Goal: Task Accomplishment & Management: Manage account settings

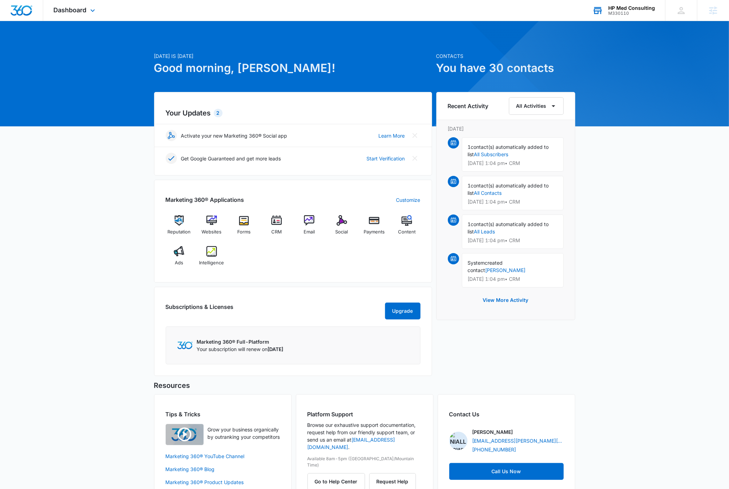
click at [637, 11] on div "M330110" at bounding box center [631, 13] width 47 height 5
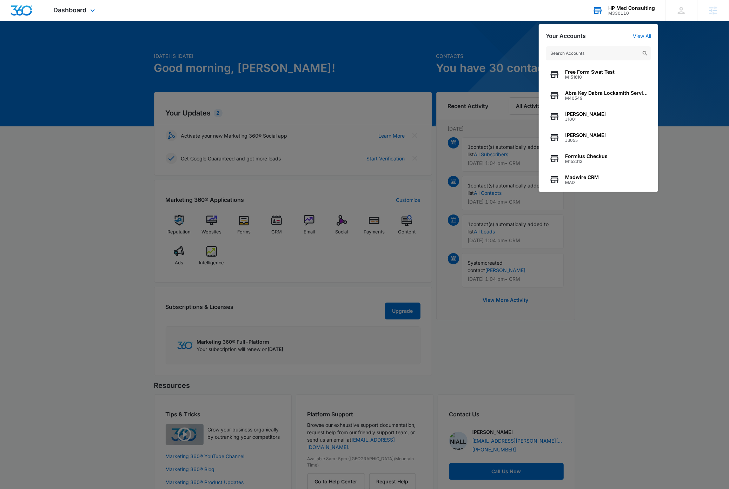
click at [601, 56] on input "text" at bounding box center [598, 53] width 105 height 14
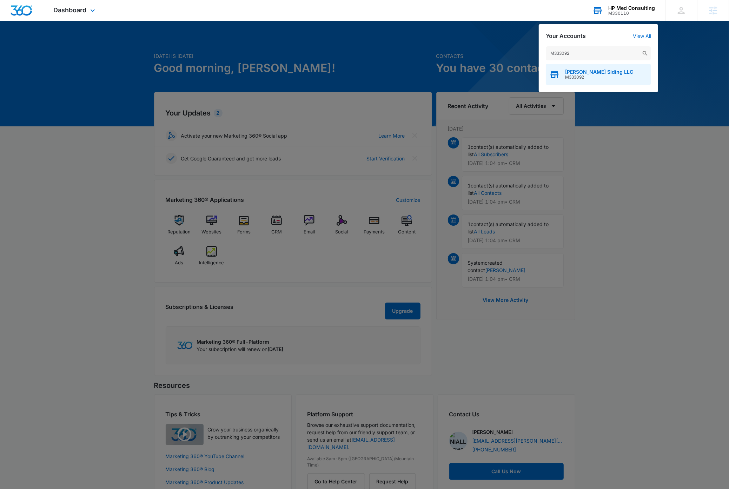
type input "M333092"
click at [606, 74] on div "Sabatka Siding LLC M333092" at bounding box center [599, 74] width 68 height 11
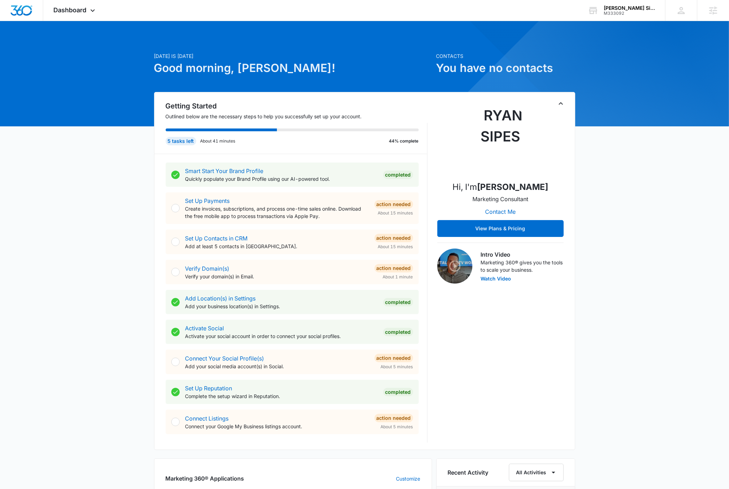
click at [561, 103] on icon "Toggle Collapse" at bounding box center [561, 103] width 4 height 2
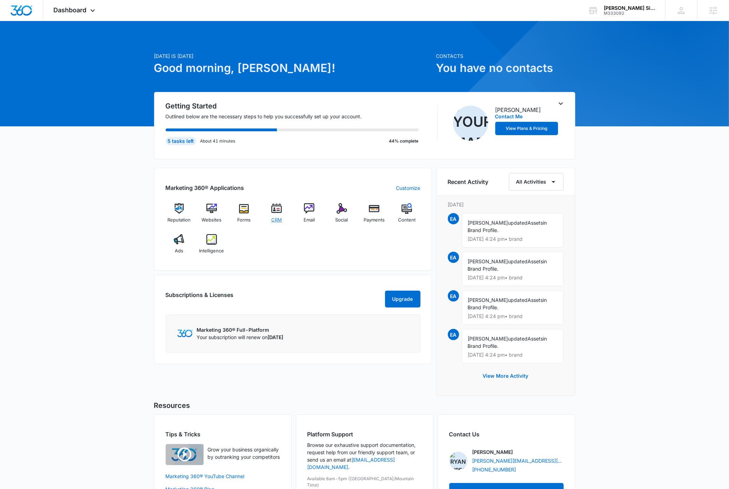
click at [280, 212] on img at bounding box center [276, 208] width 11 height 11
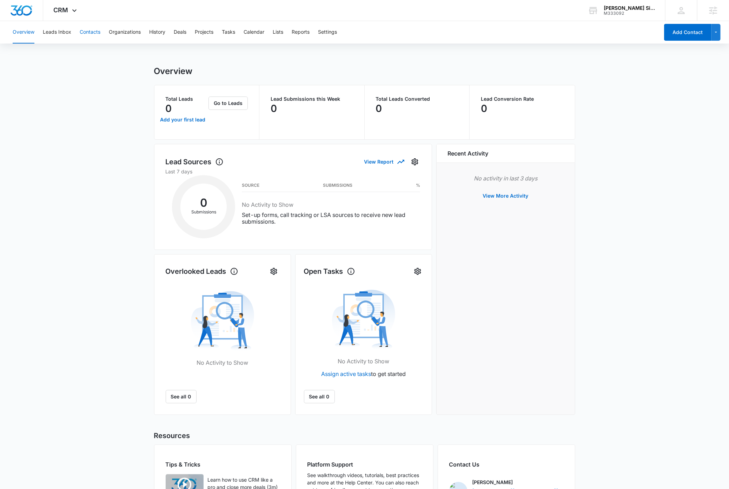
click at [85, 31] on button "Contacts" at bounding box center [90, 32] width 21 height 22
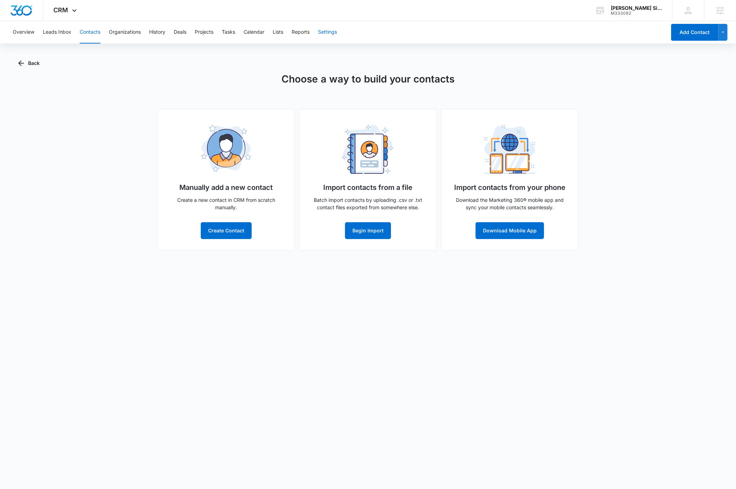
click at [334, 32] on button "Settings" at bounding box center [327, 32] width 19 height 22
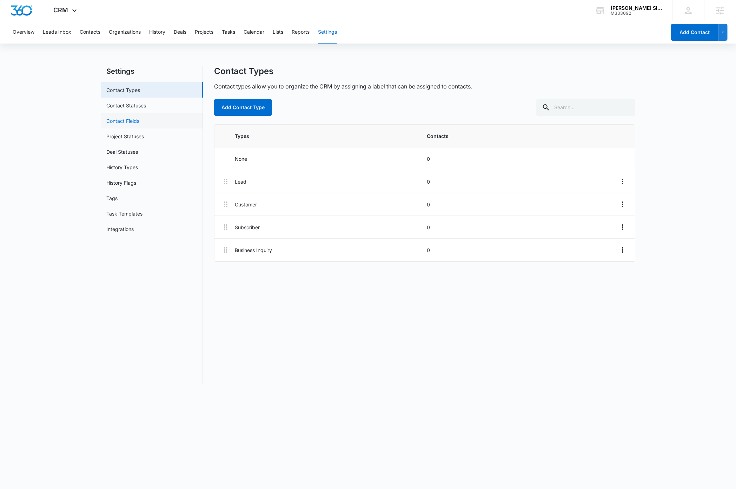
click at [134, 121] on link "Contact Fields" at bounding box center [122, 120] width 33 height 7
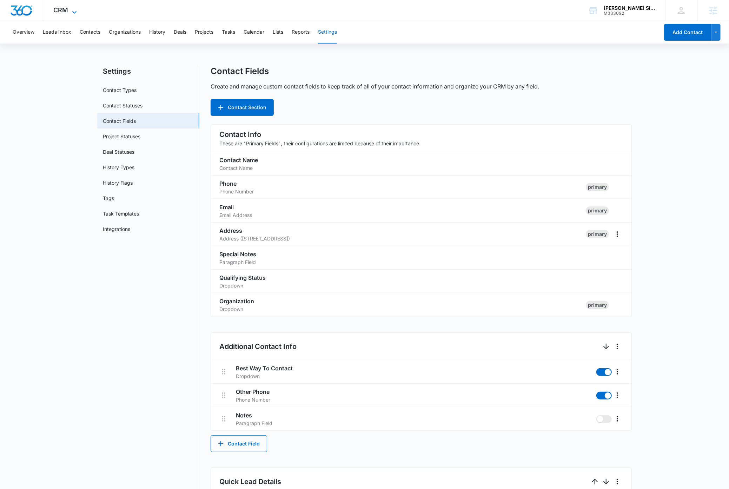
click at [75, 9] on icon at bounding box center [74, 12] width 8 height 8
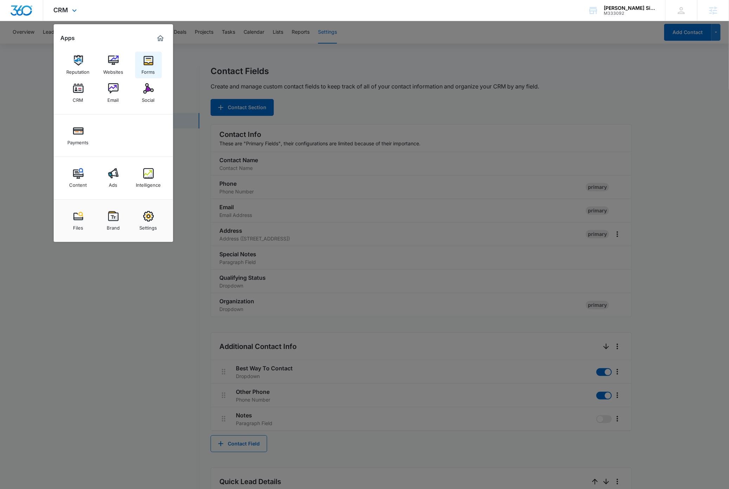
click at [148, 63] on img at bounding box center [148, 60] width 11 height 11
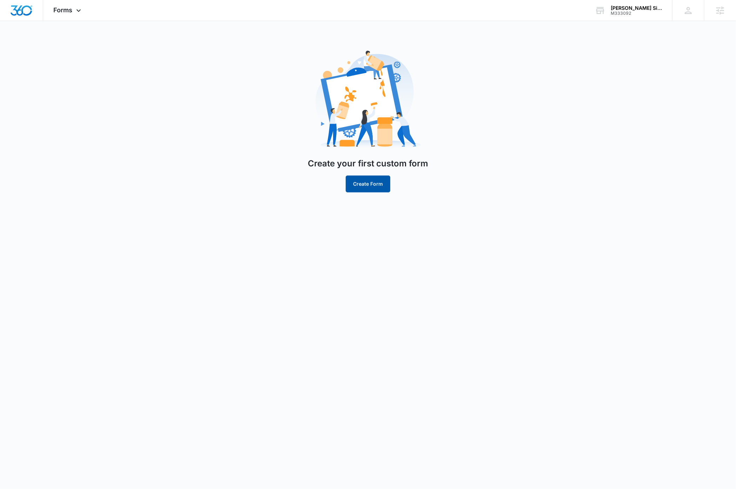
click at [371, 185] on button "Create Form" at bounding box center [368, 184] width 45 height 17
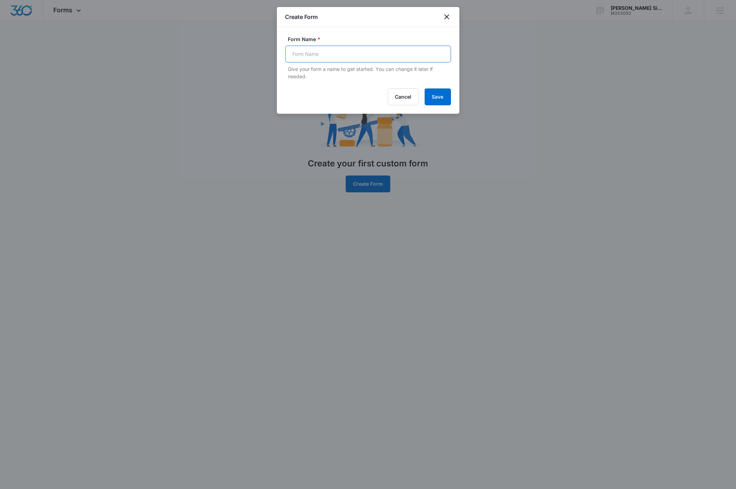
click at [328, 54] on input "Form Name *" at bounding box center [368, 54] width 166 height 17
type input "Get A Quote"
click at [434, 97] on button "Save" at bounding box center [438, 96] width 26 height 17
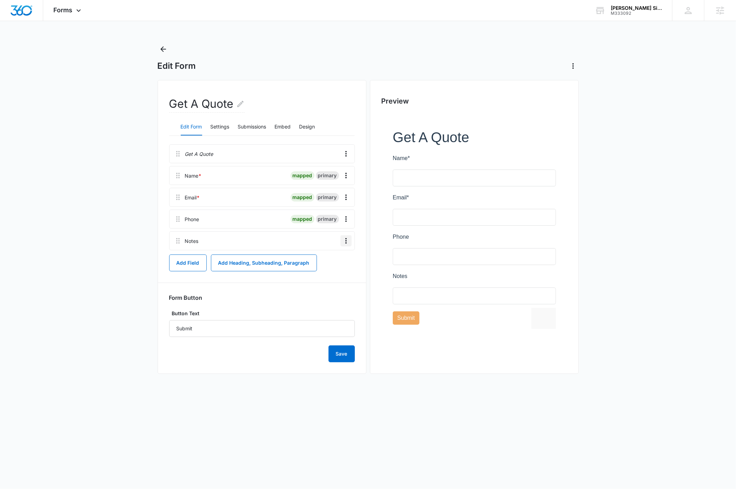
click at [345, 241] on icon "Overflow Menu" at bounding box center [345, 241] width 1 height 6
click at [339, 273] on button "Delete" at bounding box center [331, 271] width 40 height 11
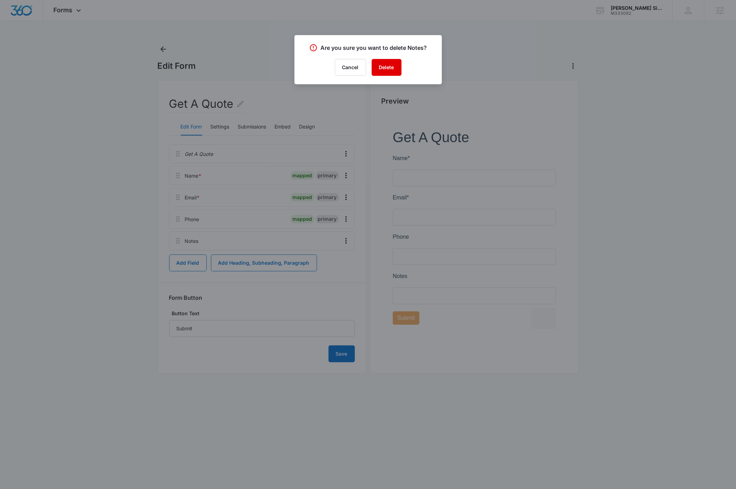
click at [395, 68] on button "Delete" at bounding box center [387, 67] width 30 height 17
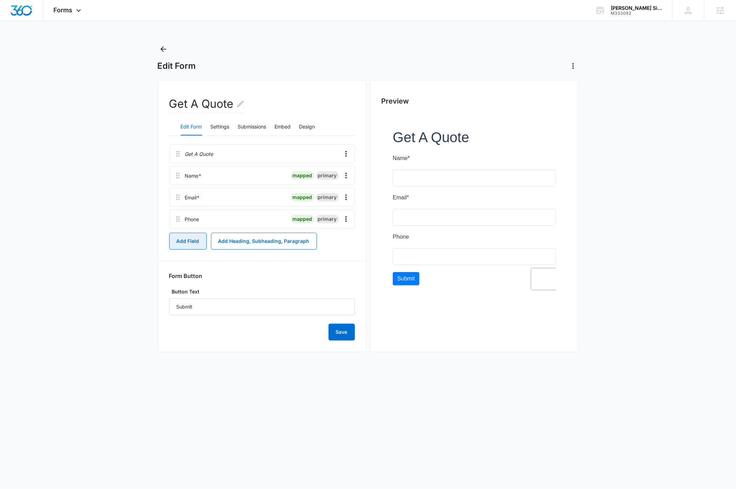
click at [184, 244] on button "Add Field" at bounding box center [188, 241] width 38 height 17
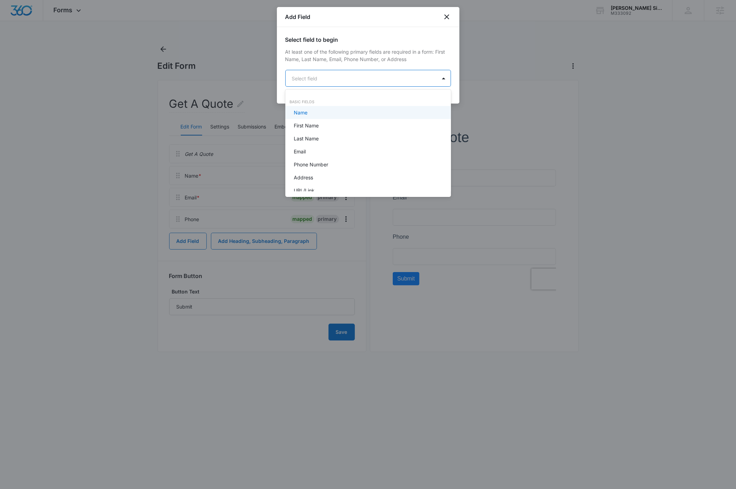
click at [336, 84] on body "Forms Apps Reputation Websites Forms CRM Email Social Payments Content Ads Inte…" at bounding box center [368, 244] width 736 height 489
click at [333, 155] on div "Paragraph Field" at bounding box center [367, 155] width 147 height 7
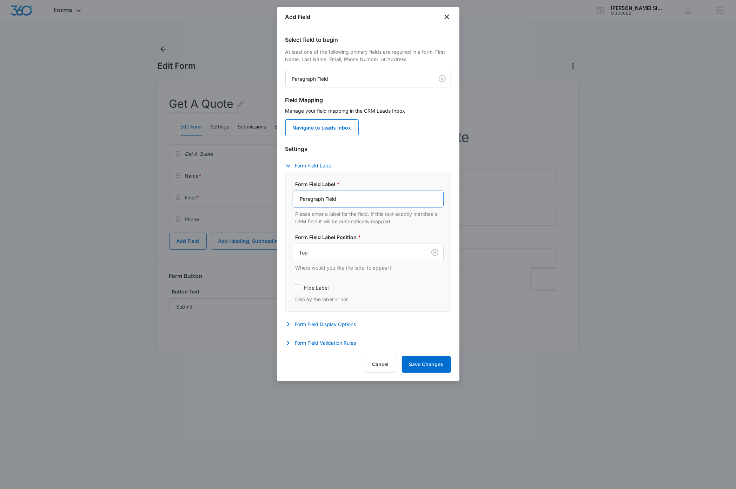
click at [362, 200] on input "Paragraph Field" at bounding box center [368, 199] width 151 height 17
type input "How can we help?"
click at [425, 367] on button "Save Changes" at bounding box center [426, 364] width 49 height 17
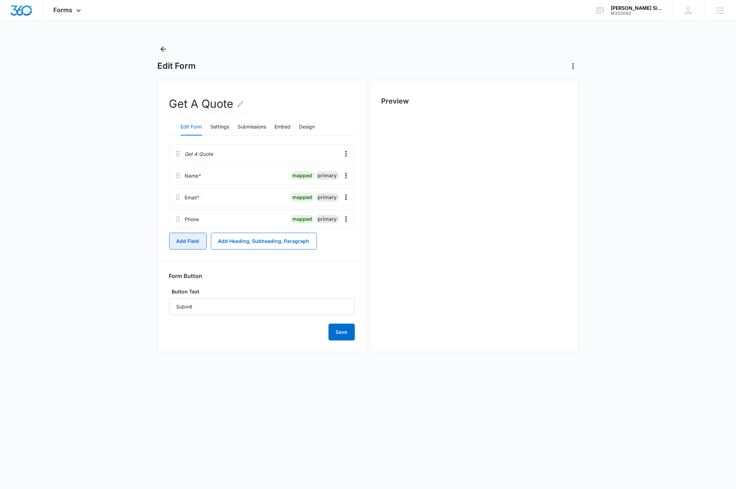
scroll to position [0, 0]
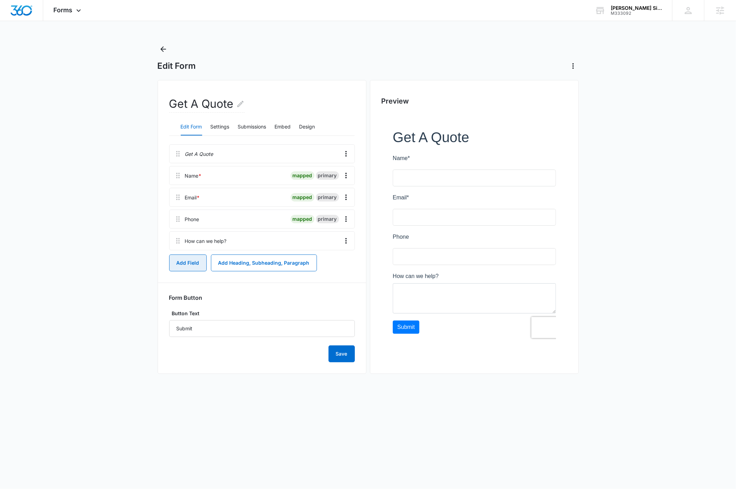
click at [191, 257] on button "Add Field" at bounding box center [188, 263] width 38 height 17
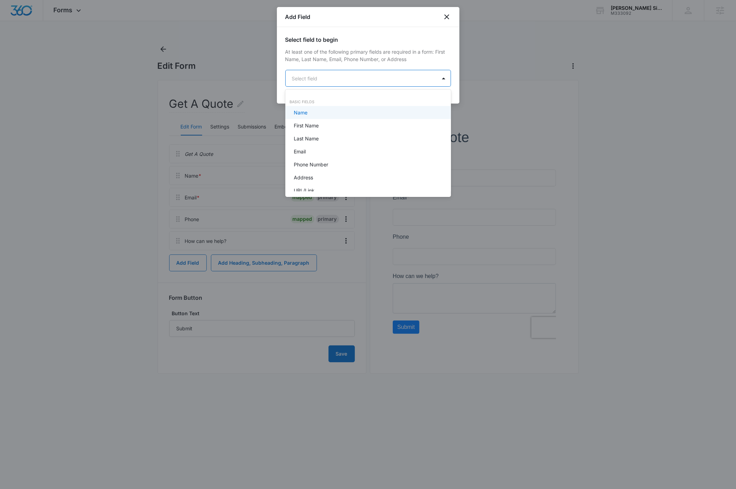
click at [326, 79] on body "Forms Apps Reputation Websites Forms CRM Email Social Payments Content Ads Inte…" at bounding box center [368, 244] width 736 height 489
click at [330, 137] on div "Checkboxes" at bounding box center [367, 136] width 147 height 7
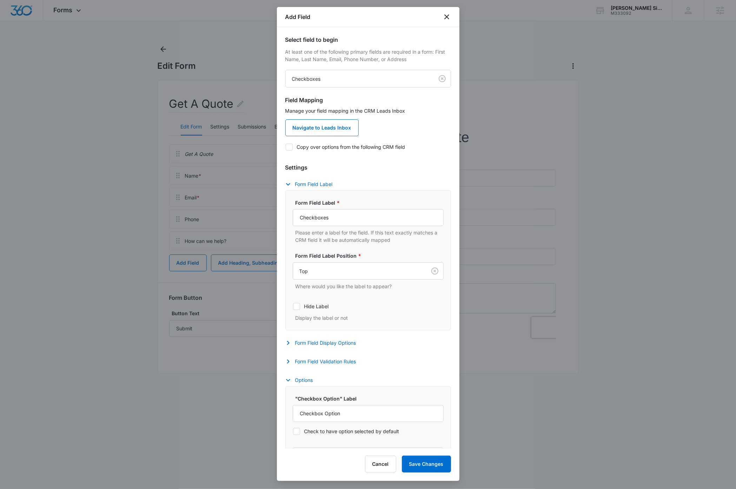
click at [288, 147] on icon at bounding box center [289, 147] width 6 height 6
click at [286, 147] on input "Copy over options from the following CRM field" at bounding box center [285, 147] width 0 height 0
checkbox input "true"
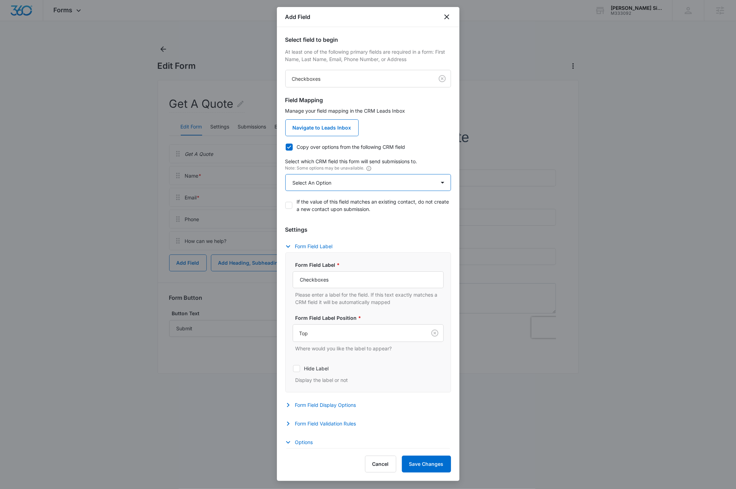
click at [351, 185] on select "Select An Option Select An Option Review Request Which service are you interest…" at bounding box center [368, 182] width 166 height 17
select select "350"
click at [285, 174] on select "Select An Option Select An Option Review Request Which service are you interest…" at bounding box center [368, 182] width 166 height 17
click at [371, 278] on input "Checkboxes" at bounding box center [368, 279] width 151 height 17
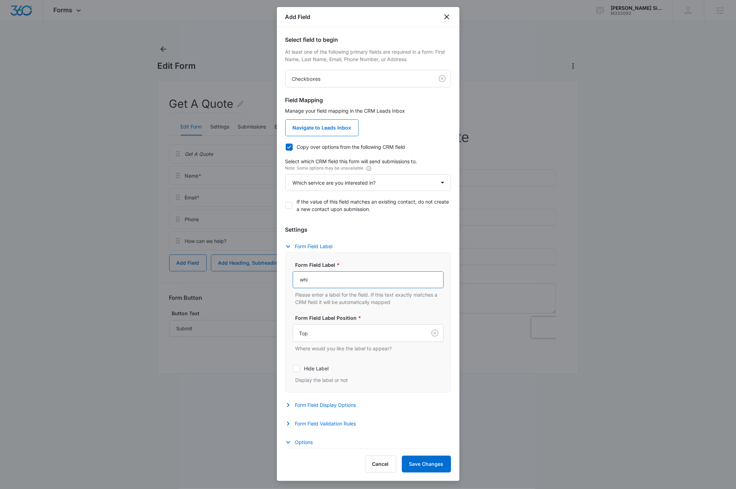
type input "Which service are you interested in?"
click at [344, 425] on button "Form Field Validation Rules" at bounding box center [324, 424] width 78 height 8
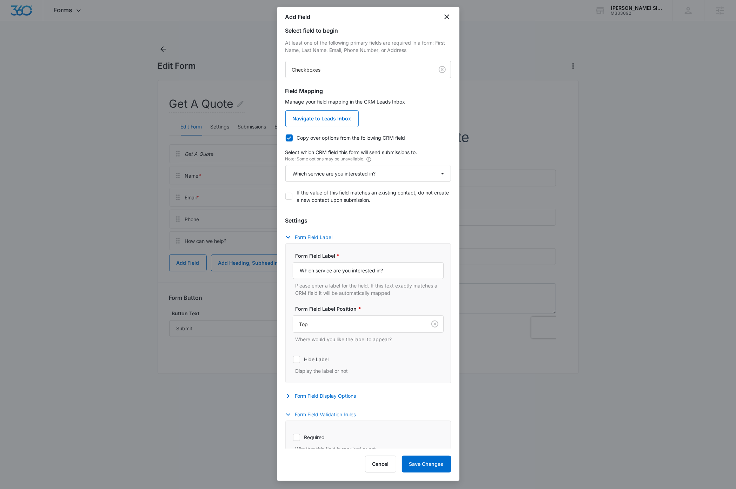
scroll to position [65, 0]
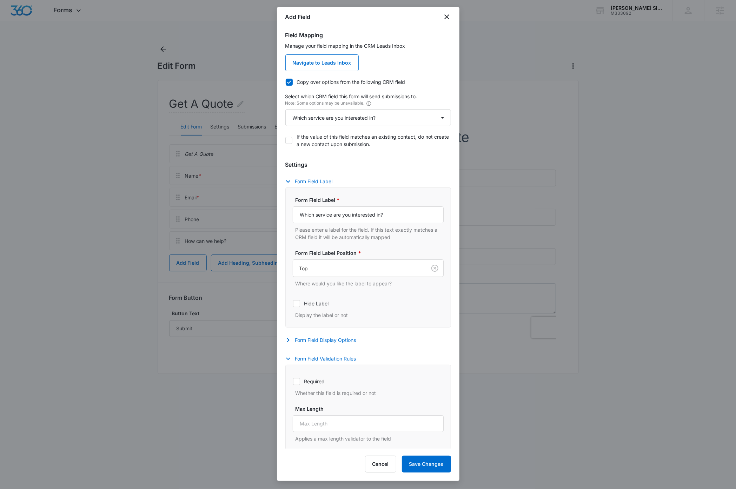
click at [296, 383] on icon at bounding box center [297, 381] width 4 height 3
click at [293, 382] on input "Required" at bounding box center [293, 381] width 0 height 0
checkbox input "true"
click at [425, 463] on button "Save Changes" at bounding box center [426, 464] width 49 height 17
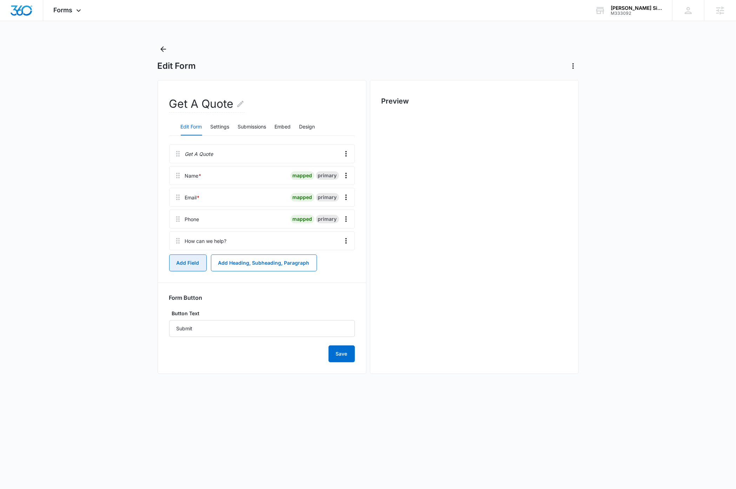
scroll to position [0, 0]
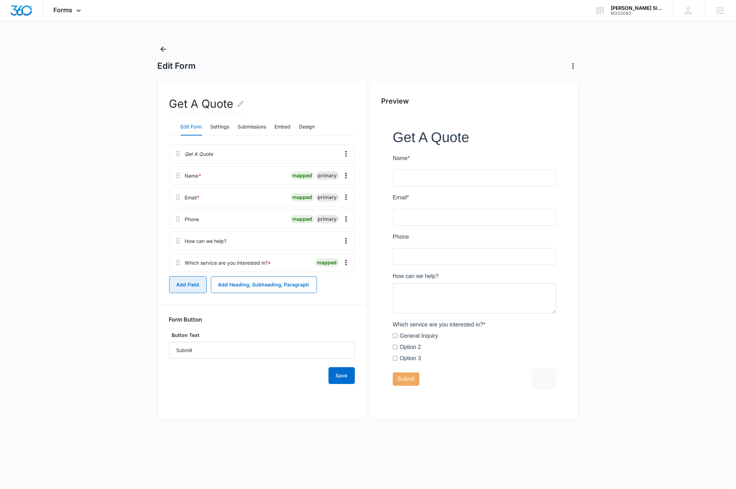
click at [186, 287] on button "Add Field" at bounding box center [188, 284] width 38 height 17
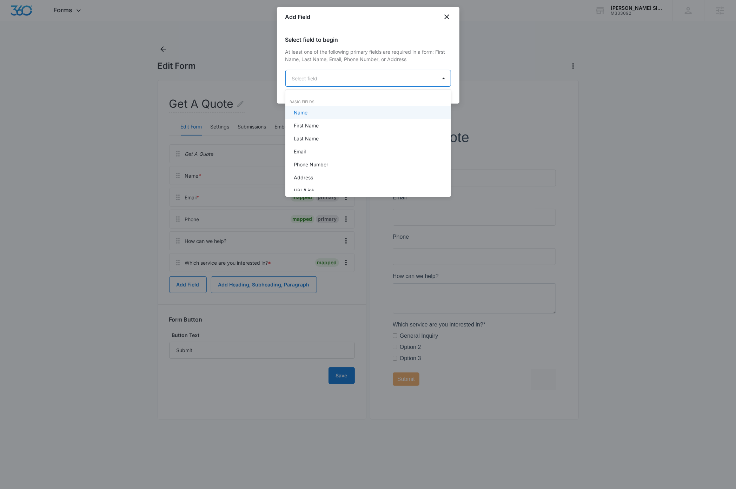
click at [332, 80] on body "Forms Apps Reputation Websites Forms CRM Email Social Payments Content Ads Inte…" at bounding box center [368, 244] width 736 height 489
click at [311, 176] on p "Dropdown" at bounding box center [306, 177] width 24 height 7
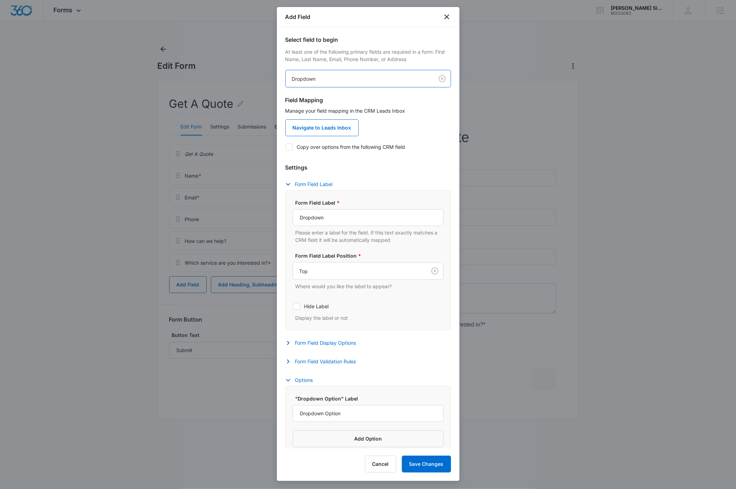
click at [290, 147] on icon at bounding box center [289, 147] width 6 height 6
click at [286, 147] on input "Copy over options from the following CRM field" at bounding box center [285, 147] width 0 height 0
checkbox input "true"
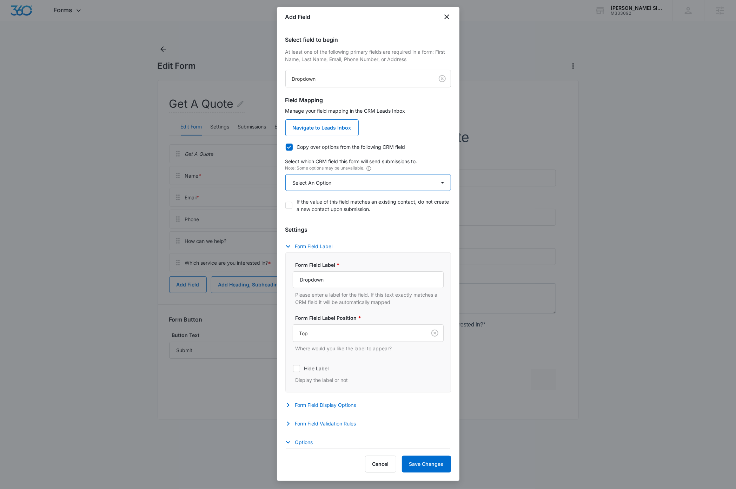
click at [366, 185] on select "Select An Option Select An Option Agree to Subscribe Best Way To Contact Qualif…" at bounding box center [368, 182] width 166 height 17
select select "333"
click at [285, 174] on select "Select An Option Select An Option Agree to Subscribe Best Way To Contact Qualif…" at bounding box center [368, 182] width 166 height 17
click at [325, 425] on button "Form Field Validation Rules" at bounding box center [324, 424] width 78 height 8
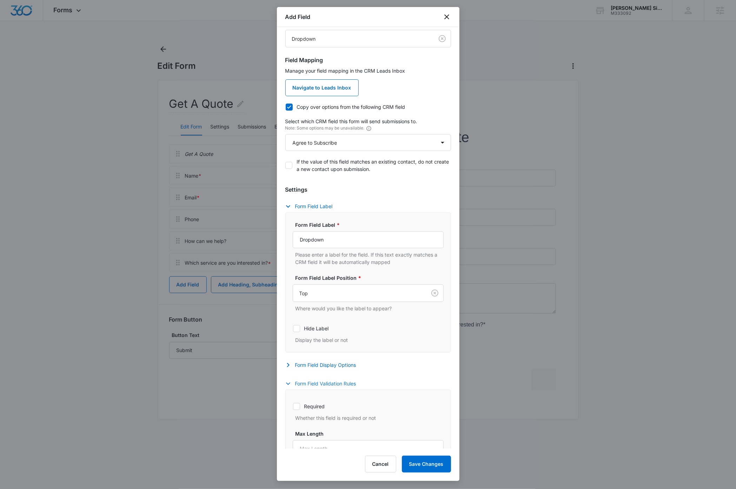
scroll to position [41, 0]
click at [293, 404] on label "Required" at bounding box center [368, 404] width 151 height 7
click at [293, 405] on input "Required" at bounding box center [293, 405] width 0 height 0
checkbox input "true"
click at [321, 383] on button "Form Field Validation Rules" at bounding box center [324, 382] width 78 height 8
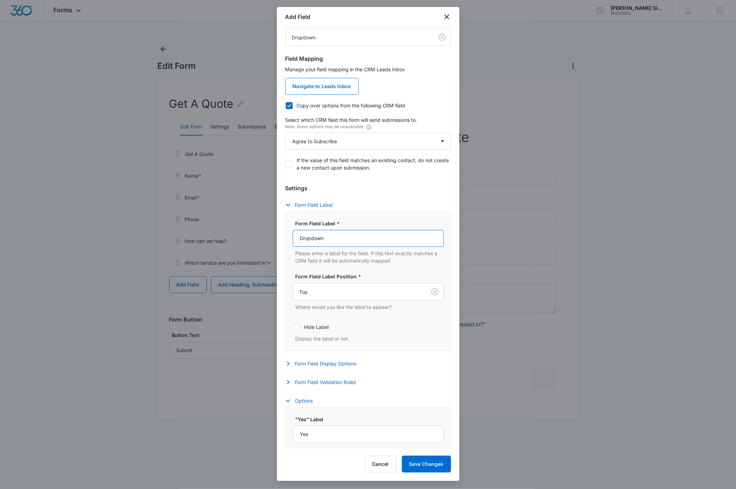
click at [333, 242] on input "Dropdown" at bounding box center [368, 238] width 151 height 17
type input "May we add you to our mailing list?"
click at [435, 468] on button "Save Changes" at bounding box center [426, 464] width 49 height 17
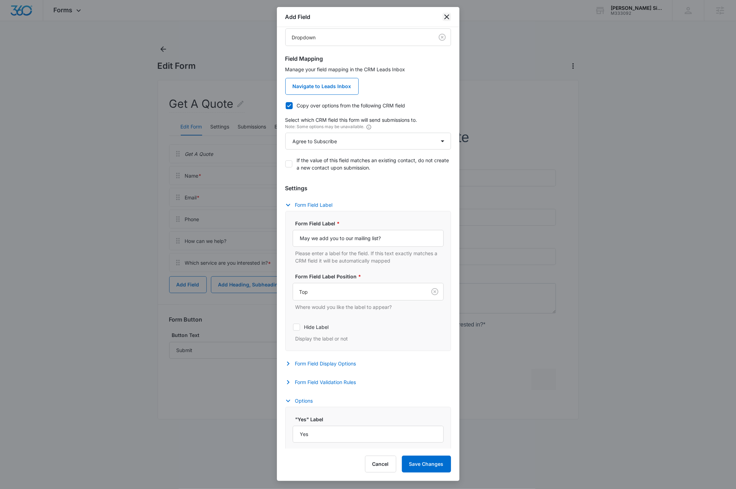
click at [447, 16] on icon "close" at bounding box center [446, 16] width 5 height 5
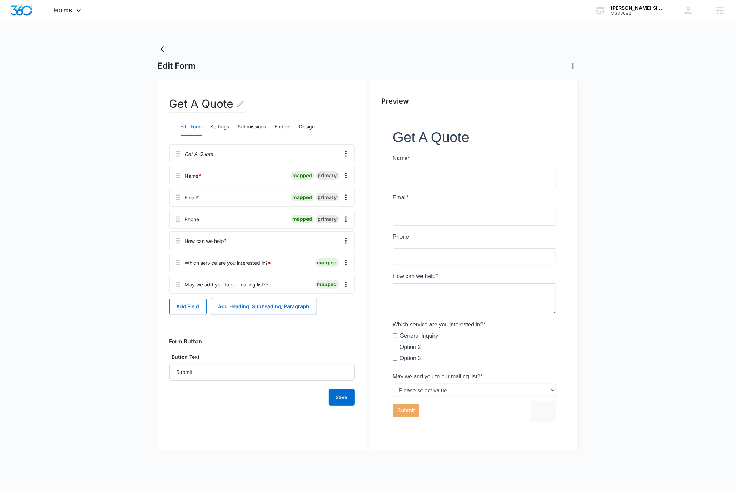
click at [105, 218] on main "Edit Form Get A Quote Edit Form Settings Submissions Embed Design Get A Quote N…" at bounding box center [368, 255] width 736 height 422
click at [340, 396] on button "Save" at bounding box center [342, 397] width 26 height 17
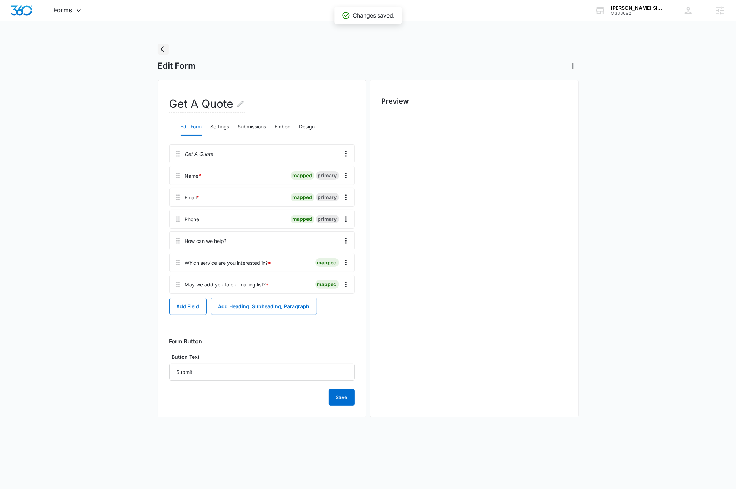
click at [163, 50] on icon "Back" at bounding box center [163, 49] width 8 height 8
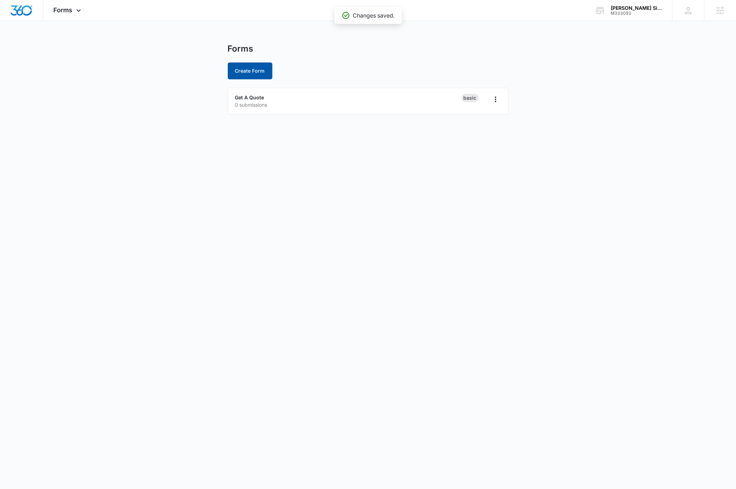
click at [245, 71] on button "Create Form" at bounding box center [250, 70] width 45 height 17
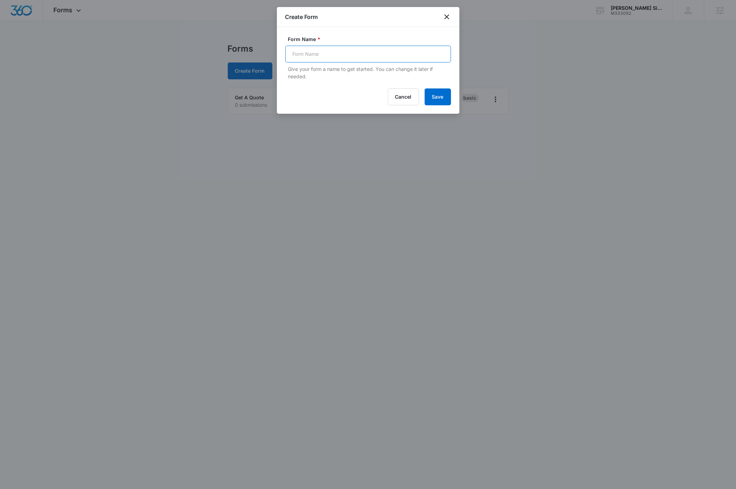
click at [346, 52] on input "Form Name *" at bounding box center [368, 54] width 166 height 17
type input "Feedback"
click at [442, 99] on button "Save" at bounding box center [438, 96] width 26 height 17
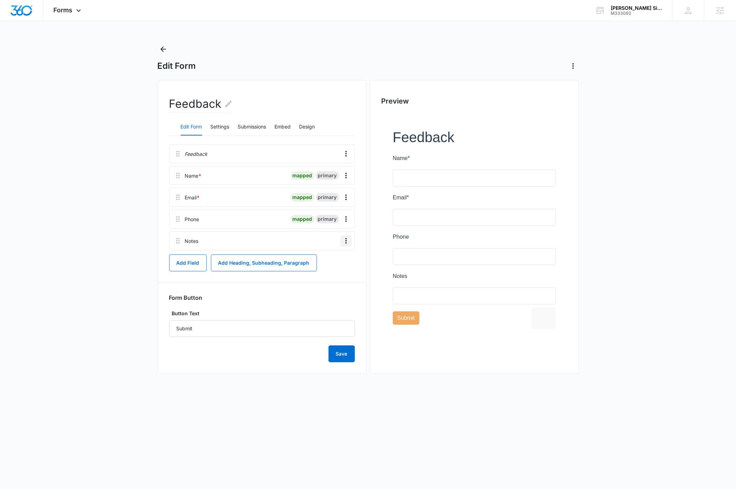
click at [346, 243] on icon "Overflow Menu" at bounding box center [346, 241] width 8 height 8
click at [336, 271] on button "Delete" at bounding box center [331, 271] width 40 height 11
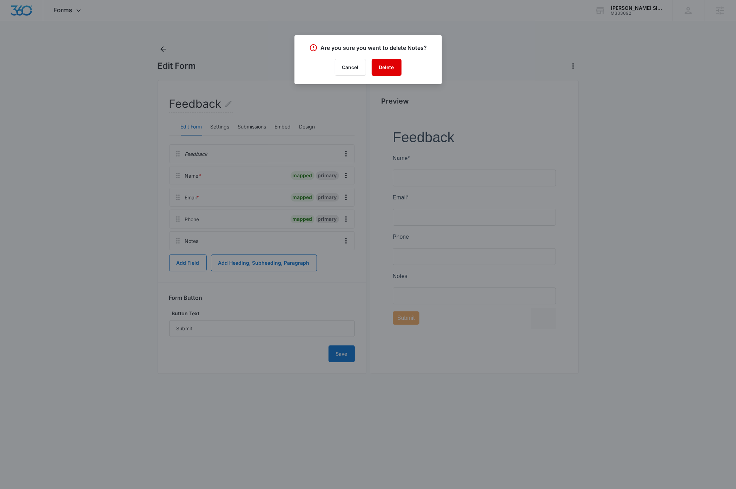
click at [389, 64] on button "Delete" at bounding box center [387, 67] width 30 height 17
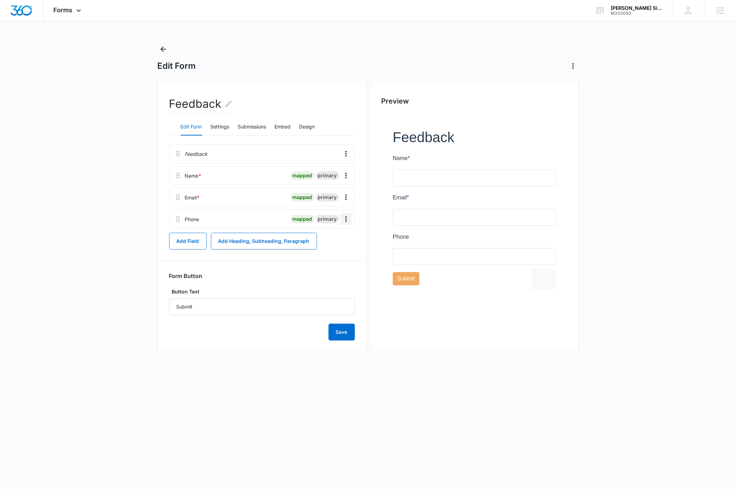
click at [345, 223] on icon "Overflow Menu" at bounding box center [346, 219] width 8 height 8
click at [335, 239] on button "Edit" at bounding box center [331, 239] width 40 height 11
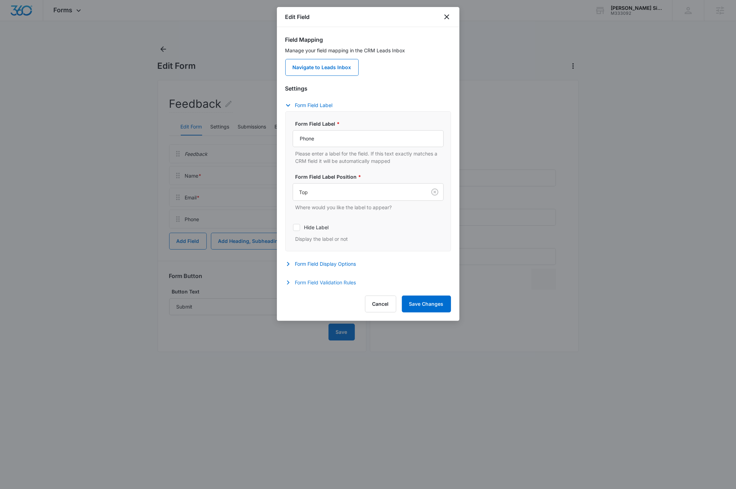
click at [341, 283] on button "Form Field Validation Rules" at bounding box center [324, 282] width 78 height 8
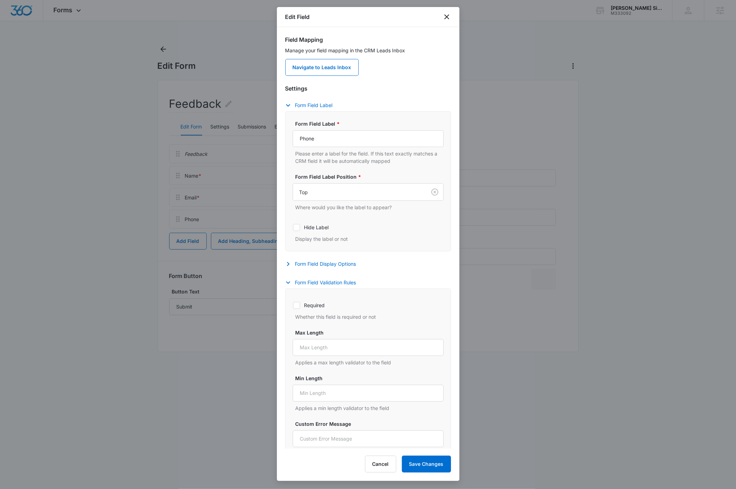
click at [301, 306] on label "Required" at bounding box center [368, 305] width 151 height 7
click at [293, 305] on input "Required" at bounding box center [293, 305] width 0 height 0
checkbox input "true"
click at [431, 466] on button "Save Changes" at bounding box center [426, 464] width 49 height 17
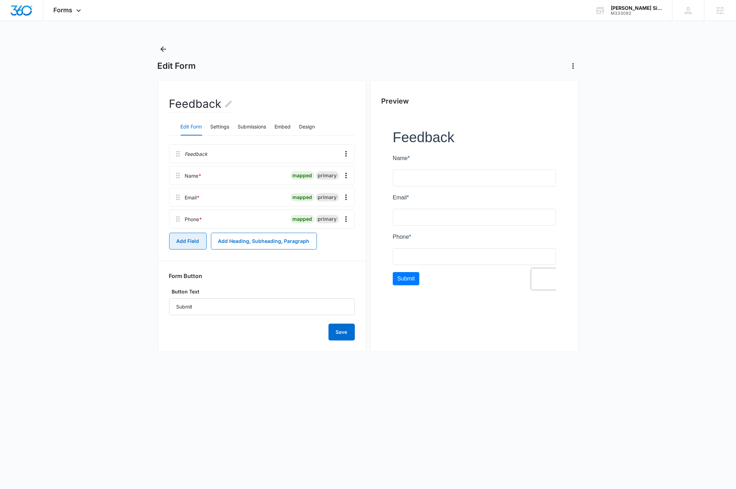
click at [186, 240] on button "Add Field" at bounding box center [188, 241] width 38 height 17
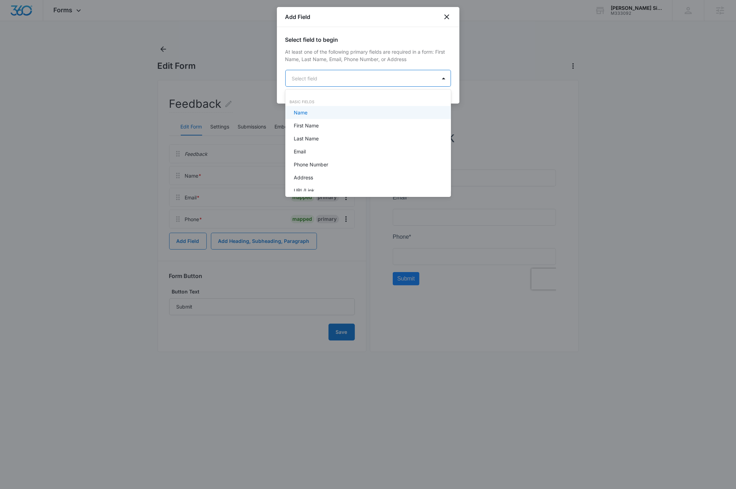
click at [328, 79] on body "Forms Apps Reputation Websites Forms CRM Email Social Payments Content Ads Inte…" at bounding box center [368, 244] width 736 height 489
click at [308, 124] on div "Radio" at bounding box center [367, 127] width 147 height 7
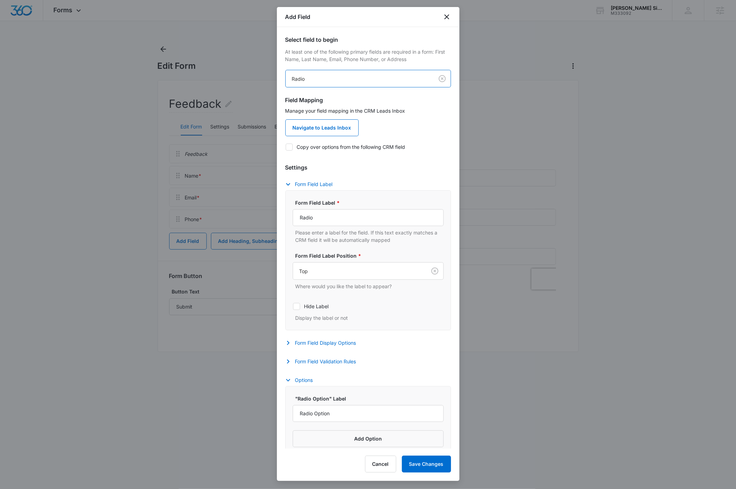
click at [287, 147] on icon at bounding box center [289, 147] width 6 height 6
click at [286, 147] on input "Copy over options from the following CRM field" at bounding box center [285, 147] width 0 height 0
checkbox input "true"
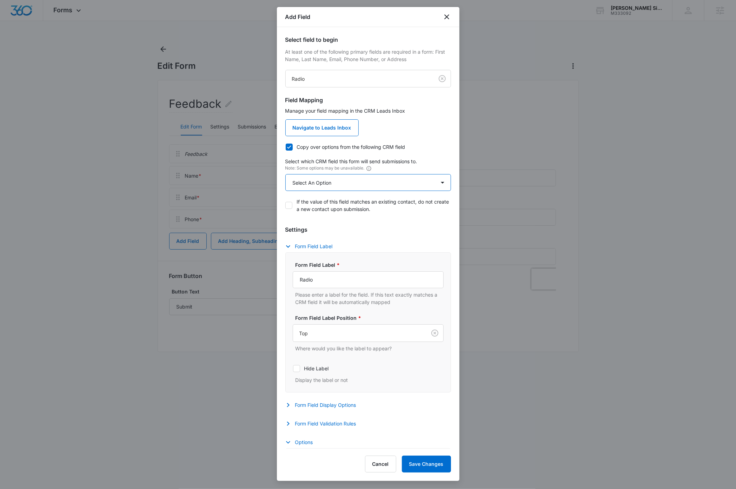
click at [337, 183] on select "Select An Option Select An Option Please rate us from 1-5" at bounding box center [368, 182] width 166 height 17
select select "343"
click at [285, 174] on select "Select An Option Select An Option Please rate us from 1-5" at bounding box center [368, 182] width 166 height 17
click at [341, 282] on input "Radio" at bounding box center [368, 279] width 151 height 17
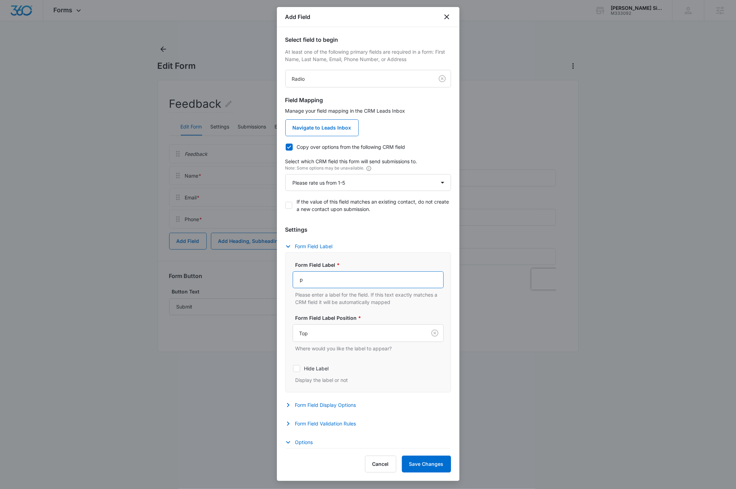
type input "Please rate us from 1-5"
click at [332, 425] on button "Form Field Validation Rules" at bounding box center [324, 424] width 78 height 8
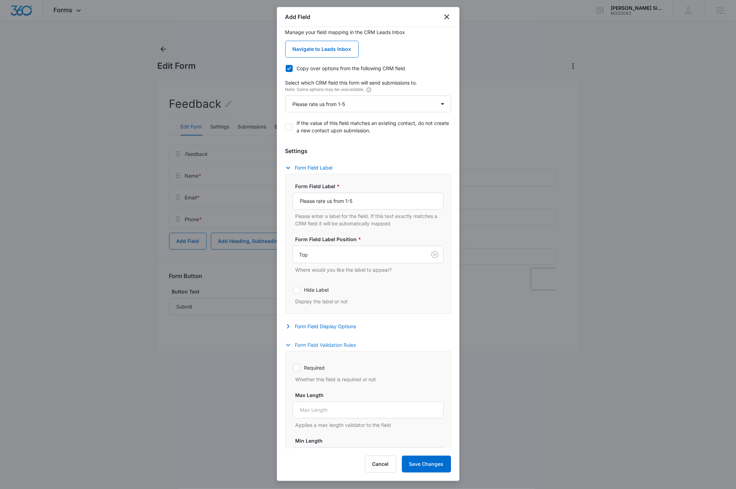
scroll to position [83, 0]
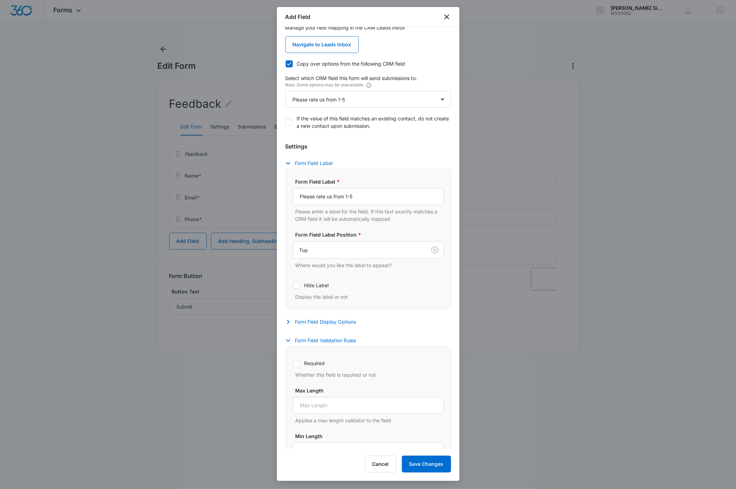
click at [298, 367] on icon at bounding box center [296, 363] width 6 height 6
click at [293, 363] on input "Required" at bounding box center [293, 363] width 0 height 0
checkbox input "true"
click at [428, 463] on button "Save Changes" at bounding box center [426, 464] width 49 height 17
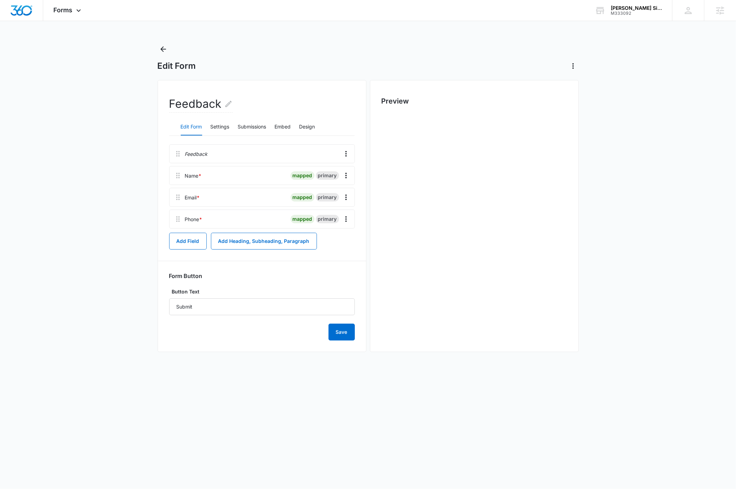
scroll to position [0, 0]
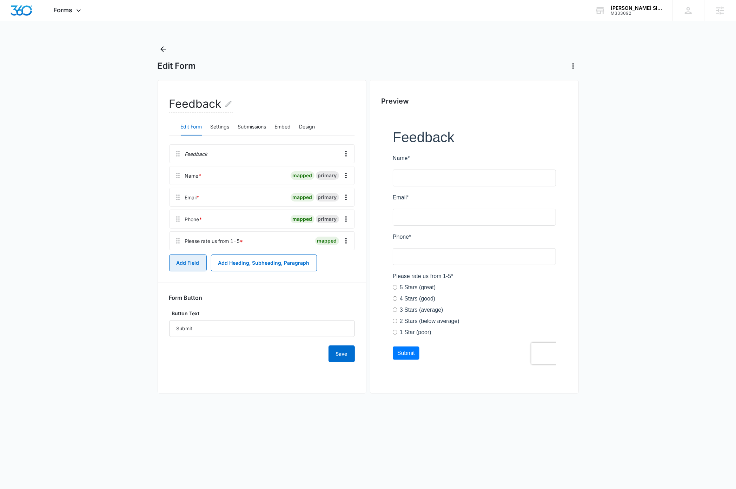
click at [184, 265] on button "Add Field" at bounding box center [188, 263] width 38 height 17
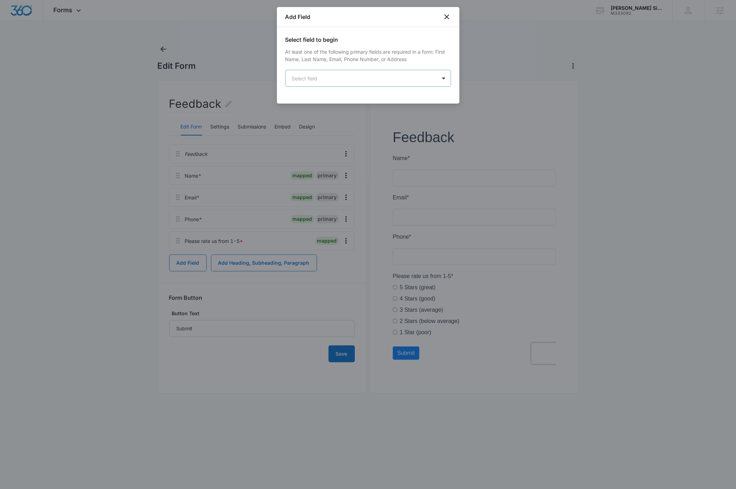
click at [331, 80] on body "Forms Apps Reputation Websites Forms CRM Email Social Payments Content Ads Inte…" at bounding box center [368, 244] width 736 height 489
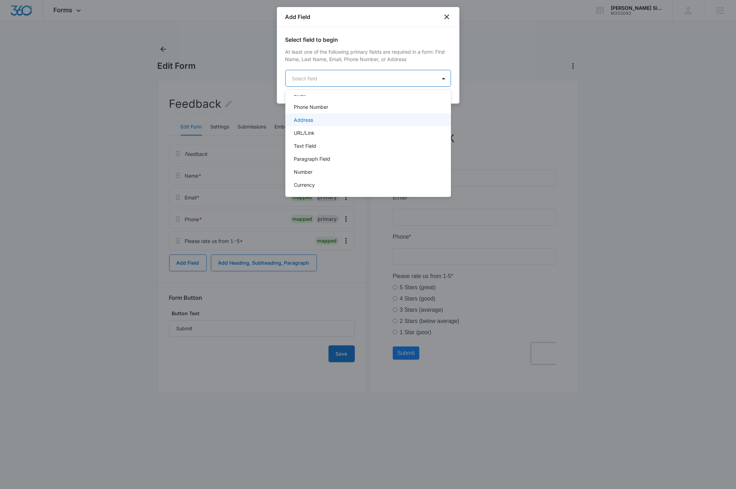
scroll to position [59, 0]
click at [343, 158] on div "Paragraph Field" at bounding box center [367, 156] width 147 height 7
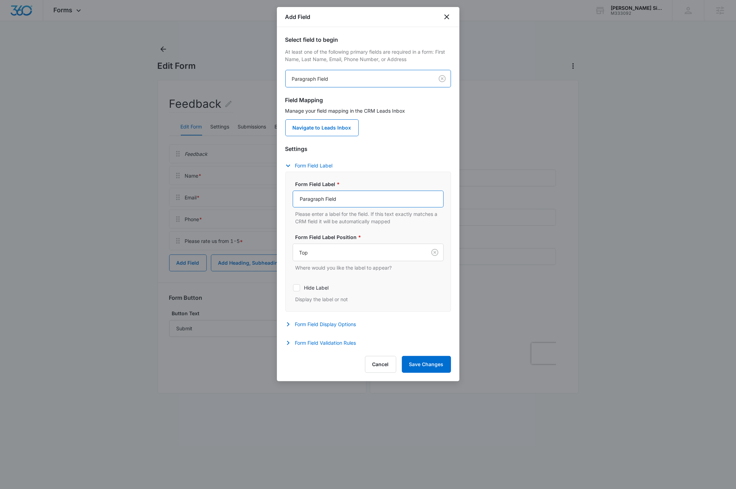
click at [346, 197] on input "Paragraph Field" at bounding box center [368, 199] width 151 height 17
type input "Please briefly describe your experience with us"
click at [314, 344] on button "Form Field Validation Rules" at bounding box center [324, 343] width 78 height 8
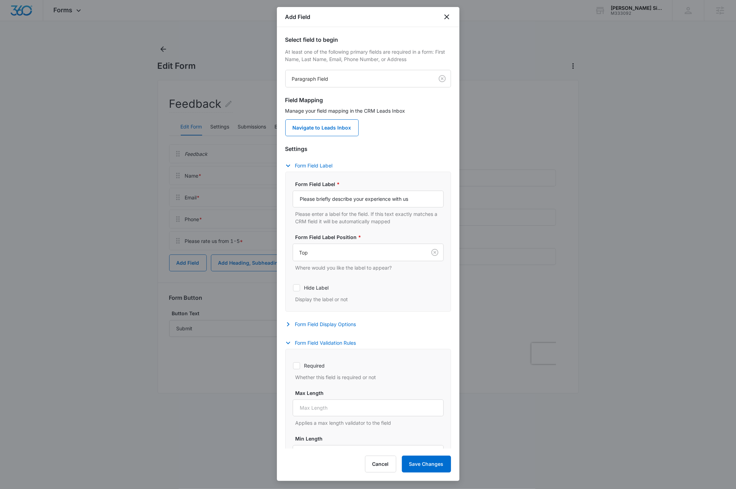
click at [295, 366] on icon at bounding box center [296, 366] width 6 height 6
click at [293, 366] on input "Required" at bounding box center [293, 365] width 0 height 0
checkbox input "true"
click at [426, 466] on button "Save Changes" at bounding box center [426, 464] width 49 height 17
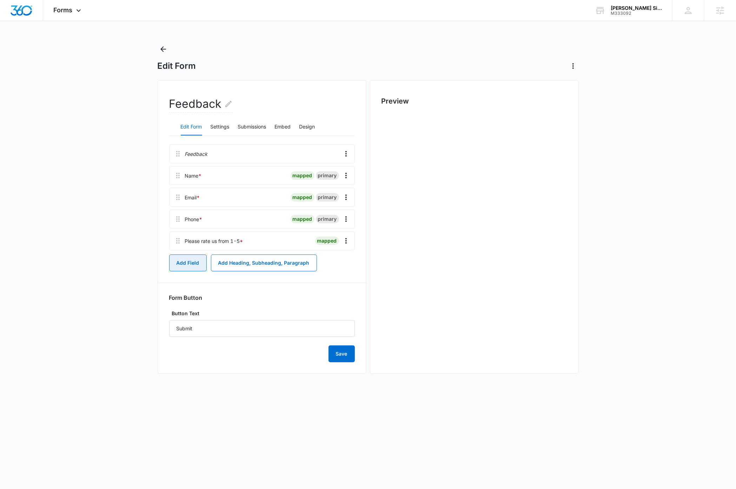
scroll to position [0, 0]
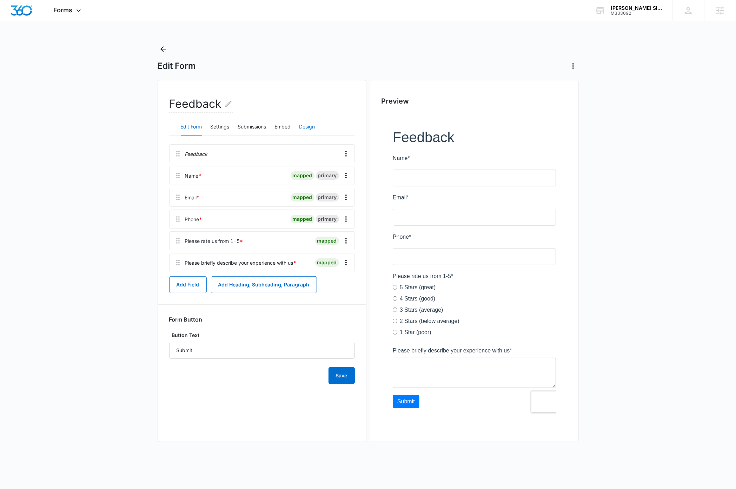
click at [315, 127] on button "Design" at bounding box center [307, 127] width 16 height 17
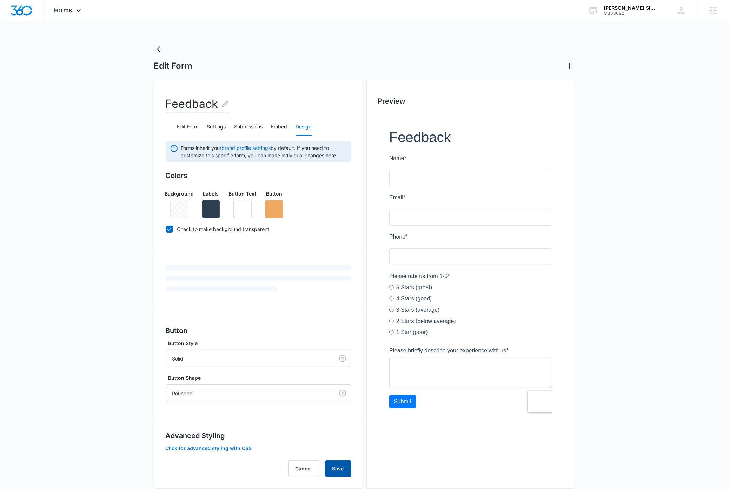
click at [339, 475] on button "Save" at bounding box center [338, 468] width 26 height 17
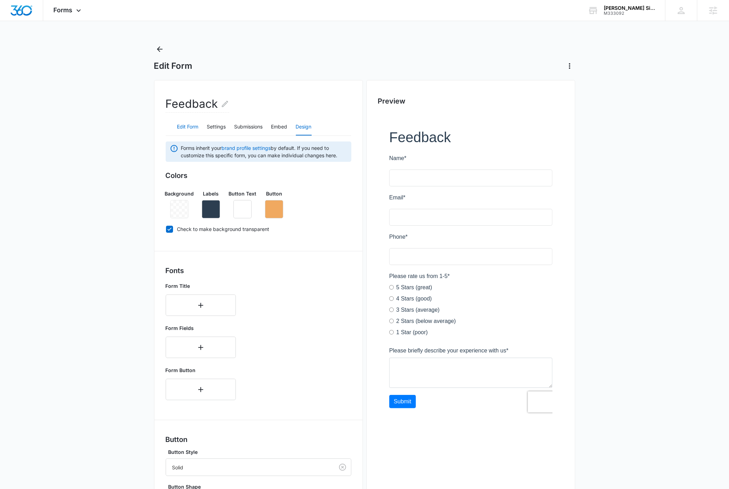
click at [187, 125] on button "Edit Form" at bounding box center [187, 127] width 21 height 17
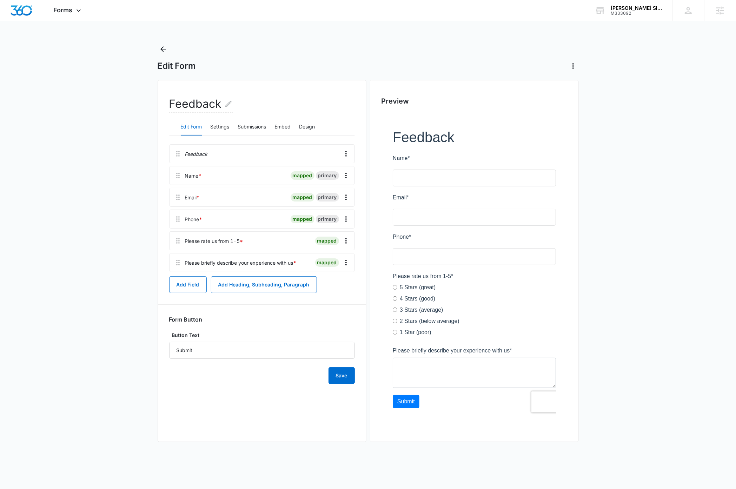
click at [105, 229] on main "Edit Form Feedback Edit Form Settings Submissions Embed Design Feedback Name * …" at bounding box center [368, 250] width 736 height 412
click at [78, 9] on icon at bounding box center [78, 12] width 8 height 8
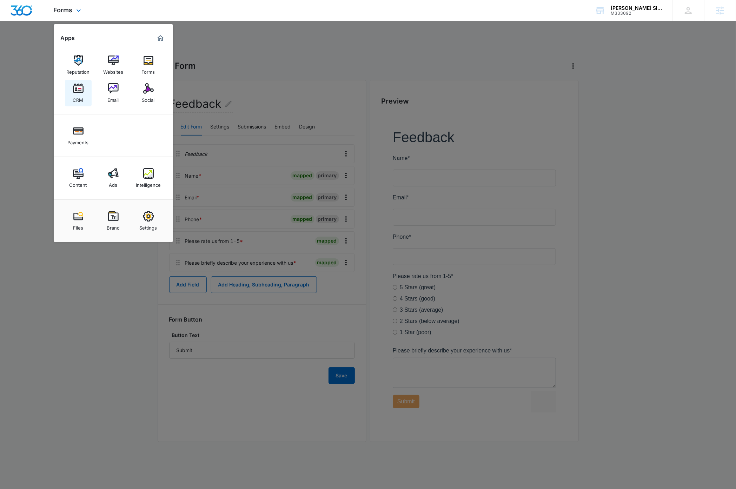
click at [80, 91] on img at bounding box center [78, 88] width 11 height 11
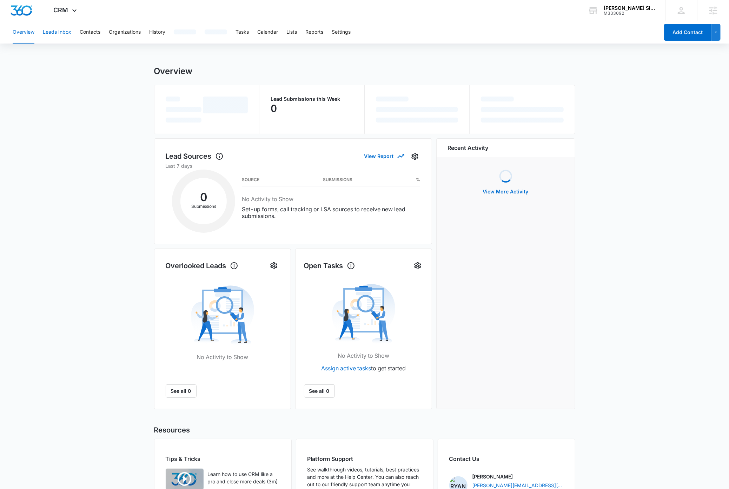
click at [66, 29] on button "Leads Inbox" at bounding box center [57, 32] width 28 height 22
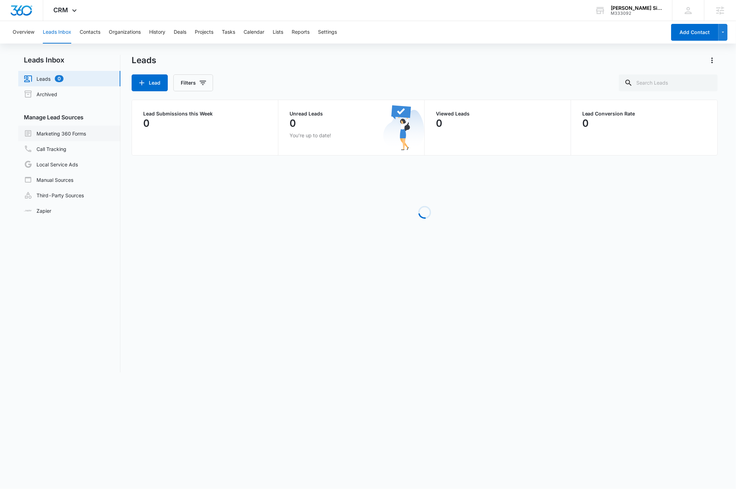
click at [65, 129] on link "Marketing 360 Forms" at bounding box center [55, 133] width 62 height 8
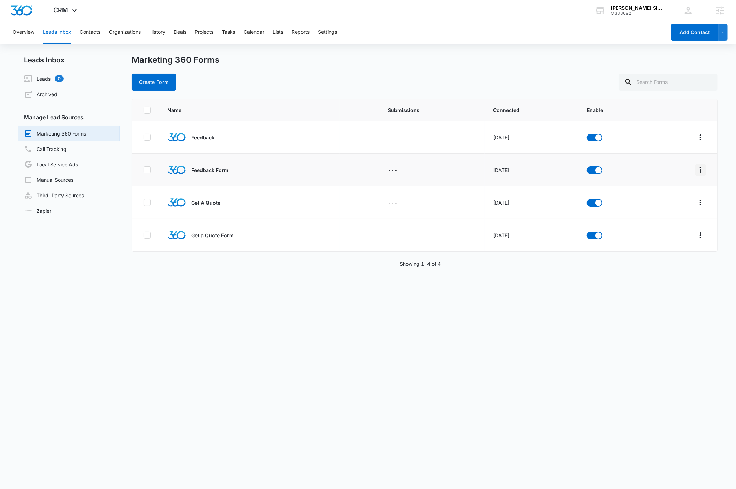
click at [696, 171] on icon "Overflow Menu" at bounding box center [700, 170] width 8 height 8
click at [653, 232] on div "Delete" at bounding box center [662, 231] width 40 height 5
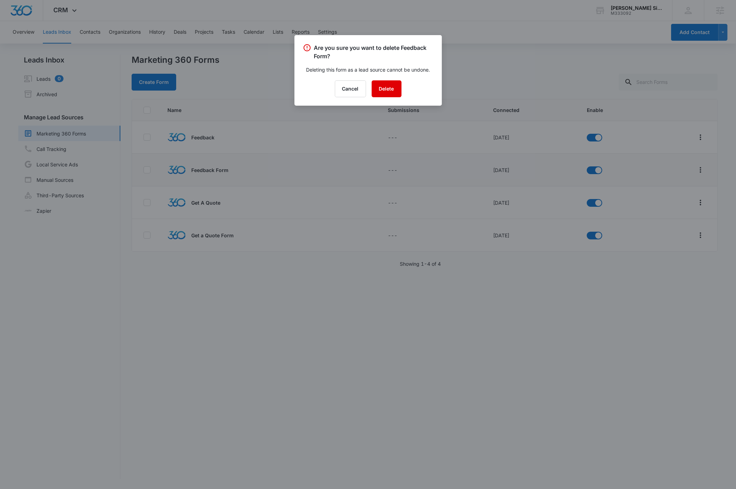
click at [388, 88] on button "Delete" at bounding box center [387, 88] width 30 height 17
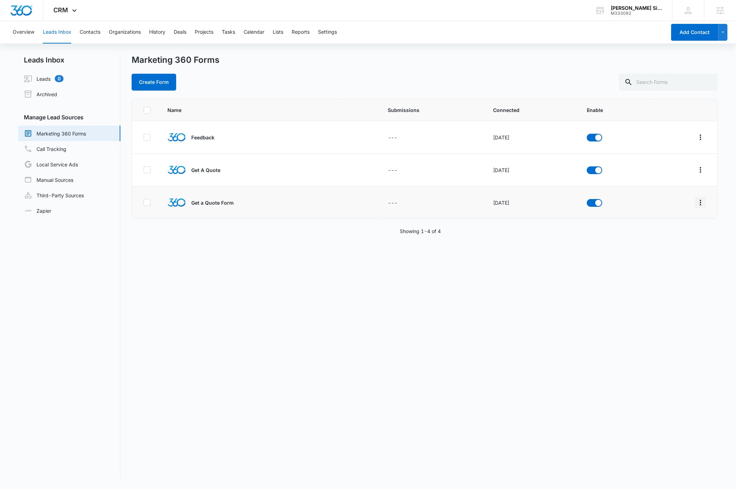
click at [695, 207] on button "Overflow Menu" at bounding box center [700, 202] width 11 height 11
click at [655, 264] on div "Delete" at bounding box center [662, 264] width 40 height 5
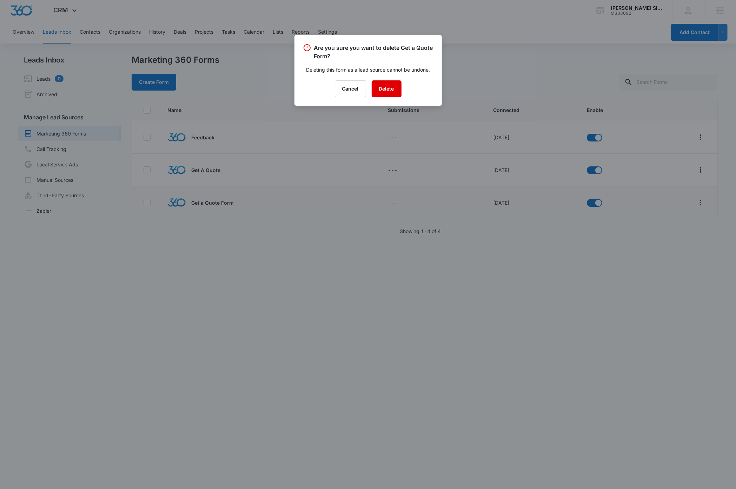
click at [390, 92] on button "Delete" at bounding box center [387, 88] width 30 height 17
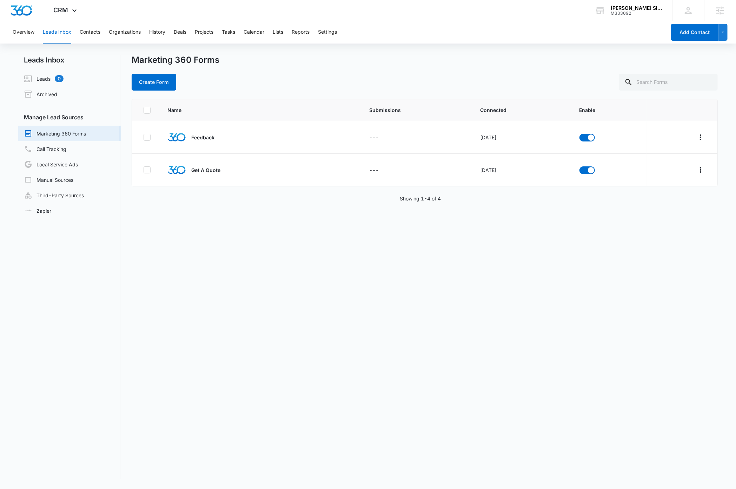
click at [342, 321] on div "Name Submissions Connected Enable Feedback --- Sep 4, 2025 Get A Quote --- Sep …" at bounding box center [425, 289] width 586 height 380
click at [696, 138] on icon "Overflow Menu" at bounding box center [700, 137] width 8 height 8
click at [661, 176] on div "Field Mapping" at bounding box center [662, 178] width 40 height 5
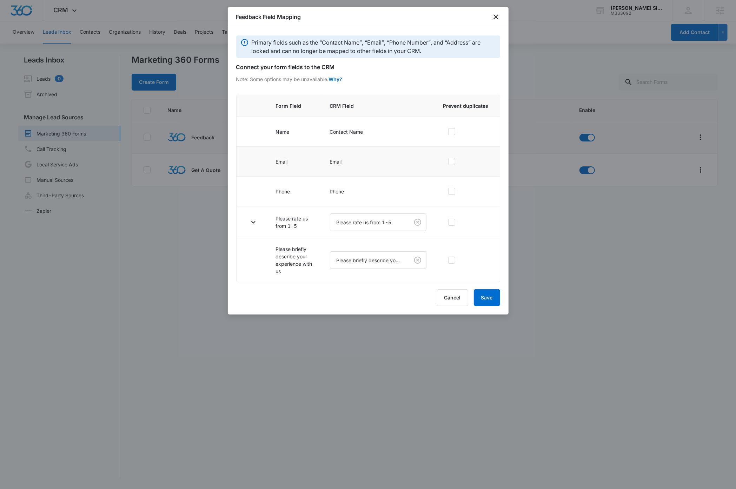
click at [454, 160] on icon at bounding box center [452, 161] width 6 height 6
click at [448, 160] on input "checkbox" at bounding box center [445, 161] width 5 height 5
checkbox input "true"
click at [252, 224] on icon "button" at bounding box center [253, 222] width 8 height 8
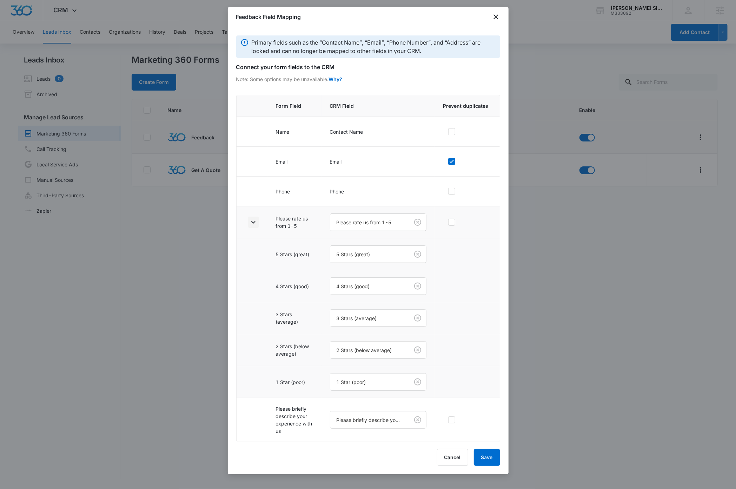
click at [252, 224] on icon "button" at bounding box center [253, 222] width 8 height 8
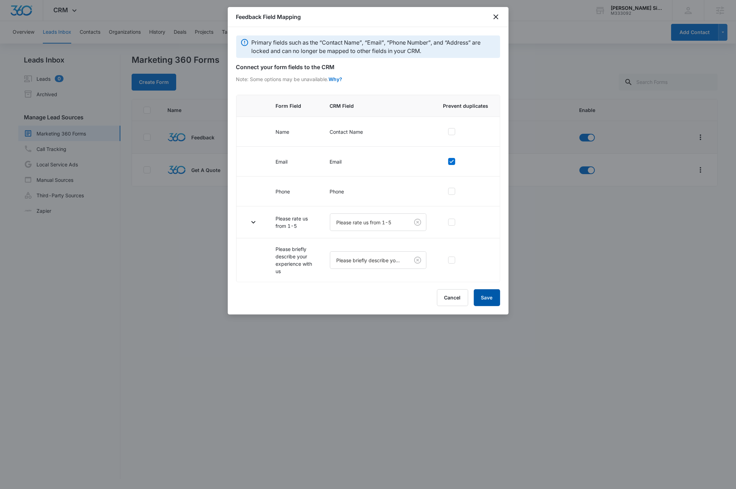
click at [487, 302] on button "Save" at bounding box center [487, 297] width 26 height 17
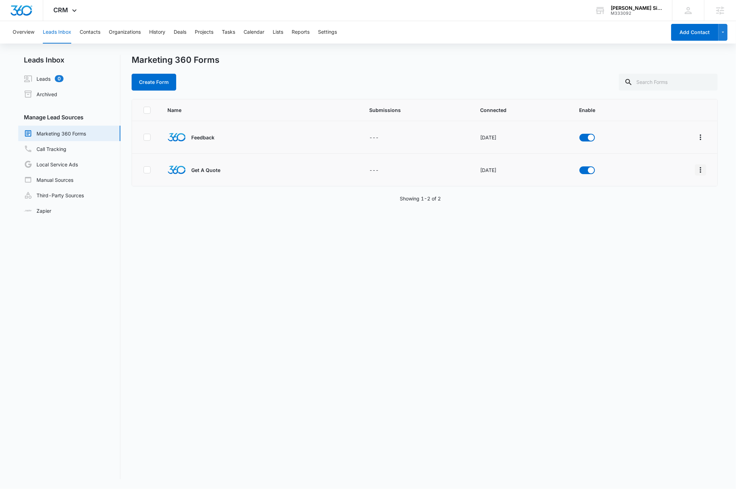
click at [696, 172] on icon "Overflow Menu" at bounding box center [700, 170] width 8 height 8
click at [662, 208] on div "Field Mapping" at bounding box center [662, 210] width 40 height 5
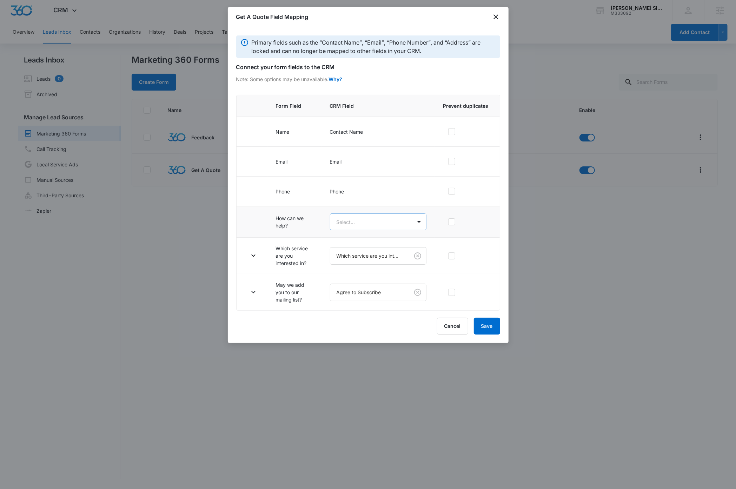
click at [374, 224] on body "CRM Apps Reputation Websites Forms CRM Email Social Payments Content Ads Intell…" at bounding box center [368, 244] width 736 height 489
click at [363, 249] on p "How can we help?" at bounding box center [359, 247] width 42 height 7
click at [454, 160] on icon at bounding box center [452, 161] width 6 height 6
click at [448, 160] on input "checkbox" at bounding box center [445, 161] width 5 height 5
checkbox input "true"
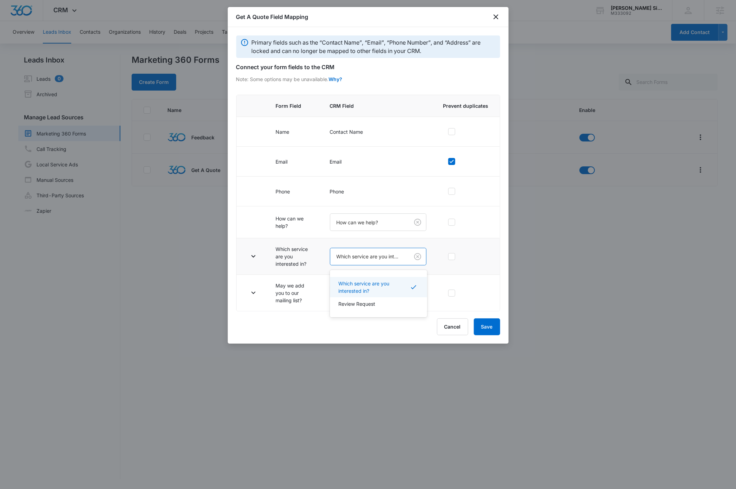
click at [364, 259] on body "CRM Apps Reputation Websites Forms CRM Email Social Payments Content Ads Intell…" at bounding box center [368, 244] width 736 height 489
click at [253, 259] on div at bounding box center [368, 244] width 736 height 489
click at [253, 258] on icon "button" at bounding box center [253, 256] width 4 height 2
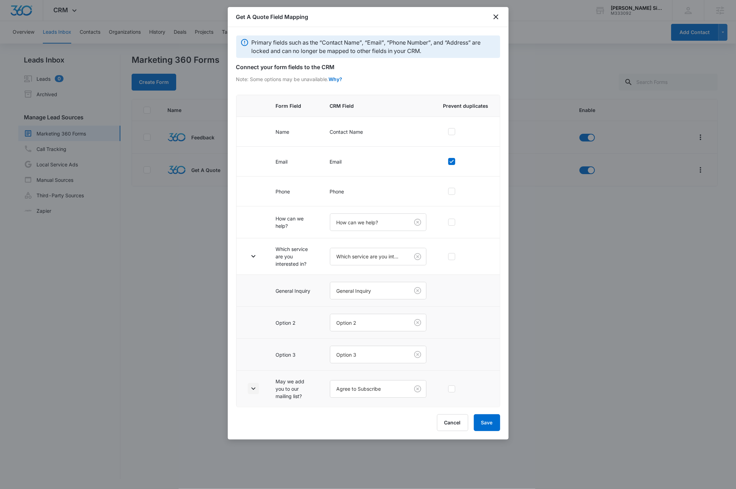
click at [254, 389] on icon "button" at bounding box center [253, 388] width 8 height 8
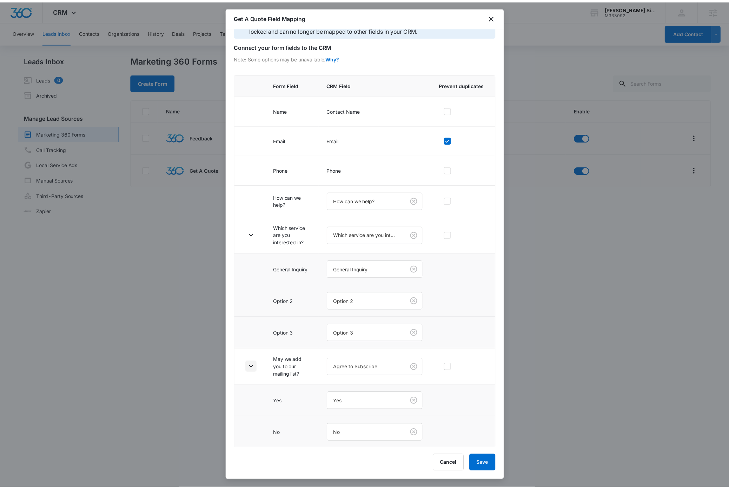
scroll to position [26, 0]
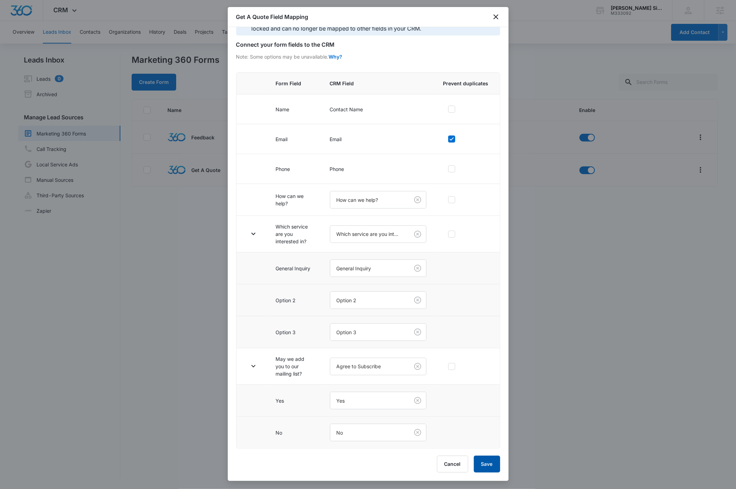
click at [489, 465] on button "Save" at bounding box center [487, 464] width 26 height 17
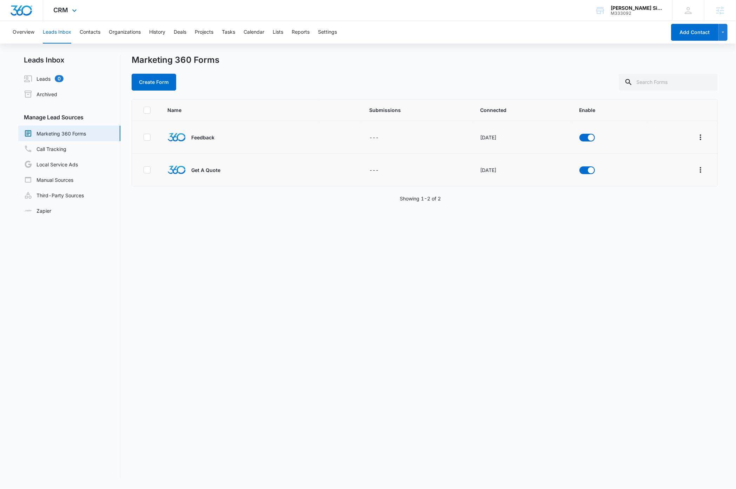
click at [24, 11] on img "Dashboard" at bounding box center [21, 10] width 22 height 11
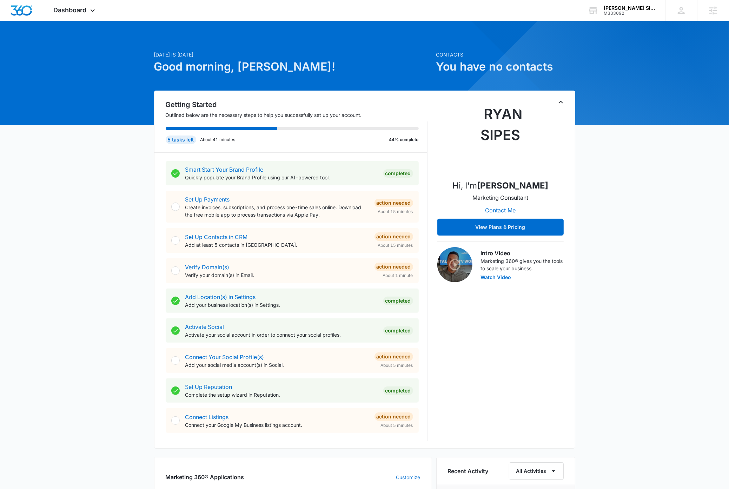
scroll to position [2, 0]
drag, startPoint x: 561, startPoint y: 104, endPoint x: 571, endPoint y: 107, distance: 10.6
click at [561, 104] on icon "Toggle Collapse" at bounding box center [561, 102] width 8 height 8
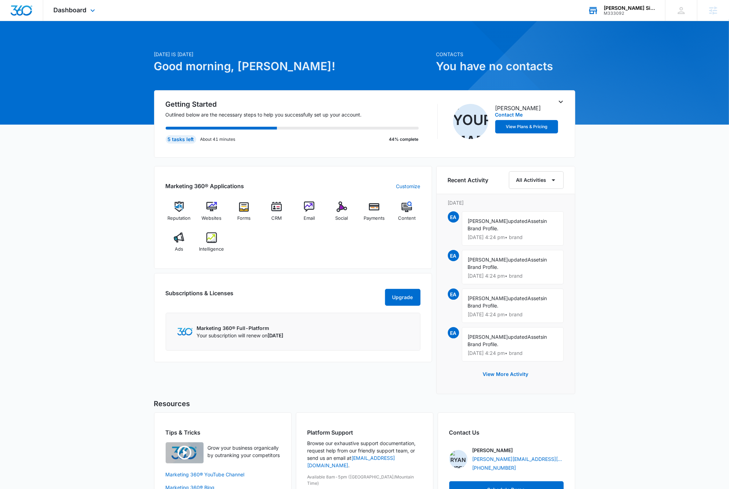
click at [645, 9] on div "Sabatka Siding LLC" at bounding box center [629, 8] width 51 height 6
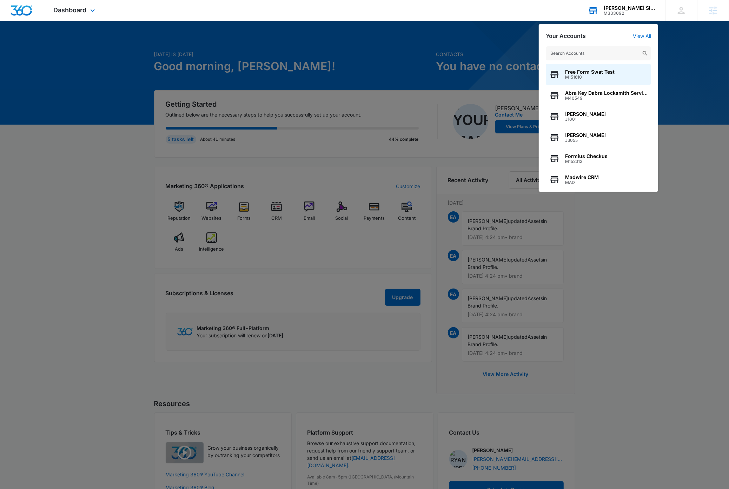
click at [600, 54] on input "text" at bounding box center [598, 53] width 105 height 14
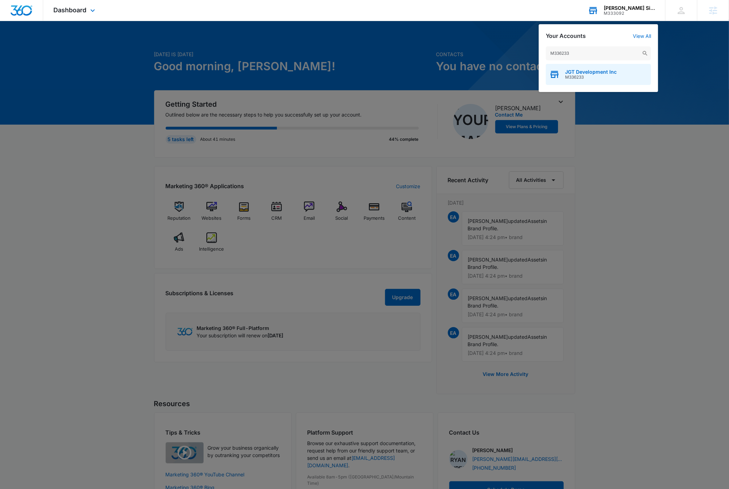
type input "M336233"
drag, startPoint x: 598, startPoint y: 73, endPoint x: 597, endPoint y: 78, distance: 5.4
click at [598, 72] on span "JGT Development Inc" at bounding box center [591, 72] width 52 height 6
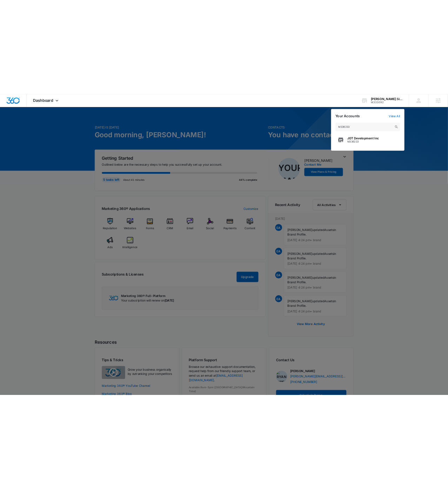
scroll to position [0, 0]
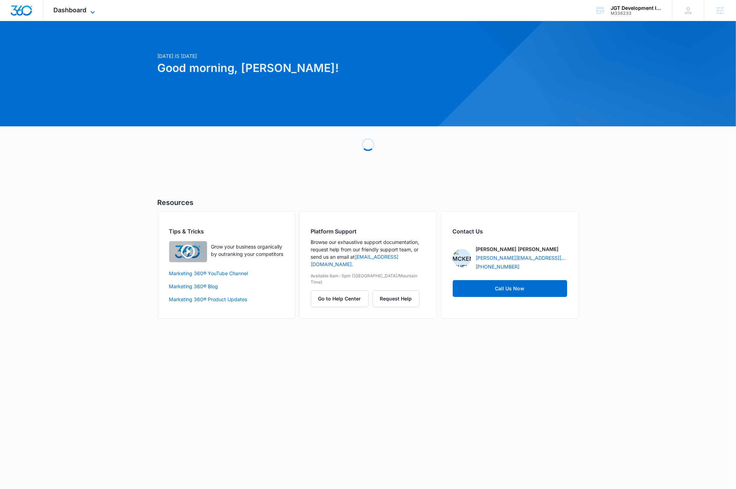
click at [95, 12] on icon at bounding box center [92, 12] width 8 height 8
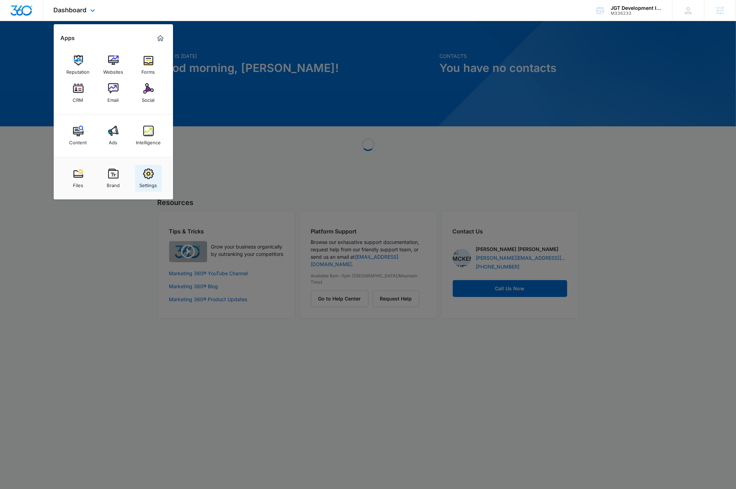
click at [149, 180] on div "Settings" at bounding box center [149, 183] width 18 height 9
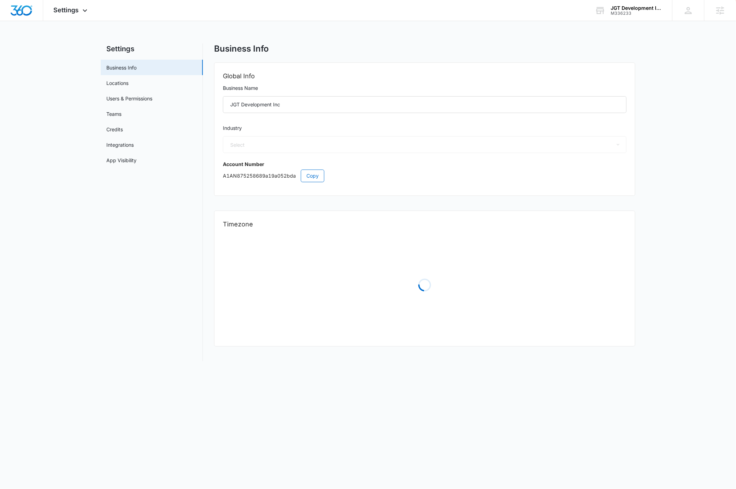
select select "4"
select select "US"
select select "America/Denver"
click at [134, 95] on link "Users & Permissions" at bounding box center [129, 98] width 46 height 7
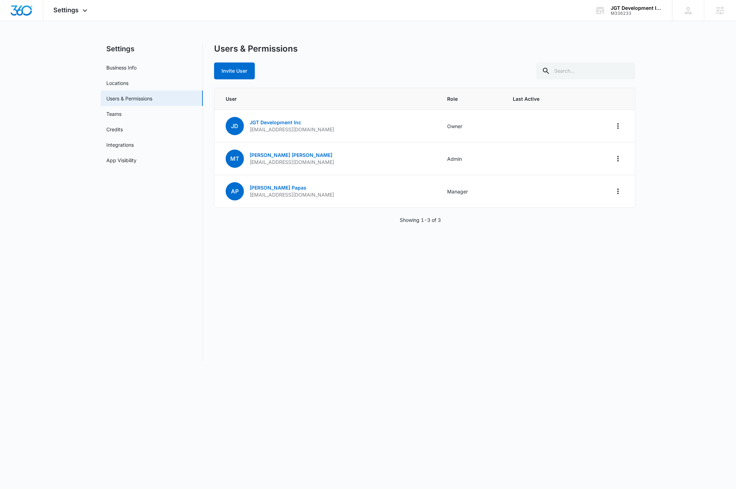
click at [251, 276] on div "Users & Permissions Invite User User Role Last Active JD JGT Development Inc jg…" at bounding box center [424, 203] width 421 height 318
click at [266, 153] on link "Mary Tomaras" at bounding box center [291, 155] width 83 height 6
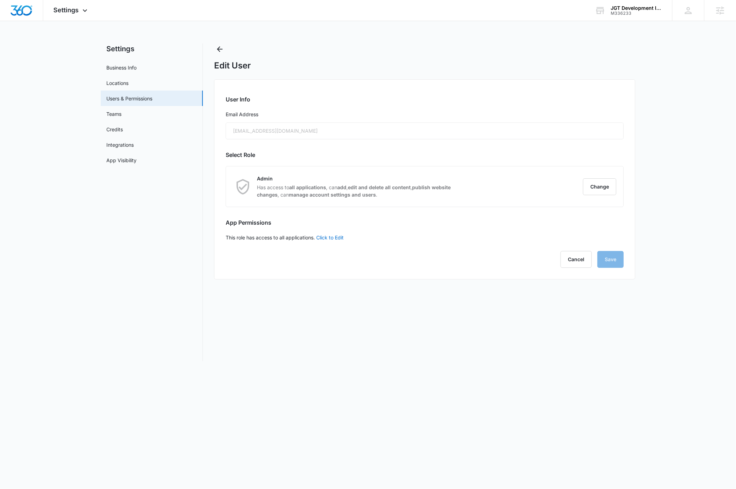
click at [297, 128] on div "marytomaras@gmail.com" at bounding box center [425, 131] width 398 height 17
click at [696, 148] on main "Settings Business Info Locations Users & Permissions Teams Credits Integrations…" at bounding box center [368, 207] width 736 height 326
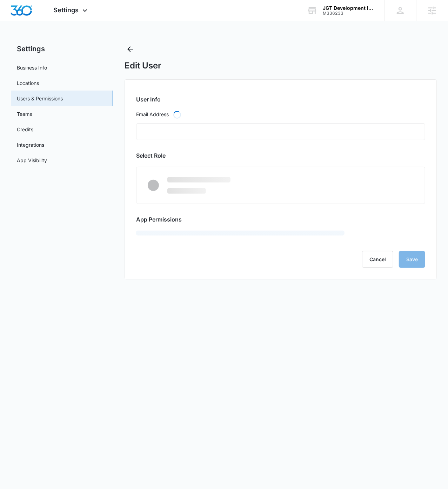
type input "[EMAIL_ADDRESS][DOMAIN_NAME]"
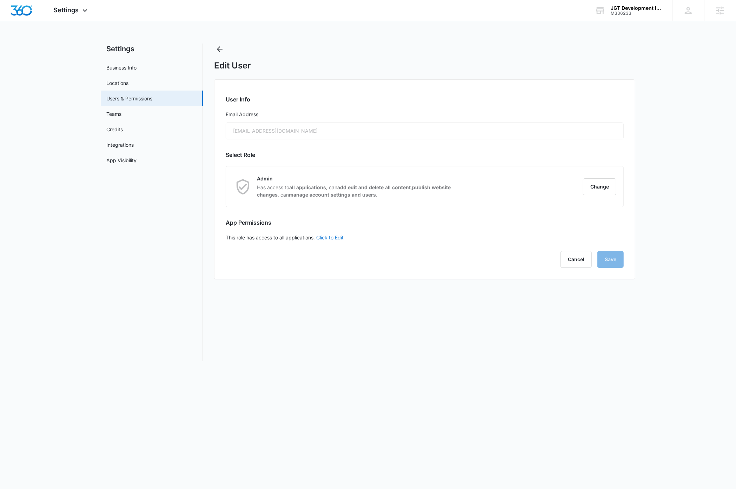
click at [111, 292] on nav "Settings Business Info Locations Users & Permissions Teams Credits Integrations…" at bounding box center [152, 203] width 102 height 318
click at [27, 11] on img "Dashboard" at bounding box center [21, 10] width 22 height 11
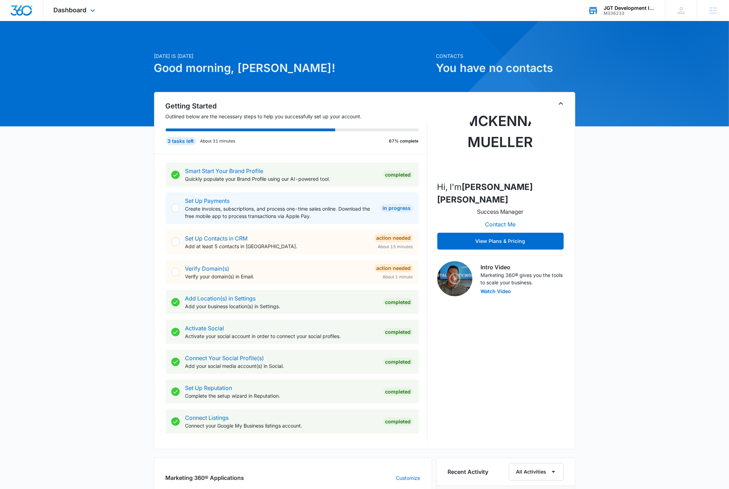
click at [448, 12] on div "M336233" at bounding box center [629, 13] width 51 height 5
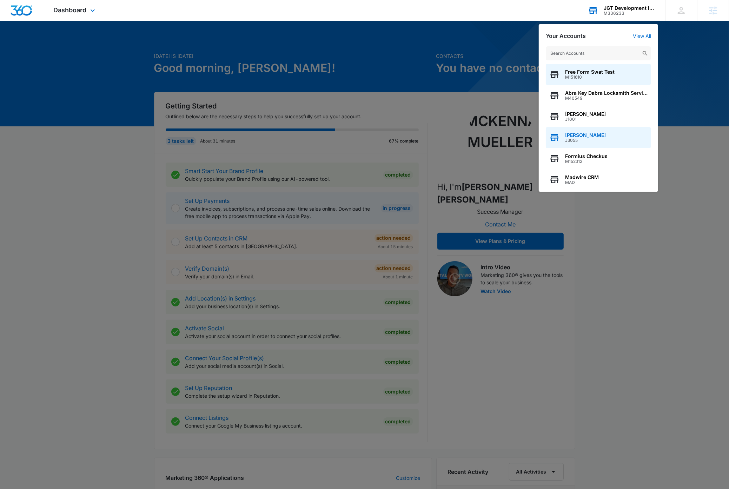
click at [448, 136] on div "[PERSON_NAME] J3055" at bounding box center [598, 137] width 105 height 21
click at [448, 138] on div "[PERSON_NAME] J3055" at bounding box center [598, 137] width 105 height 21
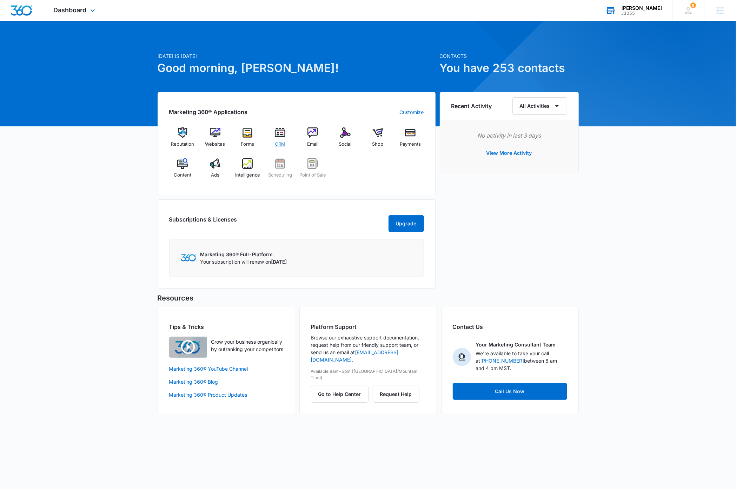
click at [281, 134] on img at bounding box center [280, 132] width 11 height 11
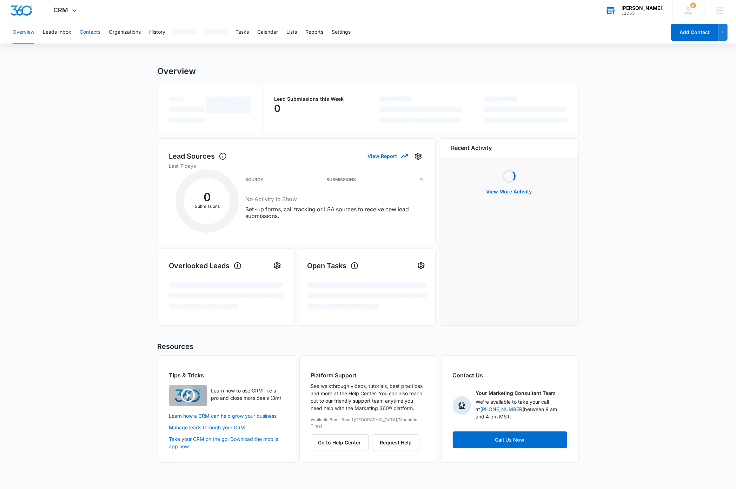
click at [92, 32] on button "Contacts" at bounding box center [90, 32] width 21 height 22
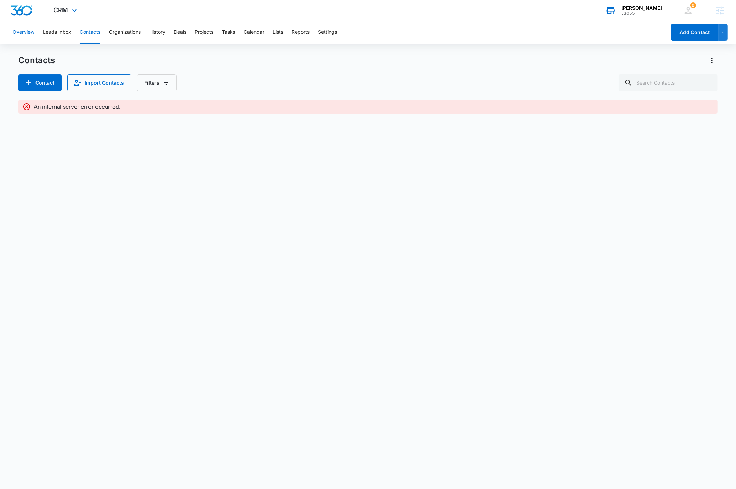
click at [26, 31] on button "Overview" at bounding box center [24, 32] width 22 height 22
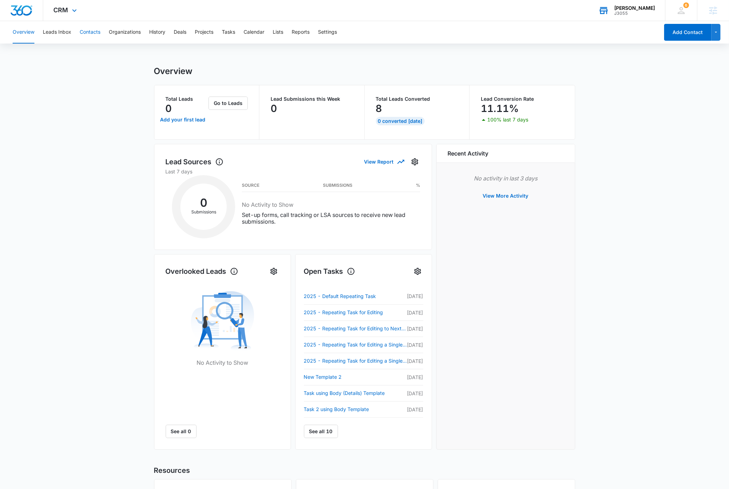
click at [97, 33] on button "Contacts" at bounding box center [90, 32] width 21 height 22
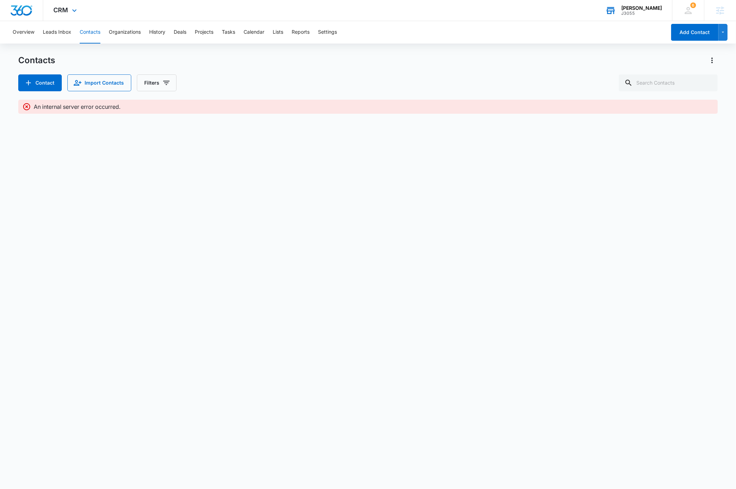
click at [448, 13] on div "J3055" at bounding box center [641, 13] width 41 height 5
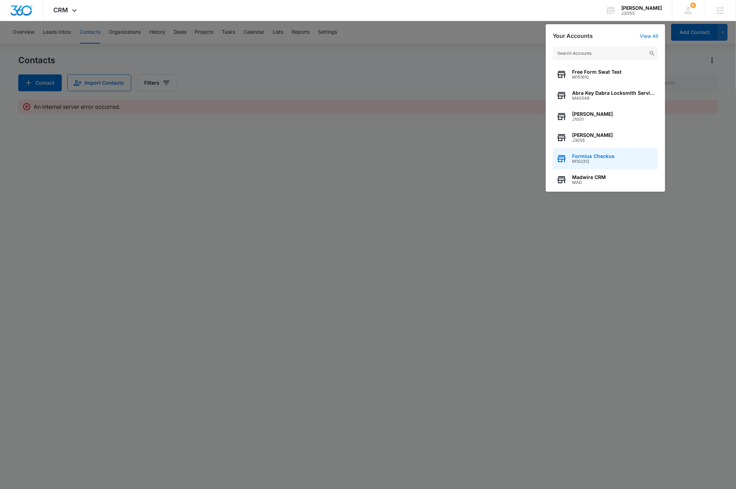
click at [448, 156] on span "Formius Checkus" at bounding box center [593, 156] width 42 height 6
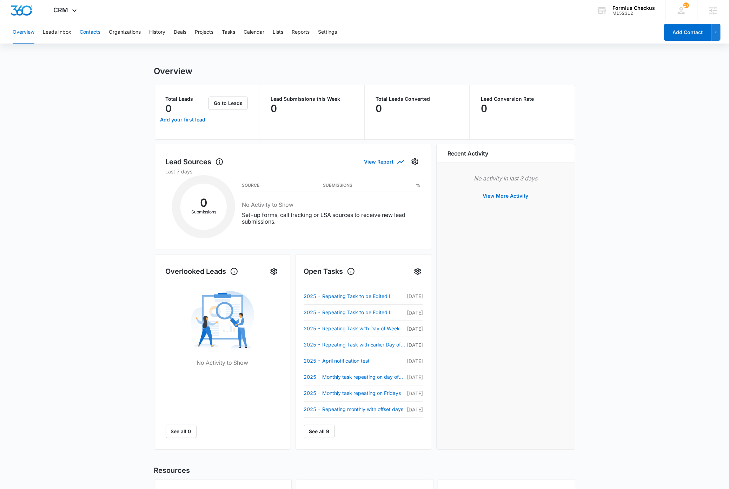
click at [93, 32] on button "Contacts" at bounding box center [90, 32] width 21 height 22
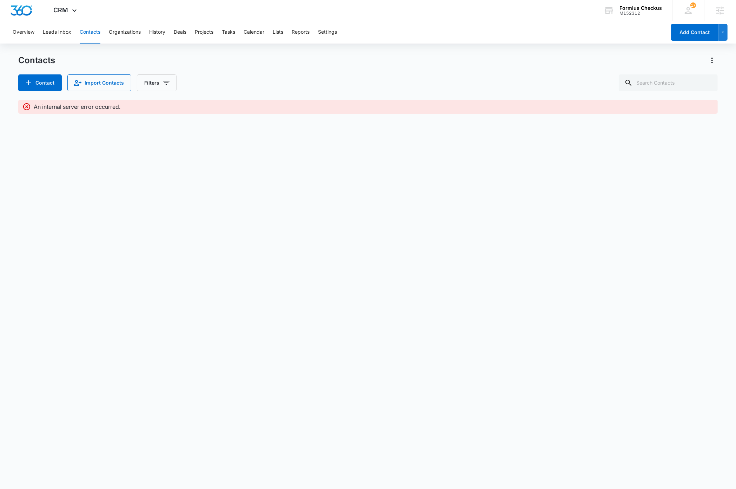
click at [285, 304] on body "CRM Apps Reputation Websites Forms CRM Email Social Shop Payments POS Content A…" at bounding box center [368, 244] width 736 height 489
click at [448, 8] on div "Formius Checkus" at bounding box center [641, 8] width 42 height 6
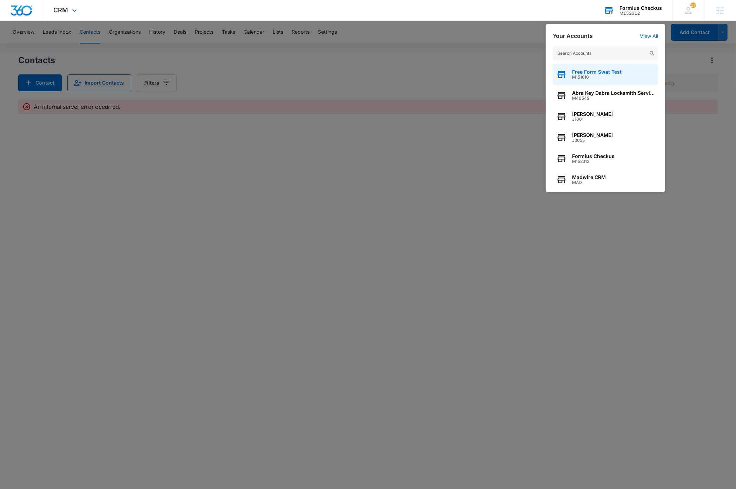
click at [448, 75] on span "M151610" at bounding box center [596, 77] width 49 height 5
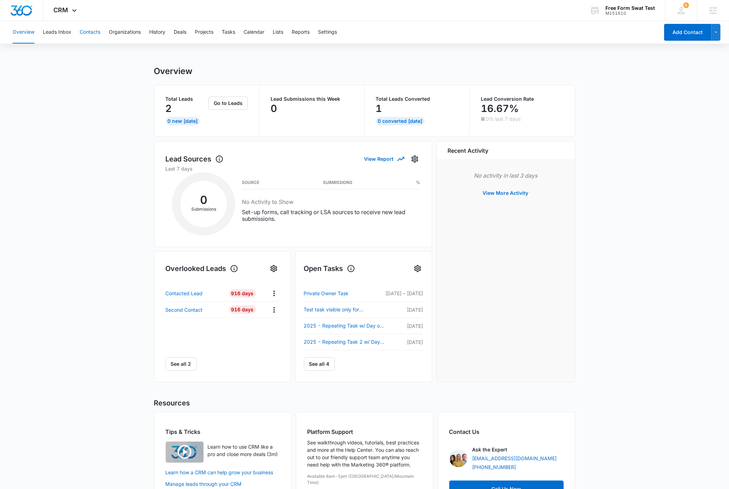
click at [90, 33] on button "Contacts" at bounding box center [90, 32] width 21 height 22
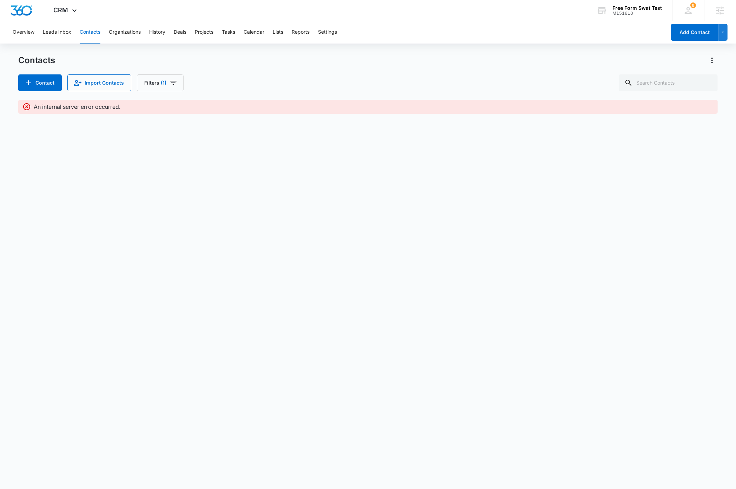
click at [152, 192] on body "CRM Apps Reputation Websites Forms CRM Email Social Shop Payments POS Content A…" at bounding box center [368, 244] width 736 height 489
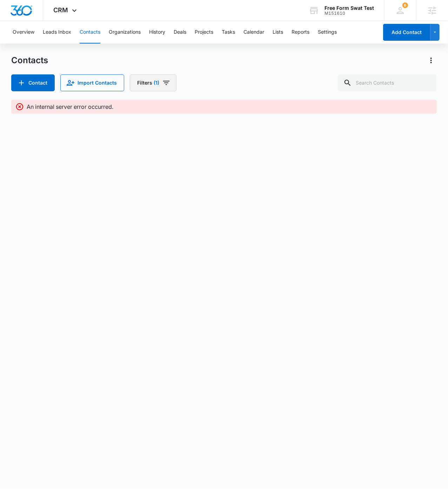
click at [167, 84] on icon "Filters" at bounding box center [166, 83] width 8 height 8
click at [168, 86] on icon "Filters" at bounding box center [166, 83] width 8 height 8
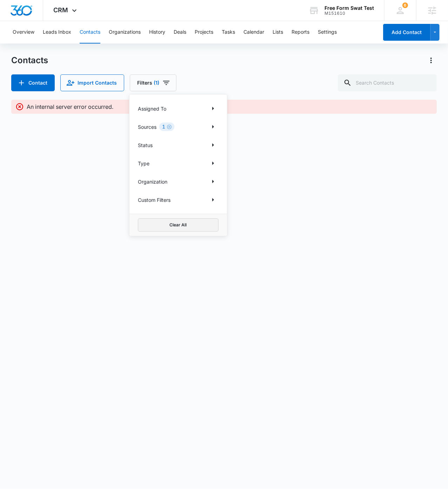
click at [172, 225] on button "Clear All" at bounding box center [178, 224] width 81 height 13
click at [104, 275] on body "CRM Apps Reputation Websites Forms CRM Email Social Shop Payments POS Content A…" at bounding box center [224, 244] width 448 height 489
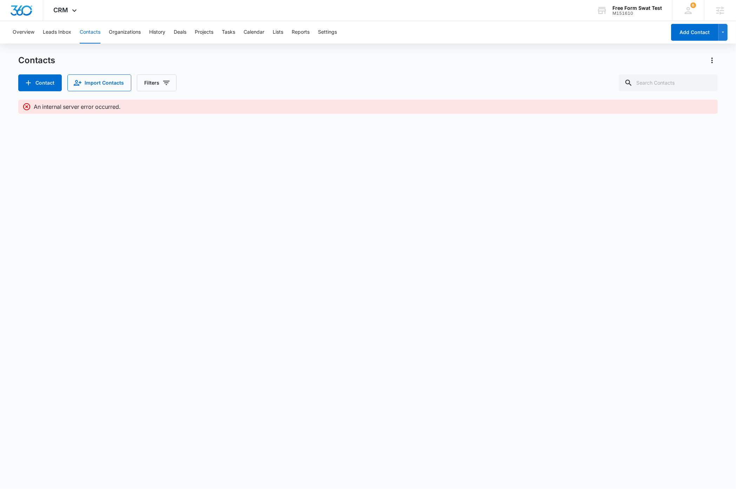
click at [371, 213] on body "CRM Apps Reputation Websites Forms CRM Email Social Shop Payments POS Content A…" at bounding box center [368, 244] width 736 height 489
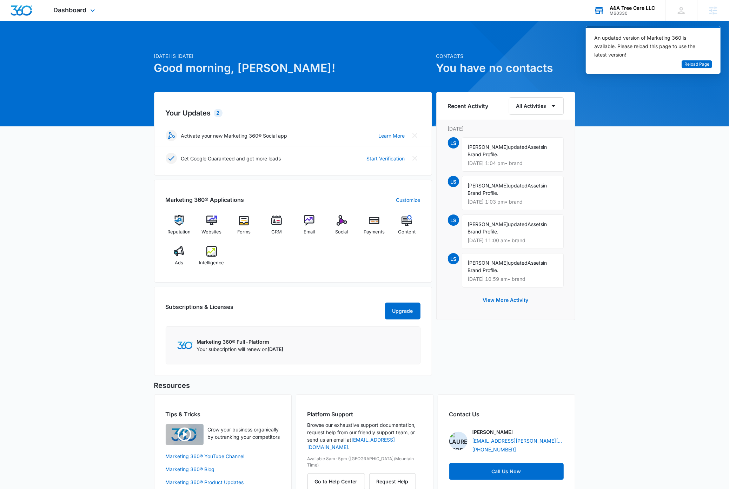
click at [633, 9] on div "A&A Tree Care LLC" at bounding box center [632, 8] width 45 height 6
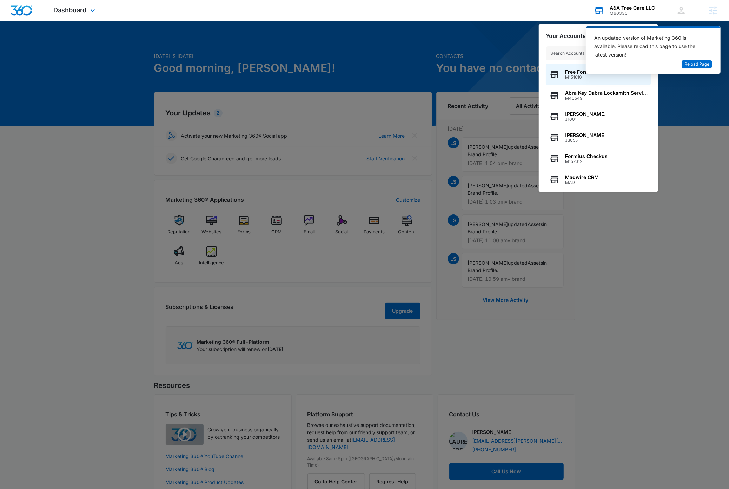
click at [563, 54] on input "text" at bounding box center [598, 53] width 105 height 14
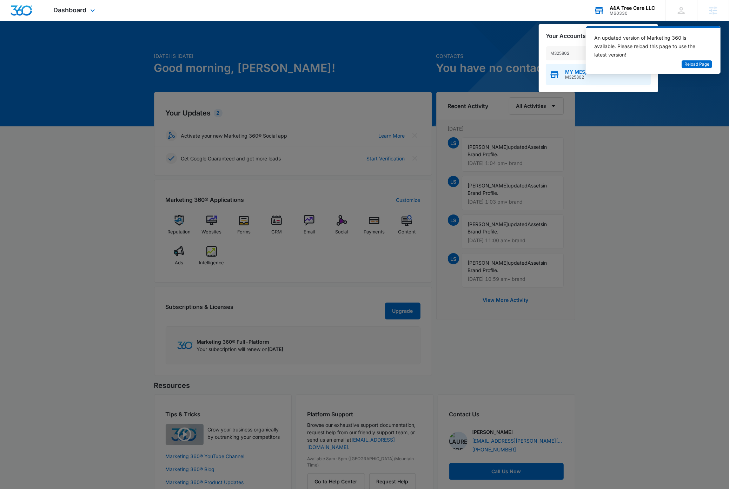
type input "M325802"
click at [574, 76] on span "M325802" at bounding box center [581, 77] width 33 height 5
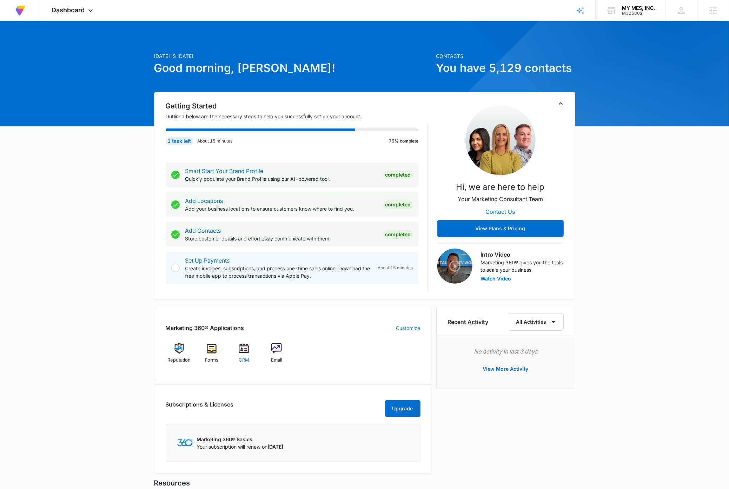
click at [243, 351] on img at bounding box center [244, 348] width 11 height 11
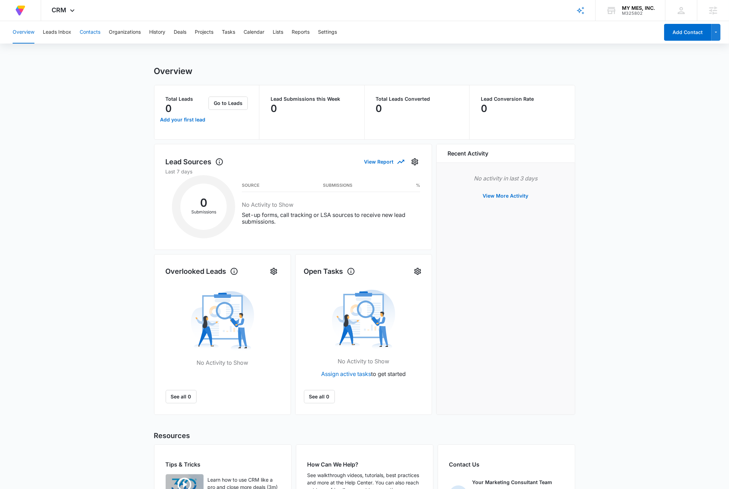
click at [92, 32] on button "Contacts" at bounding box center [90, 32] width 21 height 22
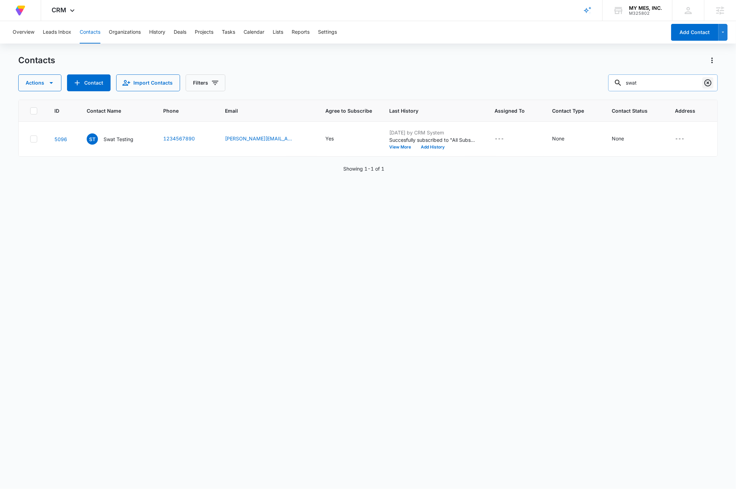
click at [712, 86] on icon "Clear" at bounding box center [708, 83] width 8 height 8
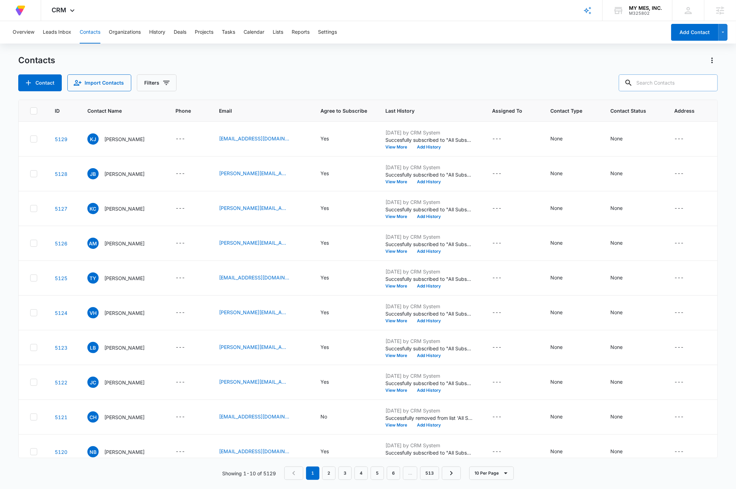
click at [368, 63] on div "Contacts" at bounding box center [367, 60] width 699 height 11
click at [280, 31] on button "Lists" at bounding box center [278, 32] width 11 height 22
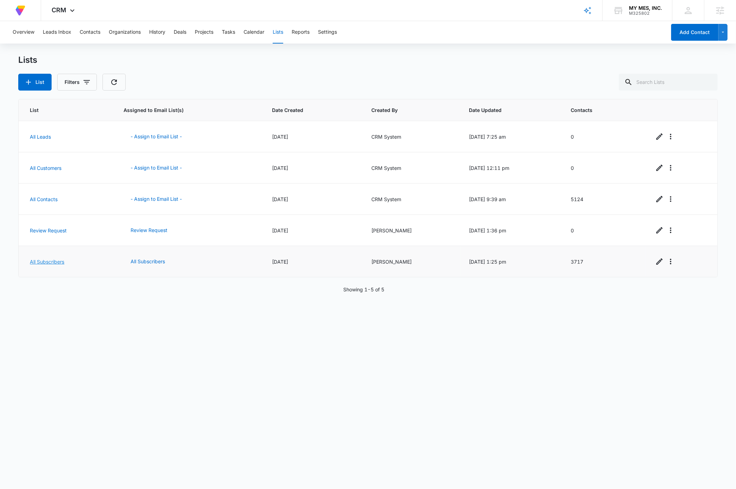
click at [49, 262] on link "All Subscribers" at bounding box center [47, 262] width 34 height 6
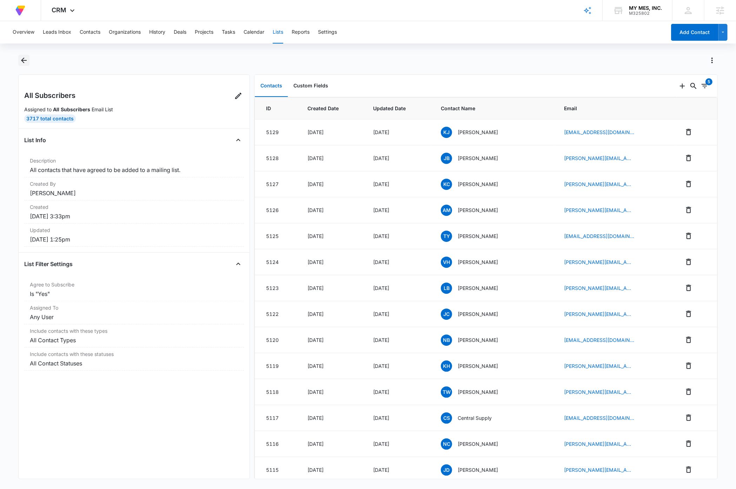
click at [22, 60] on icon "Back" at bounding box center [24, 61] width 6 height 6
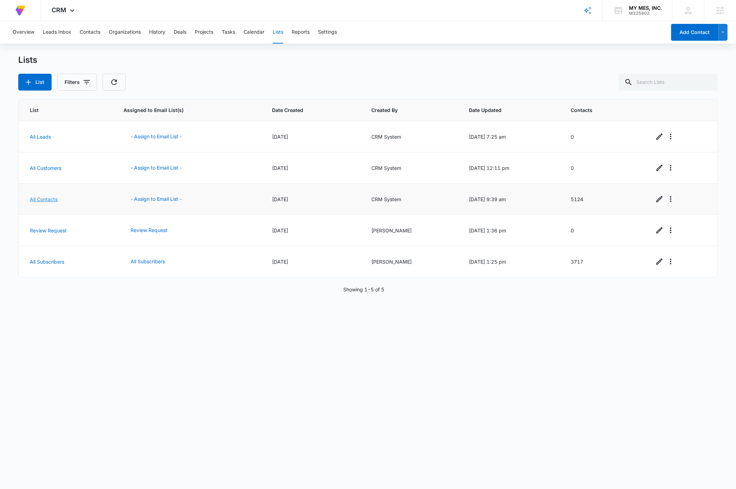
click at [47, 199] on link "All Contacts" at bounding box center [44, 199] width 28 height 6
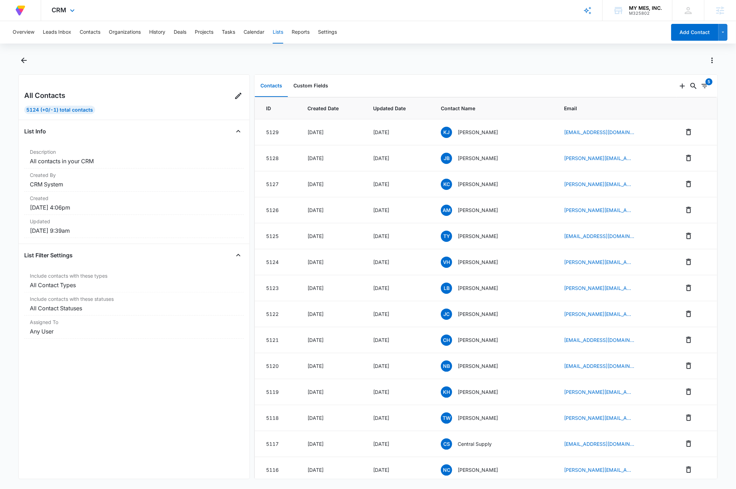
click at [23, 10] on img at bounding box center [20, 10] width 13 height 13
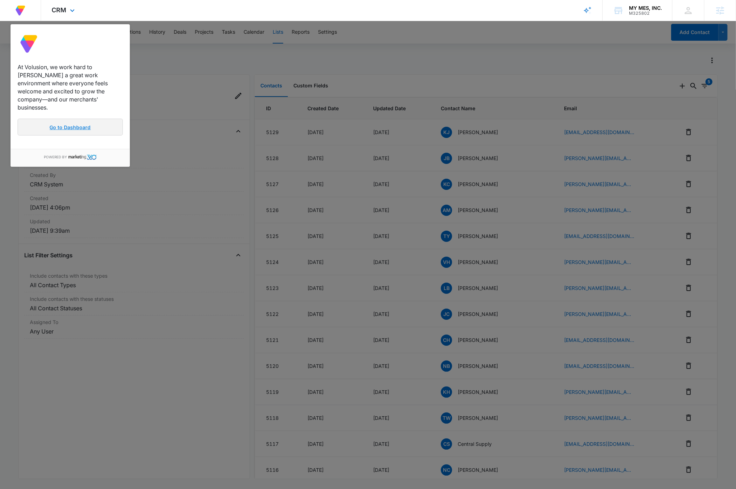
click at [66, 119] on link "Go to Dashboard" at bounding box center [70, 127] width 105 height 17
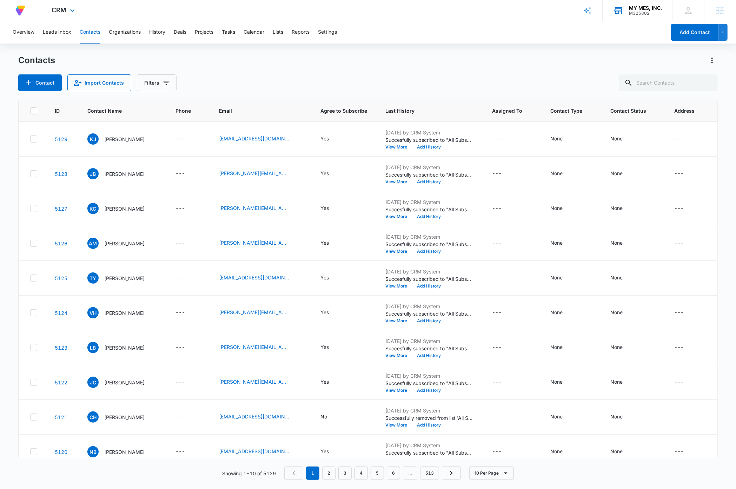
click at [645, 8] on div "MY MES, INC." at bounding box center [645, 8] width 33 height 6
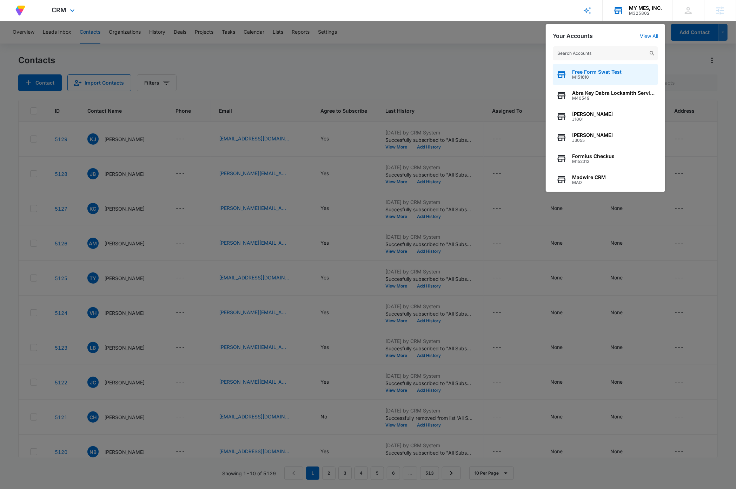
click at [612, 71] on span "Free Form Swat Test" at bounding box center [596, 72] width 49 height 6
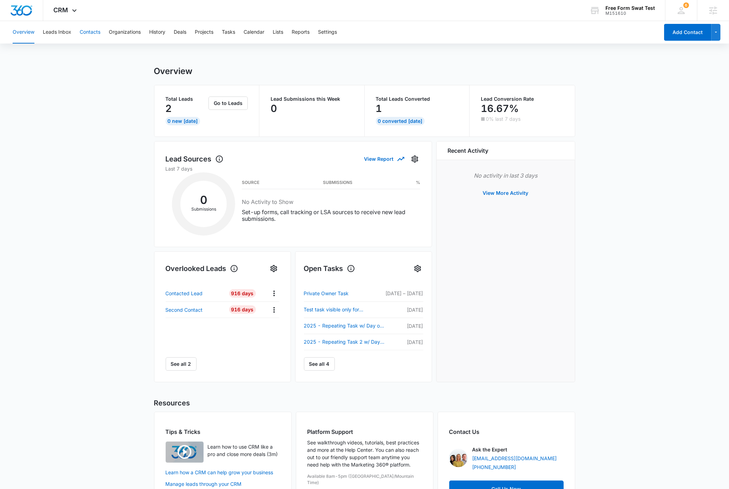
click at [95, 33] on button "Contacts" at bounding box center [90, 32] width 21 height 22
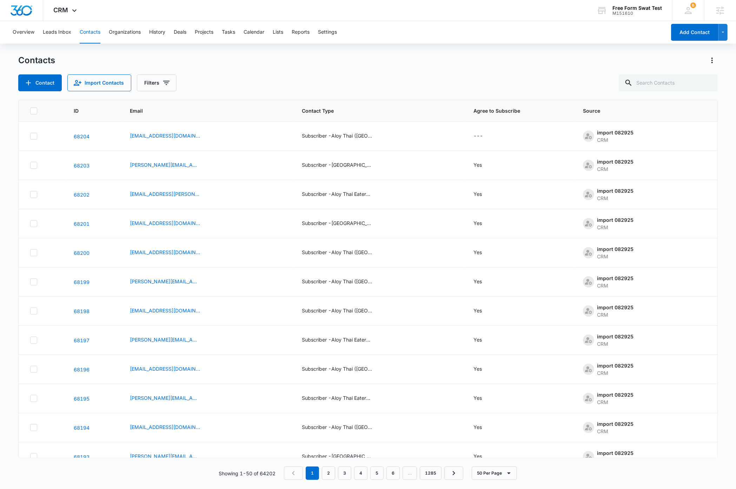
click at [303, 61] on div "Contacts" at bounding box center [367, 60] width 699 height 11
click at [167, 84] on icon "Filters" at bounding box center [166, 83] width 8 height 8
click at [220, 127] on icon "Show Sources filters" at bounding box center [220, 127] width 2 height 4
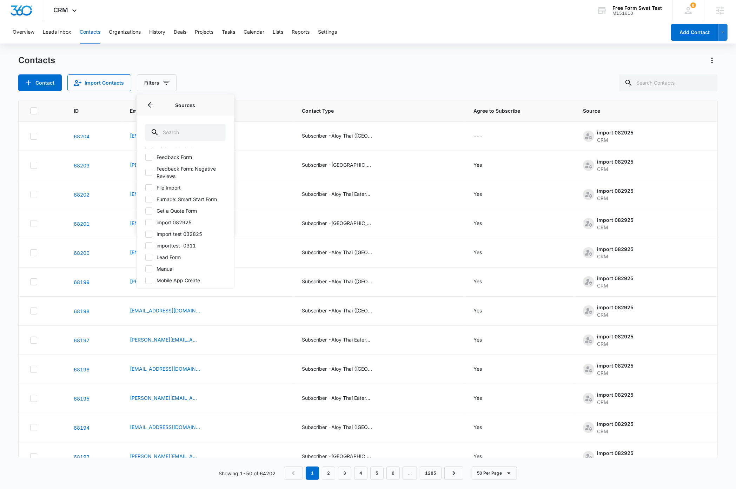
scroll to position [124, 0]
click at [149, 166] on icon at bounding box center [149, 166] width 4 height 3
click at [145, 166] on input "import 082925" at bounding box center [145, 166] width 0 height 0
checkbox input "true"
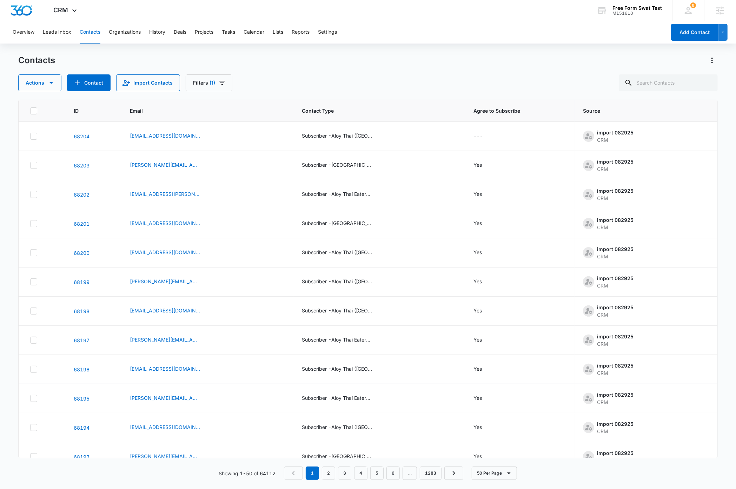
click at [279, 74] on div "Contacts Actions Contact Import Contacts Filters (1)" at bounding box center [367, 73] width 699 height 37
click at [52, 84] on icon "button" at bounding box center [51, 83] width 8 height 8
click at [130, 176] on div "Delete Filtered (64112)" at bounding box center [133, 175] width 52 height 5
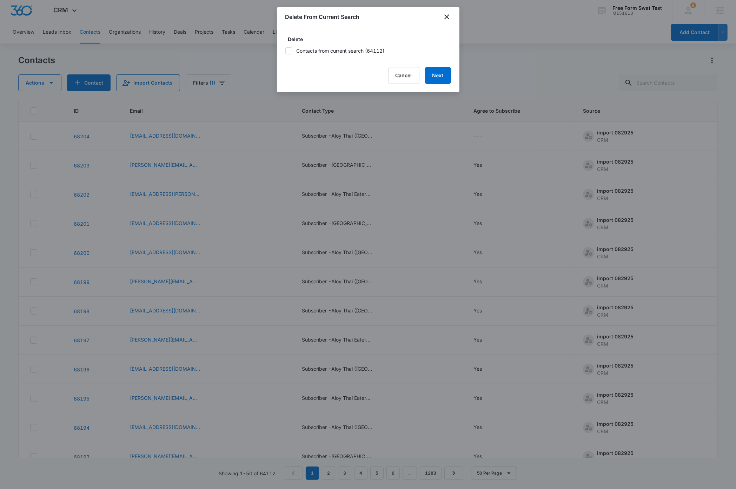
click at [289, 51] on icon at bounding box center [289, 50] width 4 height 3
click at [285, 51] on input "Contacts from current search (64112)" at bounding box center [285, 51] width 0 height 0
click at [442, 75] on button "Next" at bounding box center [438, 75] width 26 height 17
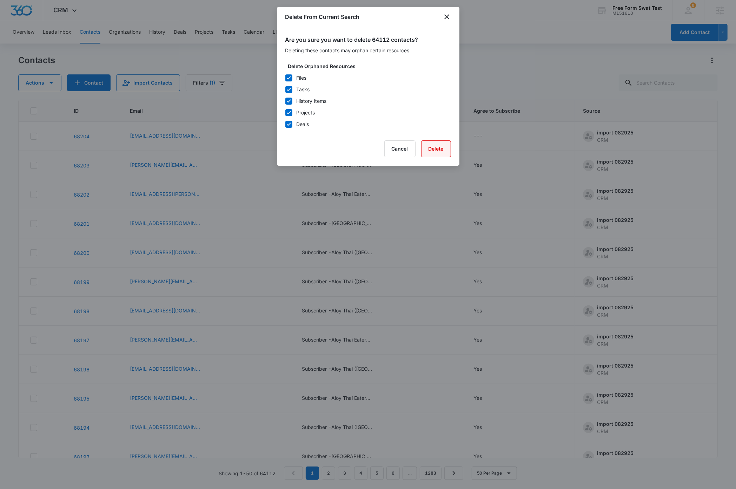
click at [432, 149] on button "Delete" at bounding box center [436, 148] width 30 height 17
click at [439, 148] on button "Delete" at bounding box center [436, 148] width 30 height 17
click at [401, 150] on button "Cancel" at bounding box center [399, 148] width 31 height 17
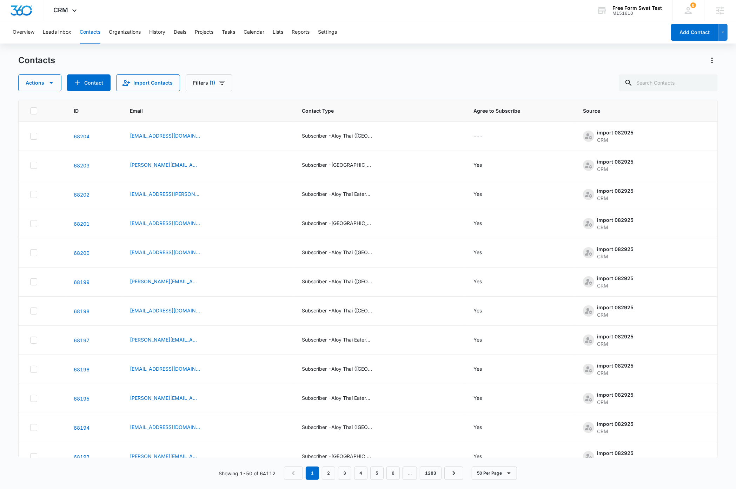
click at [378, 71] on div "Contacts Actions Contact Import Contacts Filters (1)" at bounding box center [367, 73] width 699 height 37
click at [388, 77] on div "Actions Contact Import Contacts Filters (1)" at bounding box center [367, 82] width 699 height 17
click at [377, 73] on div "Contacts Actions Contact Import Contacts Filters (1)" at bounding box center [367, 73] width 699 height 37
click at [53, 81] on icon "button" at bounding box center [51, 83] width 8 height 8
click at [131, 179] on button "Delete Filtered (55112)" at bounding box center [137, 176] width 77 height 11
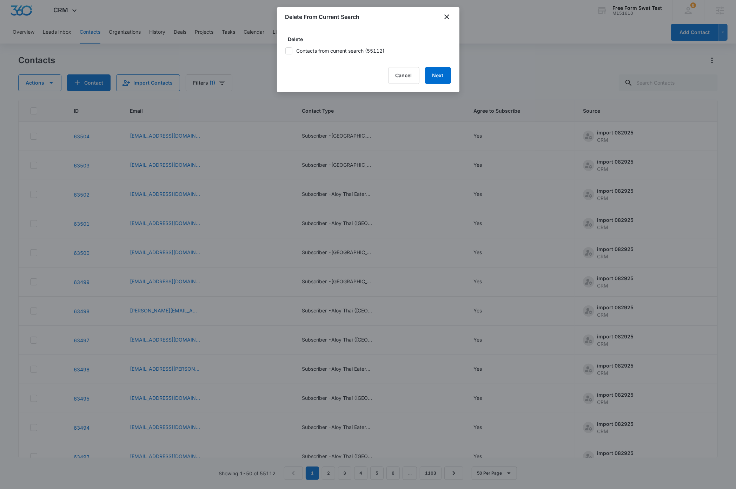
click at [288, 51] on icon at bounding box center [289, 51] width 6 height 6
click at [285, 51] on input "Contacts from current search (55112)" at bounding box center [285, 51] width 0 height 0
click at [441, 75] on button "Next" at bounding box center [438, 75] width 26 height 17
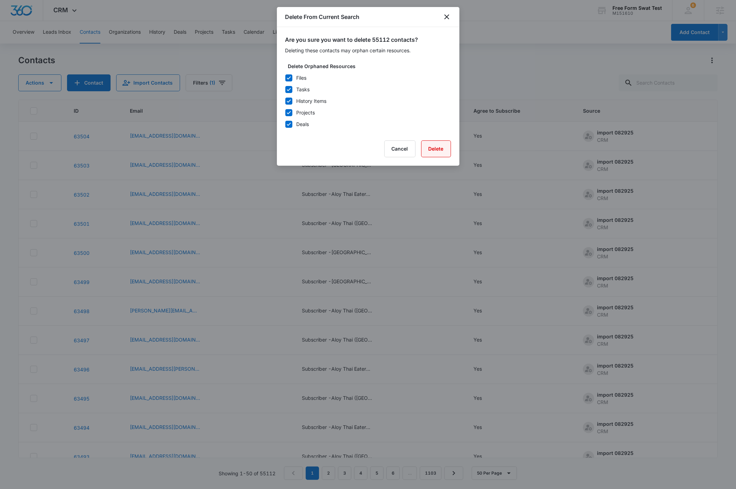
click at [435, 150] on button "Delete" at bounding box center [436, 148] width 30 height 17
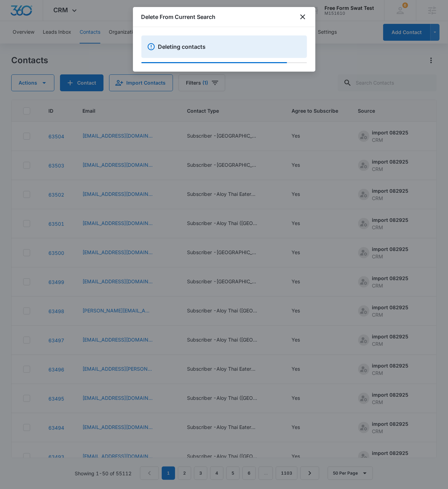
click at [243, 14] on div "Delete From Current Search" at bounding box center [224, 17] width 183 height 20
click at [242, 14] on div "Delete From Current Search" at bounding box center [224, 17] width 183 height 20
click at [250, 12] on div "Delete From Current Search" at bounding box center [224, 17] width 183 height 20
click at [241, 16] on div "Delete From Current Search" at bounding box center [224, 17] width 183 height 20
click at [245, 14] on div "Delete From Current Search" at bounding box center [224, 17] width 183 height 20
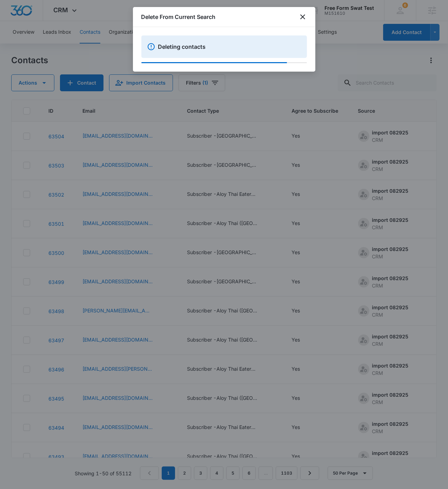
click at [242, 14] on div "Delete From Current Search" at bounding box center [224, 17] width 183 height 20
click at [247, 14] on div "Delete From Current Search" at bounding box center [224, 17] width 183 height 20
click at [251, 14] on div "Delete From Current Search" at bounding box center [224, 17] width 183 height 20
click at [241, 13] on div "Delete From Current Search" at bounding box center [224, 17] width 183 height 20
click at [242, 15] on div "Delete From Current Search" at bounding box center [224, 17] width 183 height 20
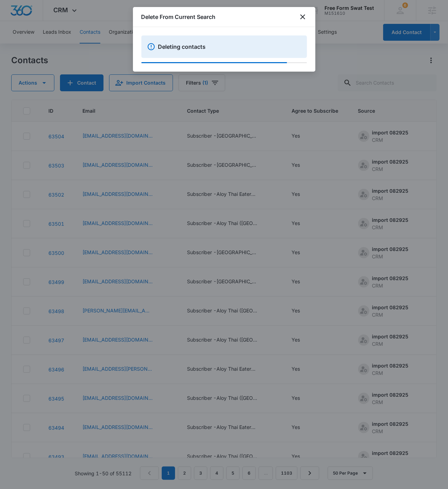
click at [235, 17] on div "Delete From Current Search" at bounding box center [224, 17] width 183 height 20
click at [249, 12] on div "Delete From Current Search" at bounding box center [224, 17] width 183 height 20
click at [302, 15] on icon "close" at bounding box center [303, 17] width 8 height 8
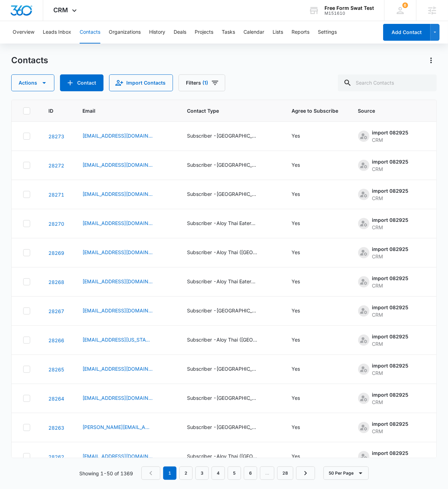
click at [281, 64] on div "Contacts" at bounding box center [224, 60] width 426 height 11
click at [48, 85] on button "Actions" at bounding box center [32, 82] width 43 height 17
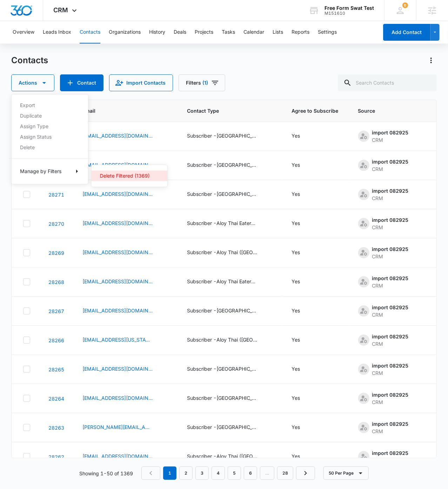
click at [118, 175] on div "Delete Filtered (1369)" at bounding box center [125, 175] width 51 height 5
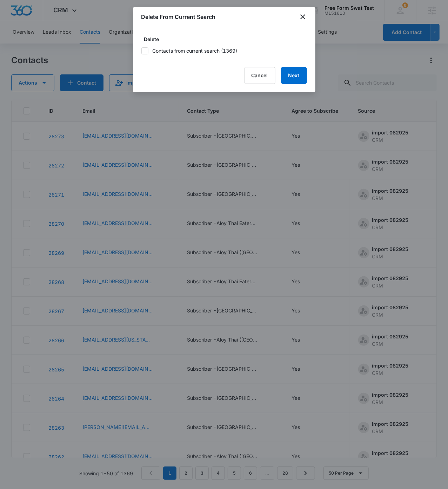
click at [145, 52] on icon at bounding box center [145, 51] width 6 height 6
click at [141, 51] on input "Contacts from current search (1369)" at bounding box center [141, 51] width 0 height 0
click at [297, 78] on button "Next" at bounding box center [294, 75] width 26 height 17
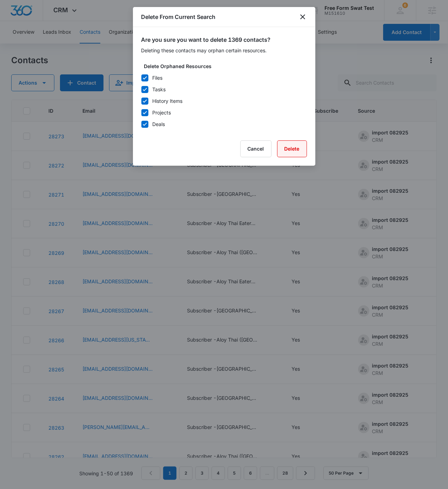
click at [289, 152] on button "Delete" at bounding box center [292, 148] width 30 height 17
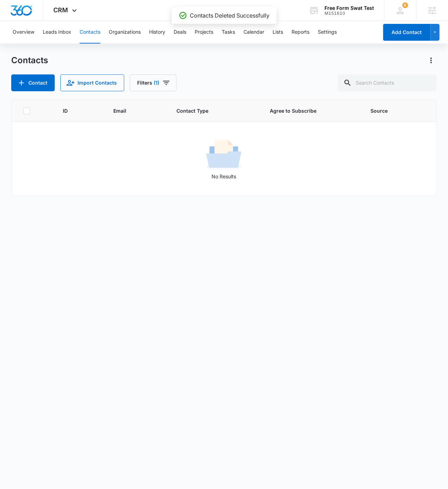
click at [149, 322] on div "ID Email Contact Type Agree to Subscribe Source No Results" at bounding box center [224, 290] width 426 height 380
click at [166, 83] on icon "Filters" at bounding box center [166, 83] width 8 height 8
click at [185, 227] on button "Clear All" at bounding box center [178, 224] width 81 height 13
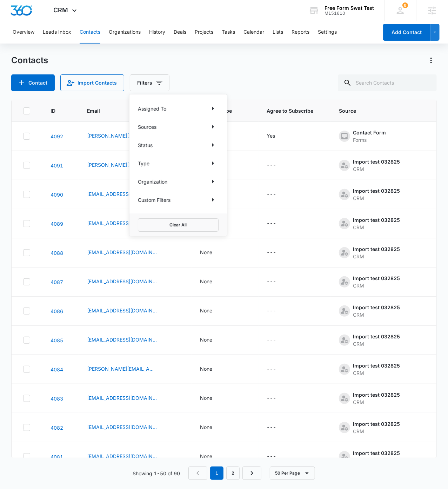
click at [252, 65] on div "Contacts" at bounding box center [224, 60] width 426 height 11
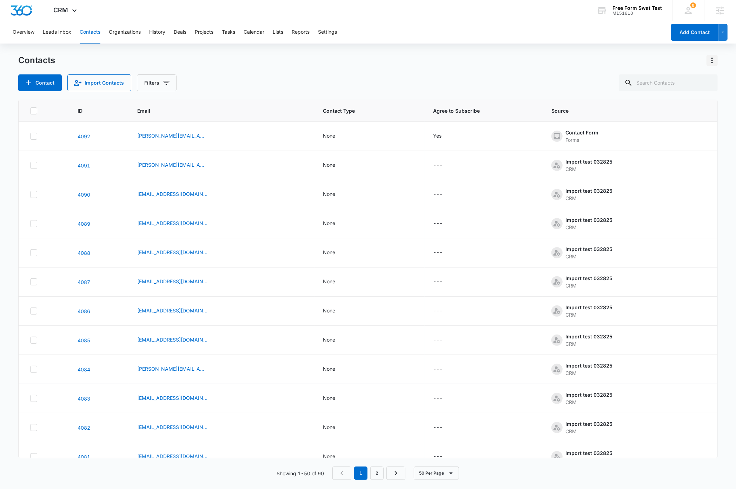
click at [448, 61] on icon "Actions" at bounding box center [712, 60] width 8 height 8
click at [448, 78] on div "Choose Columns" at bounding box center [677, 80] width 46 height 5
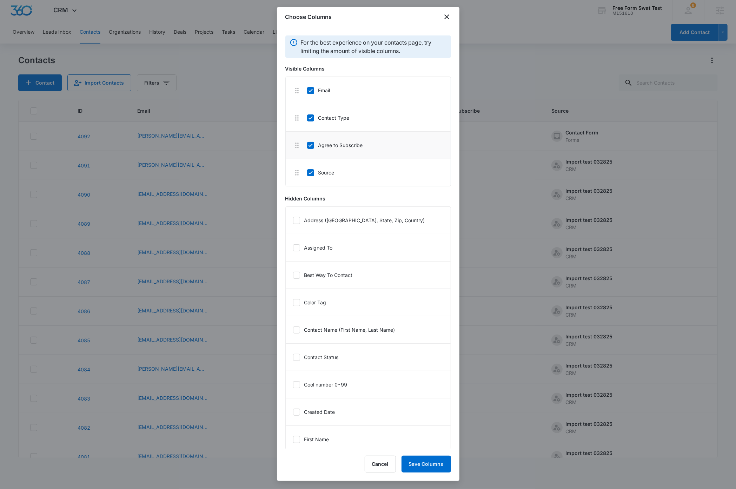
click at [311, 145] on icon at bounding box center [311, 145] width 6 height 6
click at [307, 145] on input "Agree to Subscribe" at bounding box center [307, 145] width 0 height 0
click at [298, 330] on icon at bounding box center [297, 329] width 4 height 3
click at [293, 330] on input "Contact Name (First Name, Last Name)" at bounding box center [293, 330] width 0 height 0
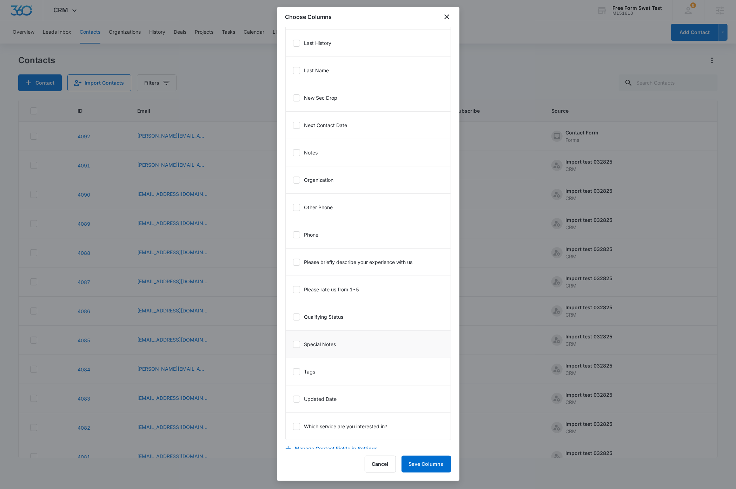
scroll to position [463, 0]
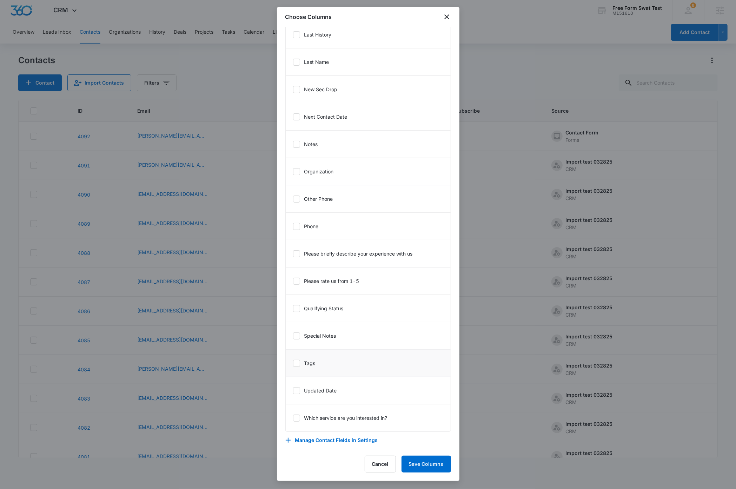
click at [296, 362] on icon at bounding box center [296, 363] width 6 height 6
click at [293, 363] on input "Tags" at bounding box center [293, 363] width 0 height 0
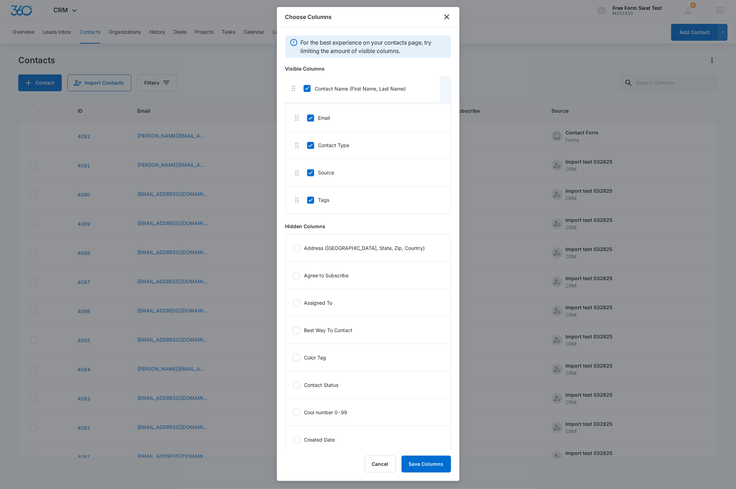
drag, startPoint x: 298, startPoint y: 172, endPoint x: 294, endPoint y: 91, distance: 80.8
drag, startPoint x: 298, startPoint y: 176, endPoint x: 299, endPoint y: 146, distance: 29.9
click at [297, 386] on icon at bounding box center [297, 384] width 4 height 3
click at [293, 385] on input "Contact Status" at bounding box center [293, 384] width 0 height 0
drag, startPoint x: 296, startPoint y: 232, endPoint x: 302, endPoint y: 202, distance: 30.7
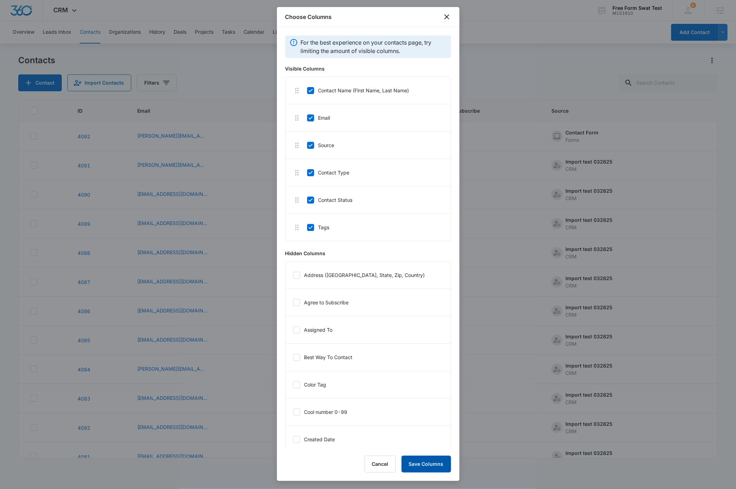
click at [431, 464] on button "Save Columns" at bounding box center [426, 464] width 49 height 17
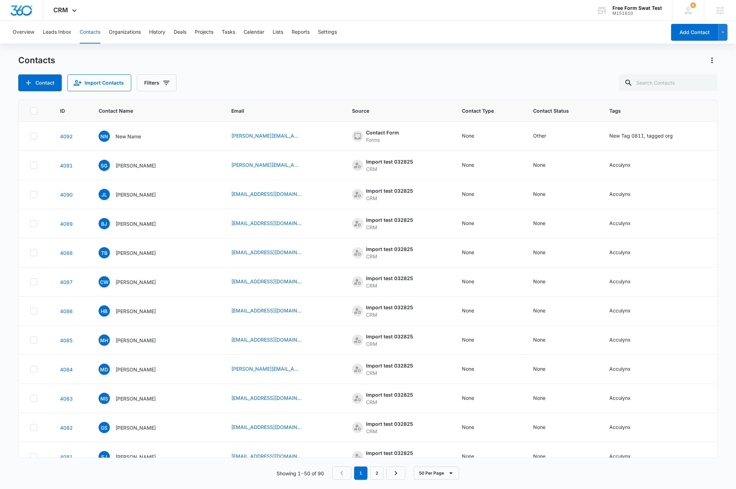
click at [351, 58] on div "Contacts" at bounding box center [367, 60] width 699 height 11
click at [397, 63] on div "Contacts" at bounding box center [367, 60] width 699 height 11
click at [25, 12] on img "Dashboard" at bounding box center [21, 10] width 22 height 11
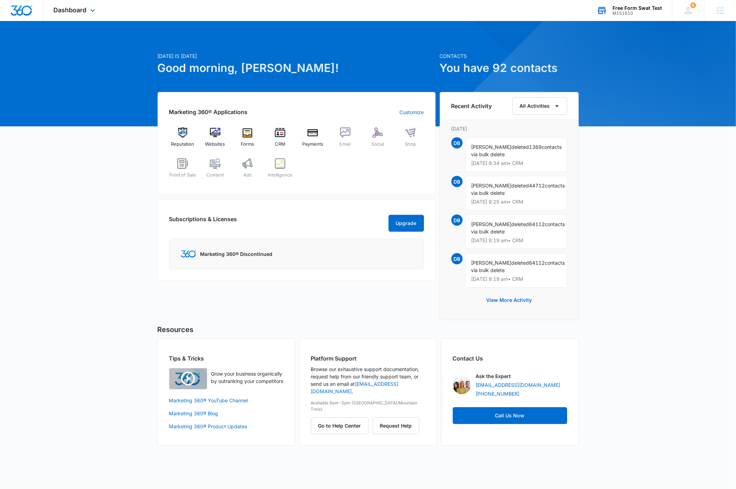
click at [448, 11] on div "M151610" at bounding box center [637, 13] width 49 height 5
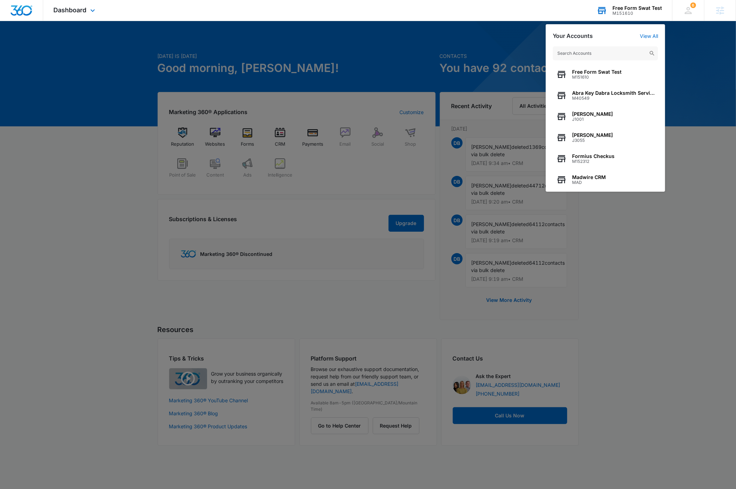
click at [448, 52] on input "text" at bounding box center [605, 53] width 105 height 14
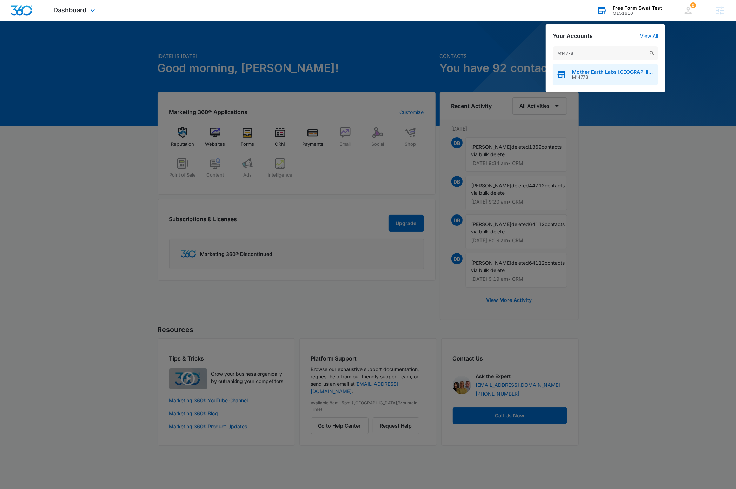
type input "M14778"
click at [448, 76] on span "M14778" at bounding box center [613, 77] width 82 height 5
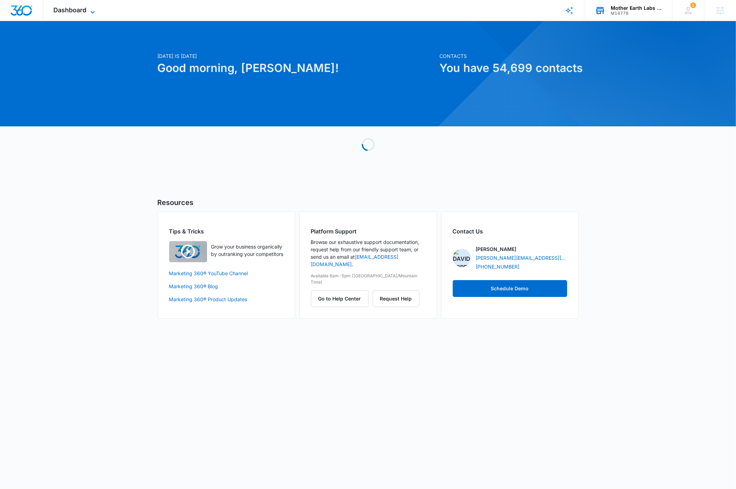
click at [93, 12] on icon at bounding box center [92, 12] width 8 height 8
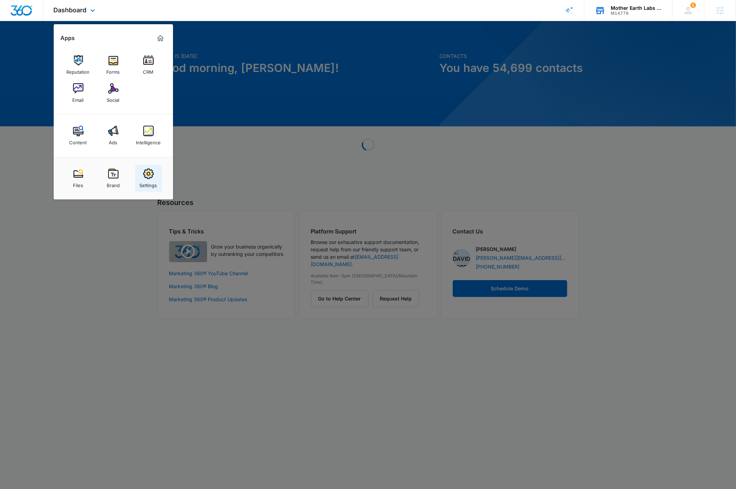
click at [152, 178] on img at bounding box center [148, 174] width 11 height 11
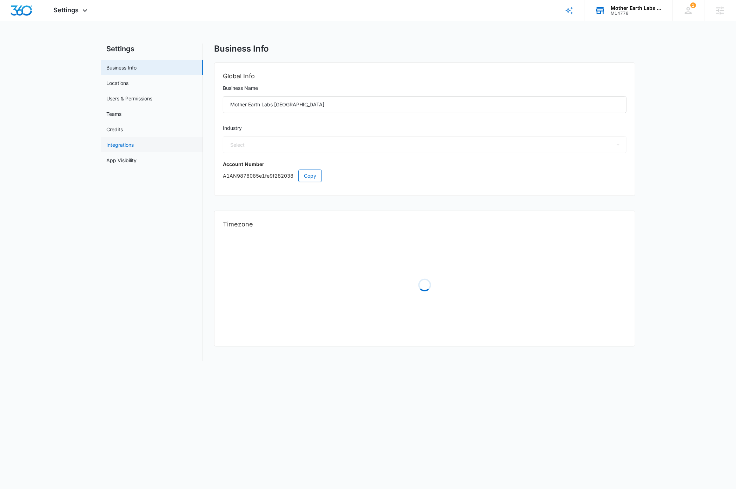
select select "45"
select select "US"
select select "America/Chicago"
click at [129, 98] on link "Users & Permissions" at bounding box center [129, 98] width 46 height 7
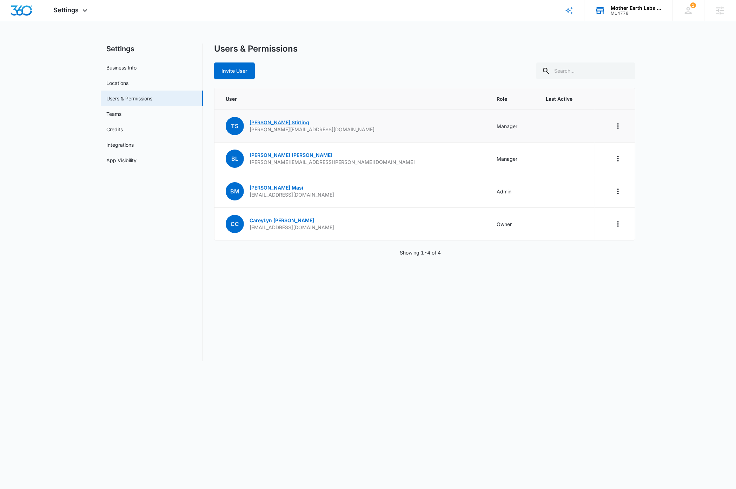
click at [273, 123] on link "Taylor Stirling" at bounding box center [280, 122] width 60 height 6
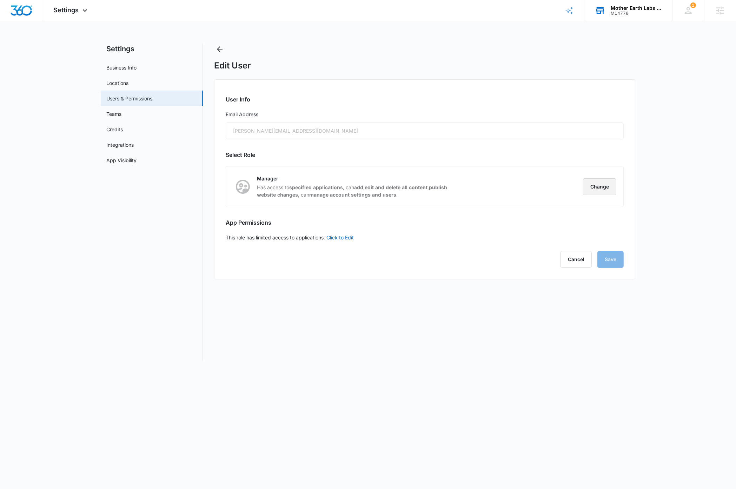
click at [448, 186] on button "Change" at bounding box center [599, 186] width 33 height 17
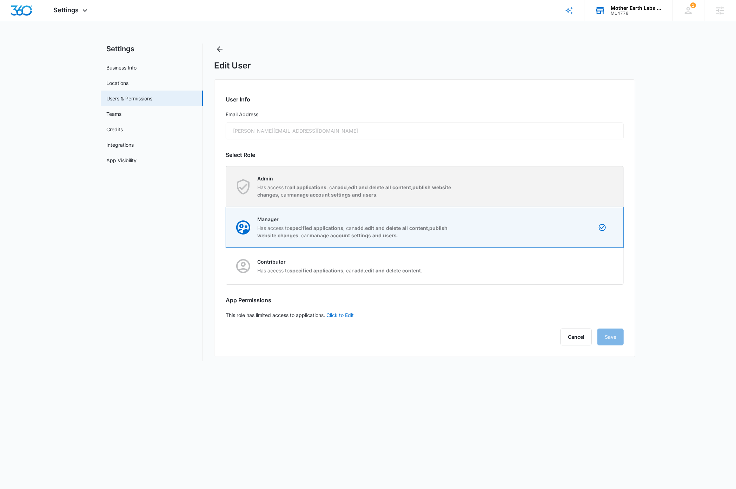
click at [448, 178] on div "Admin Has access to all applications , can add , edit and delete all content , …" at bounding box center [424, 186] width 397 height 40
click at [226, 186] on input "Admin Has access to all applications , can add , edit and delete all content , …" at bounding box center [226, 186] width 0 height 0
radio input "true"
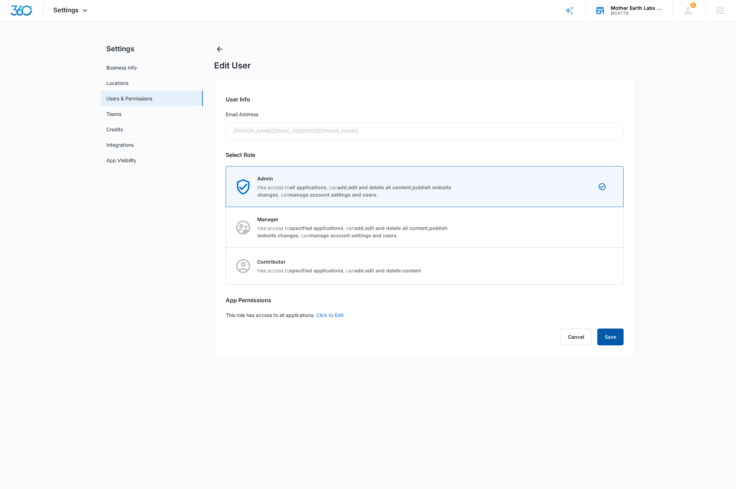
click at [448, 340] on button "Save" at bounding box center [610, 337] width 26 height 17
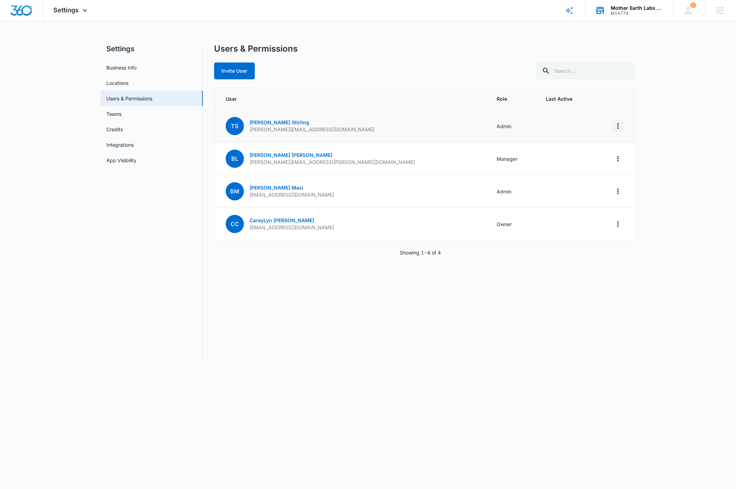
click at [448, 126] on icon "Actions" at bounding box center [618, 126] width 1 height 6
click at [448, 157] on div "Make Owner / Primary User" at bounding box center [575, 156] width 64 height 5
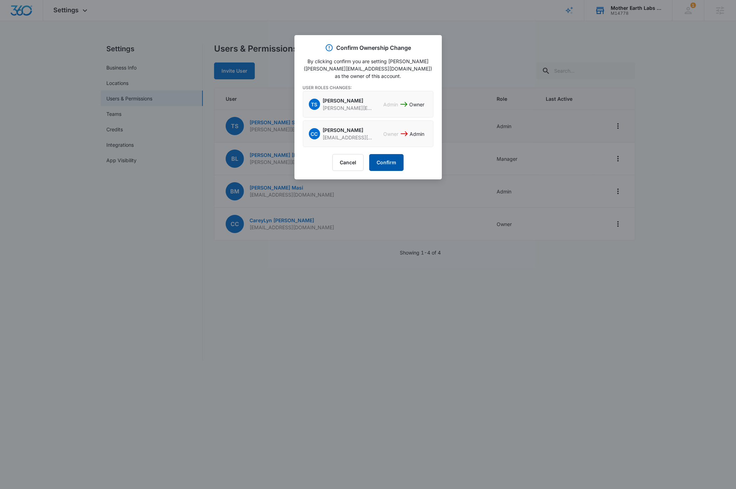
click at [385, 161] on button "Confirm" at bounding box center [386, 162] width 34 height 17
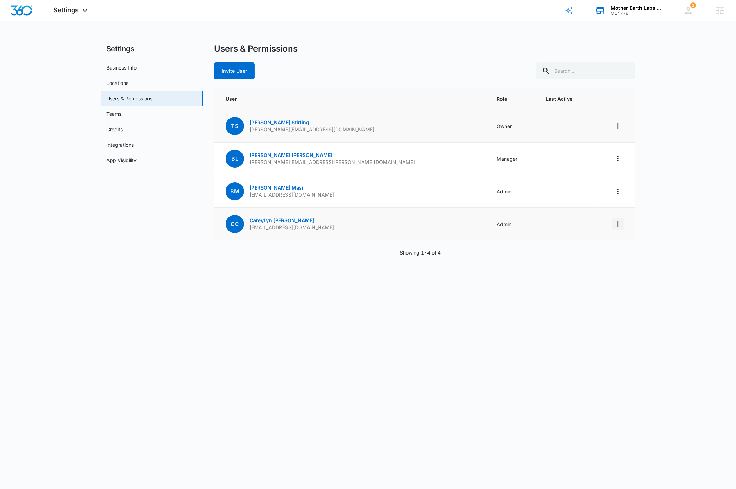
click at [448, 225] on icon "Actions" at bounding box center [618, 224] width 8 height 8
click at [448, 243] on div "Log Out Everywhere" at bounding box center [575, 244] width 64 height 5
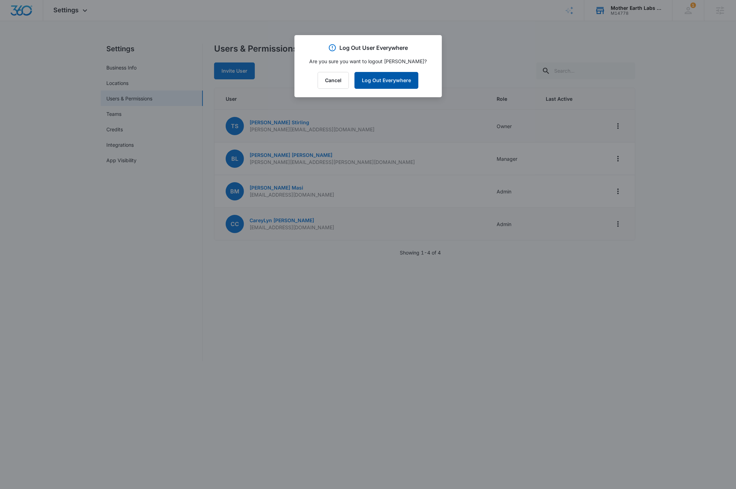
click at [382, 77] on button "Log Out Everywhere" at bounding box center [387, 80] width 64 height 17
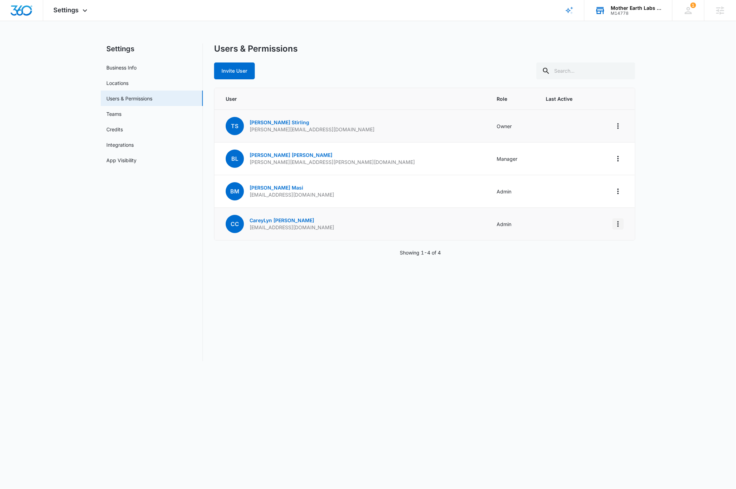
click at [448, 223] on icon "Actions" at bounding box center [618, 224] width 8 height 8
click at [448, 265] on div "Remove User" at bounding box center [575, 265] width 64 height 5
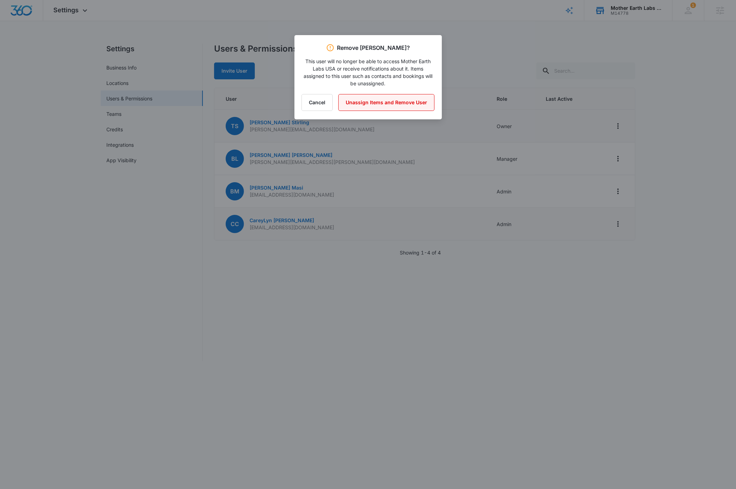
click at [382, 101] on button "Unassign Items and Remove User" at bounding box center [386, 102] width 96 height 17
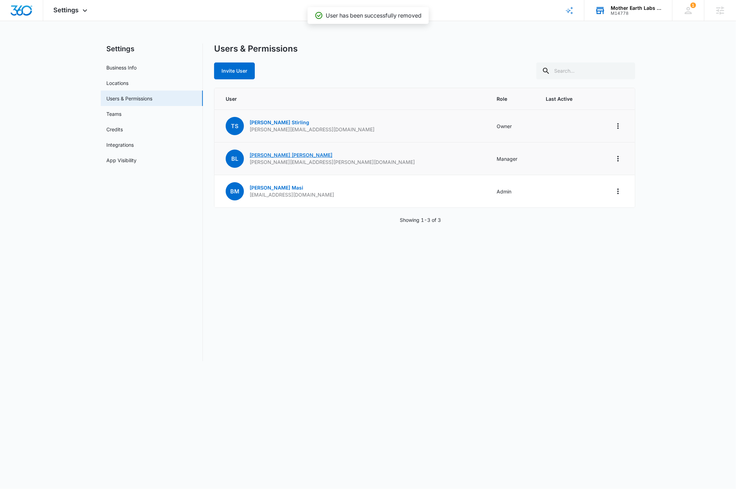
click at [270, 154] on link "Brett Leard" at bounding box center [291, 155] width 83 height 6
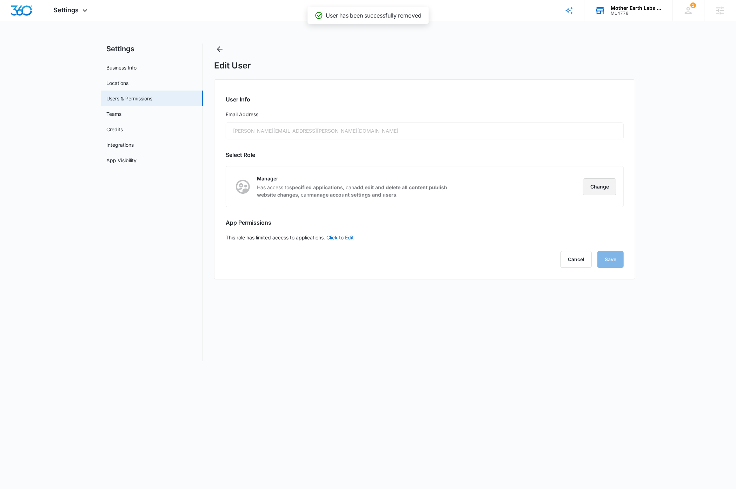
click at [448, 183] on button "Change" at bounding box center [599, 186] width 33 height 17
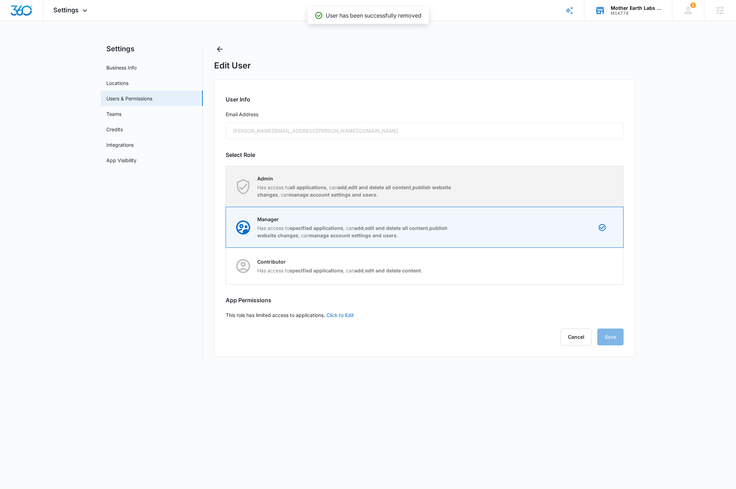
click at [448, 185] on div "Admin Has access to all applications , can add , edit and delete all content , …" at bounding box center [424, 186] width 397 height 40
click at [226, 186] on input "Admin Has access to all applications , can add , edit and delete all content , …" at bounding box center [226, 186] width 0 height 0
radio input "true"
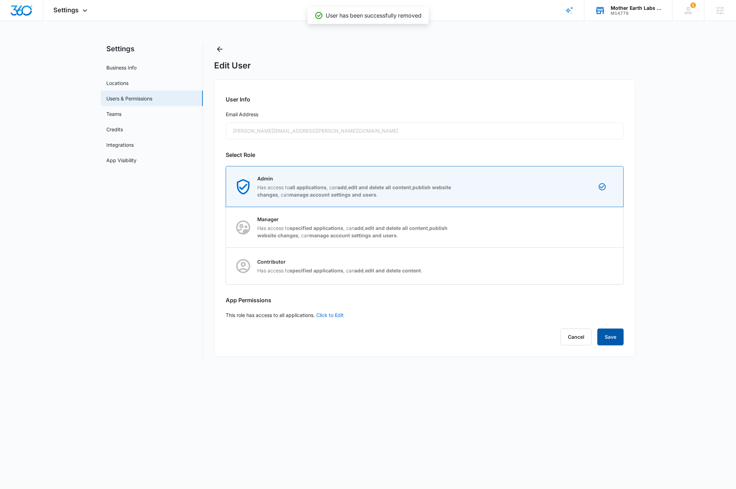
click at [448, 340] on button "Save" at bounding box center [610, 337] width 26 height 17
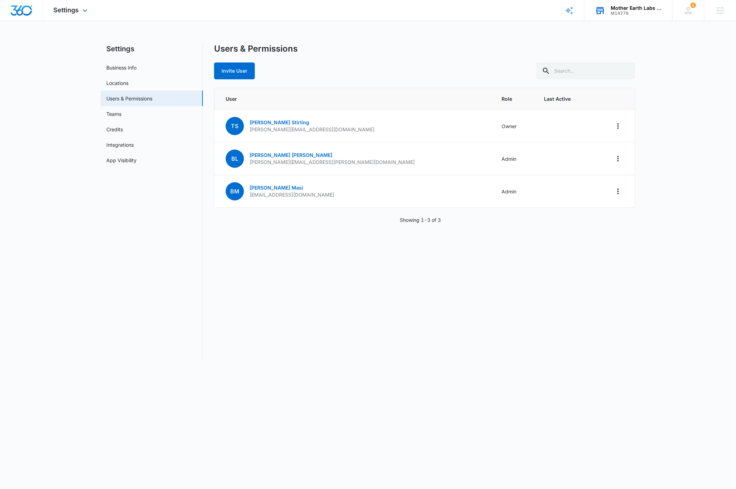
click at [27, 12] on img "Dashboard" at bounding box center [21, 10] width 22 height 11
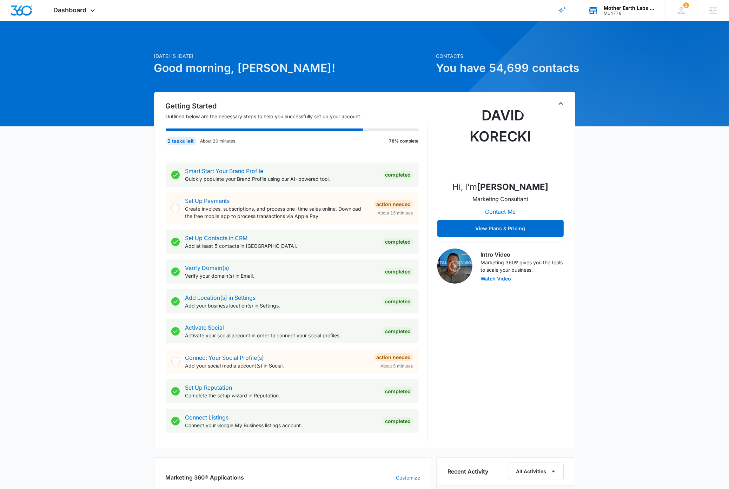
click at [448, 104] on icon "Toggle Collapse" at bounding box center [561, 103] width 8 height 8
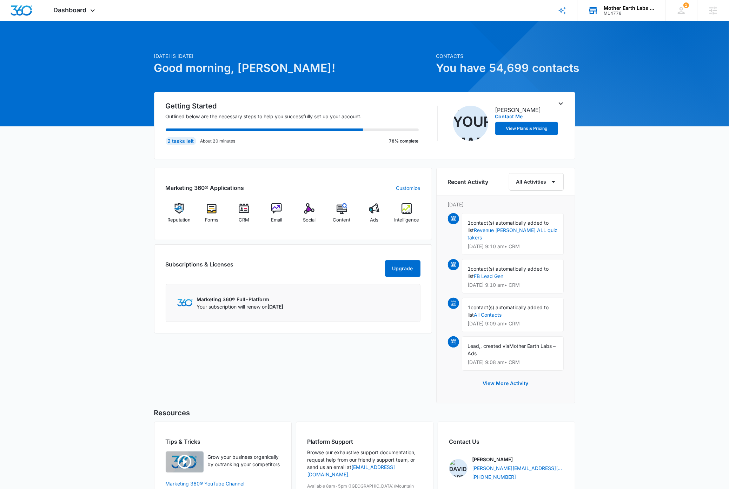
click at [448, 301] on div "Today is Thursday, September 4th Good morning, Dave! Contacts You have 54,699 c…" at bounding box center [364, 284] width 729 height 508
click at [448, 223] on div "Today is Thursday, September 4th Good morning, Dave! Contacts You have 54,699 c…" at bounding box center [364, 284] width 729 height 508
click at [448, 210] on div "Today is Thursday, September 4th Good morning, Dave! Contacts You have 54,699 c…" at bounding box center [364, 284] width 729 height 508
click at [448, 239] on div "Today is Thursday, September 4th Good morning, Dave! Contacts You have 54,699 c…" at bounding box center [364, 284] width 729 height 508
click at [448, 7] on div "Mother Earth Labs USA" at bounding box center [629, 8] width 51 height 6
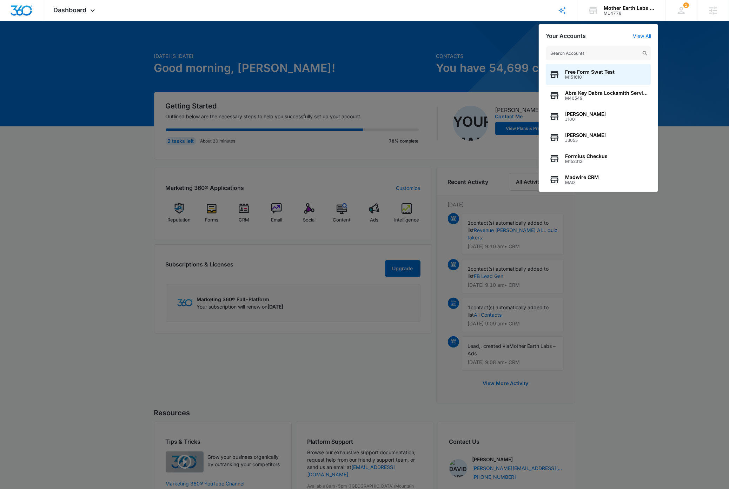
click at [448, 56] on input "text" at bounding box center [598, 53] width 105 height 14
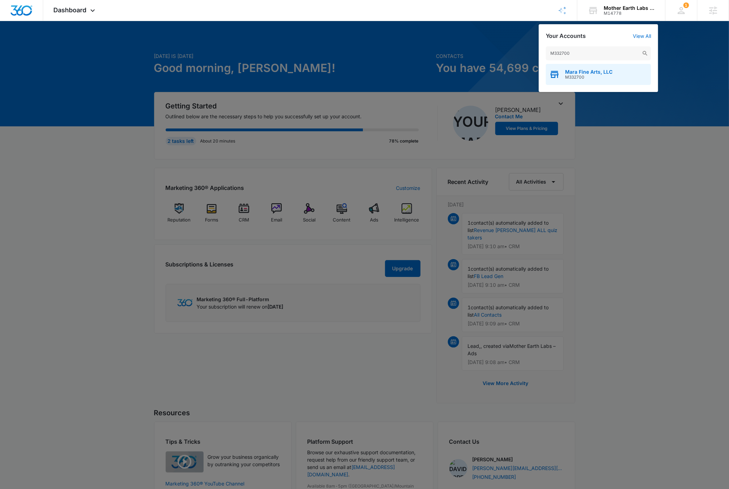
type input "M332700"
click at [448, 72] on span "Mara Fine Arts, LLC" at bounding box center [588, 72] width 47 height 6
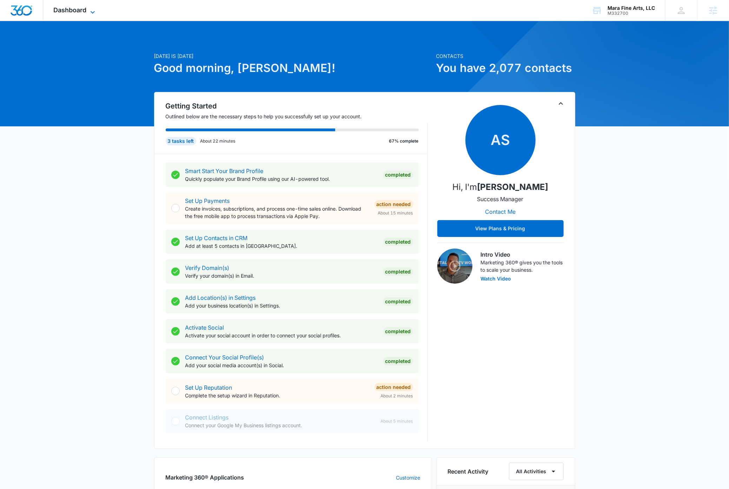
click at [94, 9] on icon at bounding box center [92, 12] width 8 height 8
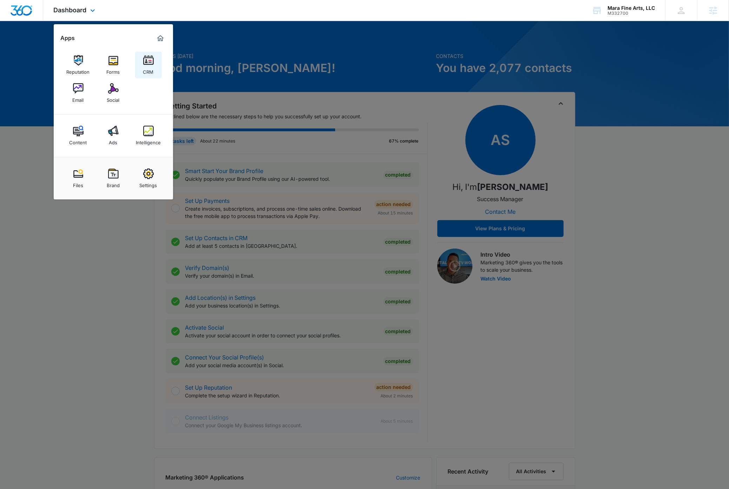
click at [148, 62] on img at bounding box center [148, 60] width 11 height 11
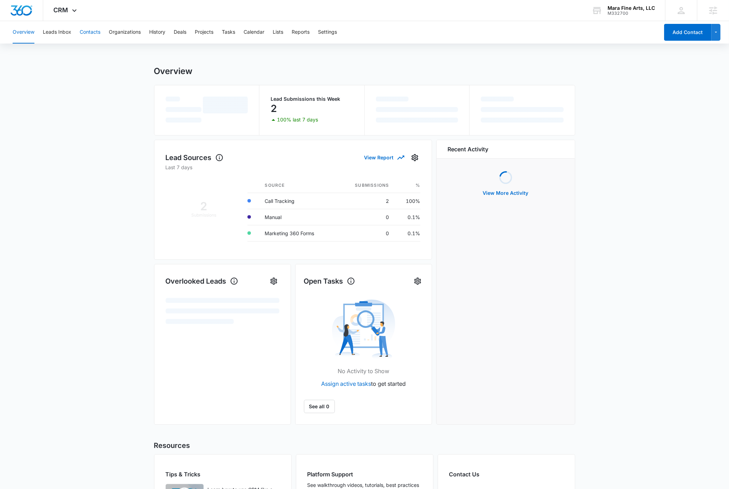
click at [94, 32] on button "Contacts" at bounding box center [90, 32] width 21 height 22
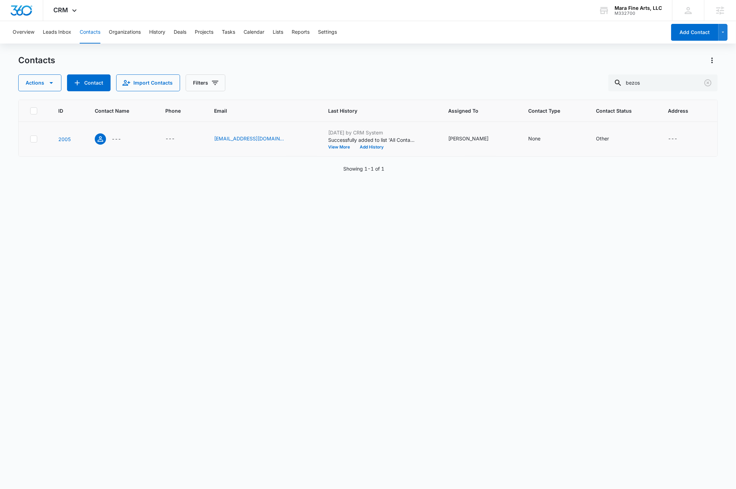
click at [35, 139] on icon at bounding box center [34, 138] width 4 height 3
click at [30, 139] on input "checkbox" at bounding box center [30, 139] width 0 height 0
click at [52, 83] on icon "button" at bounding box center [51, 83] width 8 height 8
click at [94, 267] on div "ID Contact Name Phone Email Last History Assigned To Contact Type Contact Statu…" at bounding box center [367, 290] width 699 height 380
click at [33, 138] on icon at bounding box center [34, 139] width 6 height 6
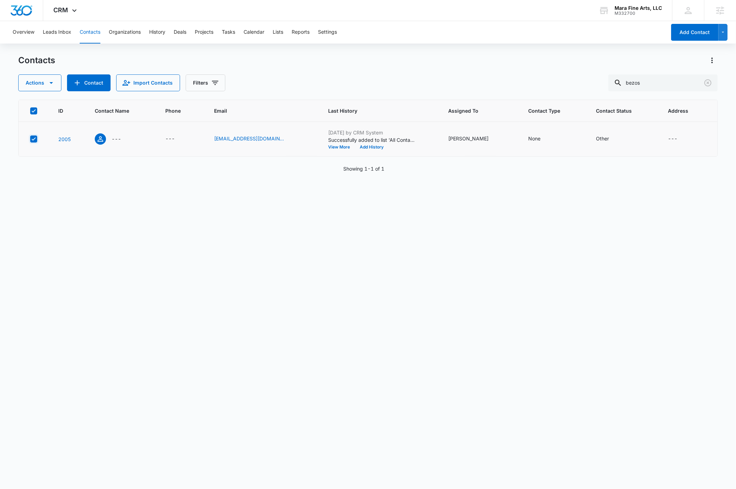
click at [30, 139] on input "checkbox" at bounding box center [30, 139] width 0 height 0
click at [72, 247] on div "ID Contact Name Phone Email Last History Assigned To Contact Type Contact Statu…" at bounding box center [367, 290] width 699 height 380
click at [448, 84] on icon "Clear" at bounding box center [708, 83] width 8 height 8
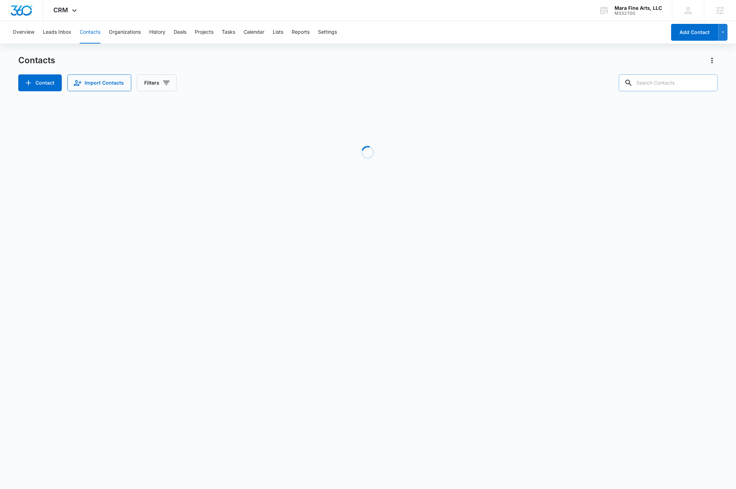
click at [340, 64] on div "Contacts" at bounding box center [367, 60] width 699 height 11
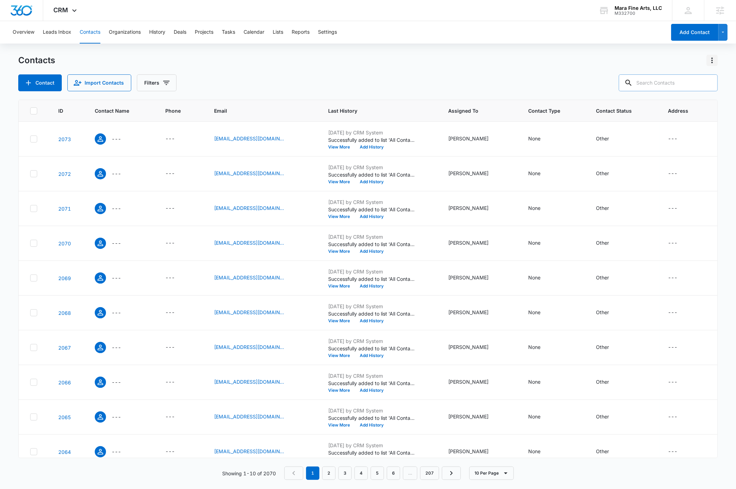
click at [448, 59] on icon "Actions" at bounding box center [712, 60] width 8 height 8
click at [448, 99] on div "Export All Contacts" at bounding box center [677, 101] width 46 height 5
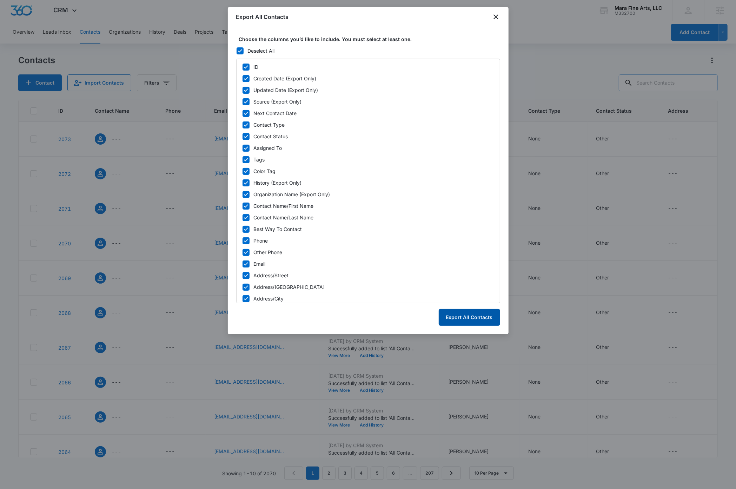
click at [448, 314] on button "Export All Contacts" at bounding box center [469, 317] width 61 height 17
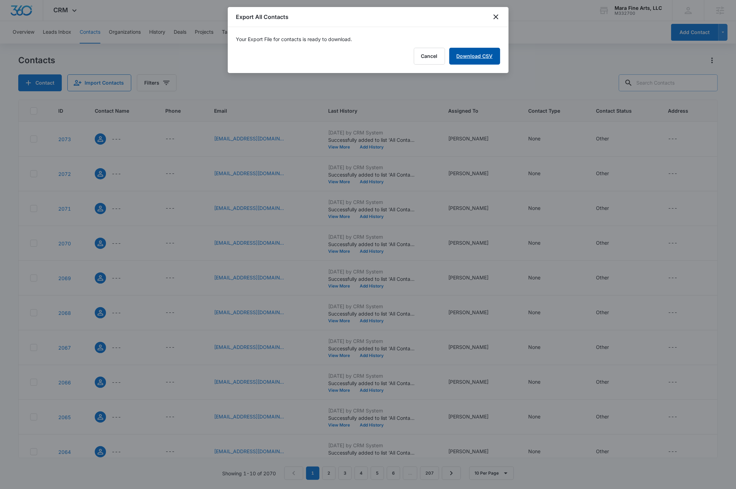
click at [448, 57] on link "Download CSV" at bounding box center [474, 56] width 51 height 17
click at [448, 56] on button "Finish" at bounding box center [485, 56] width 29 height 17
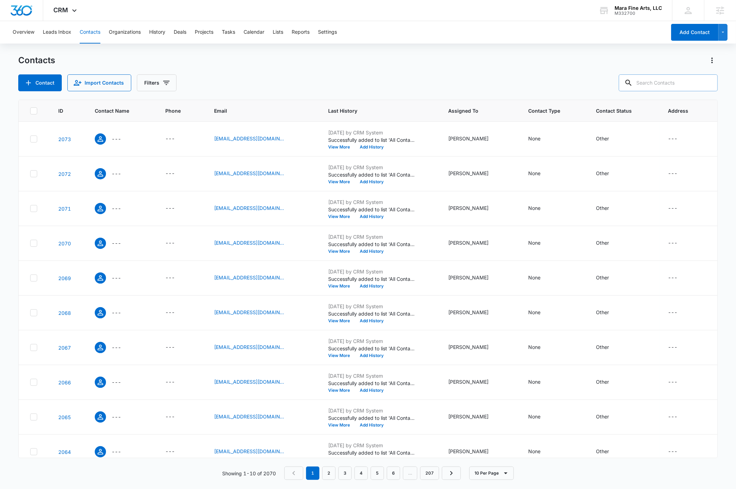
click at [448, 82] on input "text" at bounding box center [668, 82] width 99 height 17
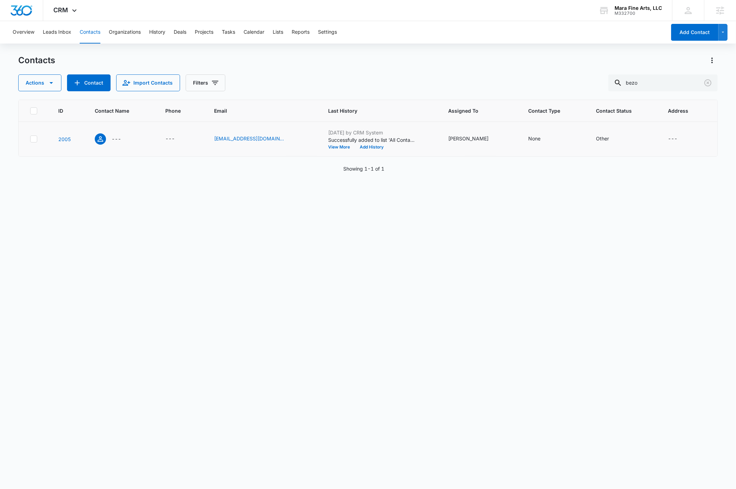
click at [33, 139] on icon at bounding box center [34, 139] width 6 height 6
click at [30, 139] on input "checkbox" at bounding box center [30, 139] width 0 height 0
click at [53, 83] on icon "button" at bounding box center [51, 83] width 8 height 8
click at [37, 147] on div "Delete" at bounding box center [52, 147] width 51 height 5
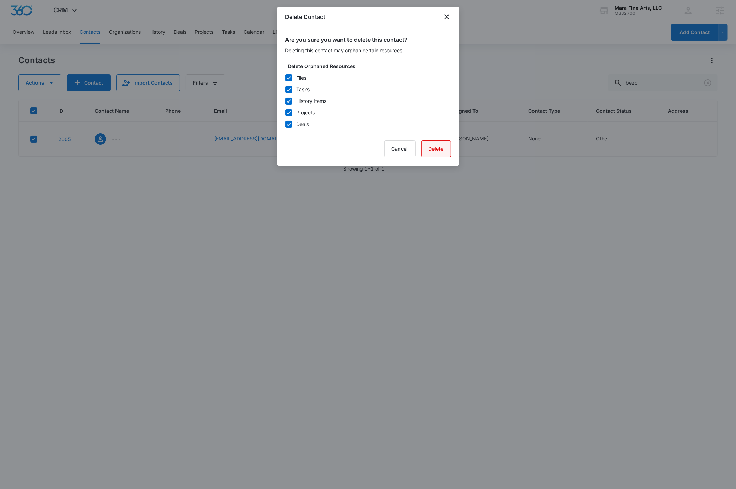
click at [434, 151] on button "Delete" at bounding box center [436, 148] width 30 height 17
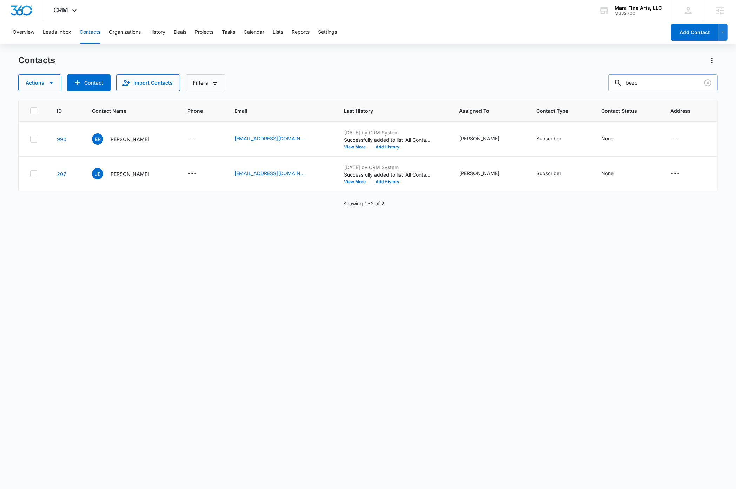
click at [448, 84] on input "bezo" at bounding box center [663, 82] width 110 height 17
type input "ballmer"
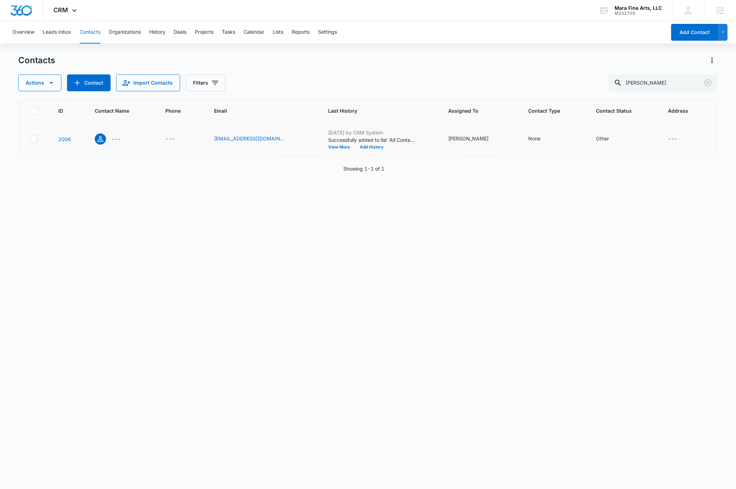
click at [33, 138] on icon at bounding box center [34, 139] width 6 height 6
click at [30, 139] on input "checkbox" at bounding box center [30, 139] width 0 height 0
click at [52, 83] on icon "button" at bounding box center [51, 83] width 8 height 8
click at [34, 147] on div "Delete" at bounding box center [52, 147] width 51 height 5
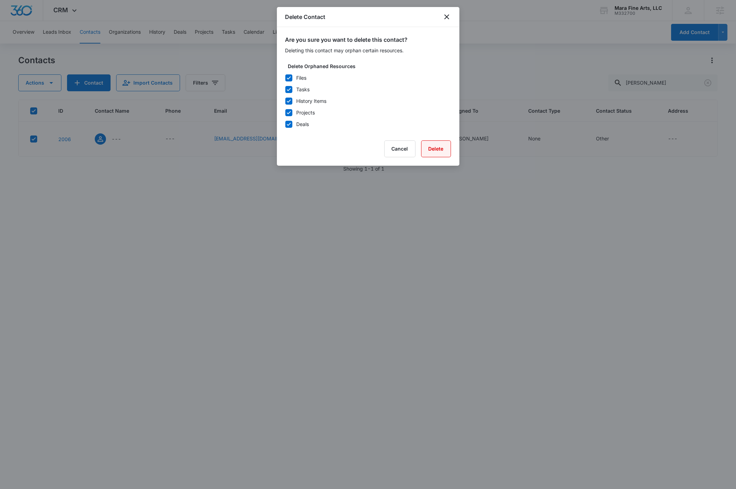
click at [441, 147] on button "Delete" at bounding box center [436, 148] width 30 height 17
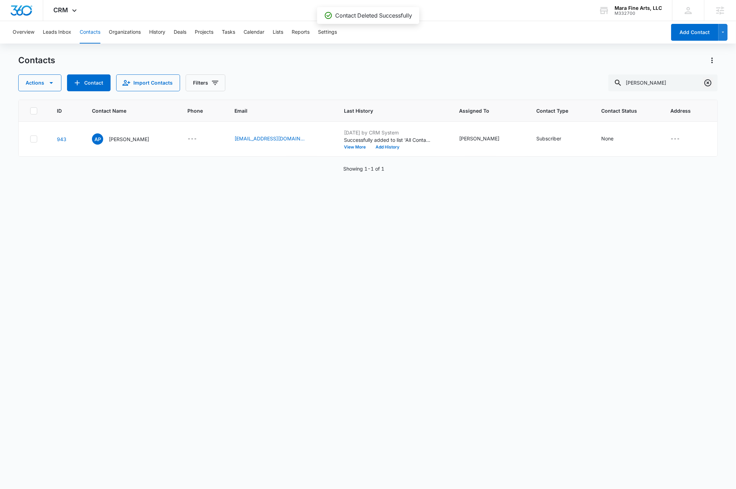
click at [448, 82] on icon "Clear" at bounding box center [708, 83] width 8 height 8
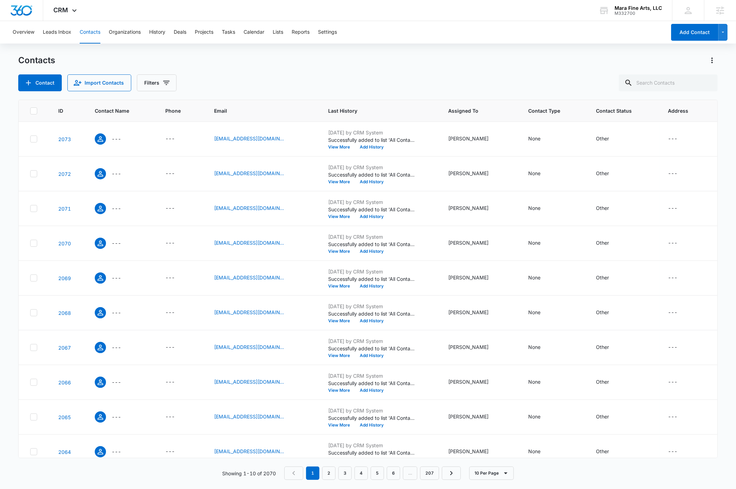
click at [399, 70] on div "Contacts Contact Import Contacts Filters" at bounding box center [367, 73] width 699 height 37
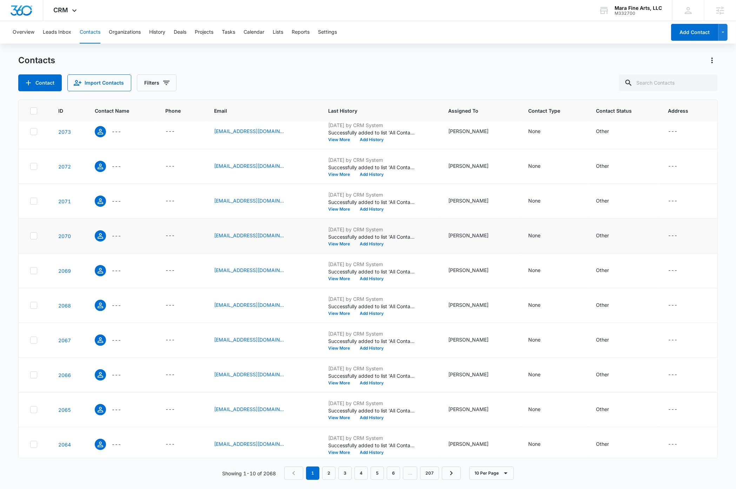
scroll to position [13, 0]
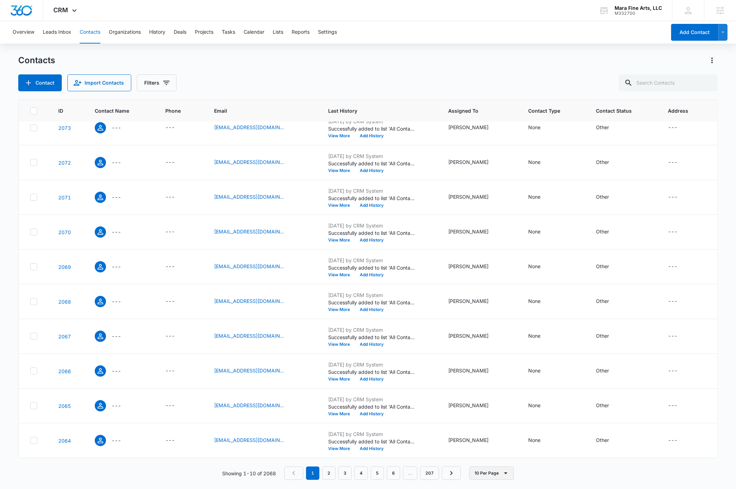
click at [448, 475] on icon "button" at bounding box center [506, 473] width 8 height 8
click at [448, 455] on div "50 Per Page" at bounding box center [494, 452] width 29 height 5
click at [332, 473] on link "2" at bounding box center [329, 473] width 13 height 13
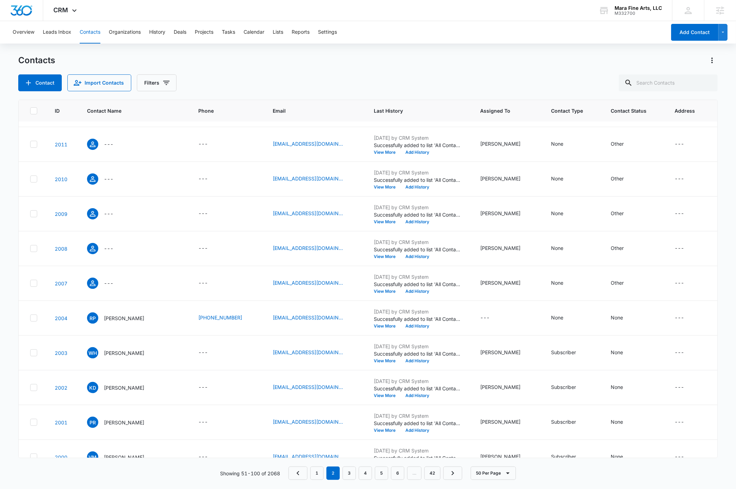
scroll to position [423, 0]
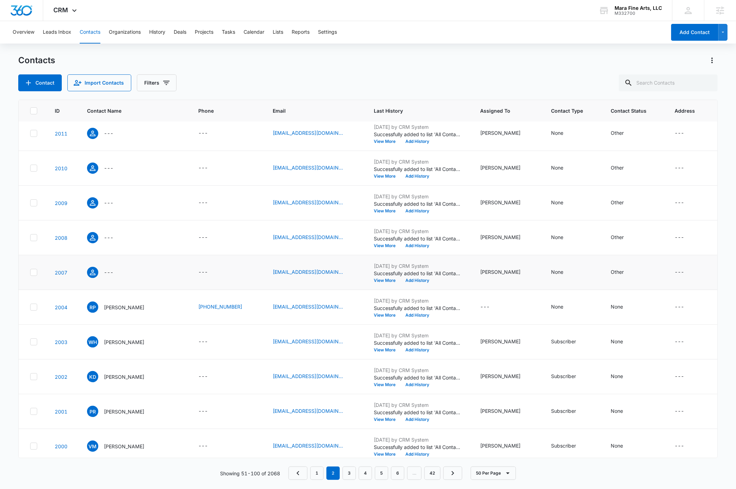
click at [34, 273] on icon at bounding box center [34, 272] width 6 height 6
click at [30, 273] on input "checkbox" at bounding box center [30, 272] width 0 height 0
click at [34, 239] on icon at bounding box center [34, 238] width 6 height 6
click at [30, 238] on input "checkbox" at bounding box center [30, 238] width 0 height 0
click at [32, 204] on icon at bounding box center [34, 202] width 4 height 3
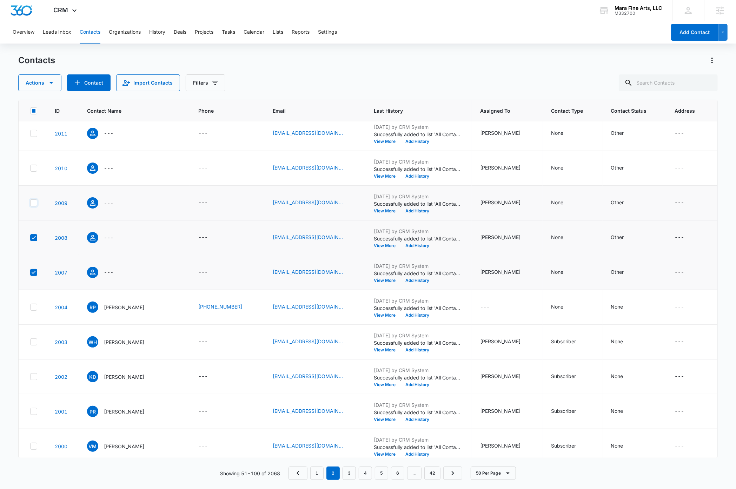
click at [30, 203] on input "checkbox" at bounding box center [30, 203] width 0 height 0
click at [32, 169] on icon at bounding box center [34, 168] width 6 height 6
click at [30, 169] on input "checkbox" at bounding box center [30, 168] width 0 height 0
click at [33, 135] on icon at bounding box center [34, 133] width 4 height 3
click at [30, 134] on input "checkbox" at bounding box center [30, 133] width 0 height 0
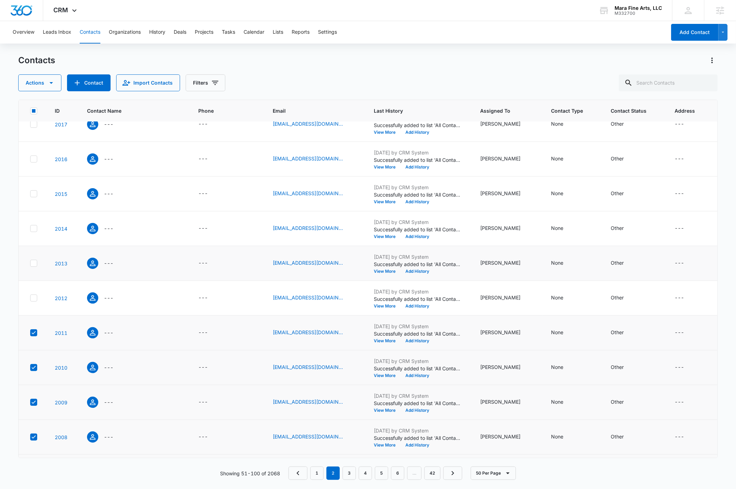
scroll to position [180, 0]
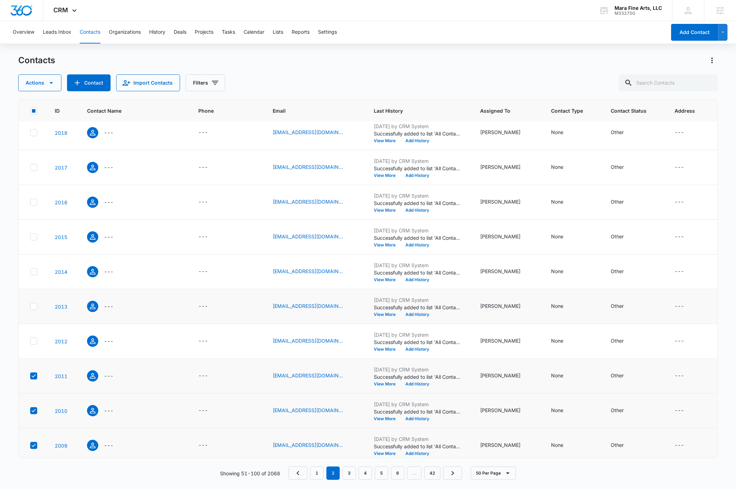
click at [33, 344] on icon at bounding box center [34, 341] width 6 height 6
click at [30, 342] on input "checkbox" at bounding box center [30, 341] width 0 height 0
click at [33, 307] on icon at bounding box center [34, 306] width 6 height 6
click at [30, 307] on input "checkbox" at bounding box center [30, 306] width 0 height 0
click at [33, 273] on icon at bounding box center [34, 271] width 4 height 3
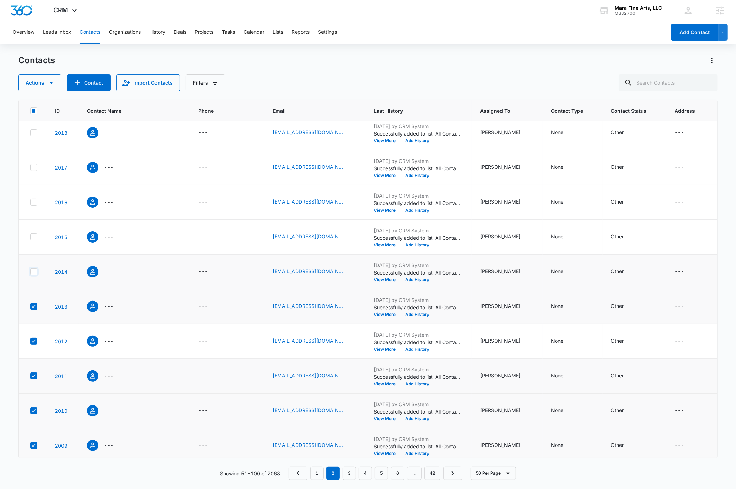
click at [30, 272] on input "checkbox" at bounding box center [30, 272] width 0 height 0
click at [34, 237] on icon at bounding box center [34, 237] width 6 height 6
click at [30, 237] on input "checkbox" at bounding box center [30, 237] width 0 height 0
click at [34, 202] on icon at bounding box center [34, 202] width 6 height 6
click at [30, 202] on input "checkbox" at bounding box center [30, 202] width 0 height 0
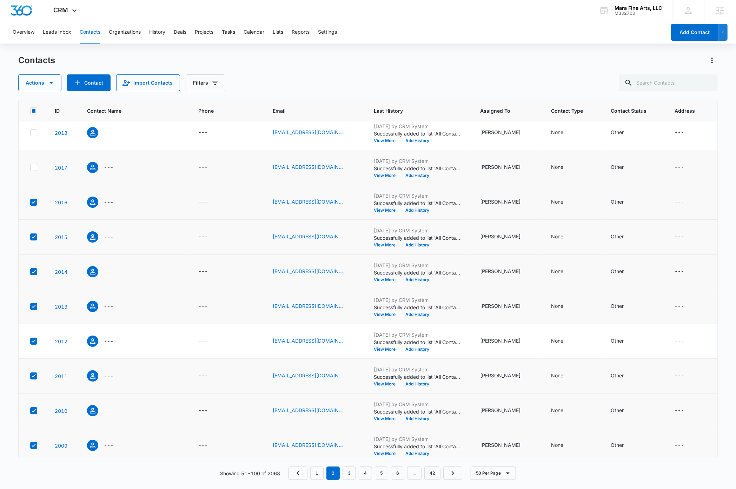
click at [34, 166] on icon at bounding box center [34, 167] width 6 height 6
click at [30, 167] on input "checkbox" at bounding box center [30, 167] width 0 height 0
click at [33, 133] on icon at bounding box center [34, 133] width 6 height 6
click at [30, 133] on input "checkbox" at bounding box center [30, 133] width 0 height 0
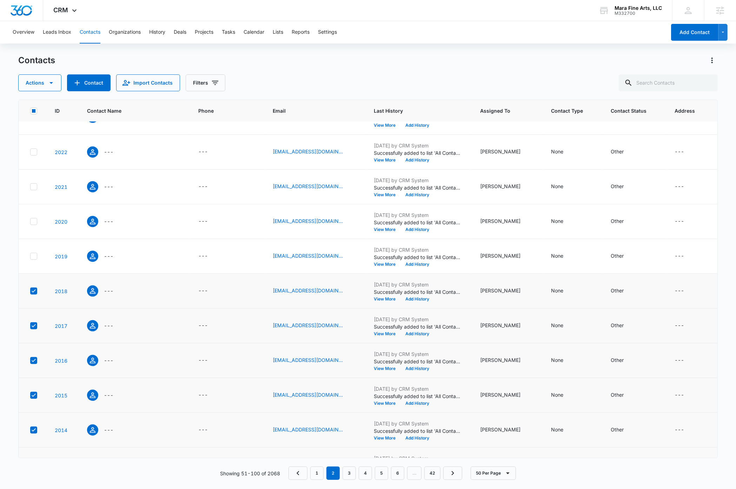
scroll to position [0, 0]
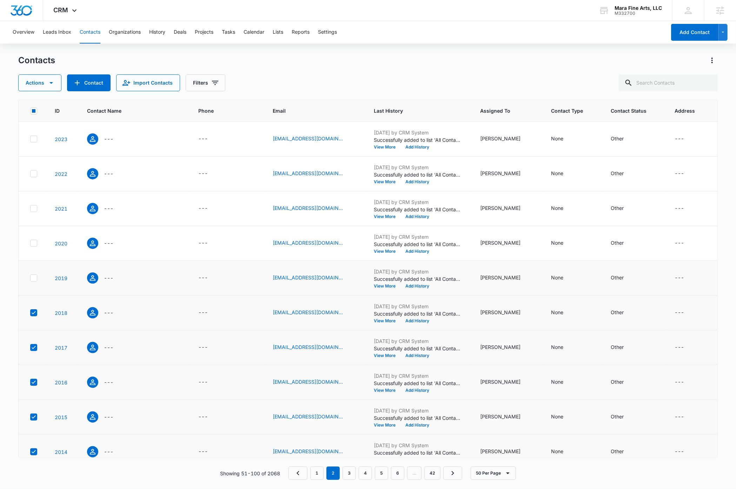
click at [34, 277] on icon at bounding box center [34, 278] width 6 height 6
click at [30, 278] on input "checkbox" at bounding box center [30, 278] width 0 height 0
click at [35, 208] on icon at bounding box center [34, 208] width 6 height 6
click at [30, 209] on input "checkbox" at bounding box center [30, 209] width 0 height 0
click at [36, 174] on icon at bounding box center [34, 174] width 6 height 6
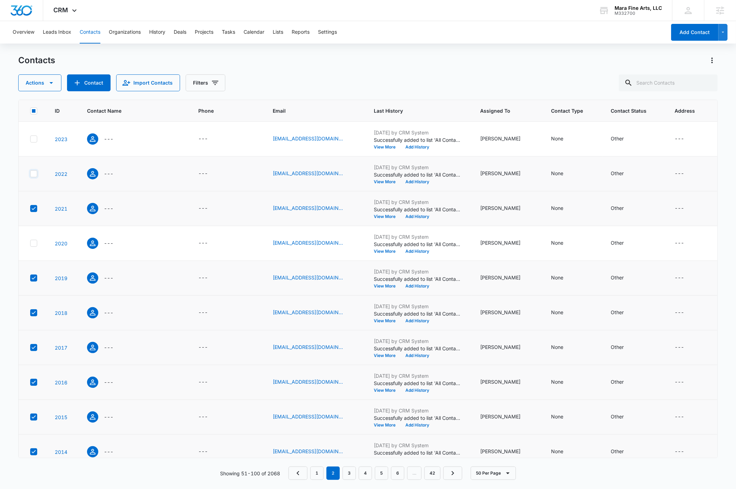
click at [30, 174] on input "checkbox" at bounding box center [30, 174] width 0 height 0
click at [35, 138] on icon at bounding box center [34, 139] width 6 height 6
click at [30, 139] on input "checkbox" at bounding box center [30, 139] width 0 height 0
click at [52, 82] on icon "button" at bounding box center [51, 83] width 4 height 2
click at [39, 146] on div "Delete" at bounding box center [43, 147] width 32 height 5
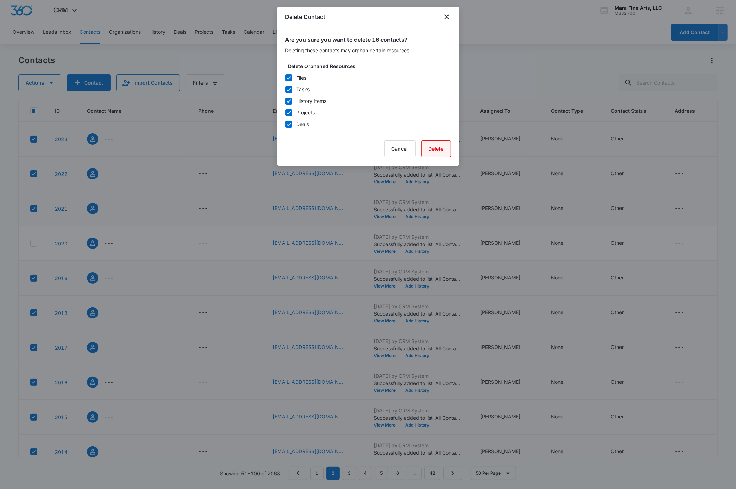
click at [434, 148] on button "Delete" at bounding box center [436, 148] width 30 height 17
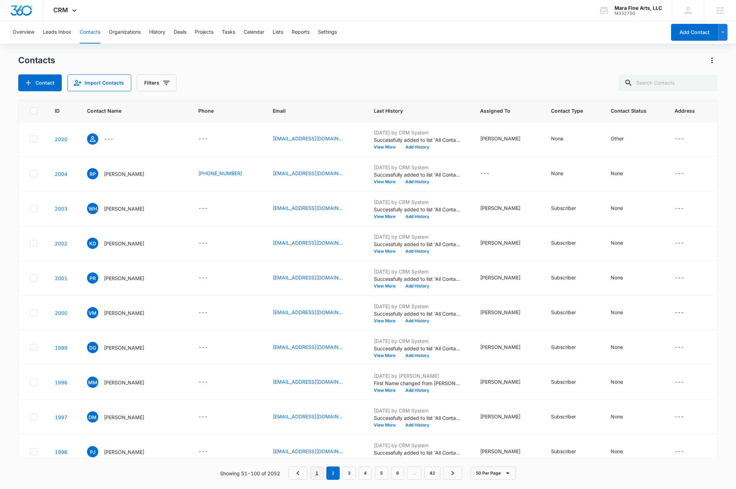
click at [318, 474] on link "1" at bounding box center [316, 473] width 13 height 13
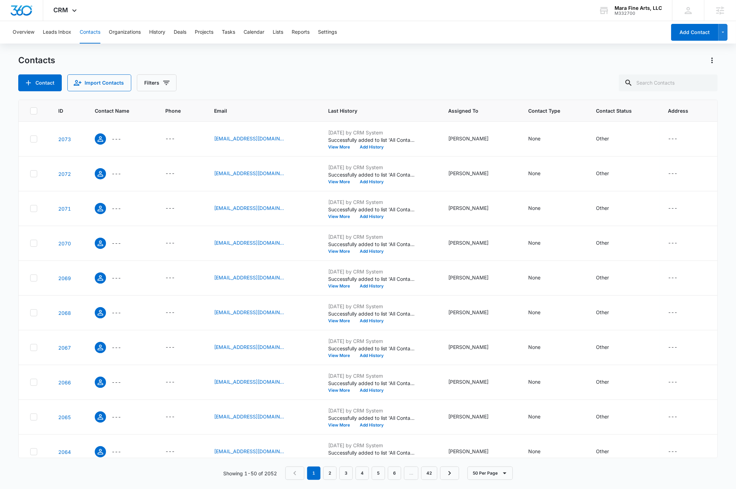
scroll to position [1407, 0]
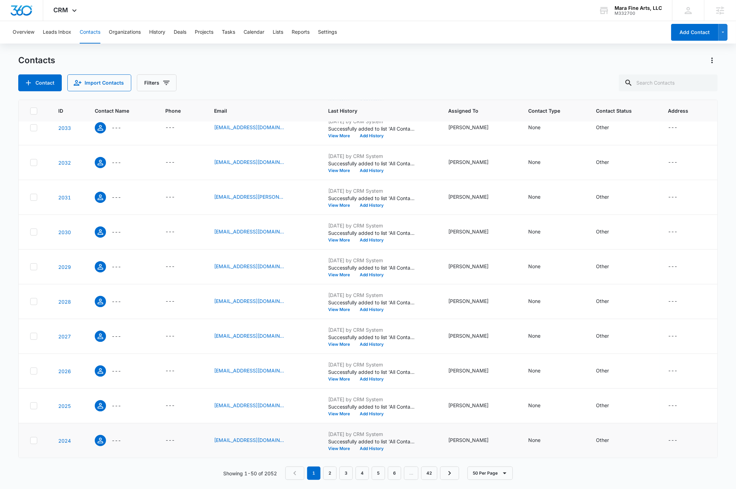
click at [35, 439] on icon at bounding box center [34, 440] width 6 height 6
click at [30, 441] on input "checkbox" at bounding box center [30, 441] width 0 height 0
click at [33, 406] on icon at bounding box center [34, 406] width 6 height 6
click at [30, 406] on input "checkbox" at bounding box center [30, 406] width 0 height 0
click at [35, 371] on icon at bounding box center [34, 371] width 6 height 6
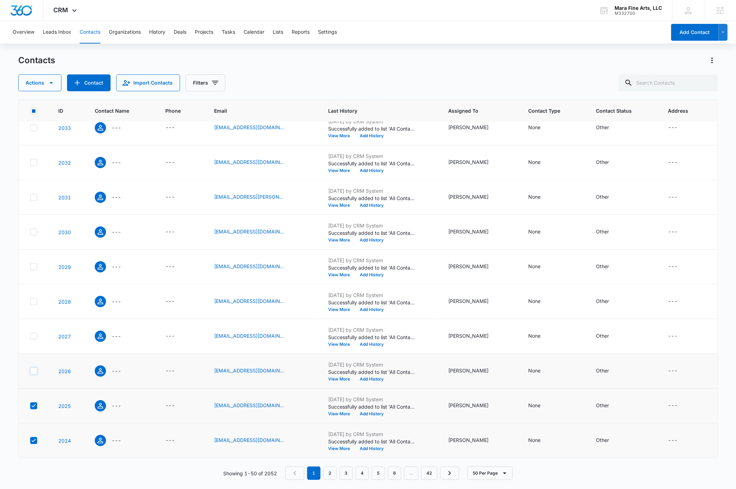
click at [30, 371] on input "checkbox" at bounding box center [30, 371] width 0 height 0
click at [32, 336] on icon at bounding box center [34, 336] width 6 height 6
click at [30, 336] on input "checkbox" at bounding box center [30, 336] width 0 height 0
click at [35, 302] on icon at bounding box center [34, 301] width 6 height 6
click at [30, 302] on input "checkbox" at bounding box center [30, 302] width 0 height 0
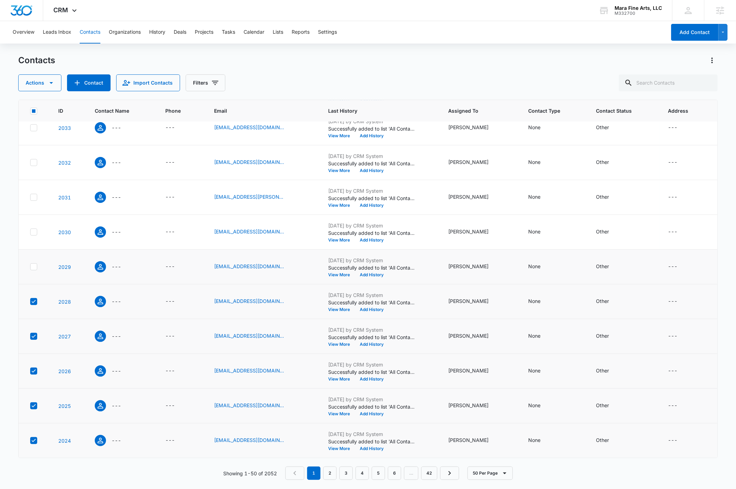
click at [33, 267] on icon at bounding box center [34, 266] width 4 height 3
click at [30, 267] on input "checkbox" at bounding box center [30, 267] width 0 height 0
click at [34, 231] on icon at bounding box center [34, 231] width 4 height 3
click at [30, 232] on input "checkbox" at bounding box center [30, 232] width 0 height 0
click at [35, 197] on icon at bounding box center [34, 197] width 6 height 6
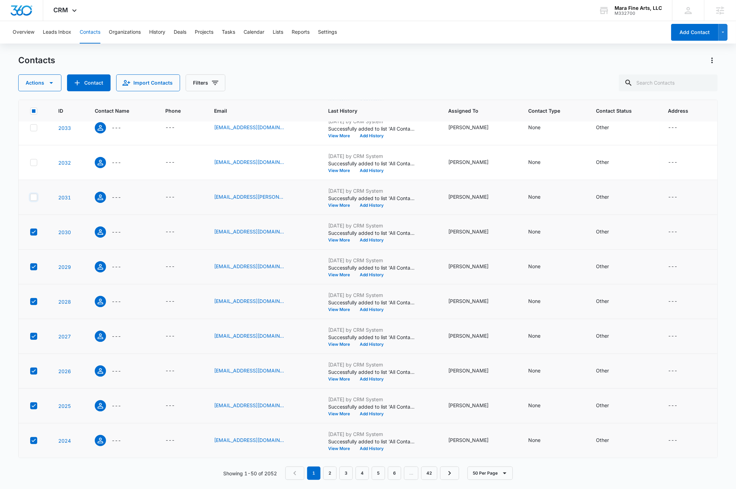
click at [30, 197] on input "checkbox" at bounding box center [30, 197] width 0 height 0
click at [35, 164] on icon at bounding box center [34, 162] width 6 height 6
click at [30, 163] on input "checkbox" at bounding box center [30, 163] width 0 height 0
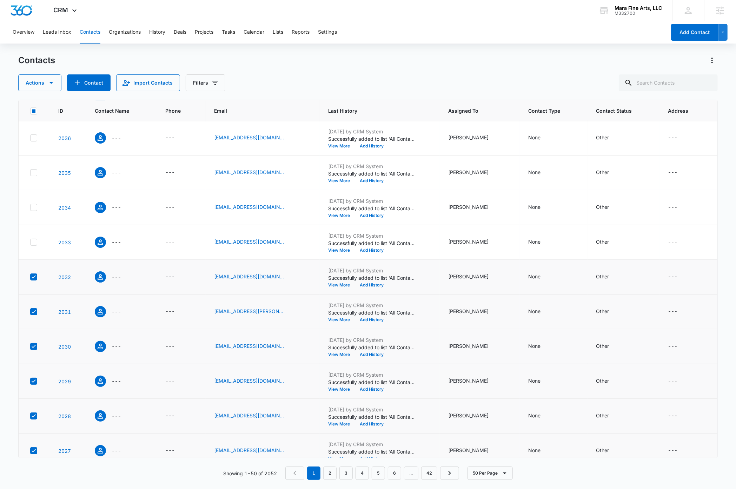
scroll to position [1285, 0]
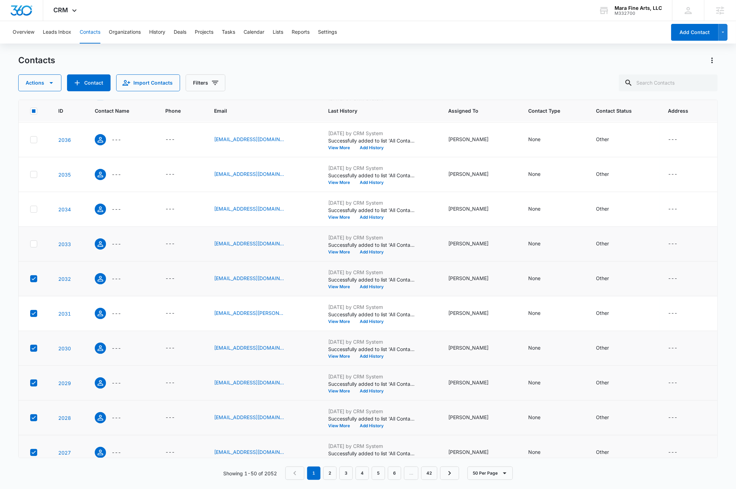
click at [35, 247] on icon at bounding box center [34, 244] width 6 height 6
click at [30, 244] on input "checkbox" at bounding box center [30, 244] width 0 height 0
click at [35, 212] on icon at bounding box center [34, 209] width 6 height 6
click at [30, 210] on input "checkbox" at bounding box center [30, 209] width 0 height 0
click at [34, 178] on icon at bounding box center [34, 174] width 6 height 6
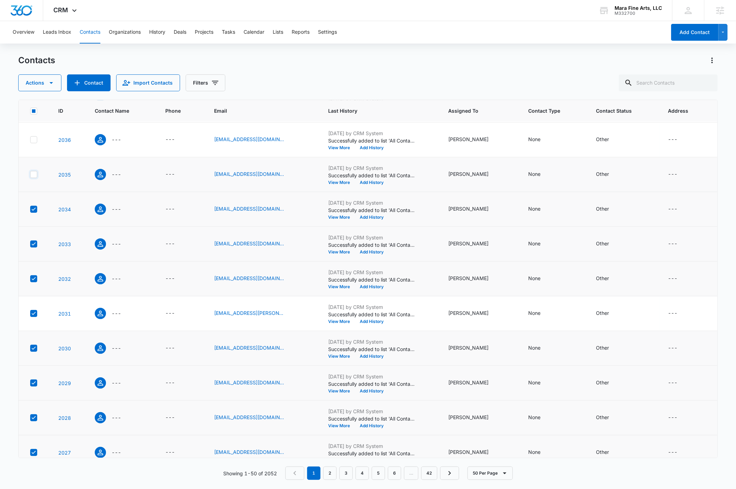
click at [30, 175] on input "checkbox" at bounding box center [30, 174] width 0 height 0
click at [33, 143] on icon at bounding box center [34, 140] width 6 height 6
click at [30, 140] on input "checkbox" at bounding box center [30, 140] width 0 height 0
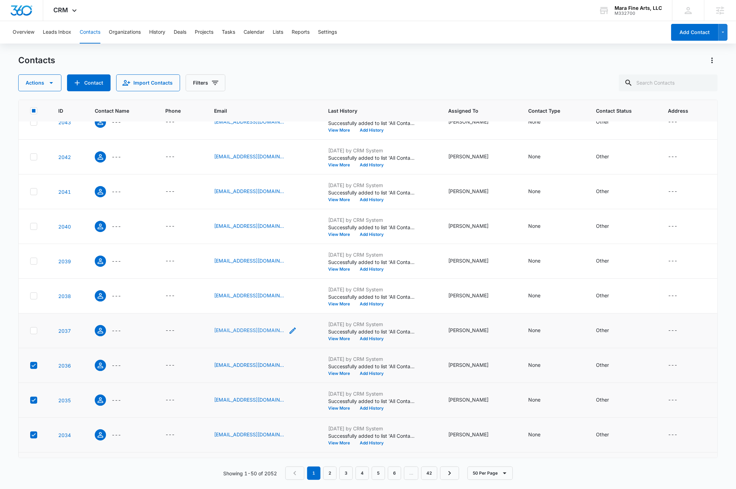
scroll to position [1060, 0]
click at [34, 331] on icon at bounding box center [34, 329] width 4 height 3
click at [30, 330] on input "checkbox" at bounding box center [30, 330] width 0 height 0
click at [33, 298] on icon at bounding box center [34, 295] width 6 height 6
click at [30, 296] on input "checkbox" at bounding box center [30, 295] width 0 height 0
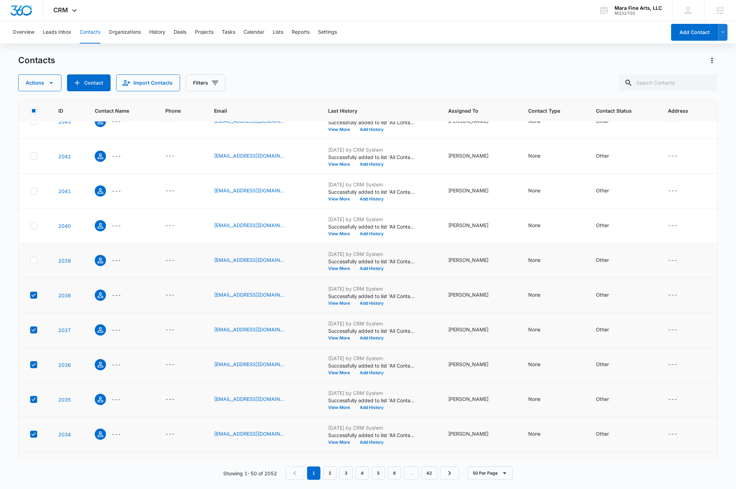
click at [35, 262] on icon at bounding box center [34, 260] width 4 height 3
click at [30, 261] on input "checkbox" at bounding box center [30, 260] width 0 height 0
click at [35, 229] on icon at bounding box center [34, 226] width 6 height 6
click at [30, 226] on input "checkbox" at bounding box center [30, 226] width 0 height 0
click at [35, 194] on icon at bounding box center [34, 191] width 6 height 6
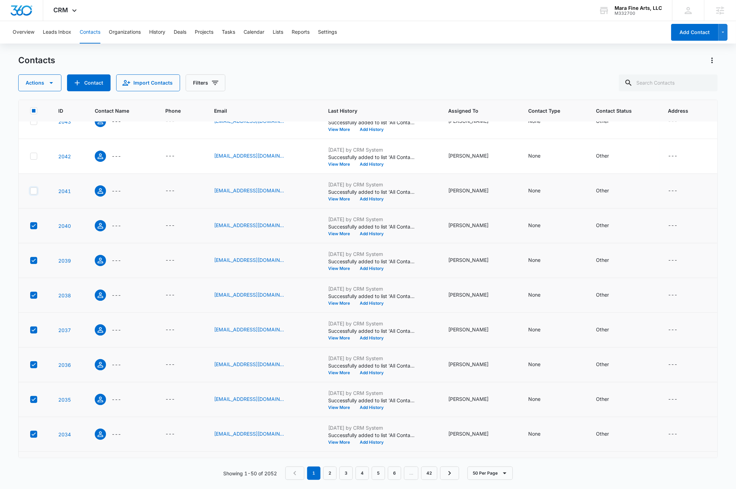
click at [30, 191] on input "checkbox" at bounding box center [30, 191] width 0 height 0
click at [35, 159] on icon at bounding box center [34, 156] width 6 height 6
click at [30, 157] on input "checkbox" at bounding box center [30, 156] width 0 height 0
click at [35, 125] on icon at bounding box center [34, 121] width 6 height 6
click at [30, 122] on input "checkbox" at bounding box center [30, 121] width 0 height 0
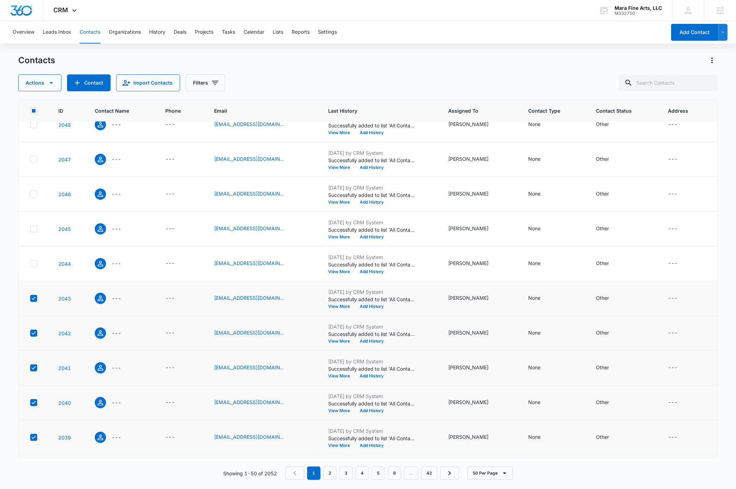
scroll to position [875, 0]
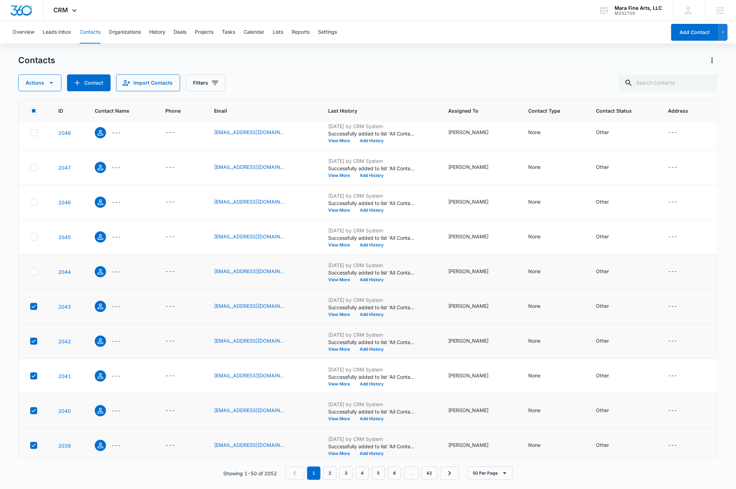
click at [34, 273] on icon at bounding box center [34, 271] width 4 height 3
click at [30, 272] on input "checkbox" at bounding box center [30, 272] width 0 height 0
click at [34, 240] on icon at bounding box center [34, 237] width 6 height 6
click at [30, 237] on input "checkbox" at bounding box center [30, 237] width 0 height 0
click at [32, 205] on icon at bounding box center [34, 202] width 6 height 6
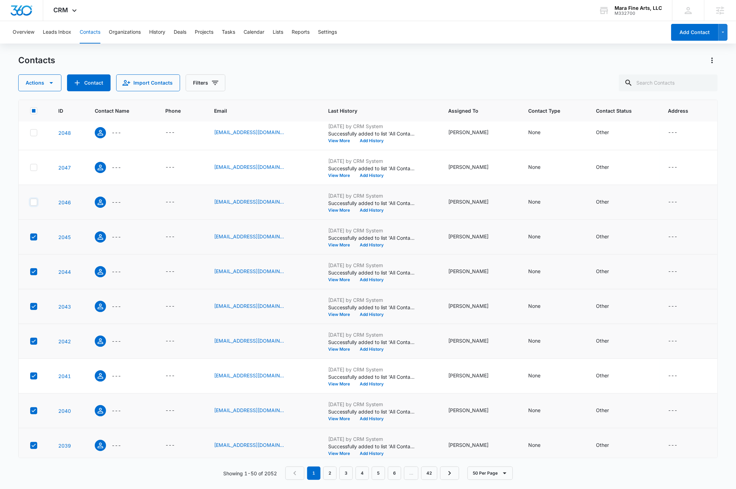
click at [30, 203] on input "checkbox" at bounding box center [30, 202] width 0 height 0
click at [32, 169] on icon at bounding box center [34, 167] width 6 height 6
click at [30, 168] on input "checkbox" at bounding box center [30, 167] width 0 height 0
click at [34, 136] on icon at bounding box center [34, 133] width 6 height 6
click at [30, 133] on input "checkbox" at bounding box center [30, 133] width 0 height 0
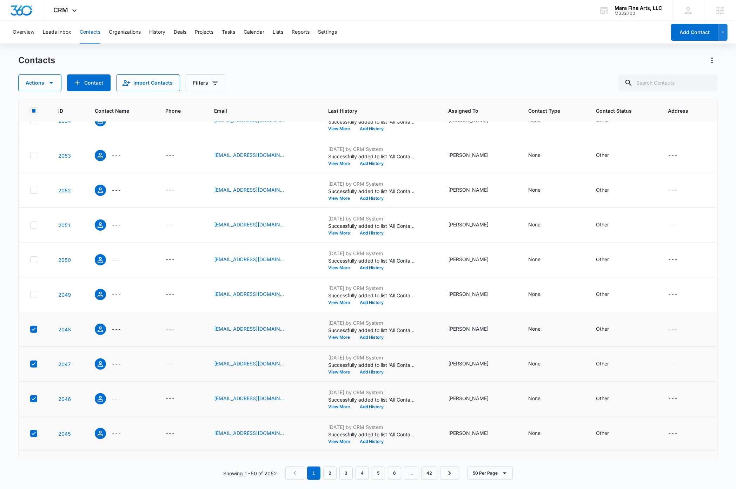
scroll to position [670, 0]
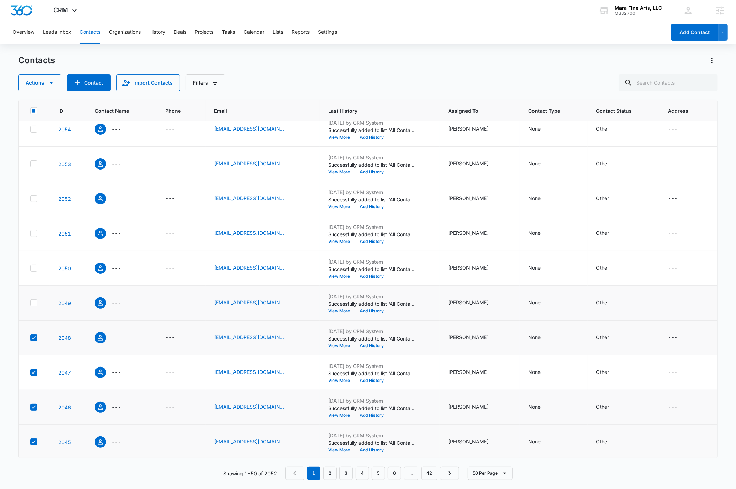
click at [34, 304] on icon at bounding box center [34, 302] width 4 height 3
click at [30, 303] on input "checkbox" at bounding box center [30, 303] width 0 height 0
click at [34, 270] on icon at bounding box center [34, 267] width 4 height 3
click at [30, 269] on input "checkbox" at bounding box center [30, 268] width 0 height 0
click at [35, 235] on icon at bounding box center [34, 233] width 6 height 6
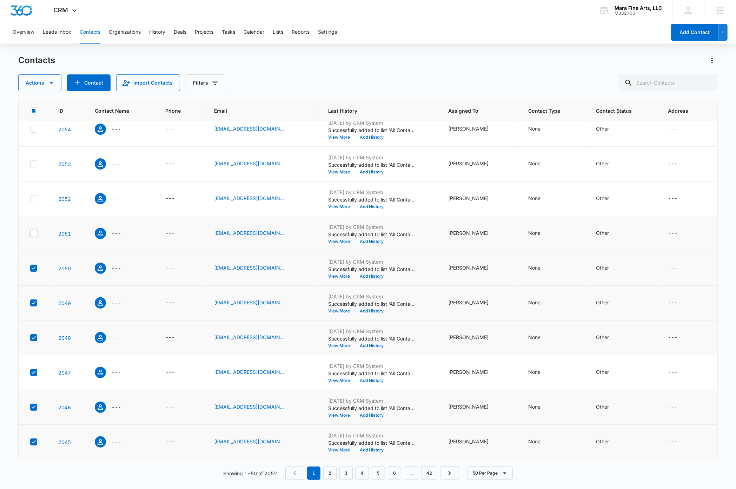
click at [30, 234] on input "checkbox" at bounding box center [30, 233] width 0 height 0
click at [34, 202] on icon at bounding box center [34, 199] width 6 height 6
click at [30, 199] on input "checkbox" at bounding box center [30, 199] width 0 height 0
click at [33, 166] on icon at bounding box center [34, 164] width 6 height 6
click at [30, 164] on input "checkbox" at bounding box center [30, 164] width 0 height 0
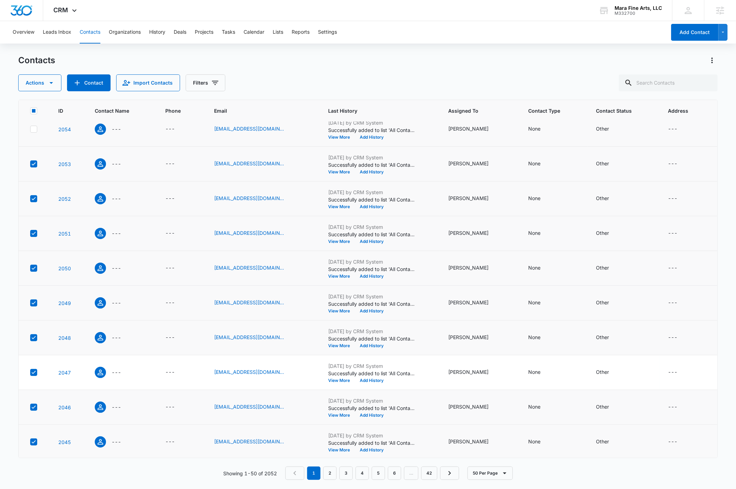
click at [35, 131] on icon at bounding box center [34, 128] width 4 height 3
click at [30, 130] on input "checkbox" at bounding box center [30, 129] width 0 height 0
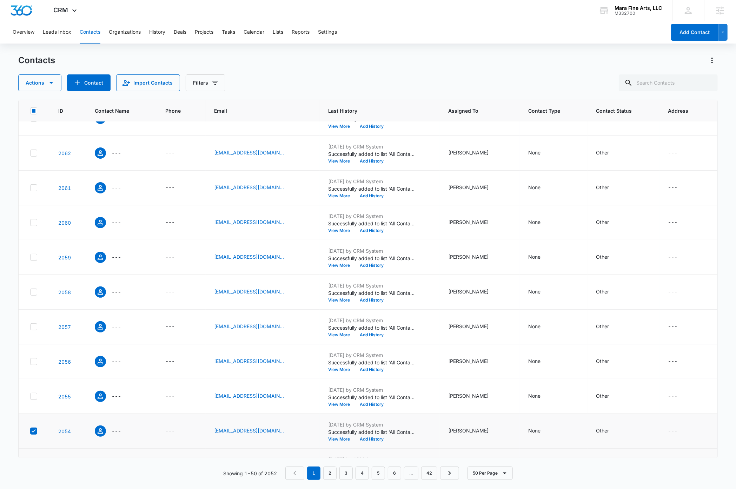
scroll to position [368, 0]
click at [35, 399] on icon at bounding box center [34, 397] width 6 height 6
click at [30, 397] on input "checkbox" at bounding box center [30, 397] width 0 height 0
click at [32, 364] on icon at bounding box center [34, 362] width 6 height 6
click at [30, 362] on input "checkbox" at bounding box center [30, 362] width 0 height 0
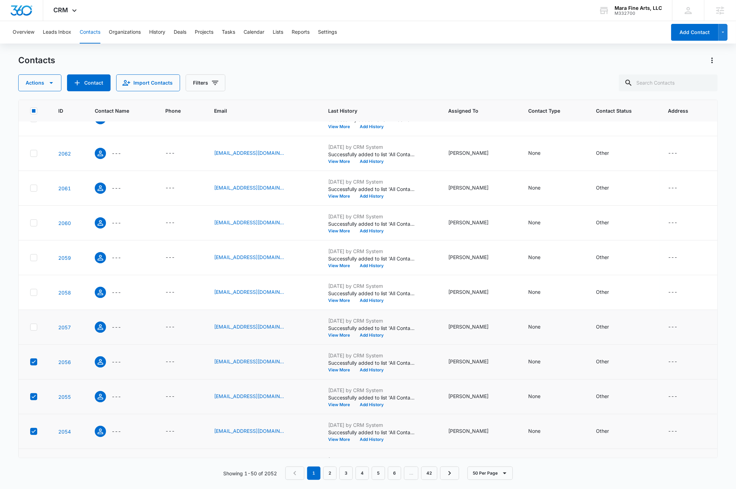
click at [33, 329] on icon at bounding box center [34, 326] width 4 height 3
click at [30, 328] on input "checkbox" at bounding box center [30, 327] width 0 height 0
click at [33, 293] on icon at bounding box center [34, 292] width 6 height 6
click at [30, 293] on input "checkbox" at bounding box center [30, 292] width 0 height 0
click at [33, 261] on icon at bounding box center [34, 258] width 6 height 6
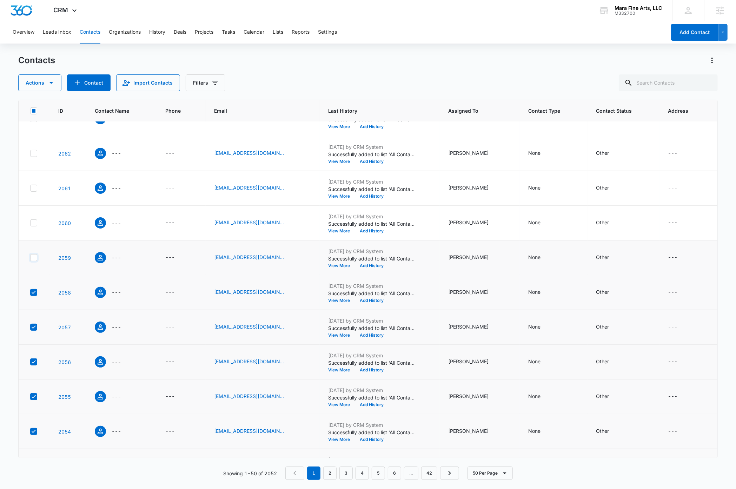
click at [30, 258] on input "checkbox" at bounding box center [30, 258] width 0 height 0
click at [35, 224] on icon at bounding box center [34, 222] width 4 height 3
click at [30, 223] on input "checkbox" at bounding box center [30, 223] width 0 height 0
click at [35, 189] on icon at bounding box center [34, 187] width 4 height 3
click at [30, 189] on input "checkbox" at bounding box center [30, 188] width 0 height 0
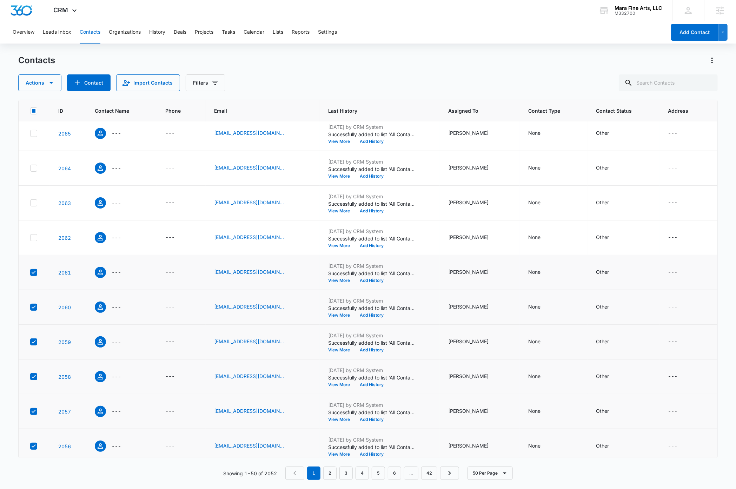
scroll to position [282, 0]
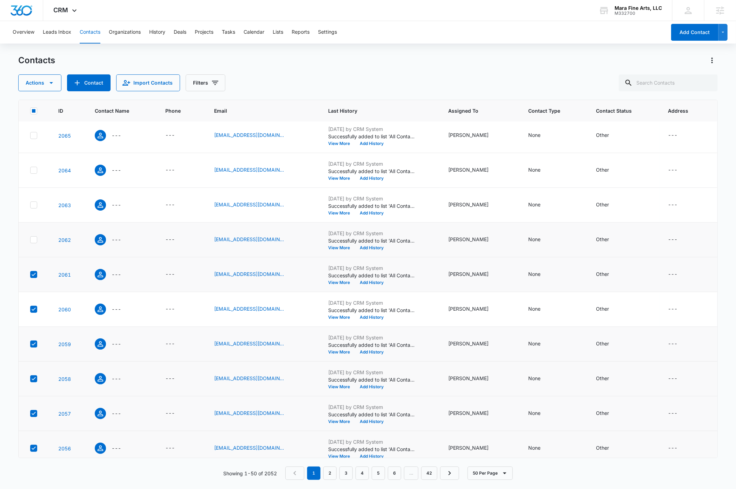
click at [35, 241] on icon at bounding box center [34, 240] width 6 height 6
click at [30, 240] on input "checkbox" at bounding box center [30, 240] width 0 height 0
click at [31, 209] on label at bounding box center [35, 205] width 11 height 7
click at [30, 205] on input "checkbox" at bounding box center [30, 205] width 0 height 0
click at [35, 170] on icon at bounding box center [34, 170] width 6 height 6
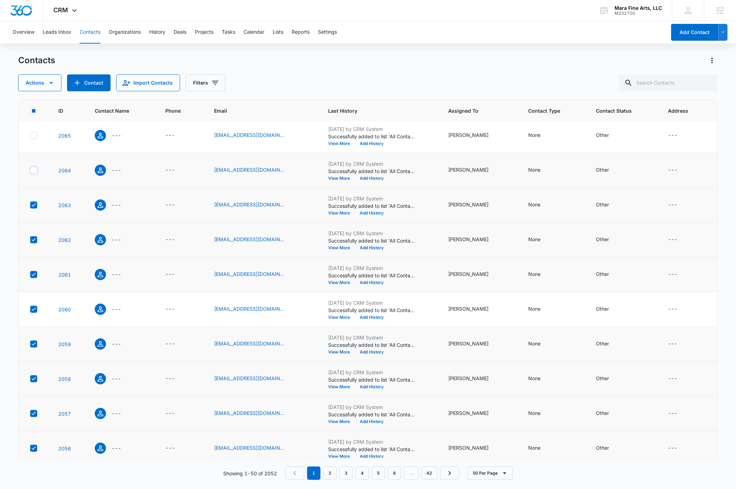
click at [30, 170] on input "checkbox" at bounding box center [30, 170] width 0 height 0
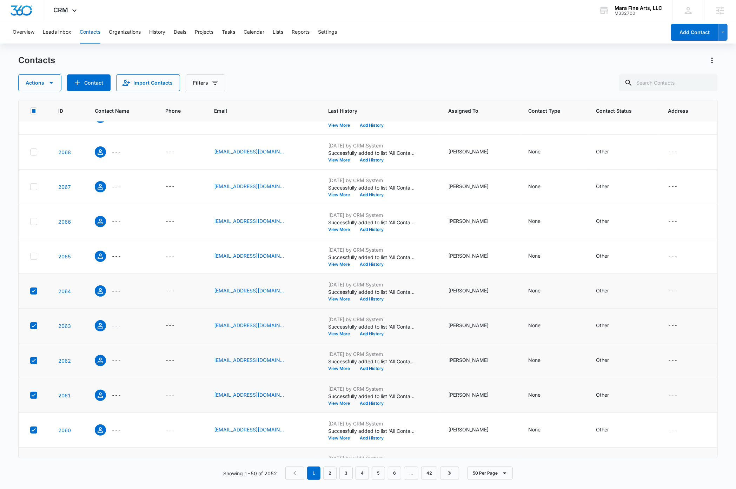
scroll to position [154, 0]
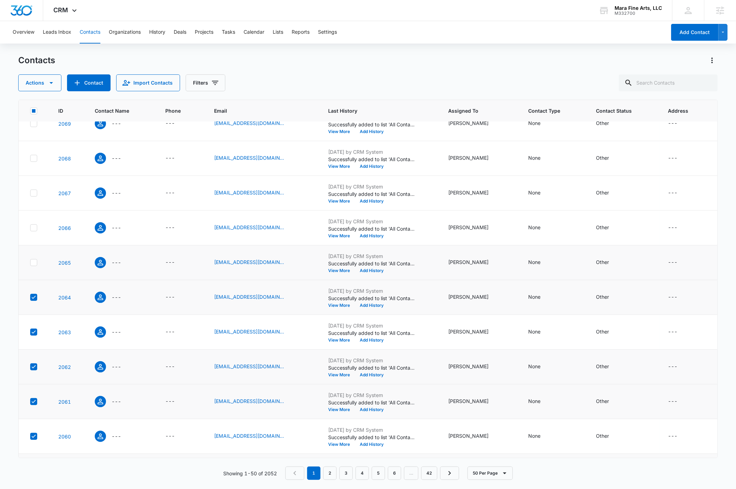
click at [34, 263] on icon at bounding box center [34, 262] width 6 height 6
click at [30, 263] on input "checkbox" at bounding box center [30, 263] width 0 height 0
click at [34, 225] on icon at bounding box center [34, 228] width 6 height 6
click at [30, 228] on input "checkbox" at bounding box center [30, 228] width 0 height 0
click at [34, 193] on icon at bounding box center [34, 193] width 6 height 6
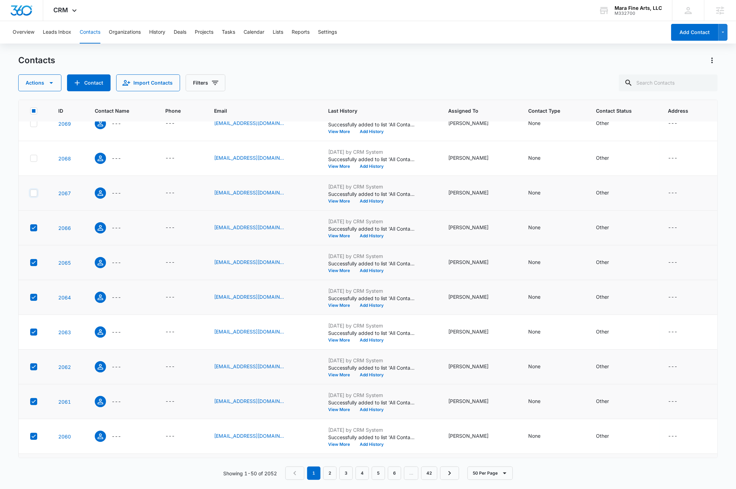
click at [30, 193] on input "checkbox" at bounding box center [30, 193] width 0 height 0
click at [33, 160] on icon at bounding box center [34, 158] width 4 height 3
click at [30, 159] on input "checkbox" at bounding box center [30, 158] width 0 height 0
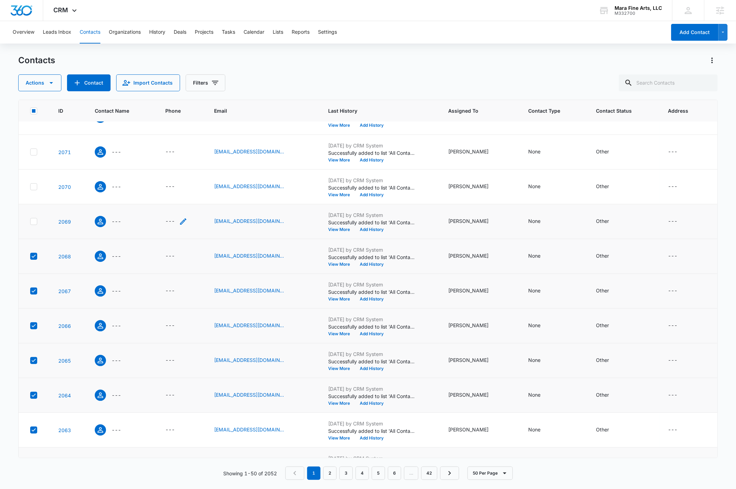
scroll to position [52, 0]
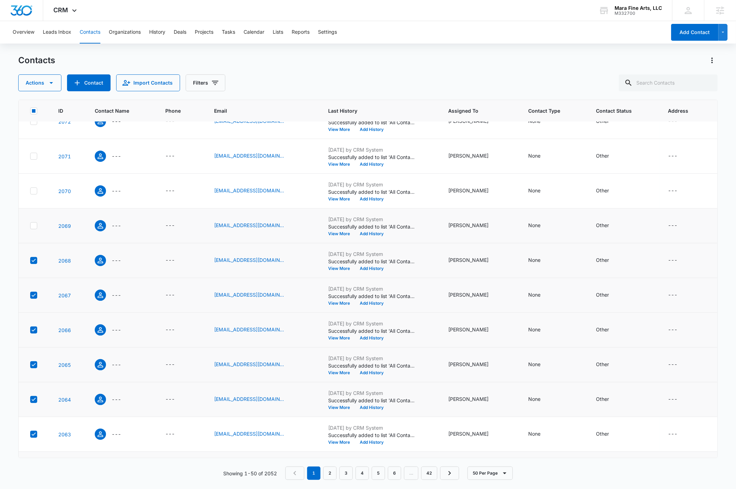
click at [36, 225] on icon at bounding box center [34, 226] width 6 height 6
click at [30, 226] on input "checkbox" at bounding box center [30, 226] width 0 height 0
click at [33, 192] on icon at bounding box center [34, 191] width 6 height 6
click at [30, 191] on input "checkbox" at bounding box center [30, 191] width 0 height 0
click at [34, 156] on icon at bounding box center [34, 156] width 6 height 6
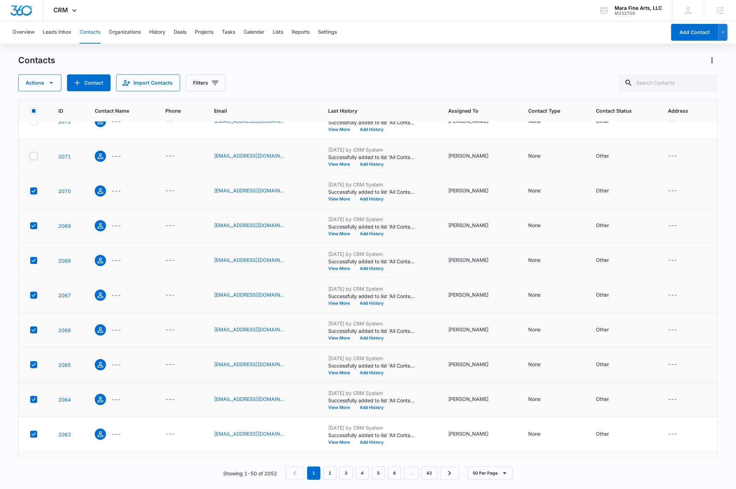
click at [30, 156] on input "checkbox" at bounding box center [30, 156] width 0 height 0
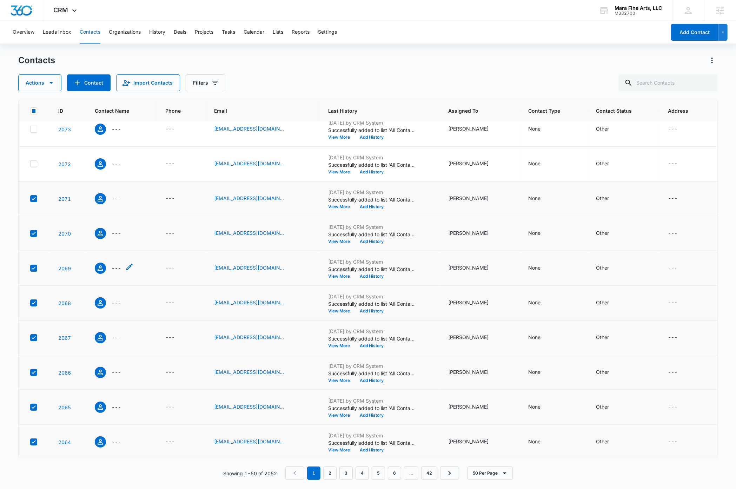
scroll to position [0, 0]
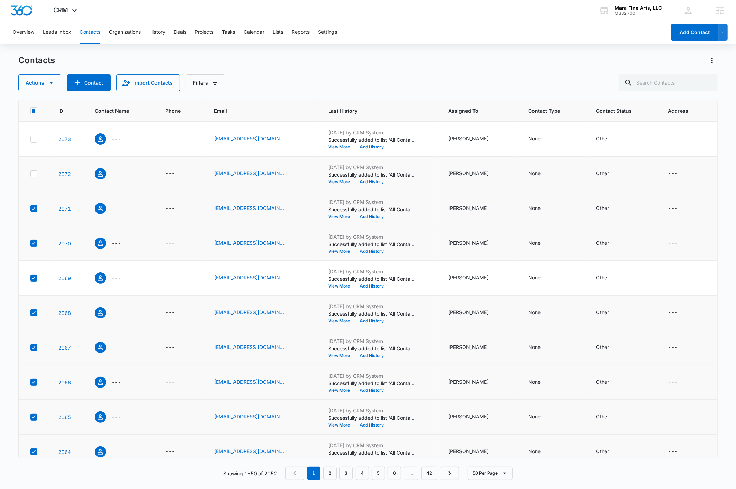
click at [36, 173] on icon at bounding box center [34, 173] width 4 height 3
click at [30, 174] on input "checkbox" at bounding box center [30, 174] width 0 height 0
click at [34, 140] on icon at bounding box center [34, 138] width 4 height 3
click at [30, 139] on input "checkbox" at bounding box center [30, 139] width 0 height 0
click at [51, 83] on icon "button" at bounding box center [51, 83] width 4 height 2
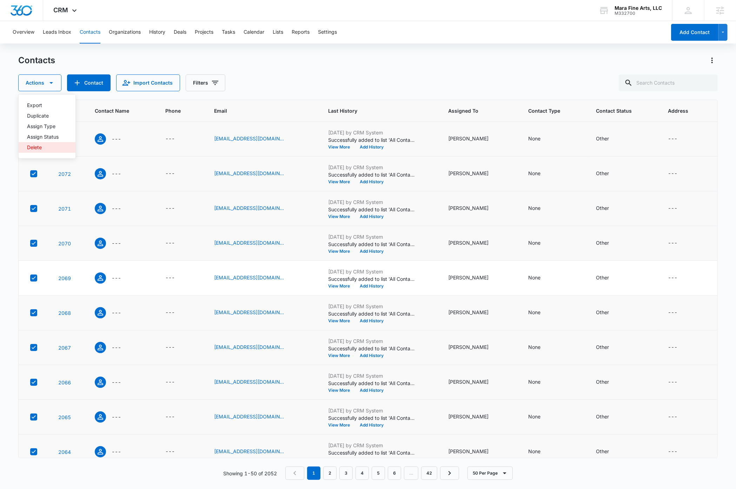
click at [37, 147] on div "Delete" at bounding box center [43, 147] width 32 height 5
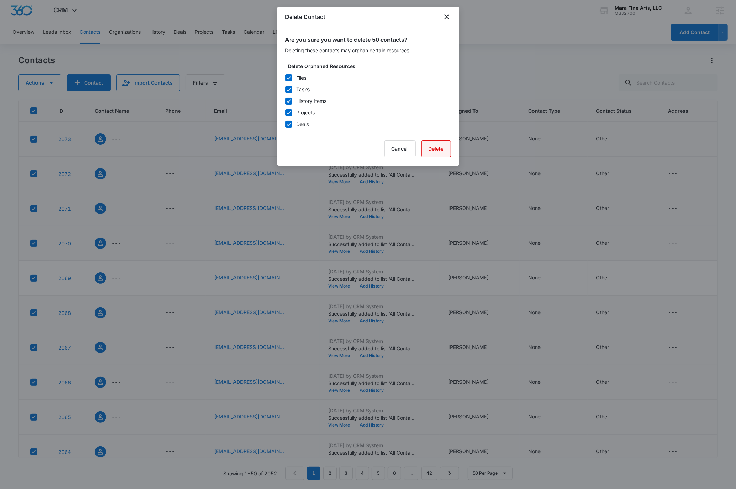
click at [431, 148] on button "Delete" at bounding box center [436, 148] width 30 height 17
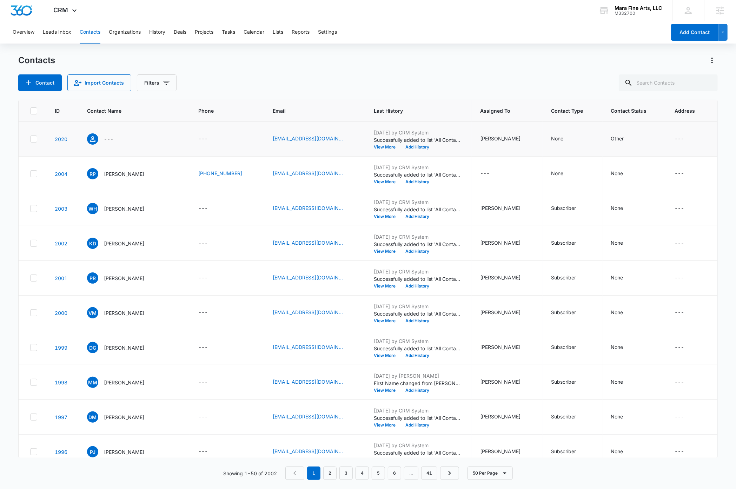
click at [34, 140] on icon at bounding box center [34, 138] width 4 height 3
click at [30, 139] on input "checkbox" at bounding box center [30, 139] width 0 height 0
click at [50, 82] on icon "button" at bounding box center [51, 83] width 4 height 2
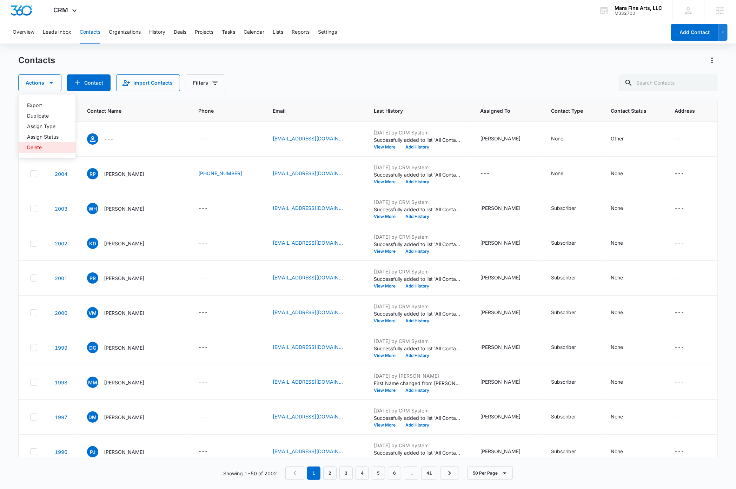
click at [40, 145] on div "Delete" at bounding box center [43, 147] width 32 height 5
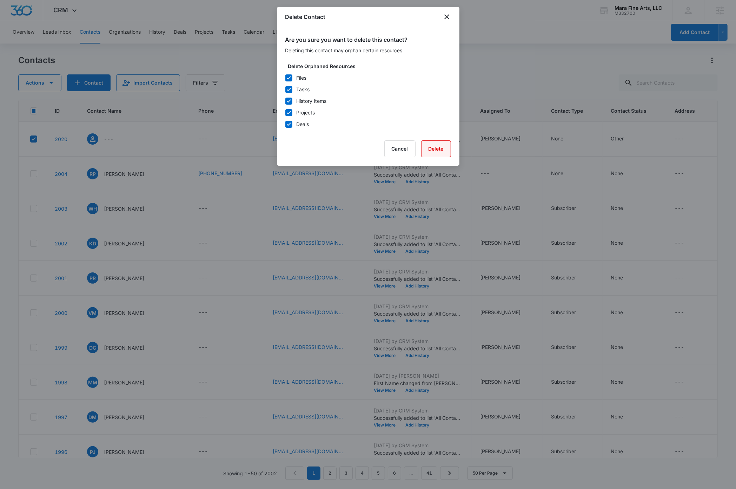
click at [440, 147] on button "Delete" at bounding box center [436, 148] width 30 height 17
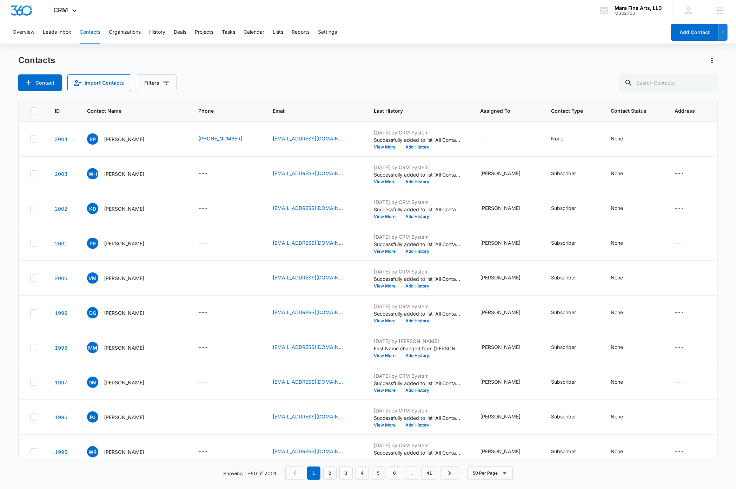
click at [357, 68] on div "Contacts Contact Import Contacts Filters" at bounding box center [367, 73] width 699 height 37
drag, startPoint x: 22, startPoint y: 12, endPoint x: 8, endPoint y: 14, distance: 14.7
click at [22, 12] on img "Dashboard" at bounding box center [21, 10] width 22 height 11
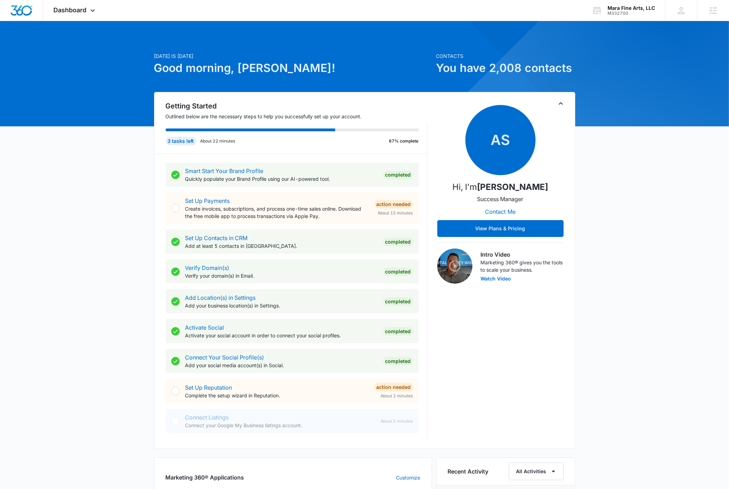
click at [100, 243] on div "Today is Thursday, September 4th Good morning, Dave! Contacts You have 2,008 co…" at bounding box center [364, 417] width 729 height 775
click at [448, 232] on div "Today is Thursday, September 4th Good morning, Dave! Contacts You have 2,008 co…" at bounding box center [364, 417] width 729 height 775
click at [448, 7] on div "Mara Fine Arts, LLC" at bounding box center [631, 8] width 47 height 6
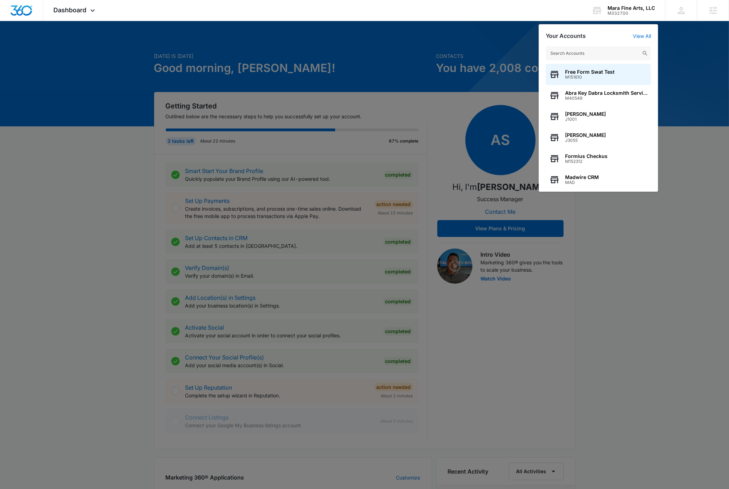
click at [448, 46] on div "Free Form Swat Test M151610 Abra Key Dabra Locksmith Services M40549 Pacos Taco…" at bounding box center [598, 115] width 119 height 152
click at [448, 53] on input "text" at bounding box center [598, 53] width 105 height 14
paste input "M14178"
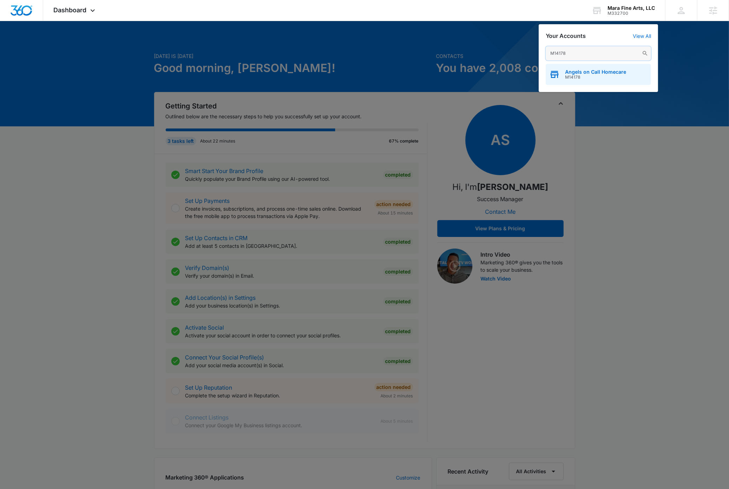
type input "M14178"
click at [448, 76] on span "M14178" at bounding box center [595, 77] width 61 height 5
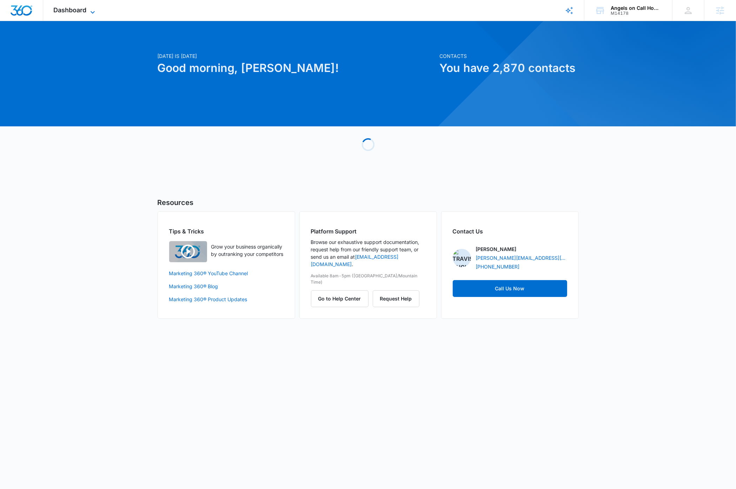
click at [93, 12] on icon at bounding box center [92, 12] width 8 height 8
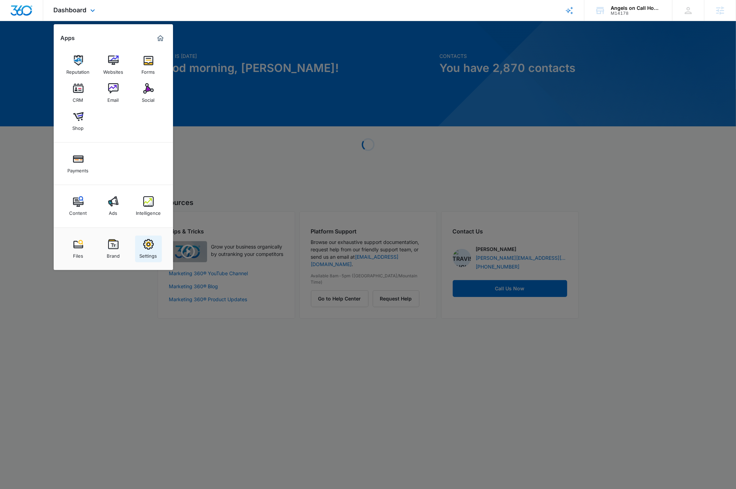
click at [149, 252] on div "Settings" at bounding box center [149, 254] width 18 height 9
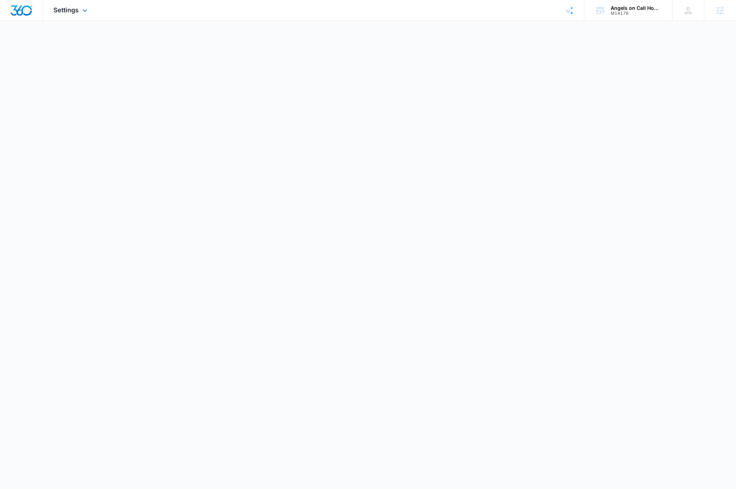
select select "33"
select select "US"
select select "America/[GEOGRAPHIC_DATA]"
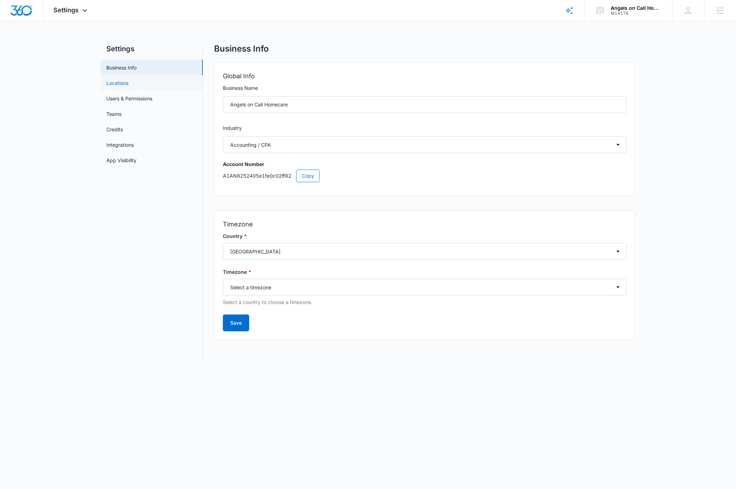
click at [119, 85] on link "Locations" at bounding box center [117, 82] width 22 height 7
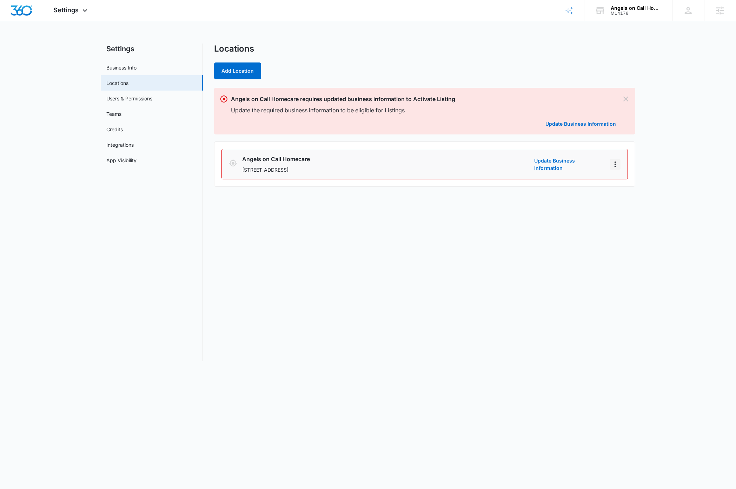
click at [448, 166] on icon "Actions" at bounding box center [615, 164] width 8 height 8
click at [448, 184] on link "Edit" at bounding box center [623, 184] width 9 height 6
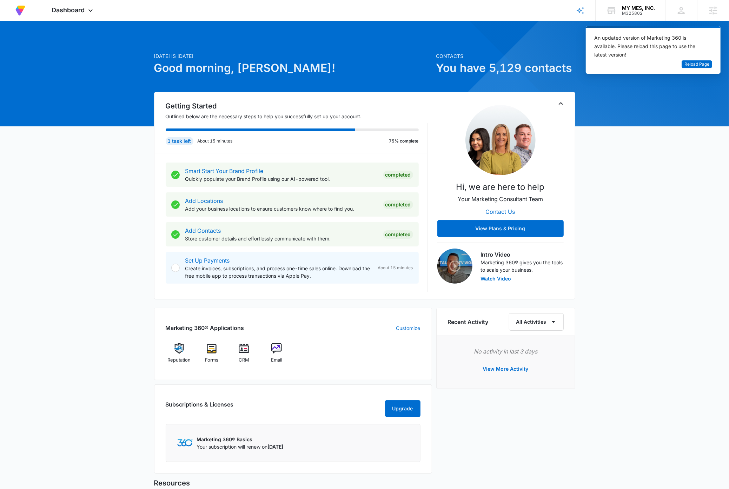
click at [640, 166] on div "[DATE] is [DATE] Good morning, [PERSON_NAME]! Contacts You have 5,129 contacts …" at bounding box center [364, 317] width 729 height 575
click at [698, 65] on span "Reload Page" at bounding box center [697, 64] width 25 height 7
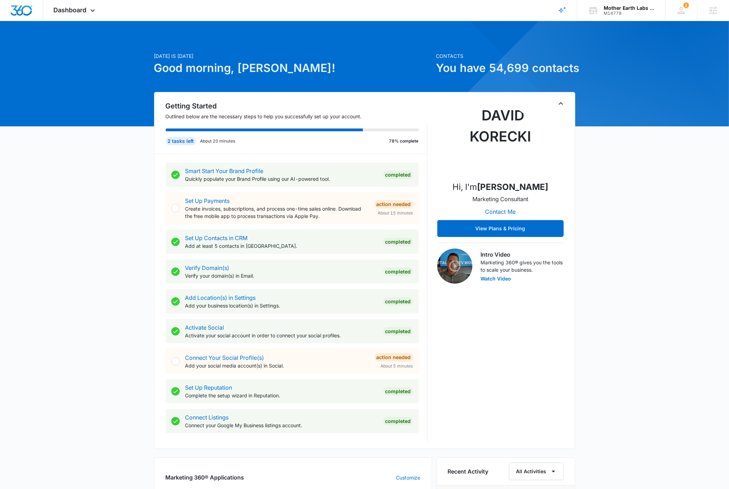
click at [560, 104] on icon "Toggle Collapse" at bounding box center [561, 103] width 8 height 8
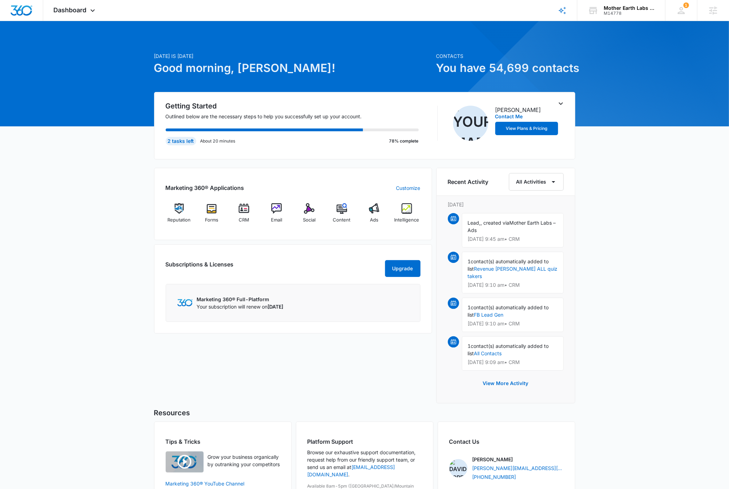
click at [671, 215] on div "Today is Thursday, September 4th Good morning, Dave! Contacts You have 54,699 c…" at bounding box center [364, 284] width 729 height 508
click at [698, 4] on div "Agencies Agency Management" at bounding box center [713, 10] width 32 height 21
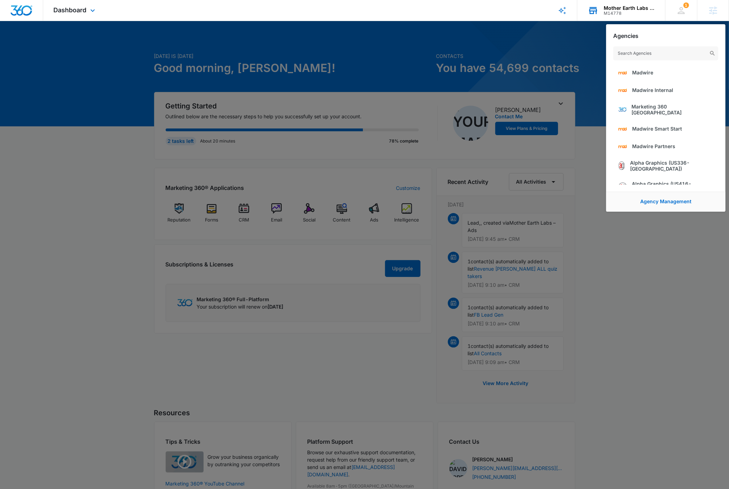
click at [641, 12] on div "M14778" at bounding box center [629, 13] width 51 height 5
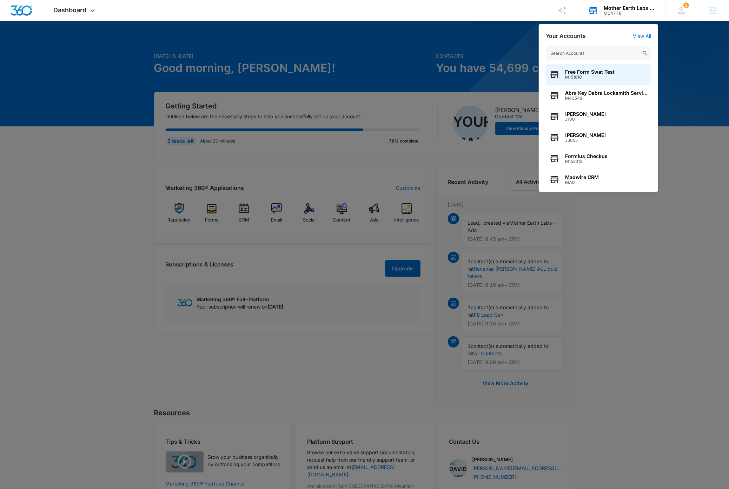
click at [593, 53] on input "text" at bounding box center [598, 53] width 105 height 14
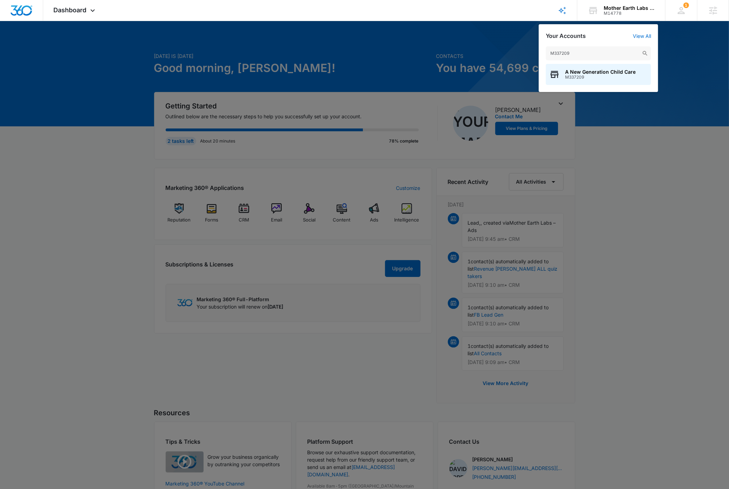
type input "M337209"
click at [588, 72] on span "A New Generation Child Care" at bounding box center [600, 72] width 71 height 6
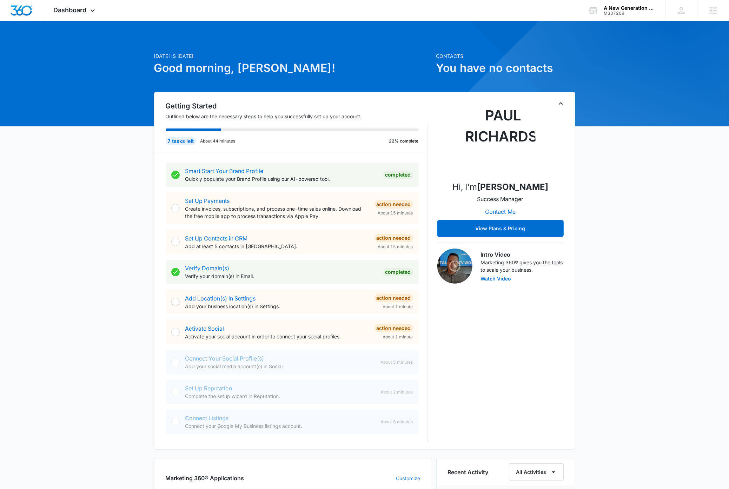
click at [561, 104] on icon "Toggle Collapse" at bounding box center [561, 103] width 8 height 8
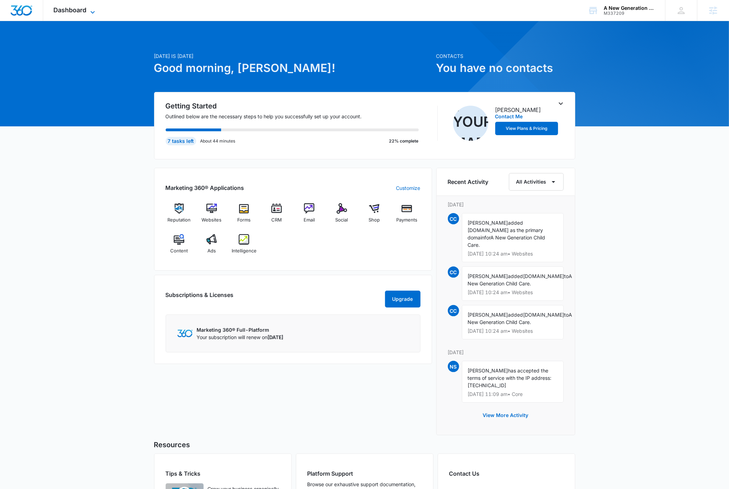
click at [92, 13] on icon at bounding box center [92, 12] width 8 height 8
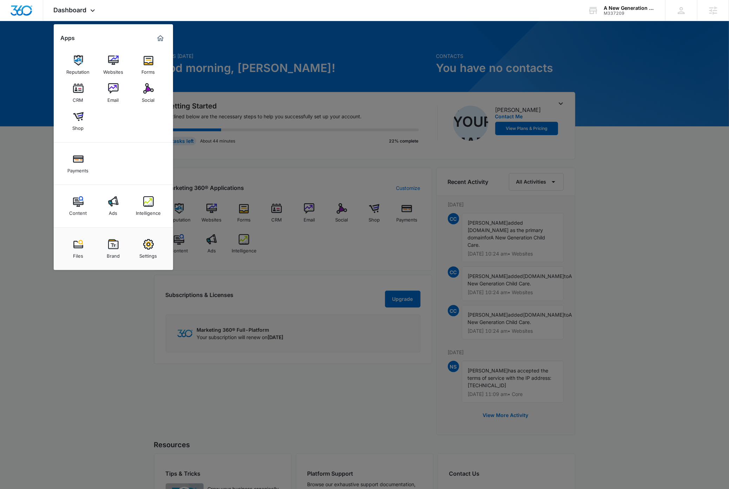
click at [144, 249] on img at bounding box center [148, 244] width 11 height 11
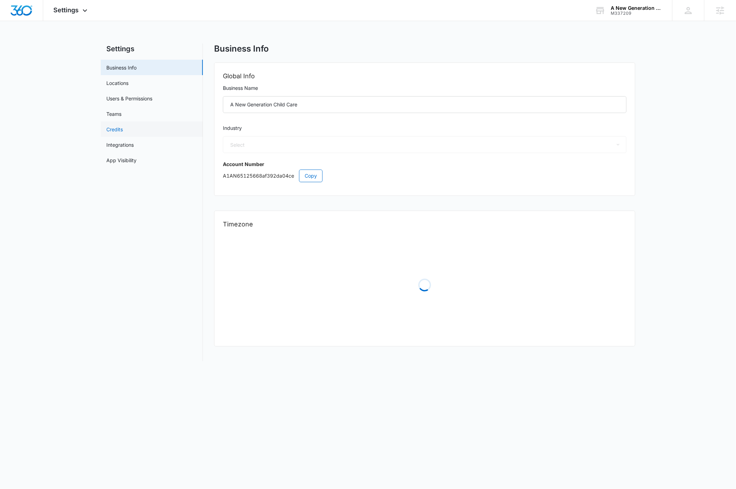
select select "27"
select select "US"
select select "America/Denver"
click at [125, 82] on link "Locations" at bounding box center [117, 82] width 22 height 7
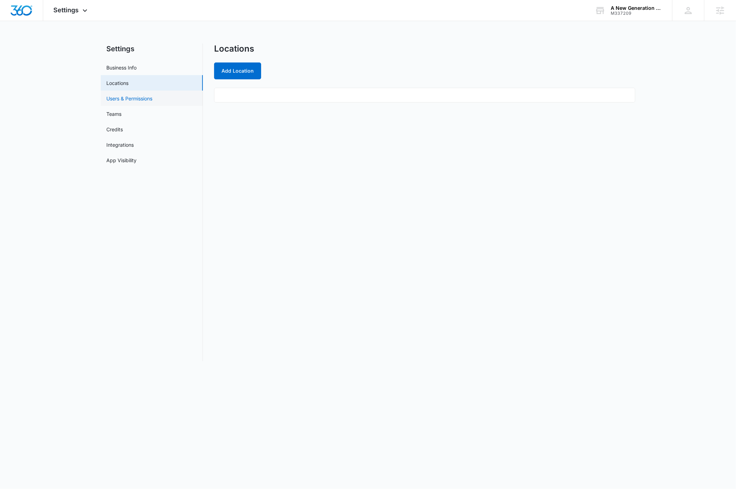
click at [127, 98] on link "Users & Permissions" at bounding box center [129, 98] width 46 height 7
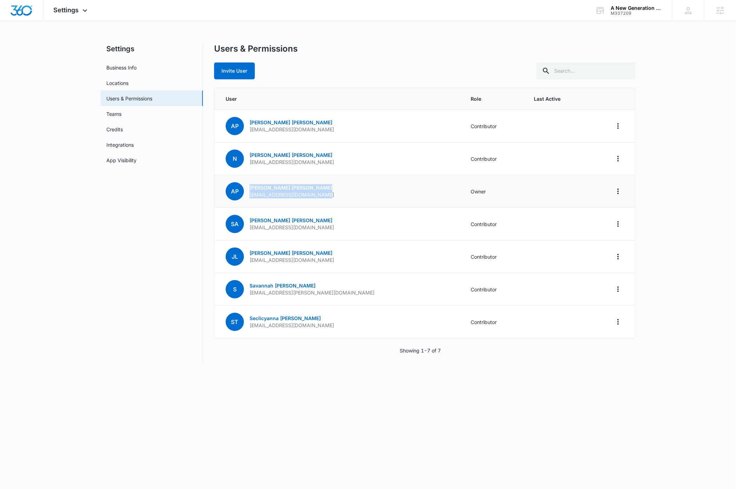
drag, startPoint x: 330, startPoint y: 196, endPoint x: 250, endPoint y: 189, distance: 80.3
click at [250, 189] on td "AP Anita Pacheco anewgeneration3@myyahoo.com" at bounding box center [338, 191] width 248 height 33
copy div "Anita Pacheco anewgeneration3@myyahoo.com"
click at [130, 68] on link "Business Info" at bounding box center [121, 67] width 30 height 7
select select "27"
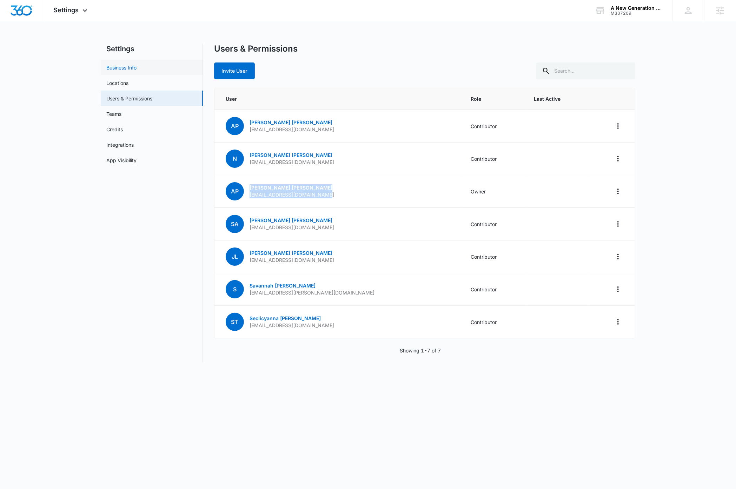
select select "US"
select select "America/Denver"
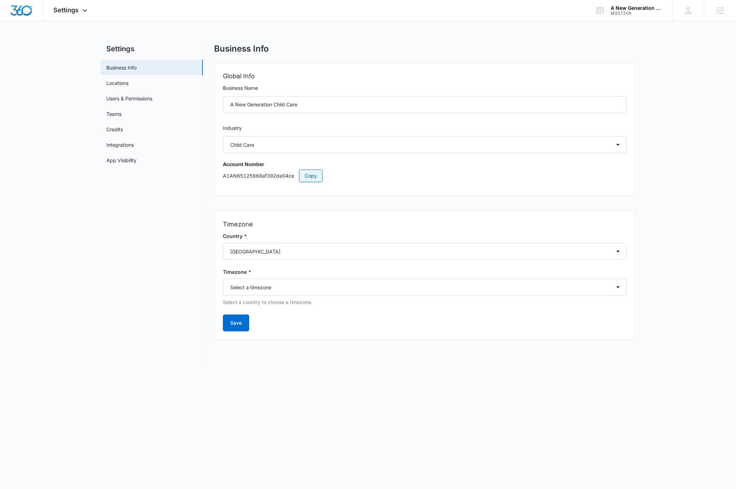
click at [315, 178] on span "Copy" at bounding box center [311, 176] width 12 height 8
click at [84, 9] on icon at bounding box center [85, 12] width 8 height 8
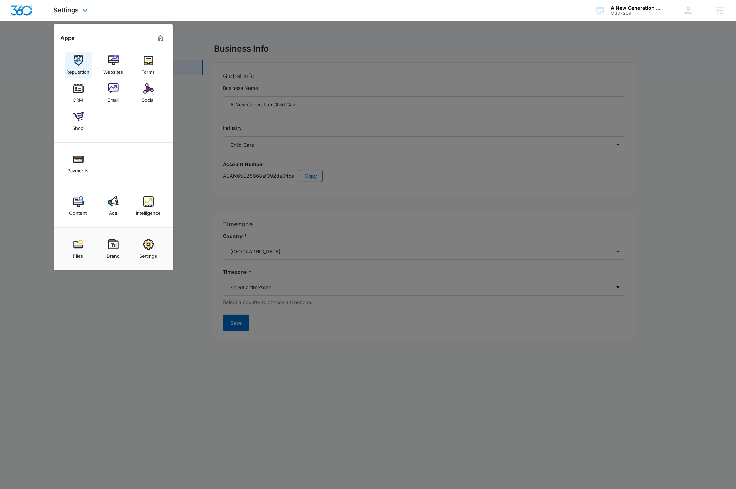
click at [82, 65] on img at bounding box center [78, 60] width 11 height 11
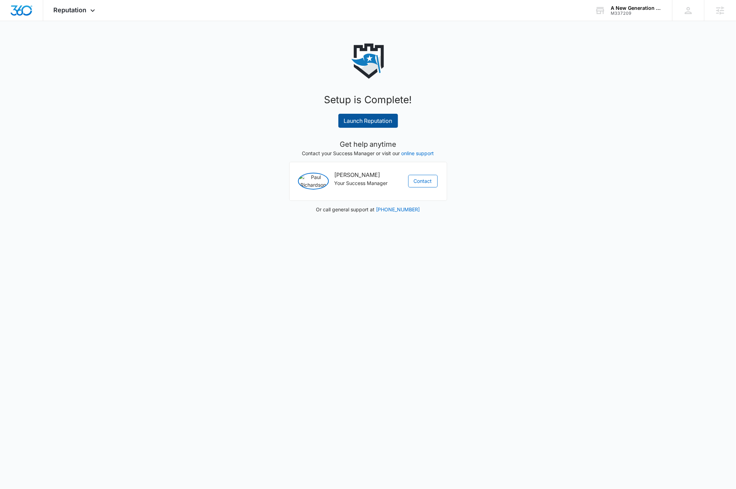
click at [374, 121] on link "Launch Reputation" at bounding box center [368, 121] width 60 height 14
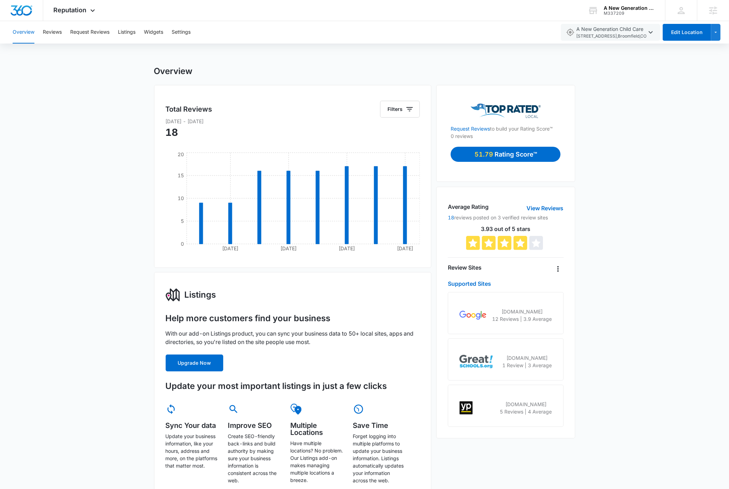
click at [635, 164] on div "Overview Total Reviews Filters [DATE] - [DATE] [DATE] Nov [DATE] [DATE] 0 5 10 …" at bounding box center [364, 420] width 729 height 708
click at [19, 11] on img "Dashboard" at bounding box center [21, 10] width 22 height 11
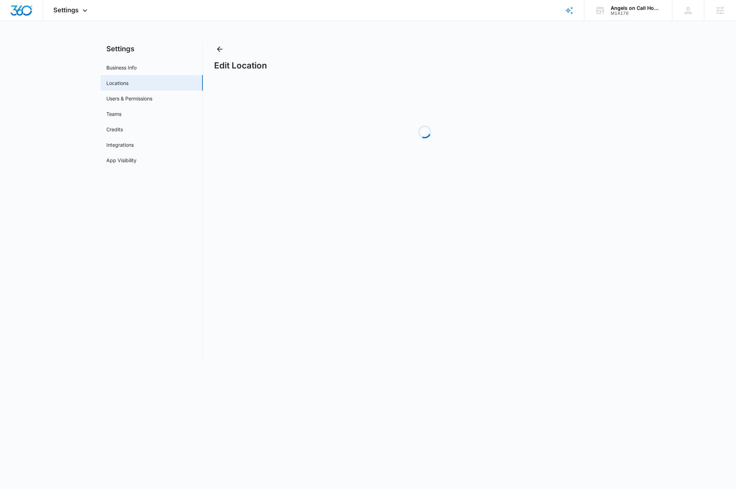
select select "[US_STATE]"
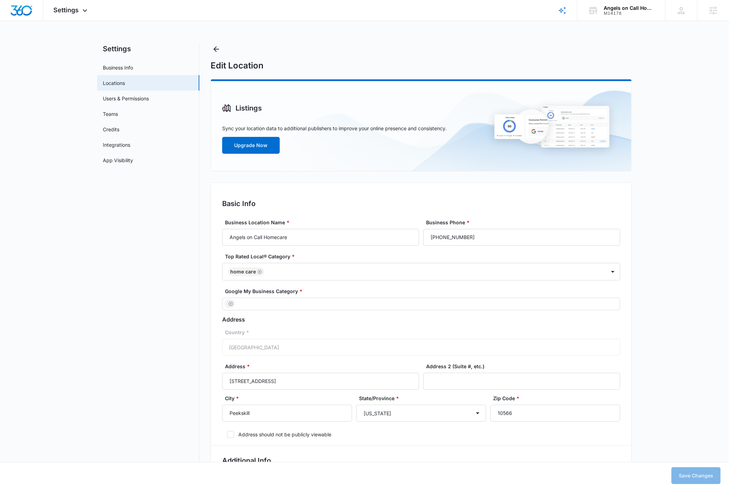
click at [26, 15] on img "Dashboard" at bounding box center [21, 10] width 22 height 11
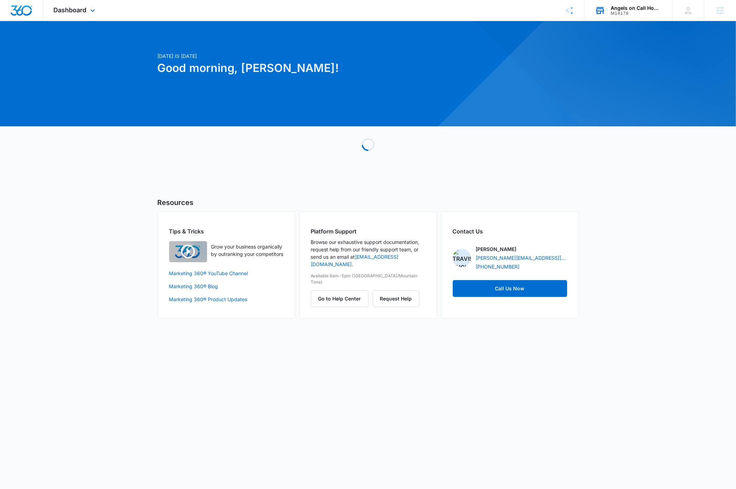
click at [652, 11] on div "M14178" at bounding box center [636, 13] width 51 height 5
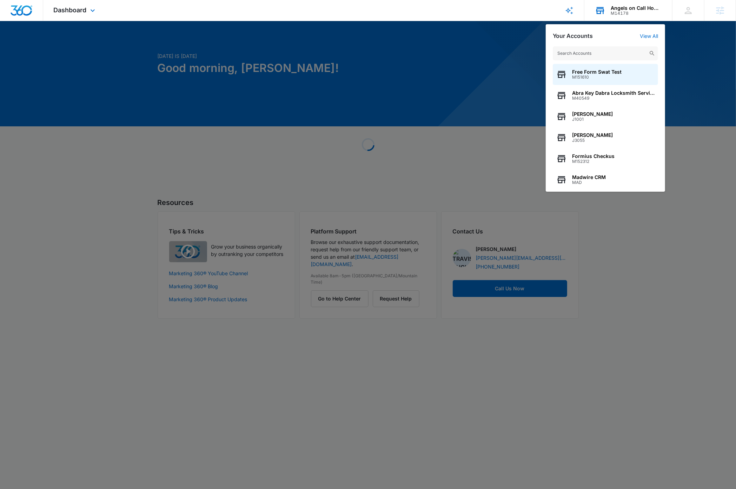
click at [604, 53] on input "text" at bounding box center [605, 53] width 105 height 14
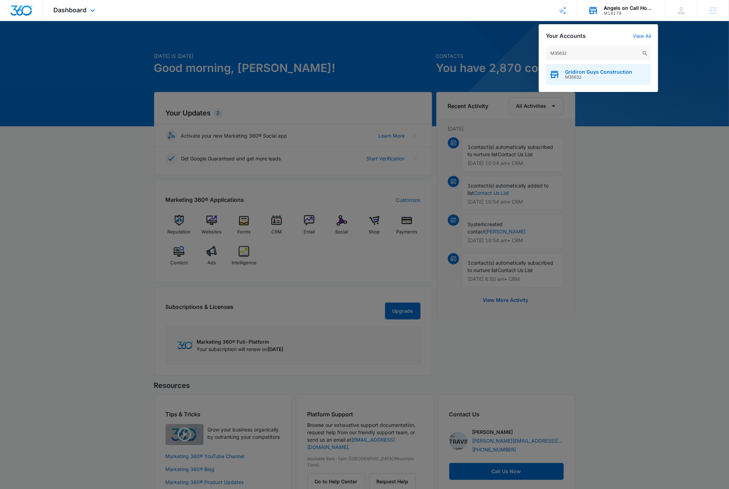
type input "M35632"
click at [606, 75] on span "M35632" at bounding box center [598, 77] width 67 height 5
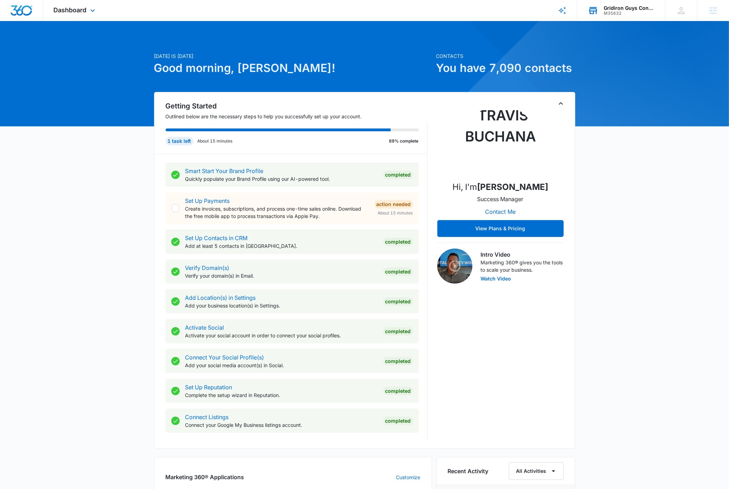
click at [561, 104] on icon "Toggle Collapse" at bounding box center [561, 103] width 8 height 8
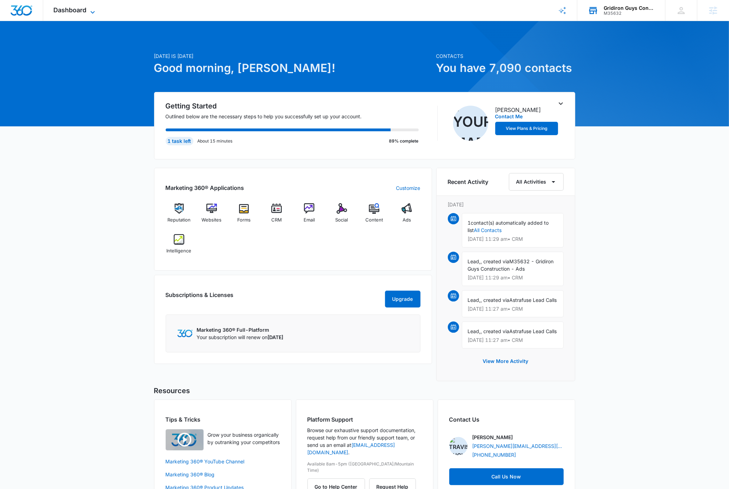
click at [95, 8] on icon at bounding box center [92, 12] width 8 height 8
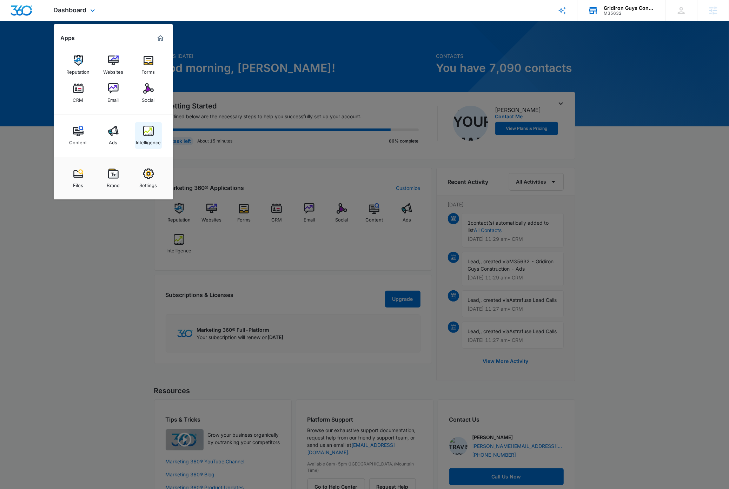
click at [147, 131] on img at bounding box center [148, 131] width 11 height 11
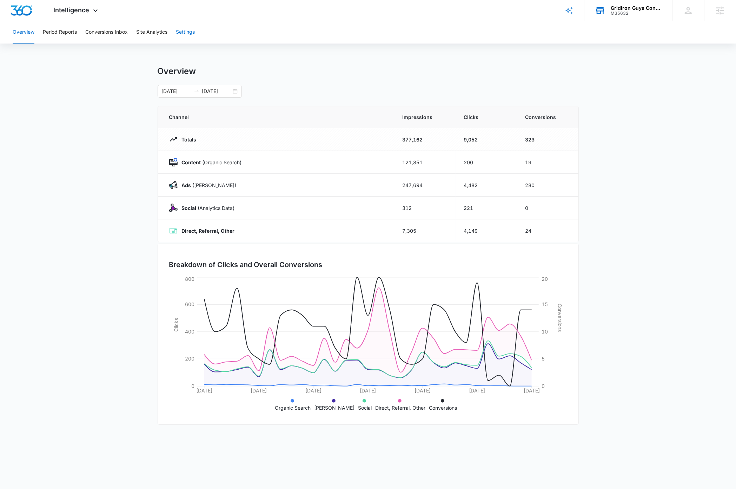
click at [191, 32] on button "Settings" at bounding box center [185, 32] width 19 height 22
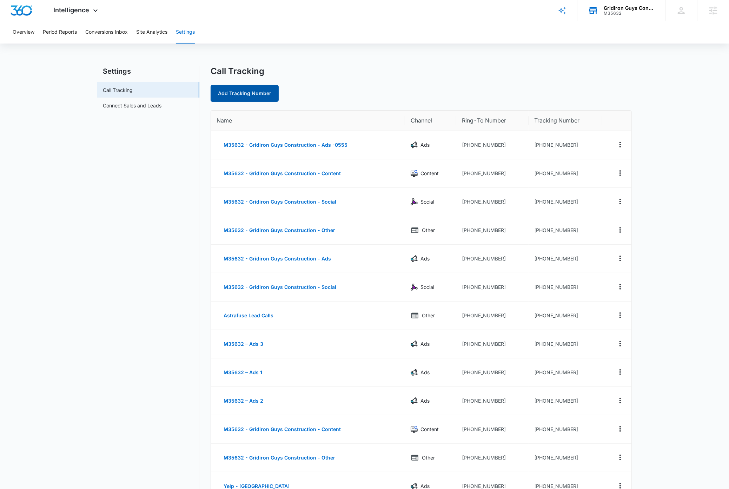
click at [244, 96] on link "Add Tracking Number" at bounding box center [245, 93] width 68 height 17
select select "by_area_code"
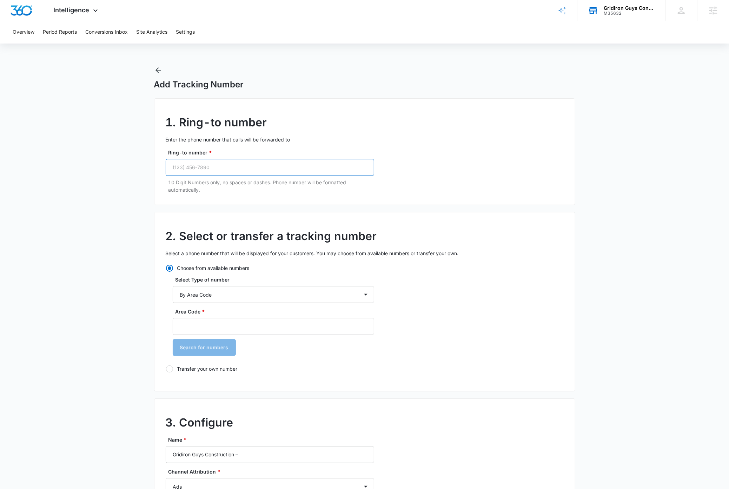
click at [212, 165] on input "Ring-to number *" at bounding box center [270, 167] width 209 height 17
type input "(330) 573-7967"
click at [132, 181] on main "Add Tracking Number 1. Ring-to number Enter the phone number that calls will be…" at bounding box center [364, 406] width 729 height 681
click at [223, 294] on select "By City & State By State Only By Zip Code By Area Code Toll Free Numbers" at bounding box center [274, 294] width 202 height 17
click at [173, 286] on select "By City & State By State Only By Zip Code By Area Code Toll Free Numbers" at bounding box center [274, 294] width 202 height 17
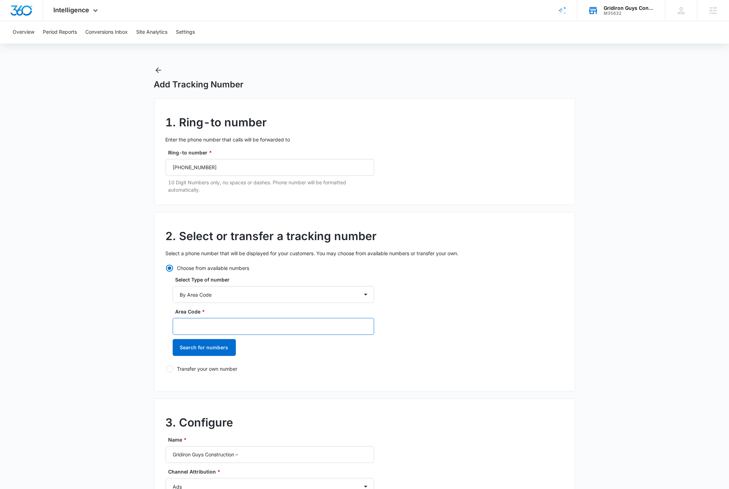
click at [201, 328] on input "Area Code *" at bounding box center [274, 326] width 202 height 17
type input "330"
click at [219, 347] on button "Search for numbers" at bounding box center [204, 347] width 63 height 17
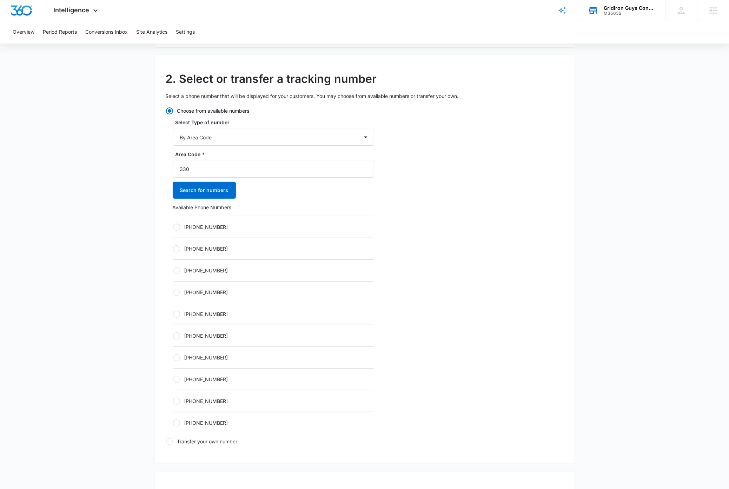
scroll to position [159, 0]
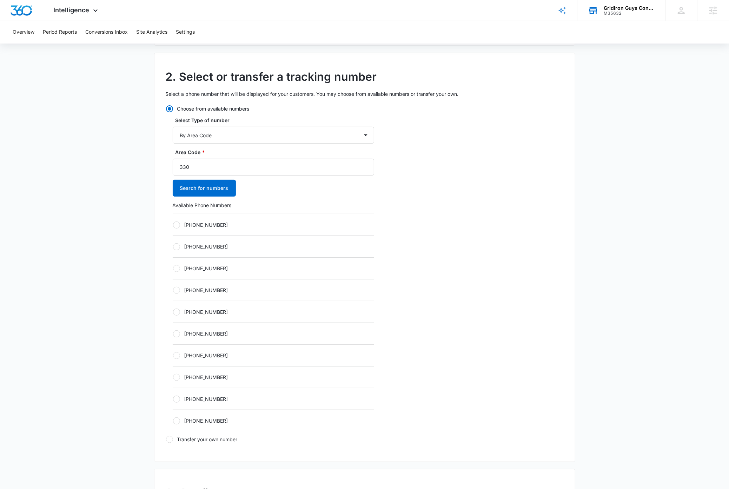
click at [178, 225] on div at bounding box center [176, 225] width 7 height 7
click at [173, 225] on input "+13303336684" at bounding box center [173, 225] width 0 height 0
radio input "true"
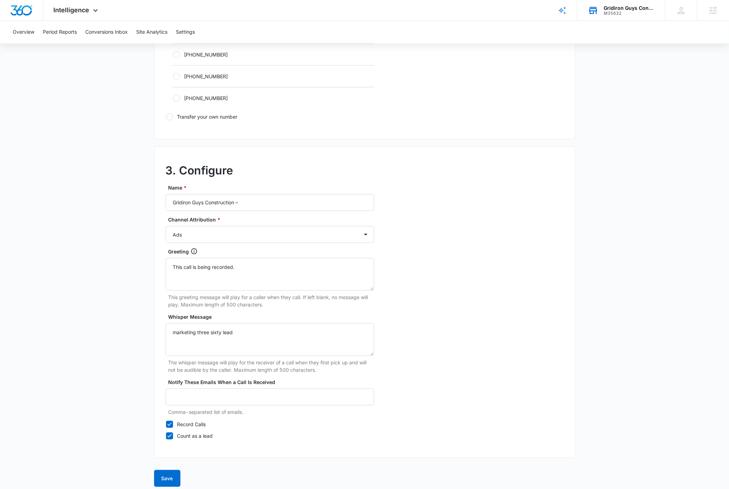
scroll to position [490, 0]
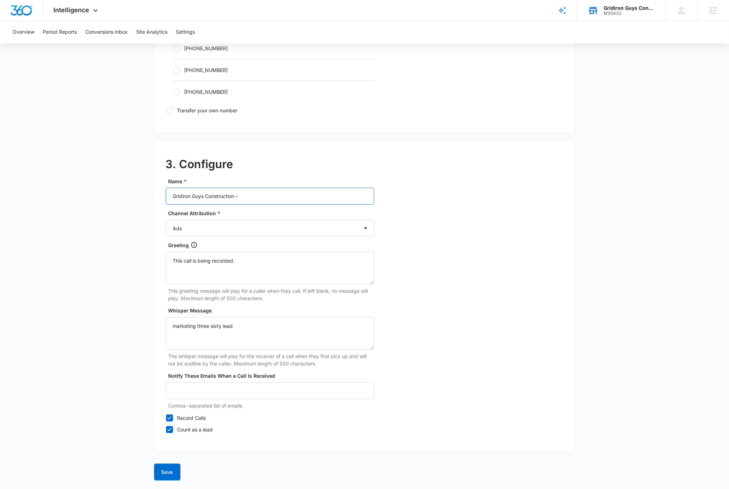
click at [251, 197] on input "Gridiron Guys Construction –" at bounding box center [270, 196] width 209 height 17
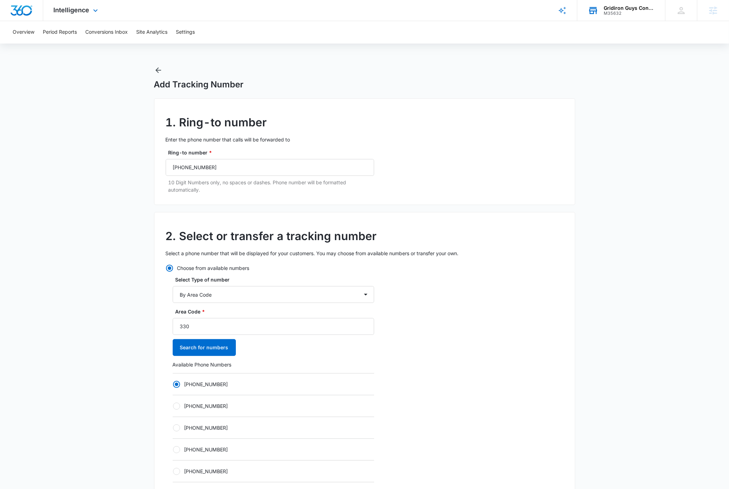
click at [21, 15] on img "Dashboard" at bounding box center [21, 10] width 22 height 11
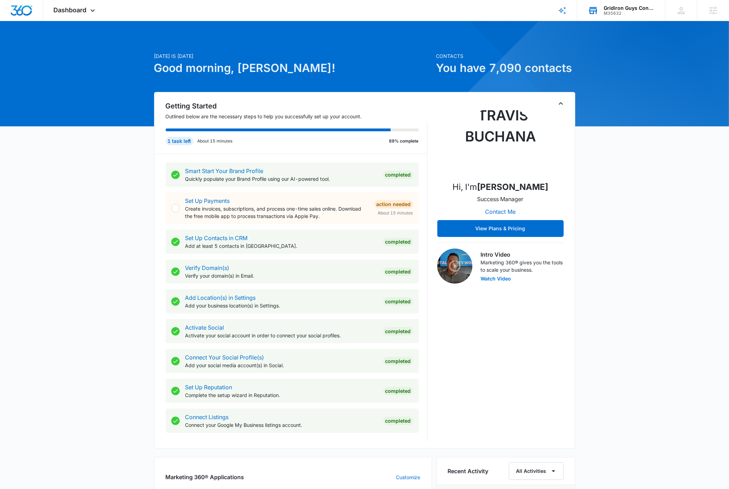
click at [636, 5] on div "Gridiron Guys Construction" at bounding box center [629, 8] width 51 height 6
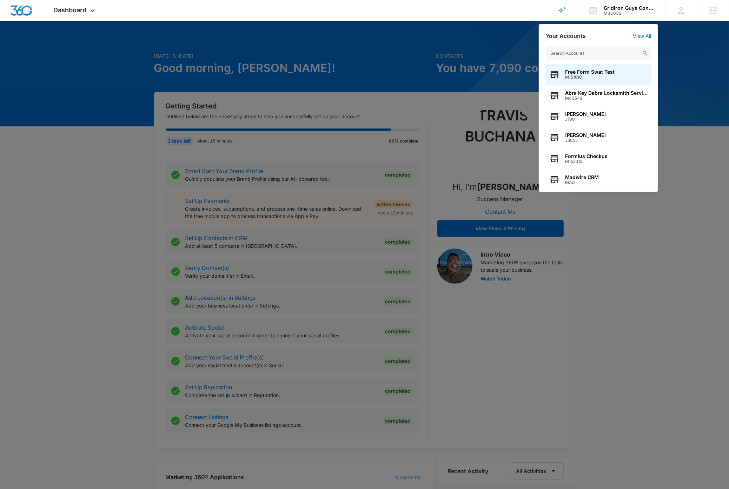
click at [599, 54] on input "text" at bounding box center [598, 53] width 105 height 14
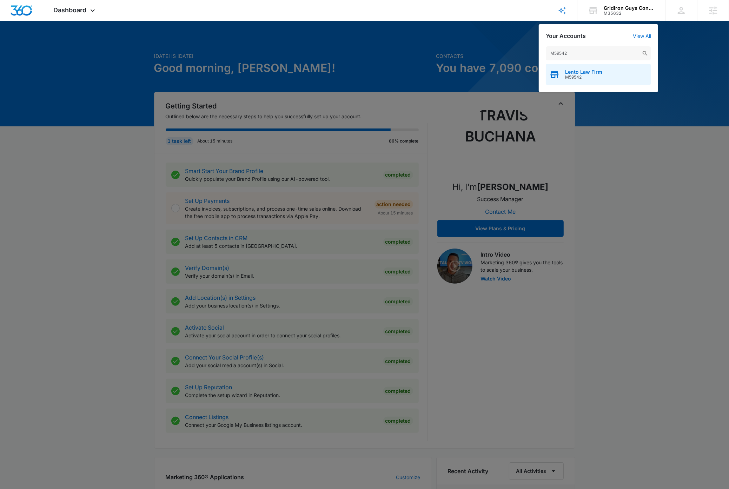
type input "M59542"
click at [603, 70] on div "Lento Law Firm M59542" at bounding box center [598, 74] width 105 height 21
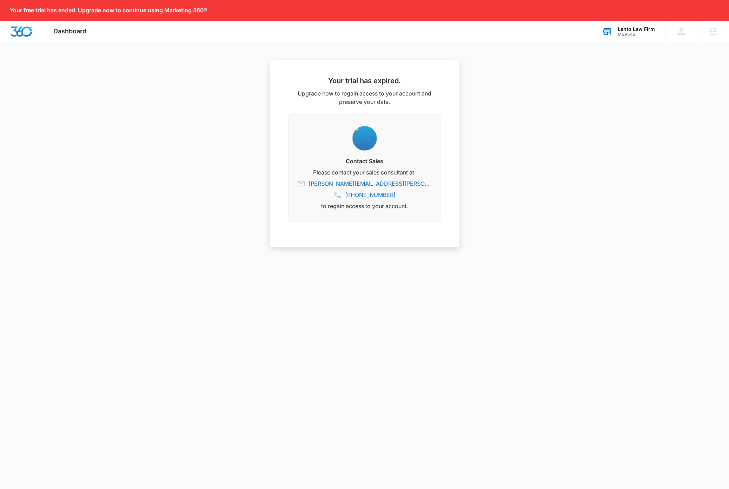
click at [645, 29] on div "Lento Law Firm" at bounding box center [636, 29] width 37 height 6
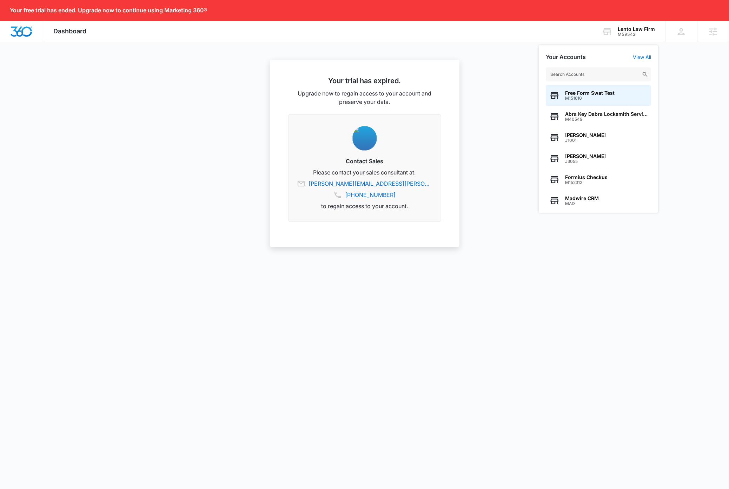
click at [608, 76] on input "text" at bounding box center [598, 74] width 105 height 14
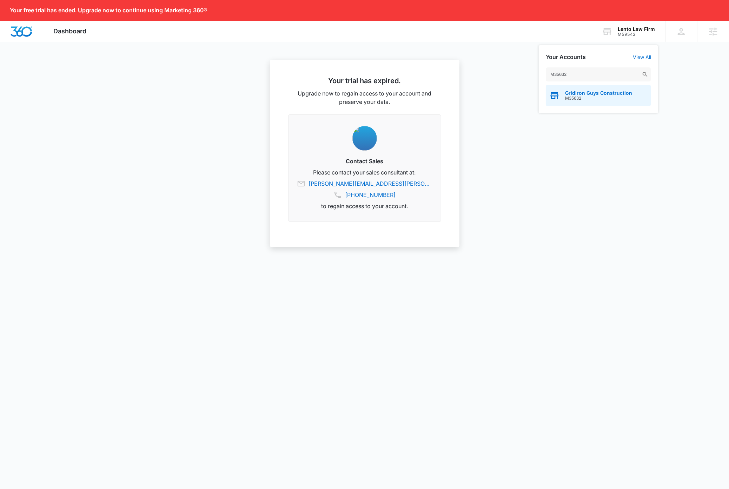
type input "M35632"
click at [603, 93] on span "Gridiron Guys Construction" at bounding box center [598, 93] width 67 height 6
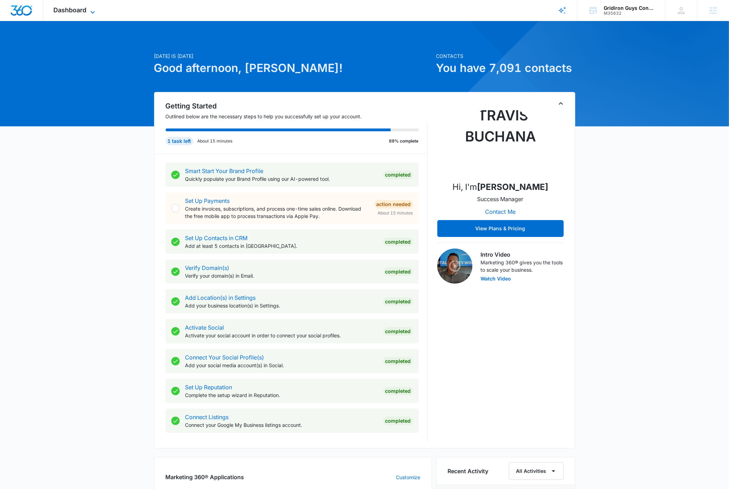
click at [93, 11] on icon at bounding box center [92, 12] width 8 height 8
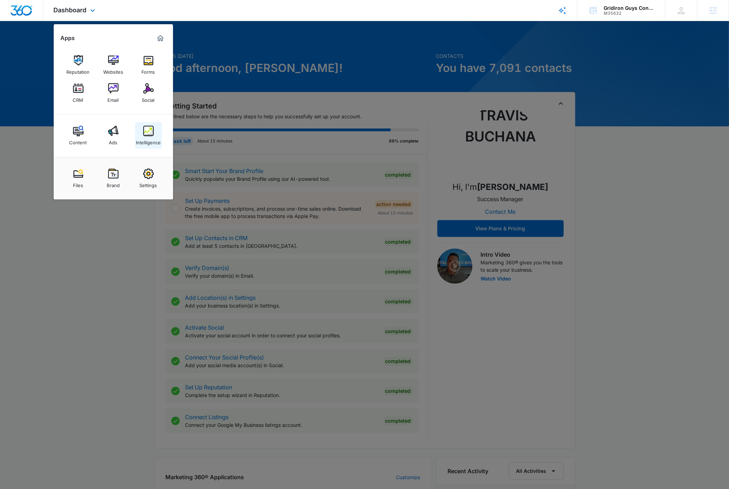
click at [146, 132] on img at bounding box center [148, 131] width 11 height 11
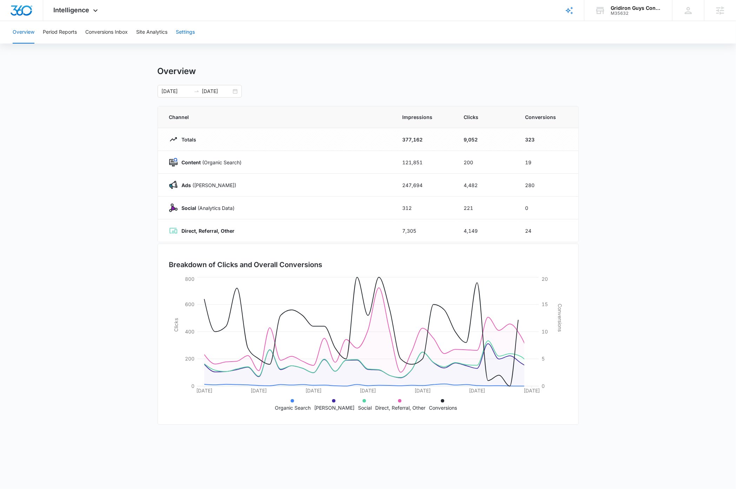
click at [192, 31] on button "Settings" at bounding box center [185, 32] width 19 height 22
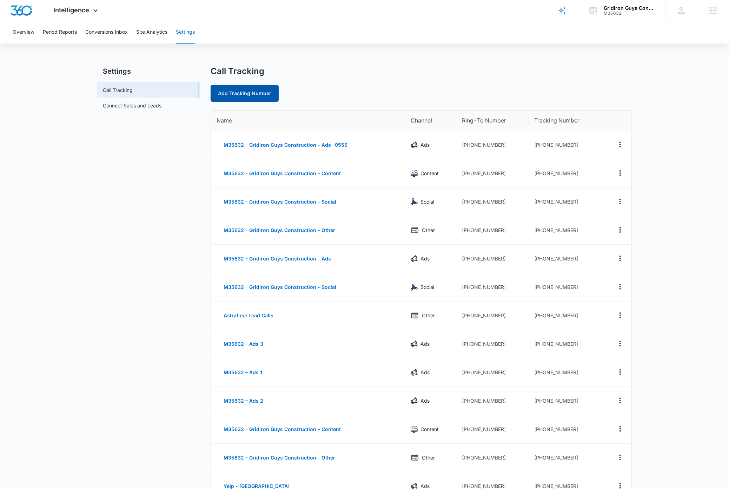
click at [242, 89] on link "Add Tracking Number" at bounding box center [245, 93] width 68 height 17
select select "by_area_code"
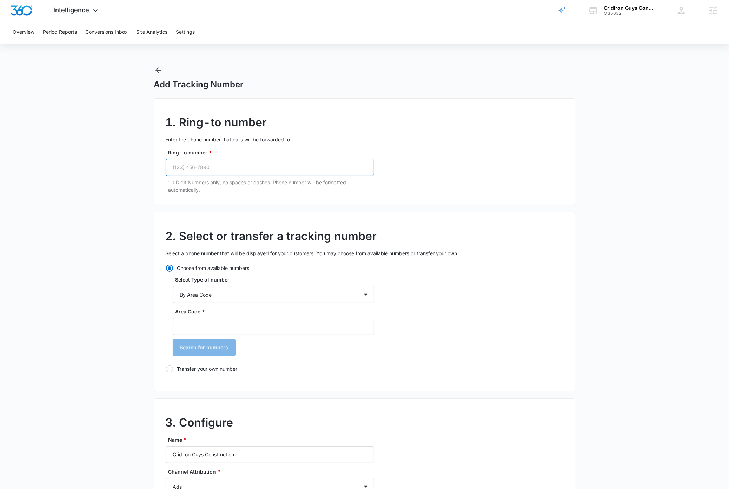
click at [219, 167] on input "Ring-to number *" at bounding box center [270, 167] width 209 height 17
type input "(330) 573-7967"
click at [102, 199] on main "Add Tracking Number 1. Ring-to number Enter the phone number that calls will be…" at bounding box center [364, 406] width 729 height 681
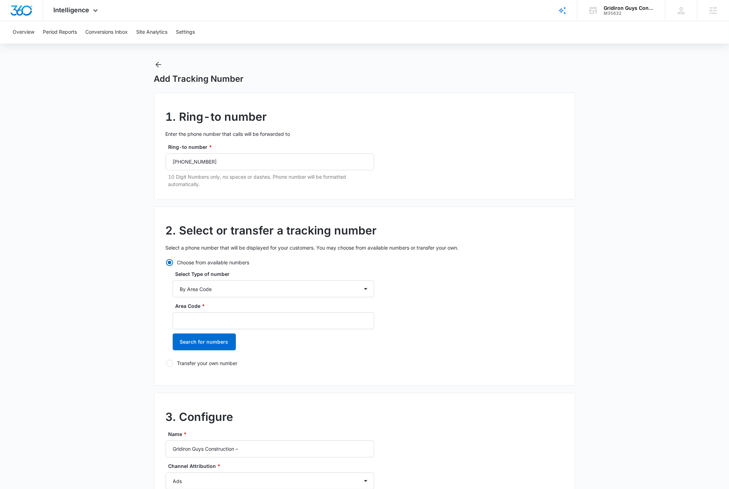
scroll to position [142, 0]
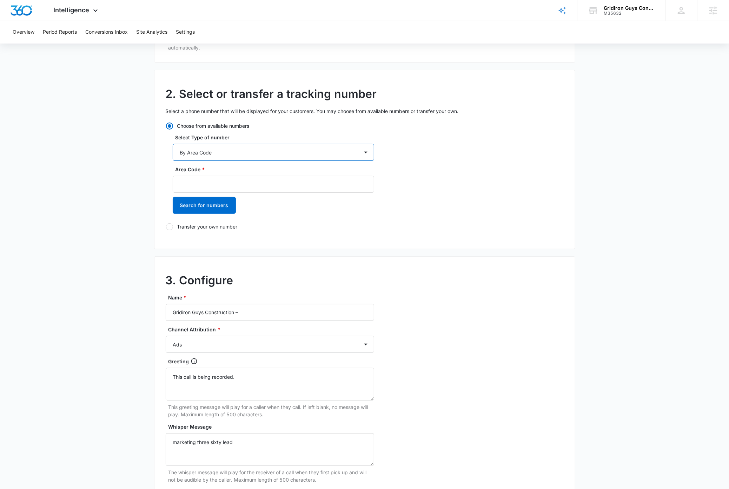
click at [225, 151] on select "By City & State By State Only By Zip Code By Area Code Toll Free Numbers" at bounding box center [274, 152] width 202 height 17
click at [173, 144] on select "By City & State By State Only By Zip Code By Area Code Toll Free Numbers" at bounding box center [274, 152] width 202 height 17
click at [212, 184] on input "Area Code *" at bounding box center [274, 184] width 202 height 17
type input "330"
click at [99, 243] on main "Add Tracking Number 1. Ring-to number Enter the phone number that calls will be…" at bounding box center [364, 264] width 729 height 681
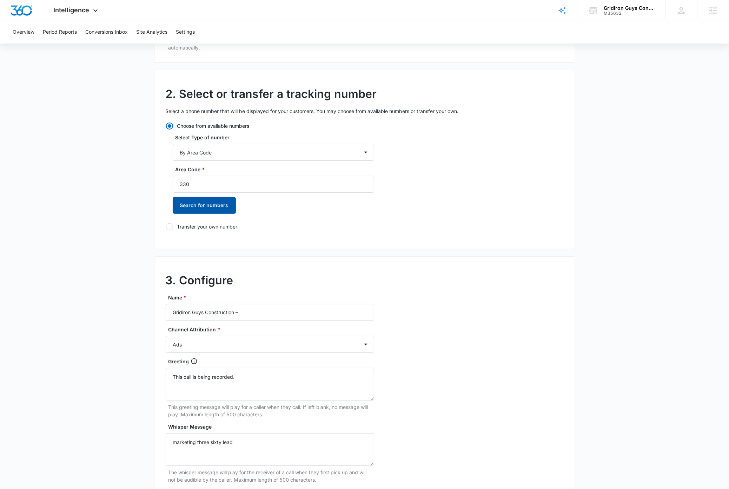
click at [204, 204] on button "Search for numbers" at bounding box center [204, 205] width 63 height 17
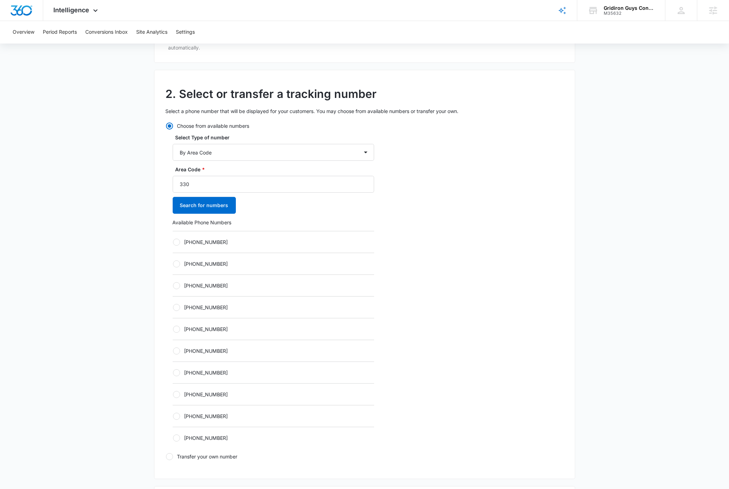
click at [175, 242] on div at bounding box center [176, 242] width 7 height 7
click at [173, 242] on input "+13303336741" at bounding box center [173, 242] width 0 height 0
radio input "true"
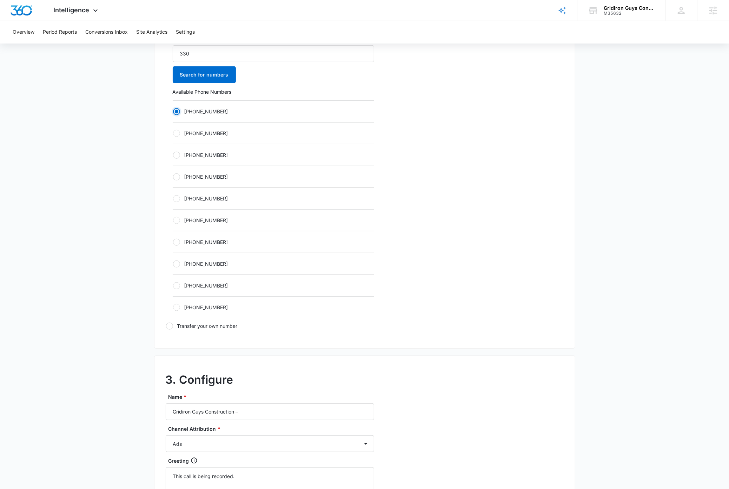
scroll to position [331, 0]
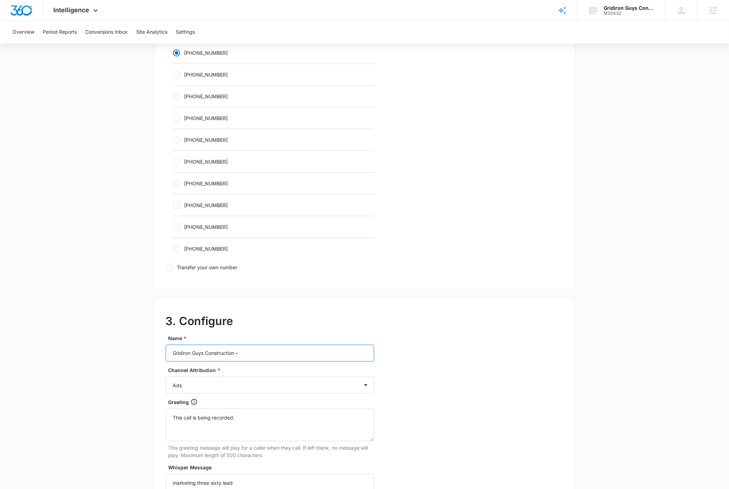
click at [281, 358] on input "Gridiron Guys Construction –" at bounding box center [270, 353] width 209 height 17
drag, startPoint x: 251, startPoint y: 355, endPoint x: 159, endPoint y: 358, distance: 92.4
click at [159, 358] on div "3. Configure Name * Gridiron Guys Construction – Channel Attribution * Ads Loca…" at bounding box center [364, 453] width 421 height 312
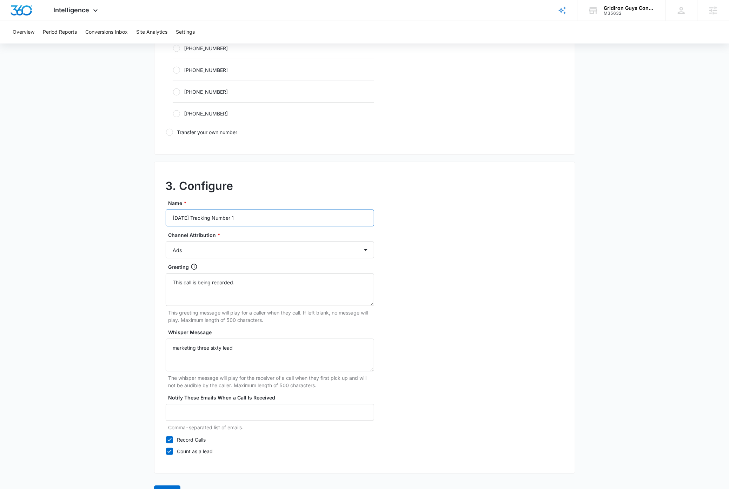
scroll to position [490, 0]
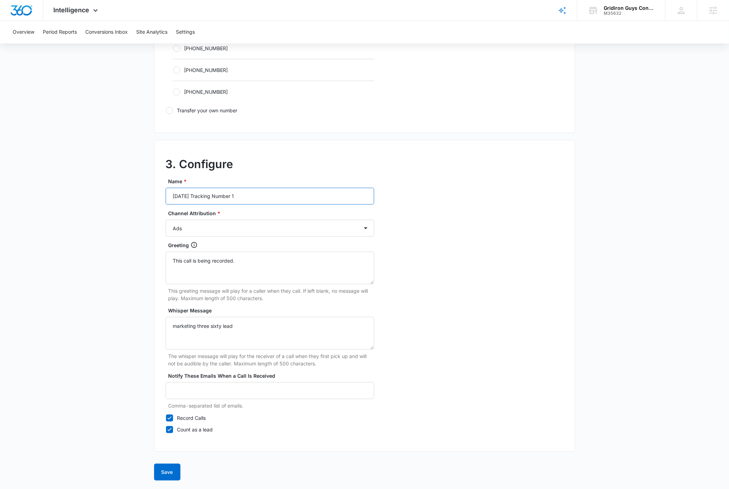
drag, startPoint x: 252, startPoint y: 196, endPoint x: 187, endPoint y: 195, distance: 65.0
click at [166, 200] on input "Sept 2025 Tracking Number 1" at bounding box center [270, 196] width 209 height 17
type input "Sept 2025 Tracking Number 1"
click at [96, 298] on main "Add Tracking Number 1. Ring-to number Enter the phone number that calls will be…" at bounding box center [364, 33] width 729 height 911
click at [176, 473] on button "Save" at bounding box center [167, 472] width 26 height 17
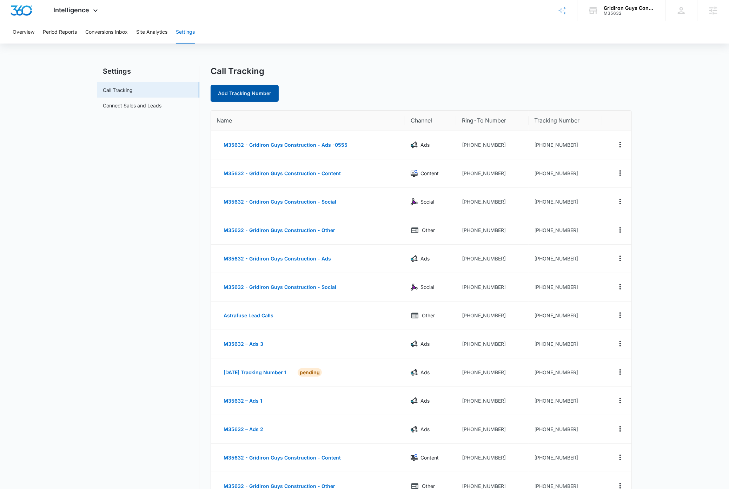
click at [233, 92] on link "Add Tracking Number" at bounding box center [245, 93] width 68 height 17
select select "by_area_code"
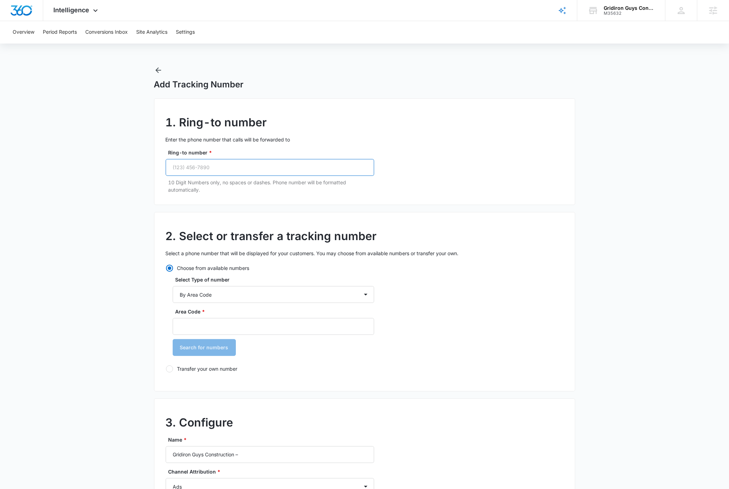
click at [229, 169] on input "Ring-to number *" at bounding box center [270, 167] width 209 height 17
type input "(330) 573-7967"
click at [223, 327] on input "Area Code *" at bounding box center [274, 326] width 202 height 17
type input "330"
click at [203, 350] on button "Search for numbers" at bounding box center [204, 347] width 63 height 17
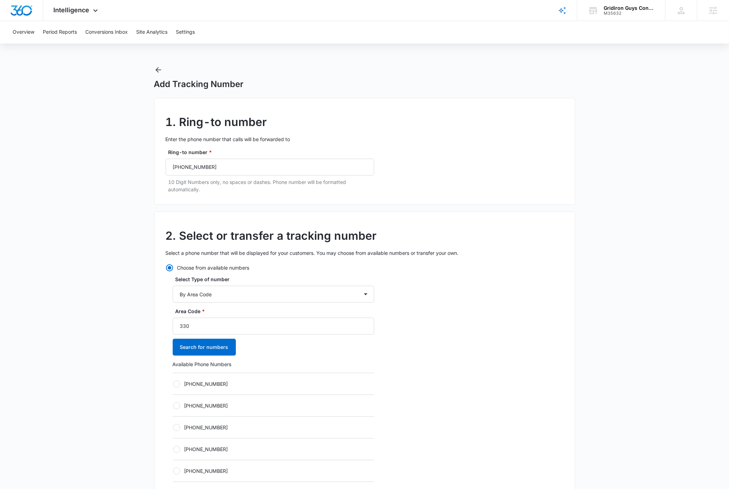
scroll to position [2, 0]
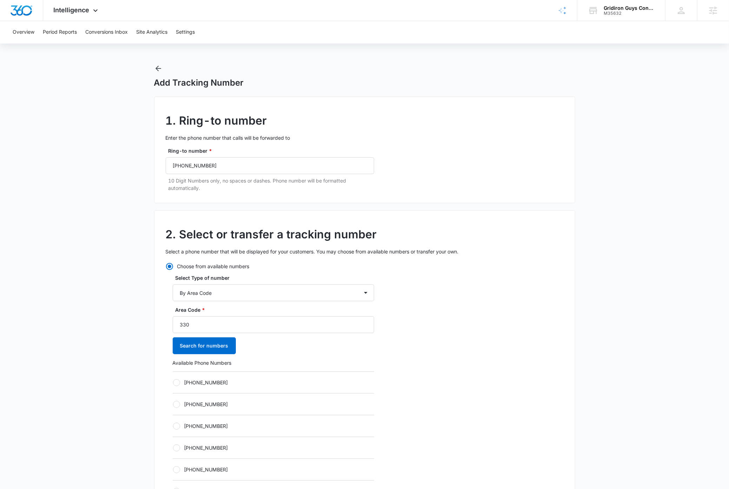
click at [174, 383] on div at bounding box center [176, 382] width 7 height 7
click at [173, 383] on input "+13303336746" at bounding box center [173, 382] width 0 height 0
radio input "true"
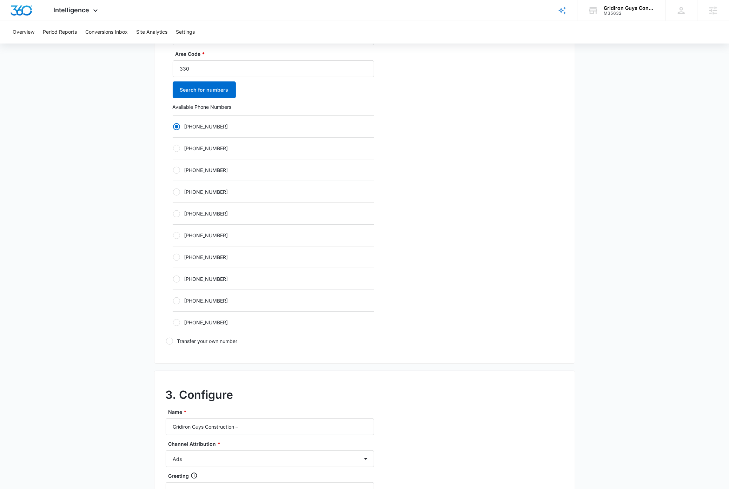
scroll to position [272, 0]
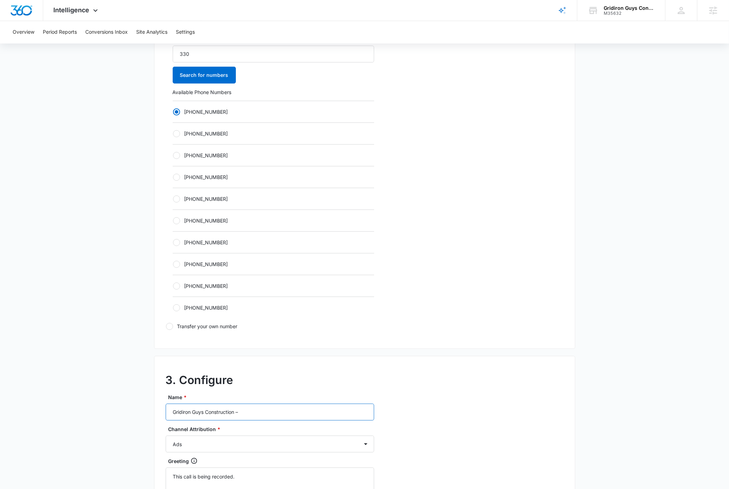
click at [259, 415] on input "Gridiron Guys Construction –" at bounding box center [270, 412] width 209 height 17
paste input "Sept 2025 Tracking Number 1"
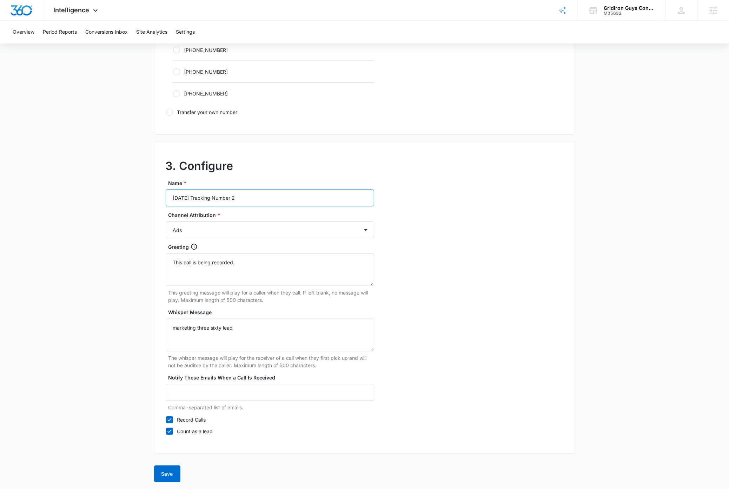
scroll to position [490, 0]
type input "Sept 2025 Tracking Number 2"
click at [163, 473] on button "Save" at bounding box center [167, 472] width 26 height 17
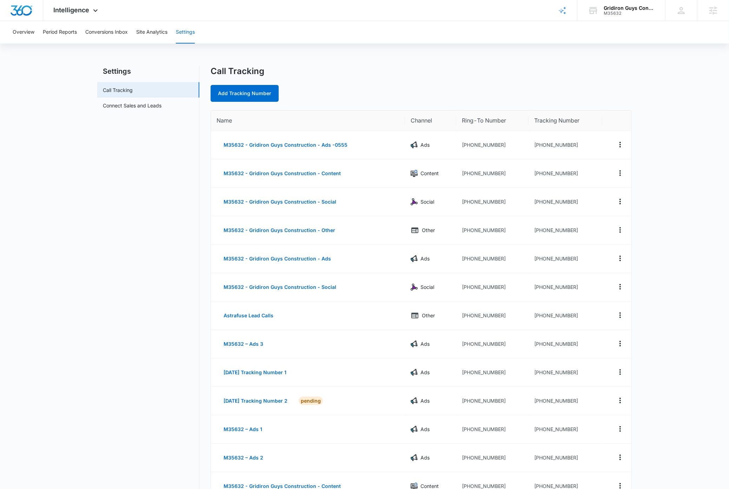
click at [373, 68] on div "Call Tracking" at bounding box center [421, 71] width 421 height 11
click at [239, 91] on link "Add Tracking Number" at bounding box center [245, 93] width 68 height 17
select select "by_area_code"
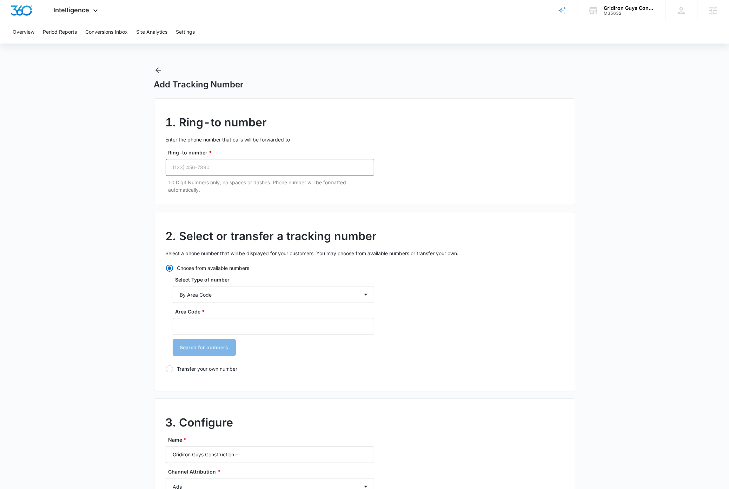
click at [218, 165] on input "Ring-to number *" at bounding box center [270, 167] width 209 height 17
type input "(330) 573-7967"
click at [240, 295] on select "By City & State By State Only By Zip Code By Area Code Toll Free Numbers" at bounding box center [274, 294] width 202 height 17
click at [173, 286] on select "By City & State By State Only By Zip Code By Area Code Toll Free Numbers" at bounding box center [274, 294] width 202 height 17
click at [226, 329] on input "Area Code *" at bounding box center [274, 326] width 202 height 17
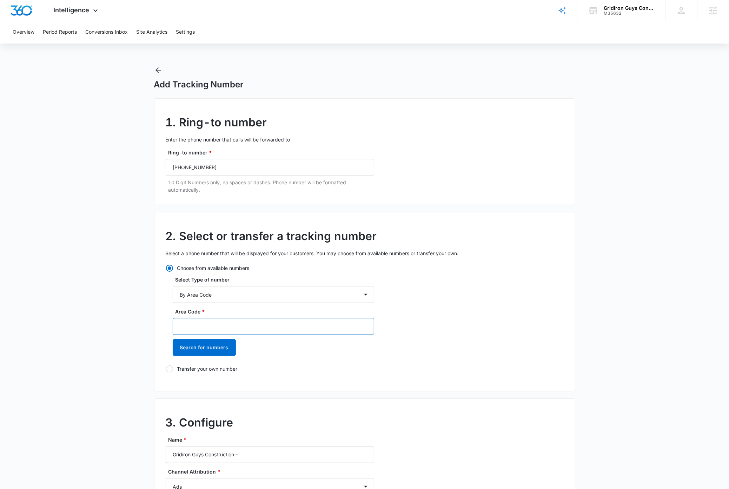
type input "330"
click at [189, 348] on button "Search for numbers" at bounding box center [204, 347] width 63 height 17
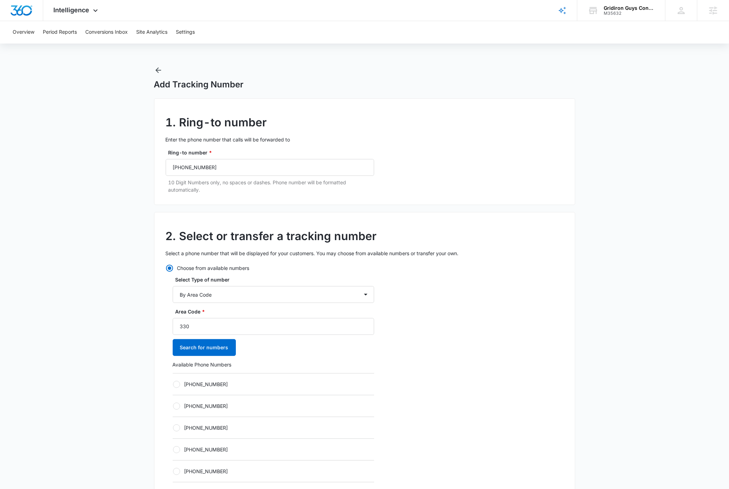
click at [173, 384] on label "+13303336801" at bounding box center [274, 384] width 202 height 7
click at [173, 384] on input "+13303336801" at bounding box center [173, 384] width 0 height 0
radio input "true"
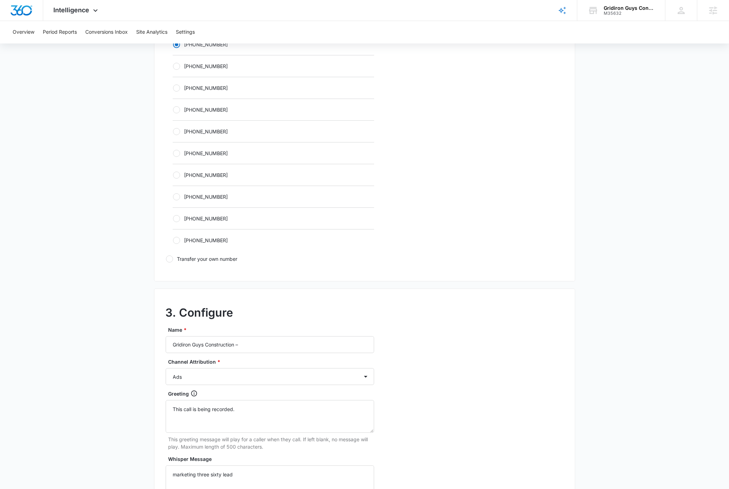
scroll to position [342, 0]
click at [269, 346] on input "Gridiron Guys Construction –" at bounding box center [270, 342] width 209 height 17
paste input "Sept 2025 Tracking Number 1"
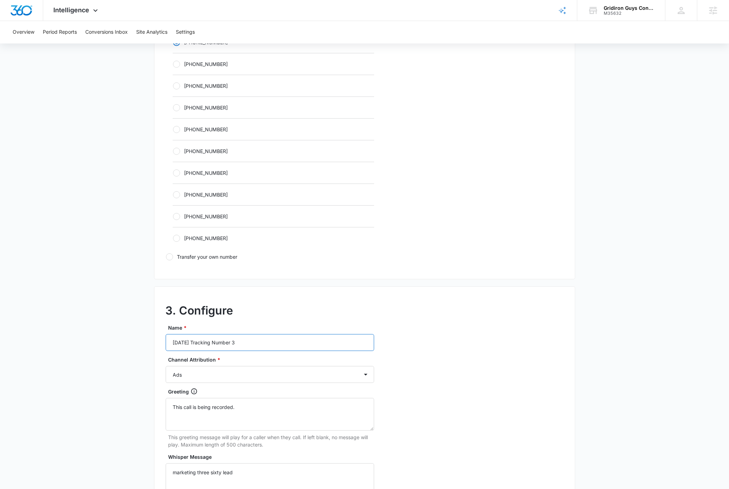
type input "Sept 2025 Tracking Number 3"
click at [75, 355] on main "Add Tracking Number 1. Ring-to number Enter the phone number that calls will be…" at bounding box center [364, 179] width 729 height 911
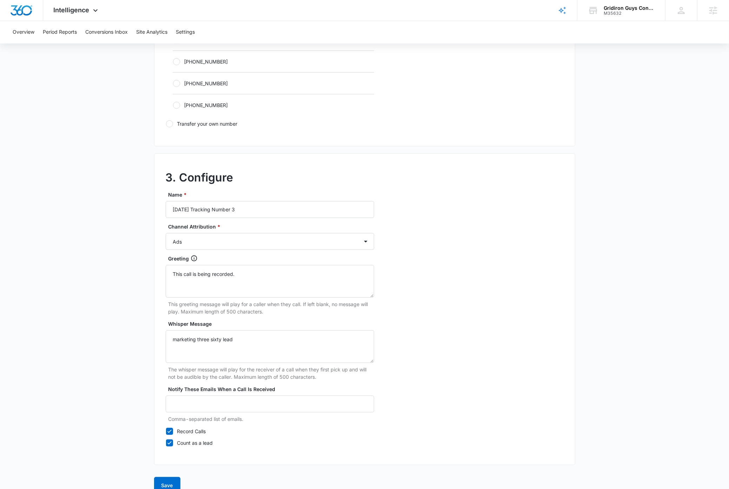
scroll to position [490, 0]
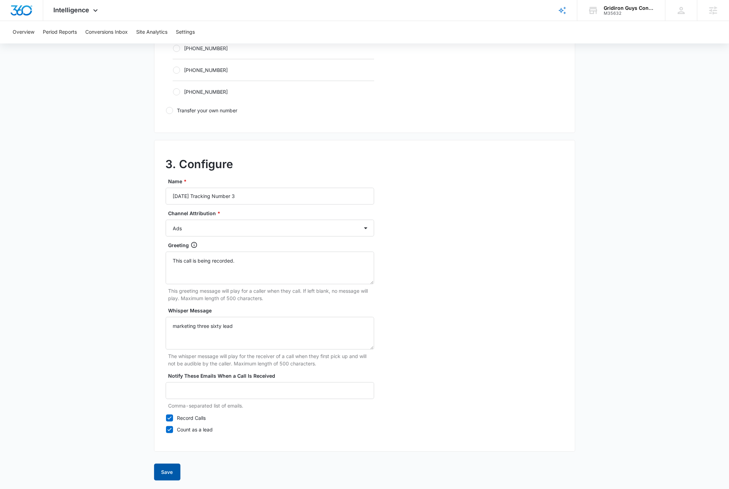
click at [167, 471] on button "Save" at bounding box center [167, 472] width 26 height 17
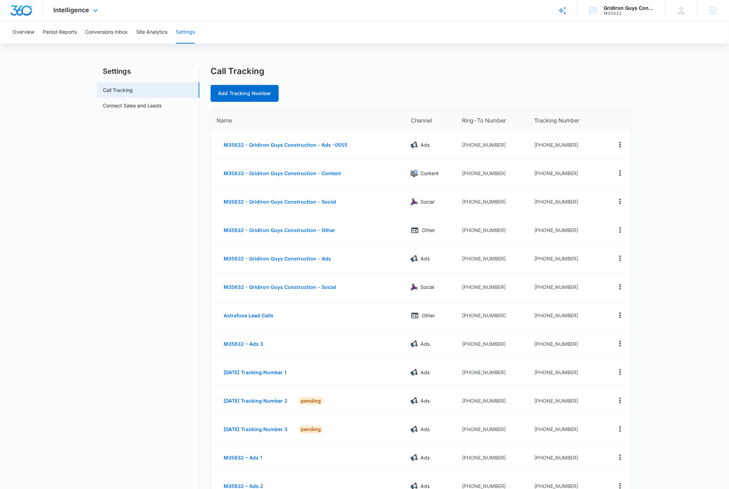
click at [21, 15] on div at bounding box center [21, 10] width 43 height 21
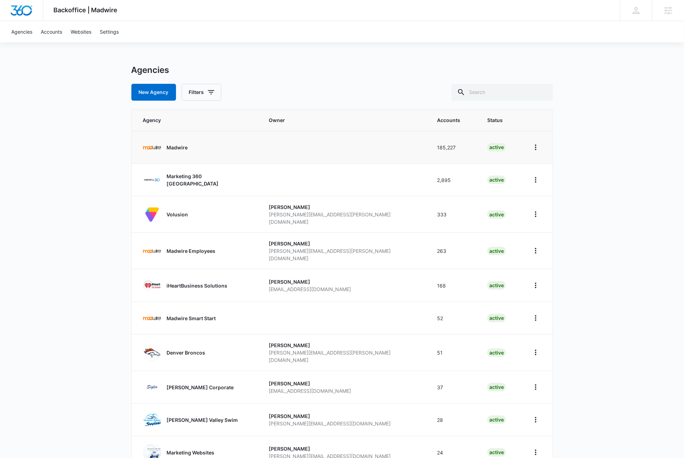
click at [177, 147] on p "Madwire" at bounding box center [177, 147] width 21 height 7
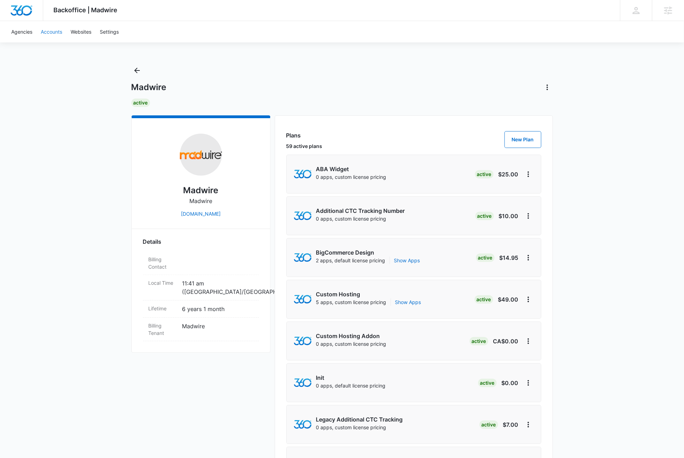
click at [54, 29] on link "Accounts" at bounding box center [52, 31] width 30 height 21
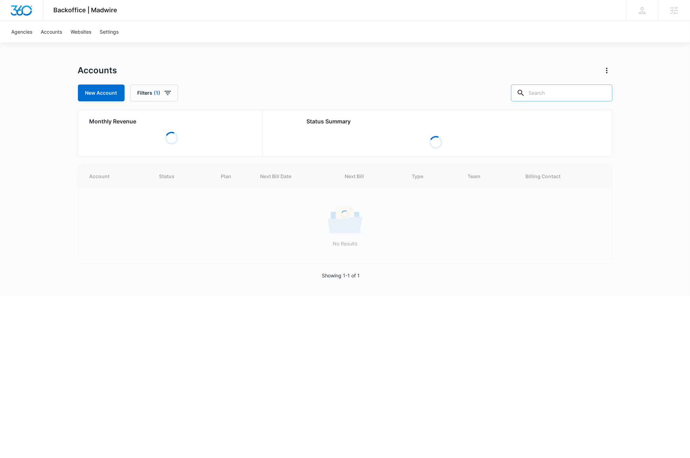
click at [572, 96] on input "text" at bounding box center [561, 93] width 101 height 17
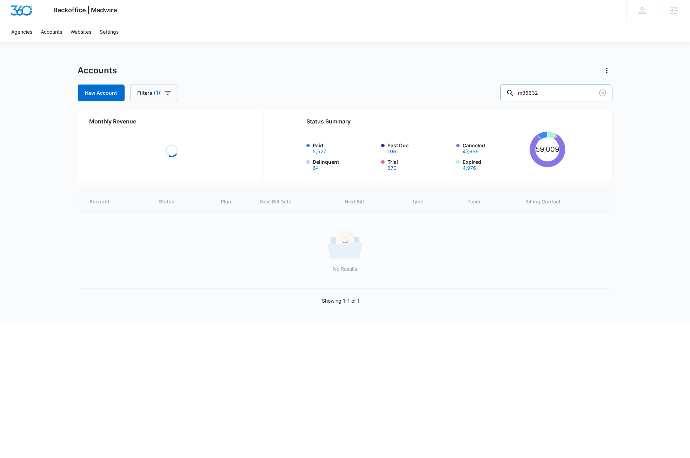
type input "m35632"
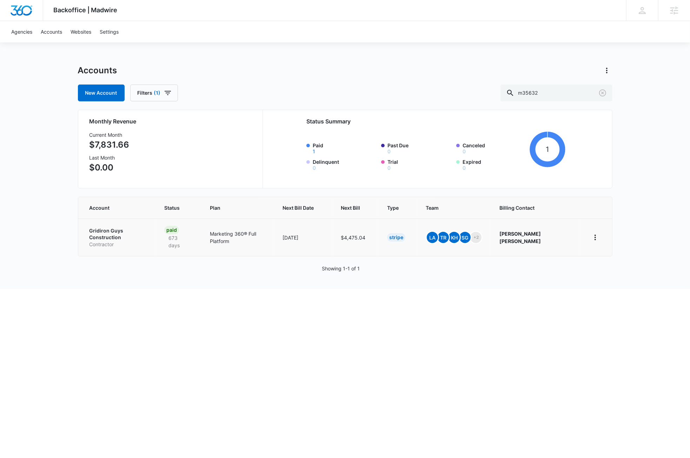
click at [121, 230] on p "Gridiron Guys Construction" at bounding box center [119, 234] width 58 height 14
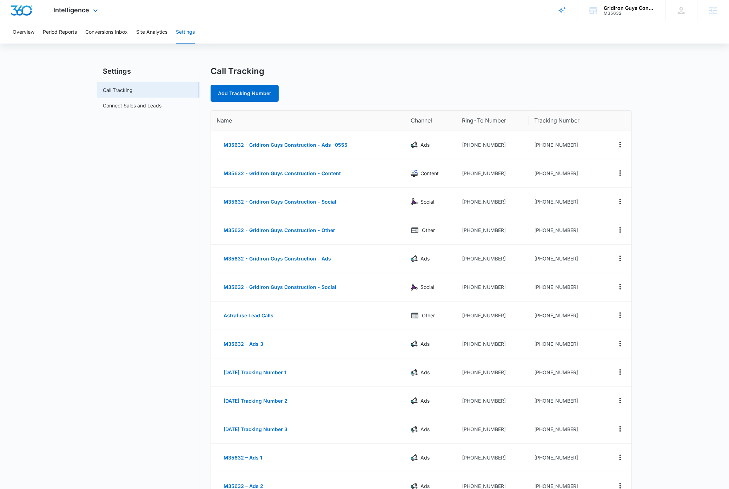
click at [20, 9] on img "Dashboard" at bounding box center [21, 10] width 22 height 11
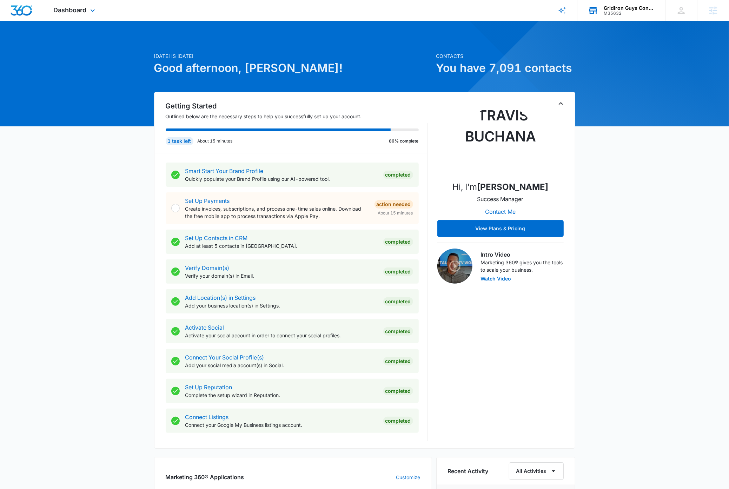
click at [630, 9] on div "Gridiron Guys Construction" at bounding box center [629, 8] width 51 height 6
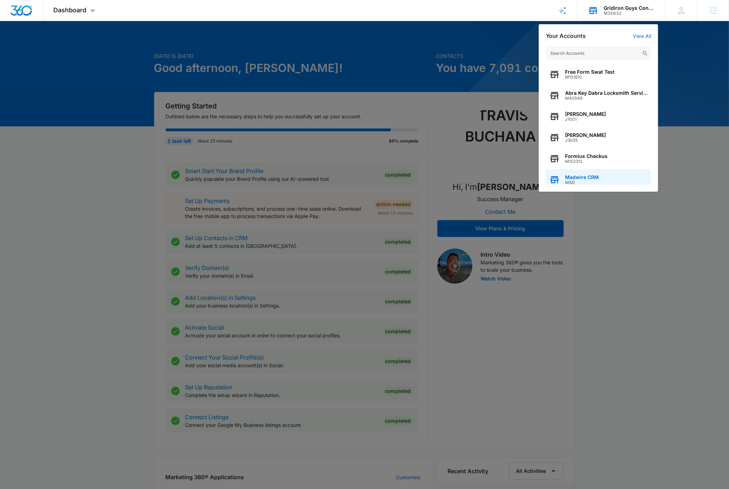
click at [596, 177] on span "Madwire CRM" at bounding box center [582, 177] width 34 height 6
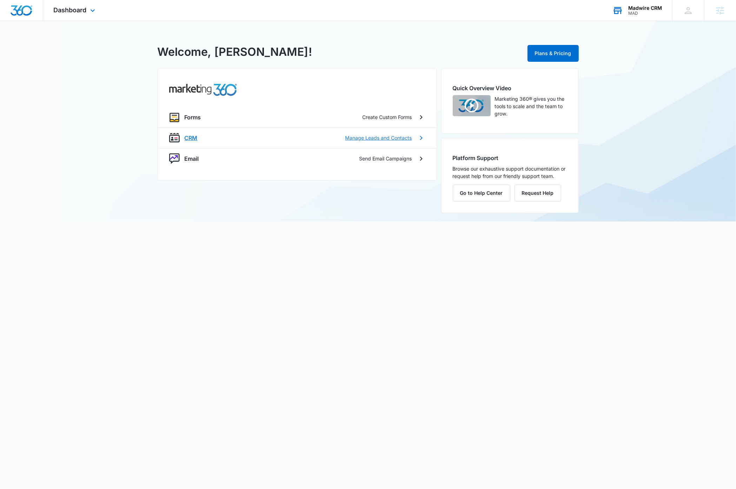
click at [192, 137] on p "CRM" at bounding box center [191, 138] width 13 height 8
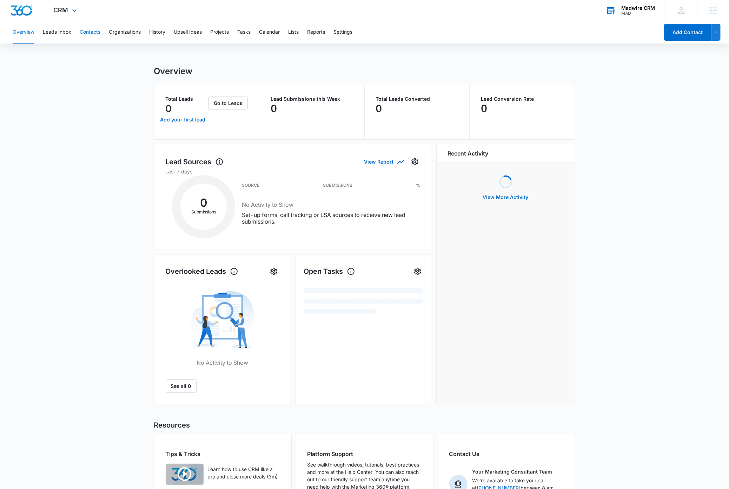
click at [85, 31] on button "Contacts" at bounding box center [90, 32] width 21 height 22
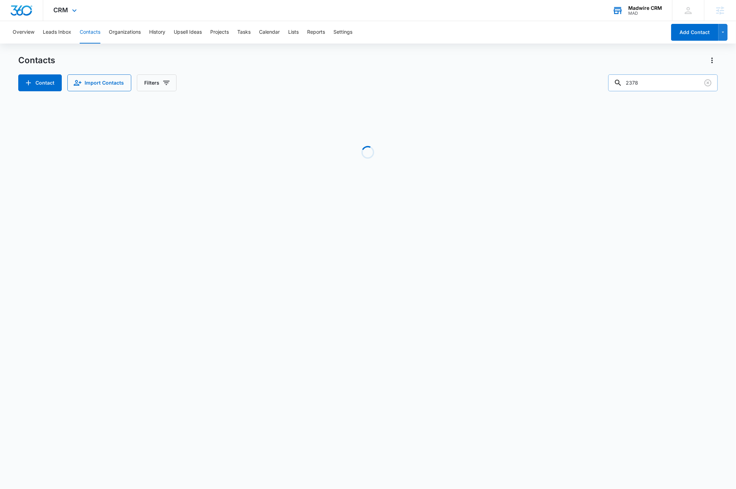
click at [674, 81] on input "2378" at bounding box center [663, 82] width 110 height 17
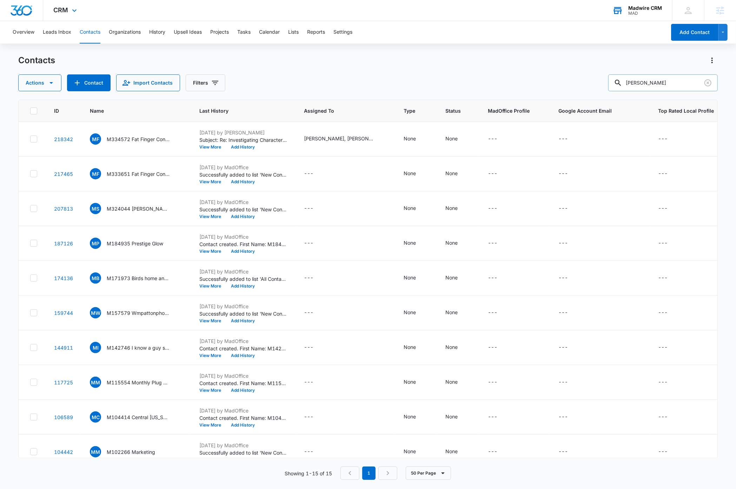
type input "Mark Kennedy"
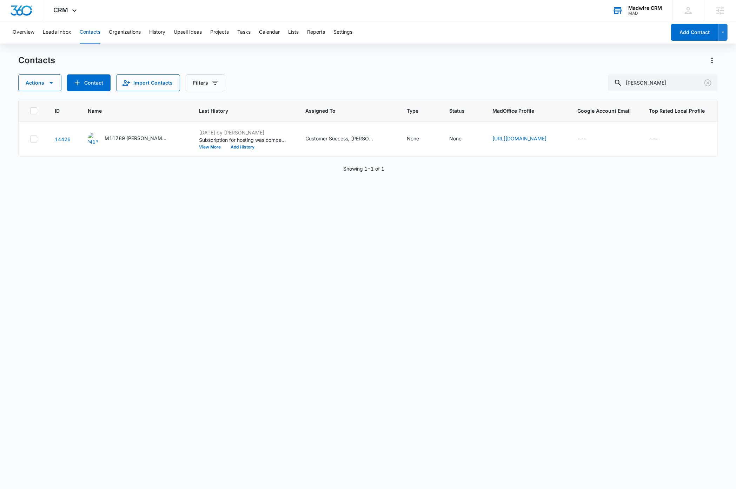
click at [645, 8] on div "Madwire CRM" at bounding box center [645, 8] width 34 height 6
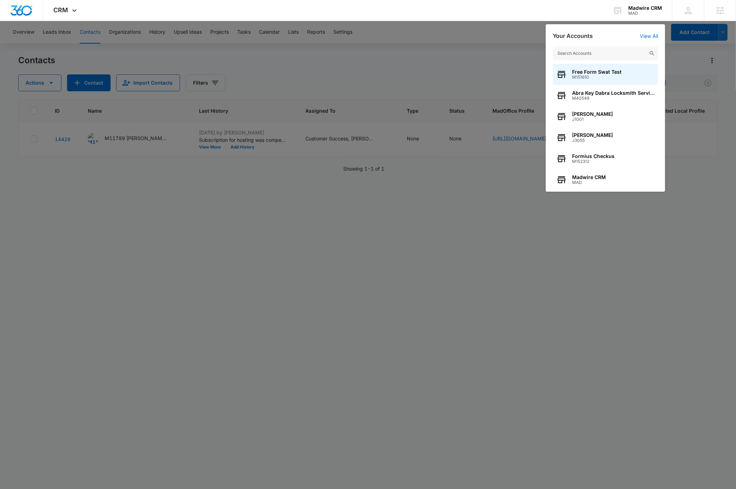
click at [609, 53] on input "text" at bounding box center [605, 53] width 105 height 14
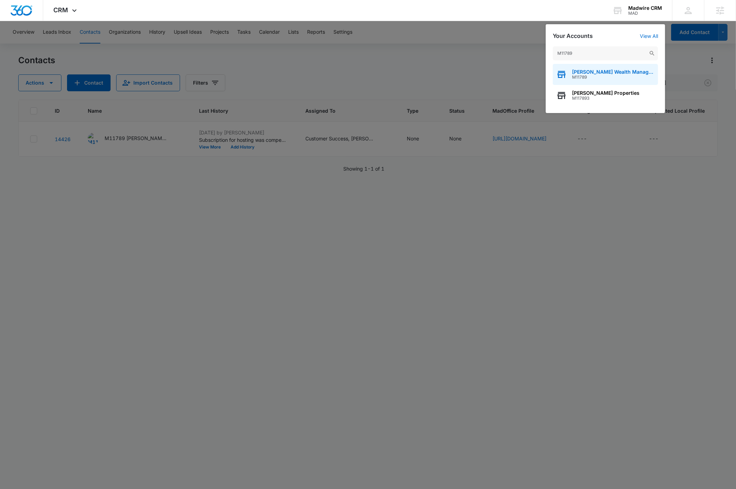
type input "M11789"
click at [608, 73] on span "[PERSON_NAME] Wealth Management" at bounding box center [613, 72] width 82 height 6
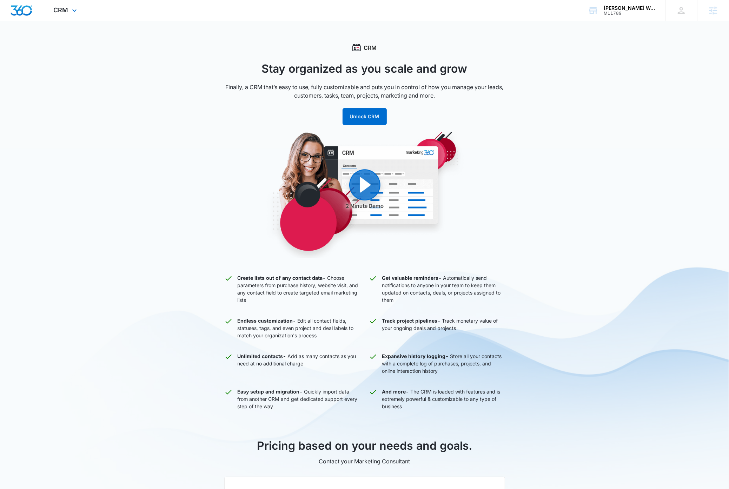
click at [24, 12] on img "Dashboard" at bounding box center [21, 10] width 22 height 11
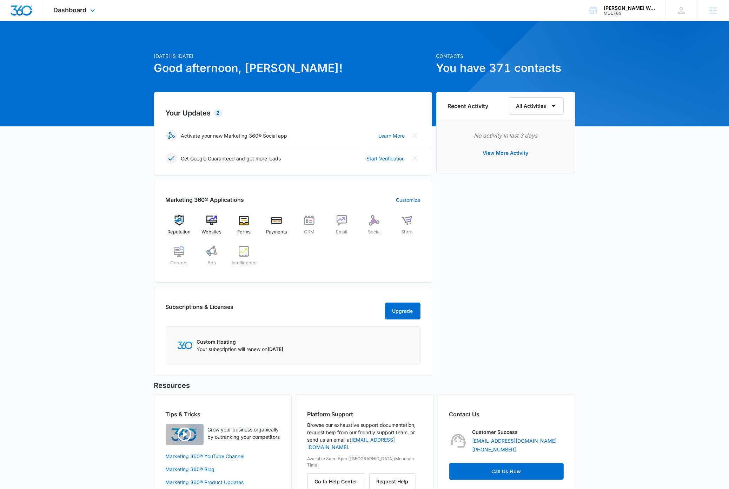
click at [25, 12] on img "Dashboard" at bounding box center [21, 10] width 22 height 11
click at [645, 8] on div "Kennedy Wealth Management" at bounding box center [629, 8] width 51 height 6
click at [645, 9] on div "Kennedy Wealth Management" at bounding box center [629, 8] width 51 height 6
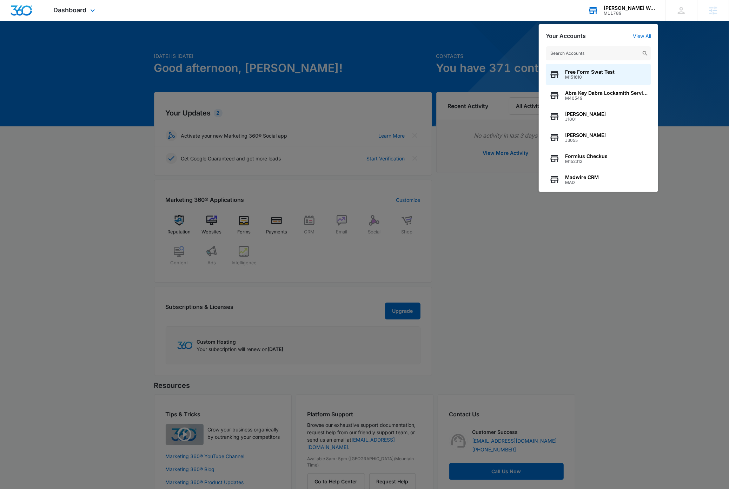
click at [594, 53] on input "text" at bounding box center [598, 53] width 105 height 14
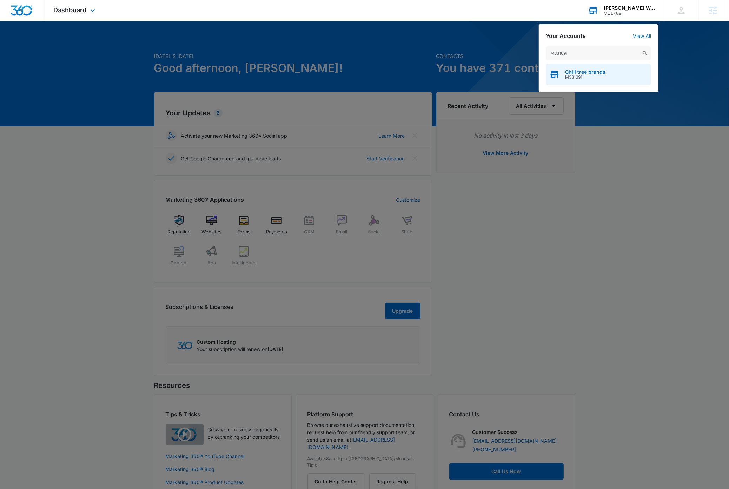
type input "M331691"
click at [615, 80] on div "Chill tree brands M331691" at bounding box center [598, 74] width 105 height 21
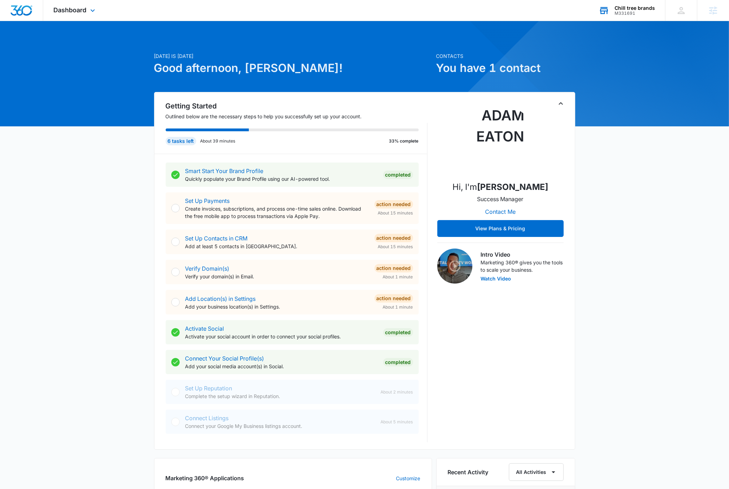
click at [669, 200] on div "Today is Thursday, September 4th Good afternoon, Dave! Contacts You have 1 cont…" at bounding box center [364, 394] width 729 height 728
click at [563, 105] on icon "Toggle Collapse" at bounding box center [561, 103] width 8 height 8
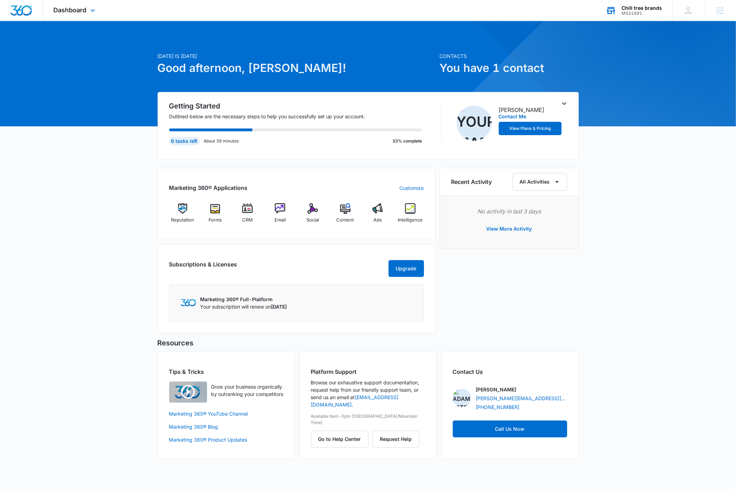
click at [647, 177] on div "Today is Thursday, September 4th Good afternoon, Dave! Contacts You have 1 cont…" at bounding box center [368, 249] width 736 height 438
click at [284, 210] on img at bounding box center [280, 208] width 11 height 11
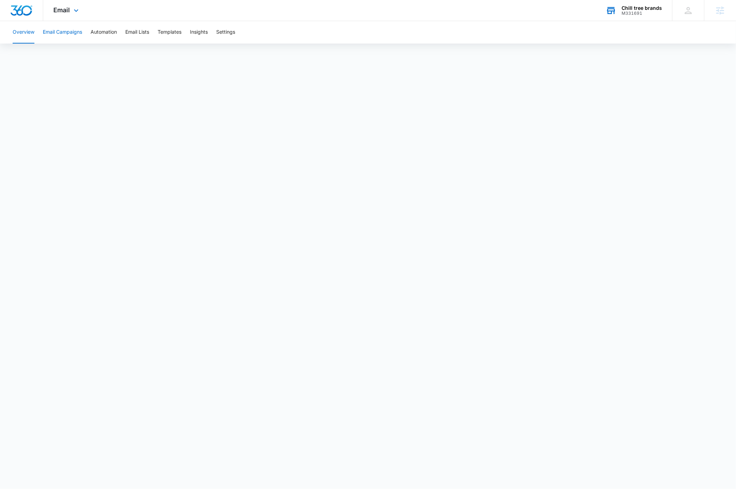
click at [62, 31] on button "Email Campaigns" at bounding box center [62, 32] width 39 height 22
click at [28, 8] on img "Dashboard" at bounding box center [21, 10] width 22 height 11
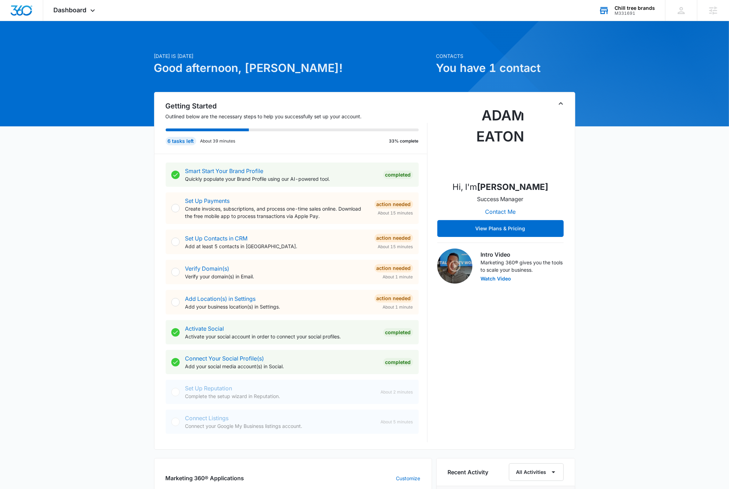
click at [560, 105] on icon "Toggle Collapse" at bounding box center [561, 103] width 8 height 8
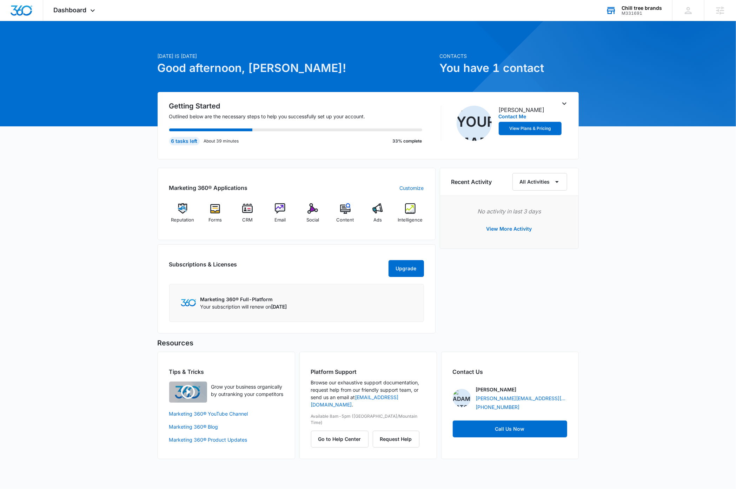
click at [100, 207] on div "Today is Thursday, September 4th Good afternoon, Dave! Contacts You have 1 cont…" at bounding box center [368, 249] width 736 height 438
click at [279, 208] on img at bounding box center [280, 208] width 11 height 11
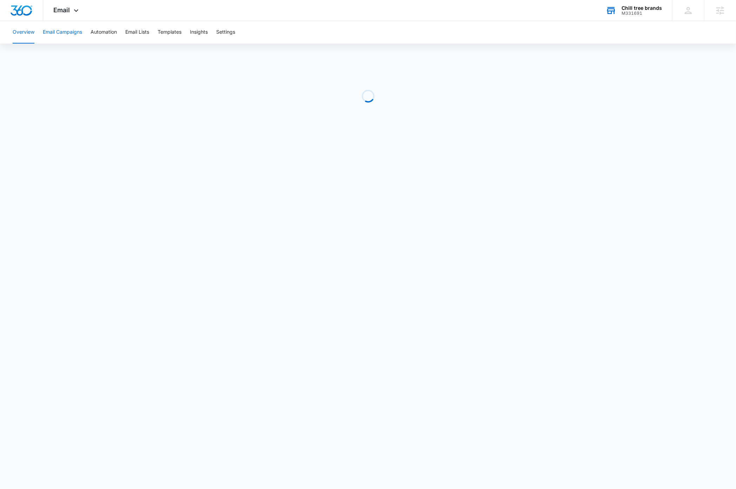
click at [70, 31] on button "Email Campaigns" at bounding box center [62, 32] width 39 height 22
click at [25, 14] on img "Dashboard" at bounding box center [21, 10] width 22 height 11
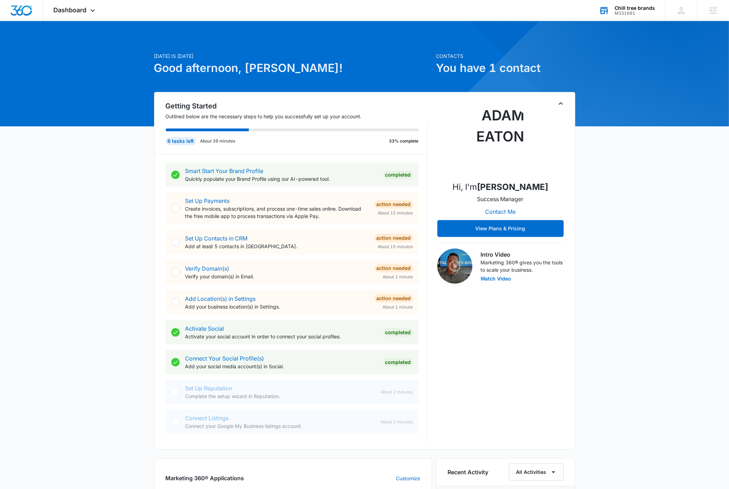
click at [634, 11] on div "M331691" at bounding box center [635, 13] width 40 height 5
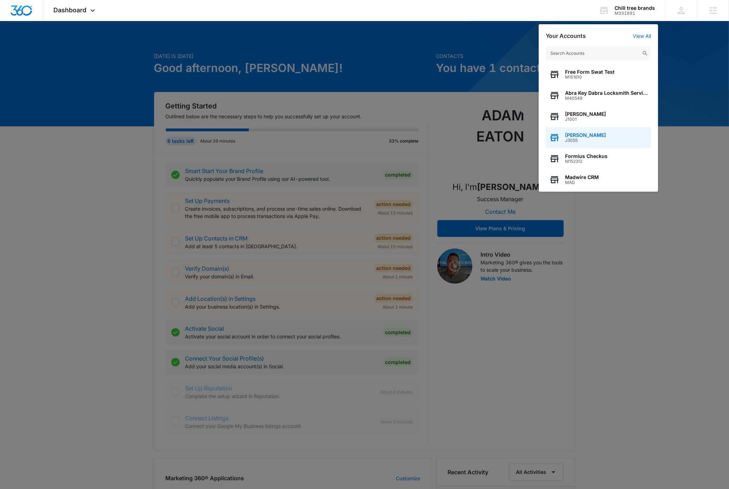
click at [592, 135] on span "[PERSON_NAME]" at bounding box center [585, 135] width 41 height 6
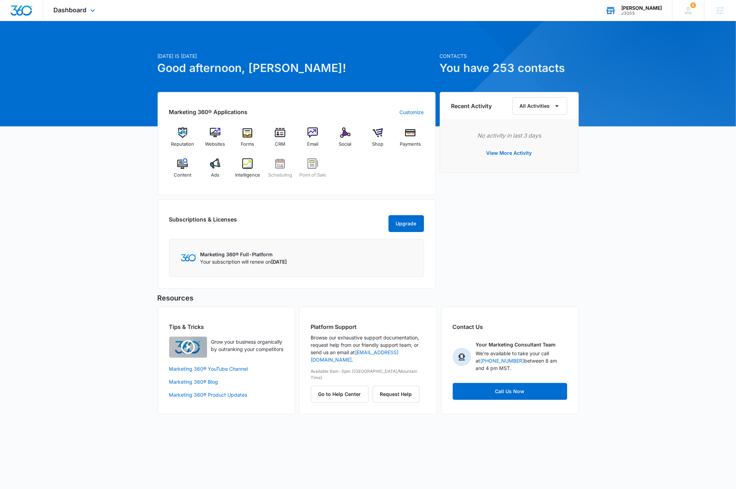
click at [646, 12] on div "J3055" at bounding box center [641, 13] width 41 height 5
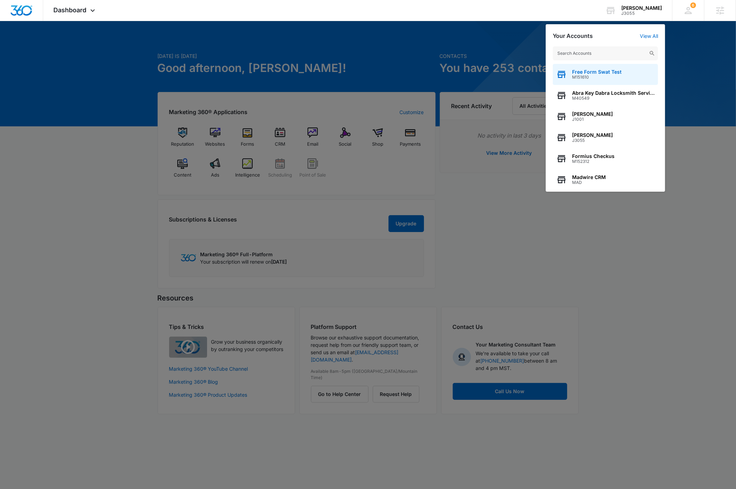
click at [612, 74] on span "Free Form Swat Test" at bounding box center [596, 72] width 49 height 6
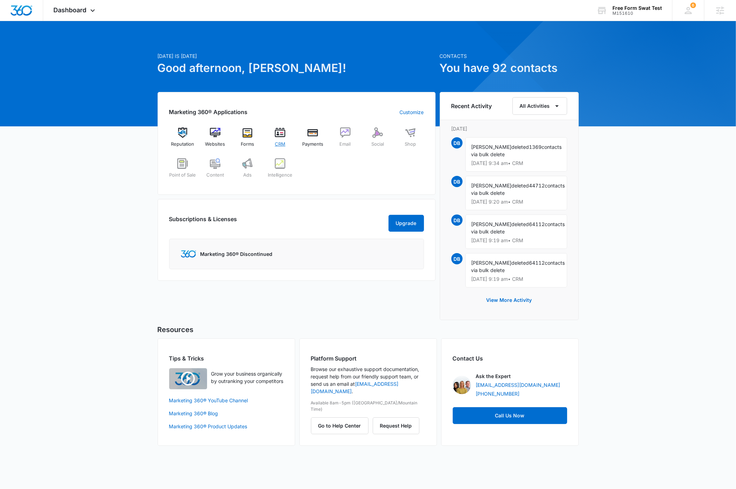
click at [283, 138] on div "CRM" at bounding box center [280, 139] width 27 height 25
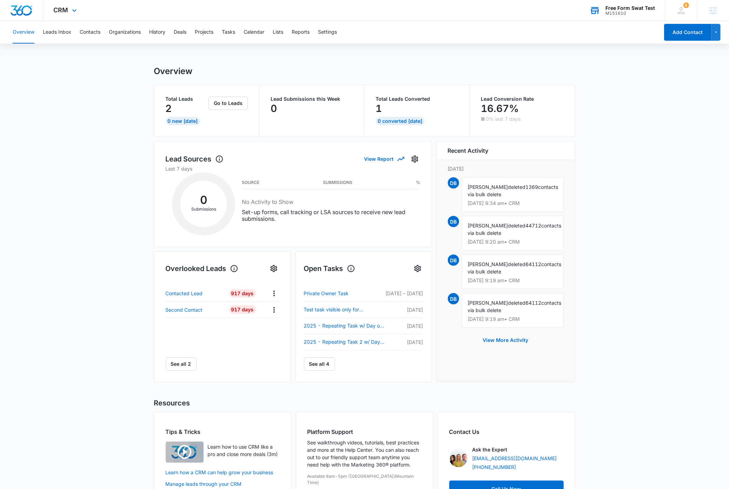
click at [637, 7] on div "Free Form Swat Test" at bounding box center [630, 8] width 49 height 6
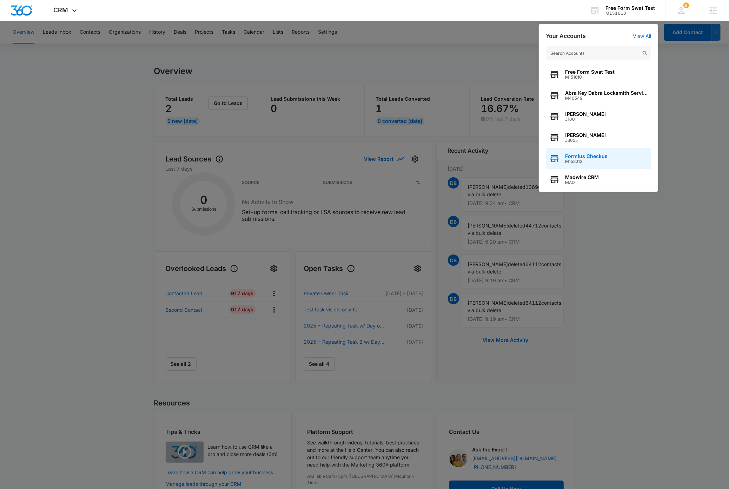
click at [607, 159] on div "Formius Checkus M152312" at bounding box center [598, 158] width 105 height 21
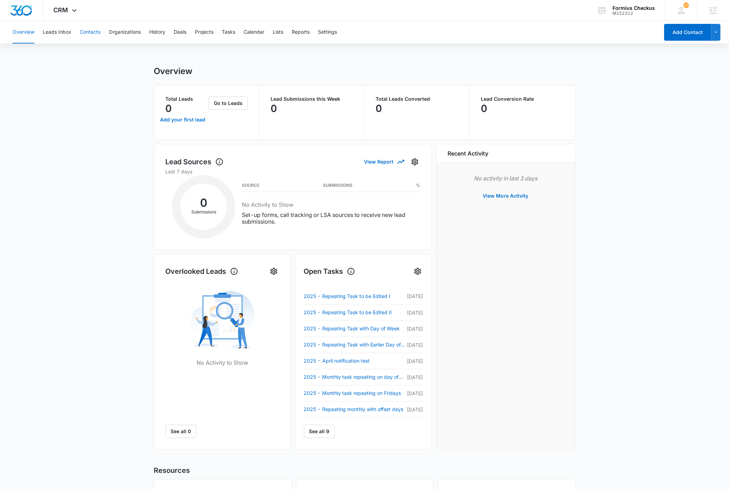
click at [90, 31] on button "Contacts" at bounding box center [90, 32] width 21 height 22
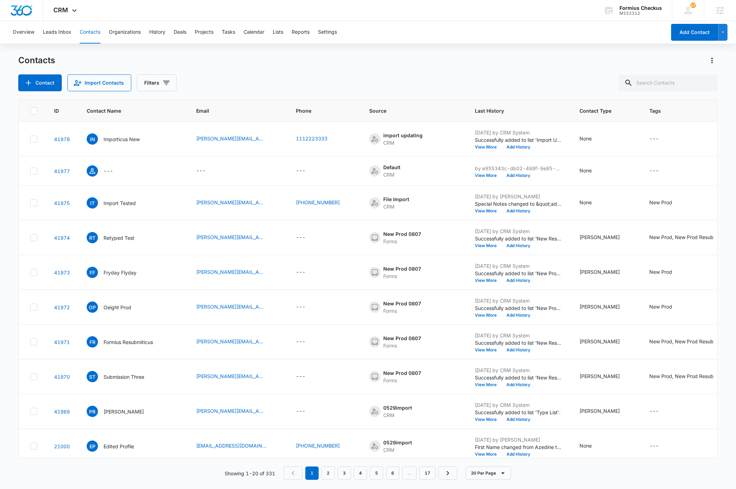
click at [445, 75] on div "Contact Import Contacts Filters" at bounding box center [367, 82] width 699 height 17
click at [385, 62] on div "Contacts" at bounding box center [367, 60] width 699 height 11
click at [106, 82] on button "Import Contacts" at bounding box center [99, 82] width 64 height 17
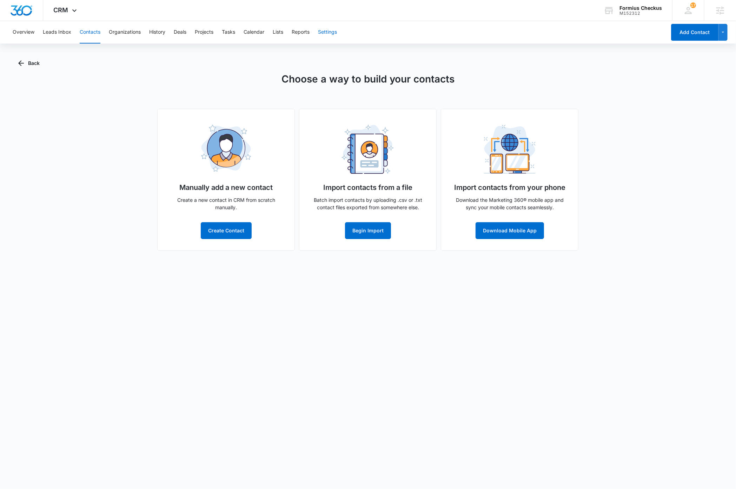
click at [336, 30] on button "Settings" at bounding box center [327, 32] width 19 height 22
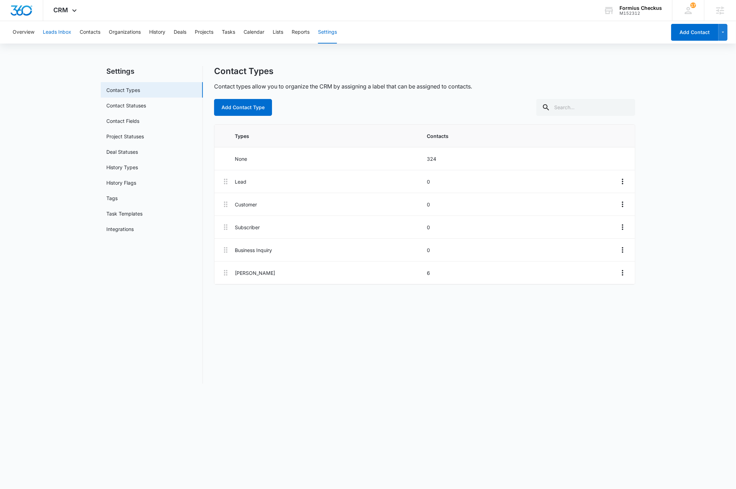
click at [58, 31] on button "Leads Inbox" at bounding box center [57, 32] width 28 height 22
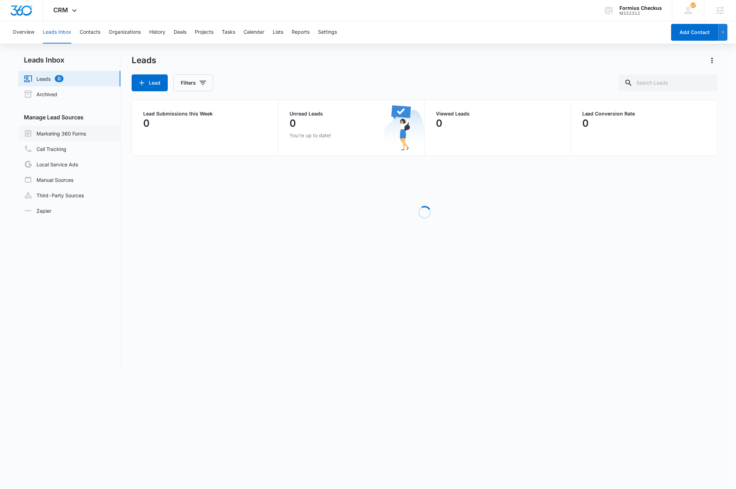
click at [74, 133] on link "Marketing 360 Forms" at bounding box center [55, 133] width 62 height 8
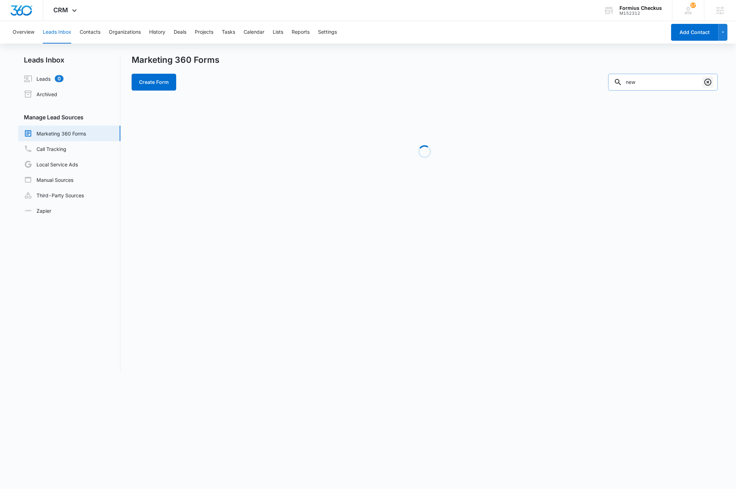
click at [709, 81] on icon "Clear" at bounding box center [708, 82] width 7 height 7
click at [63, 181] on link "Manual Sources" at bounding box center [48, 180] width 49 height 8
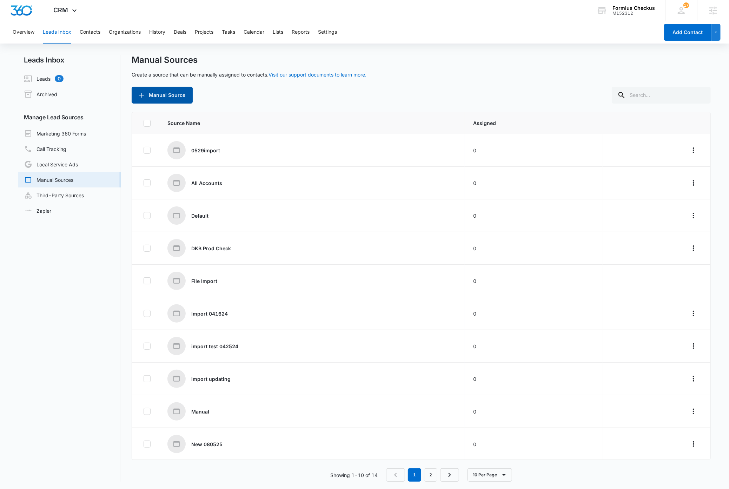
click at [164, 95] on button "Manual Source" at bounding box center [162, 95] width 61 height 17
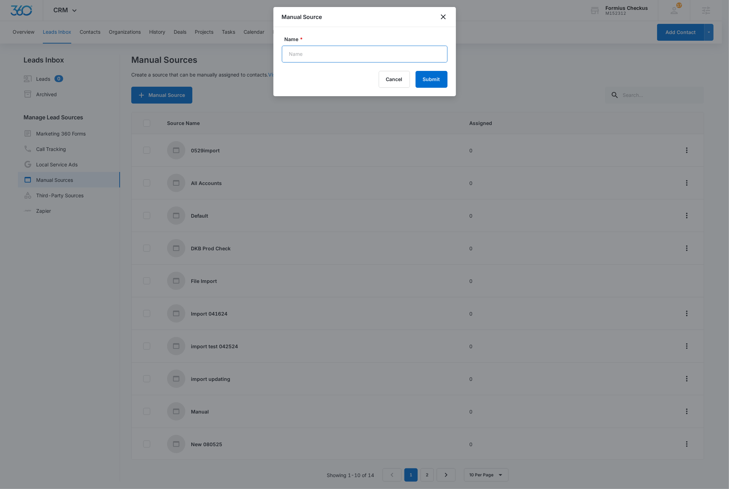
click at [318, 54] on input "Name *" at bounding box center [365, 54] width 166 height 17
type input "import 090425"
click at [416, 71] on button "Submit" at bounding box center [432, 79] width 32 height 17
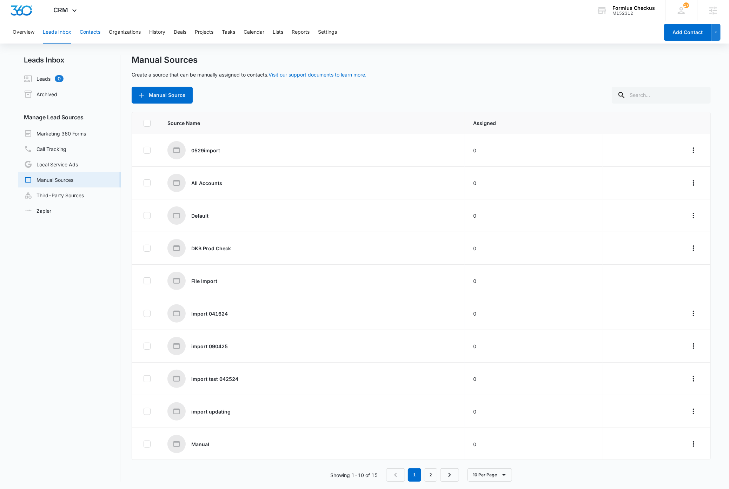
click at [93, 31] on button "Contacts" at bounding box center [90, 32] width 21 height 22
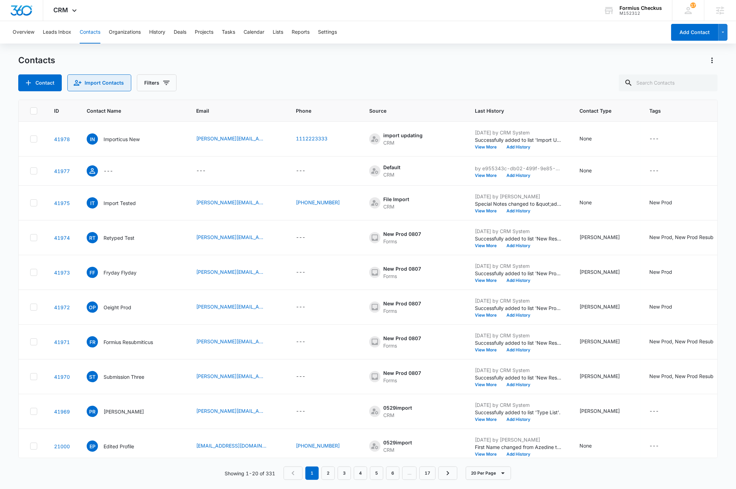
click at [103, 82] on button "Import Contacts" at bounding box center [99, 82] width 64 height 17
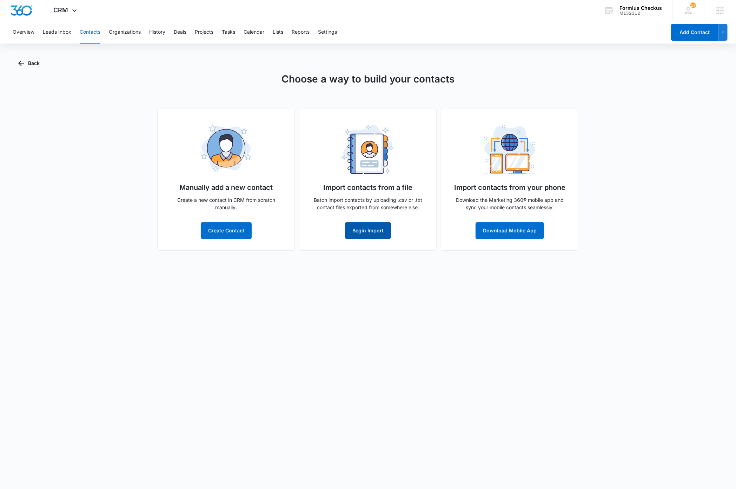
click at [382, 231] on button "Begin Import" at bounding box center [368, 230] width 46 height 17
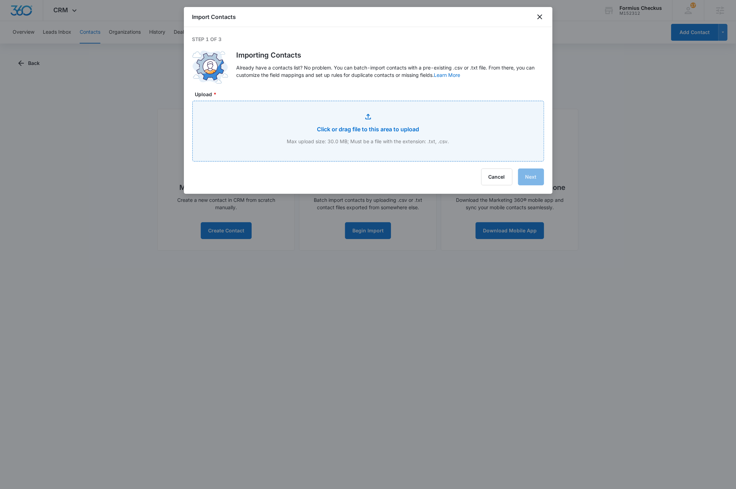
click at [454, 125] on input "Upload *" at bounding box center [368, 131] width 351 height 60
type input "C:\fakepath\contacts11k.csv"
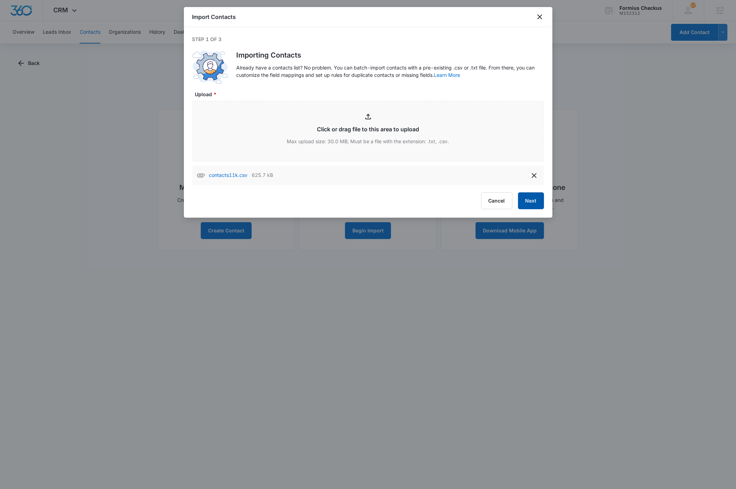
click at [528, 203] on button "Next" at bounding box center [531, 200] width 26 height 17
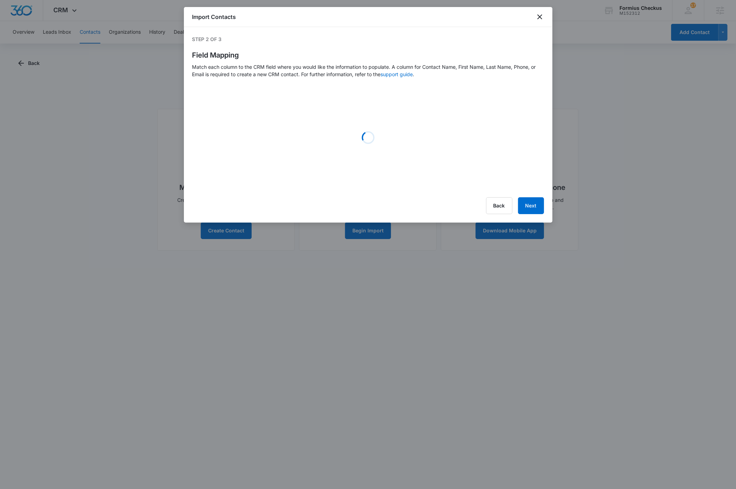
select select "name"
select select "185"
select select "184"
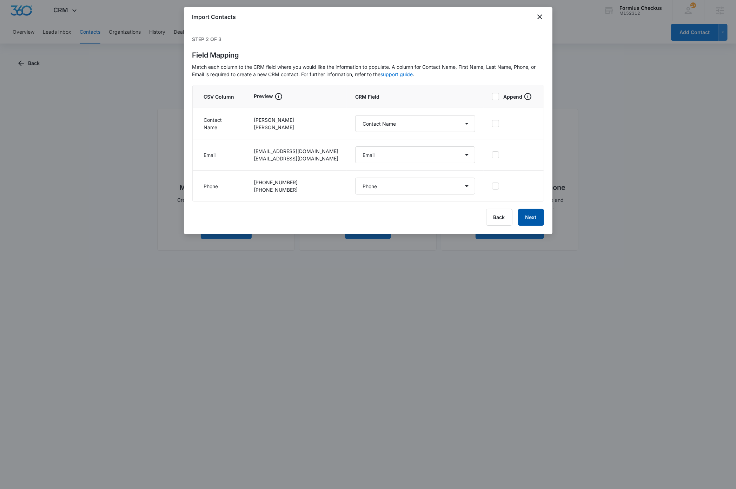
click at [533, 219] on button "Next" at bounding box center [531, 217] width 26 height 17
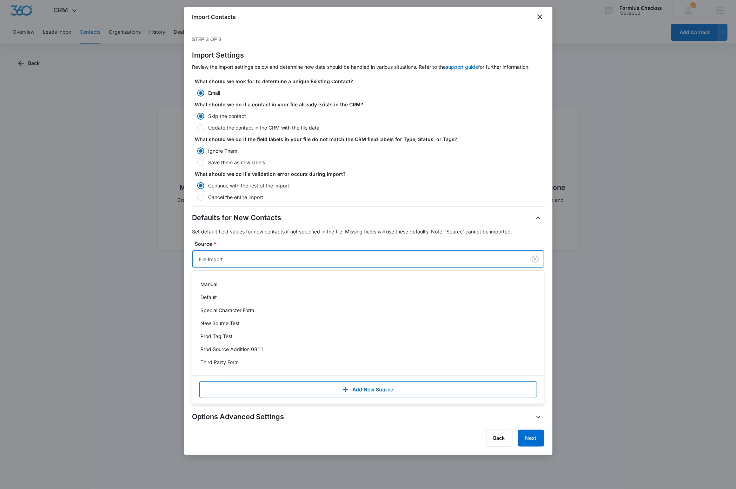
click at [270, 257] on div at bounding box center [358, 259] width 319 height 9
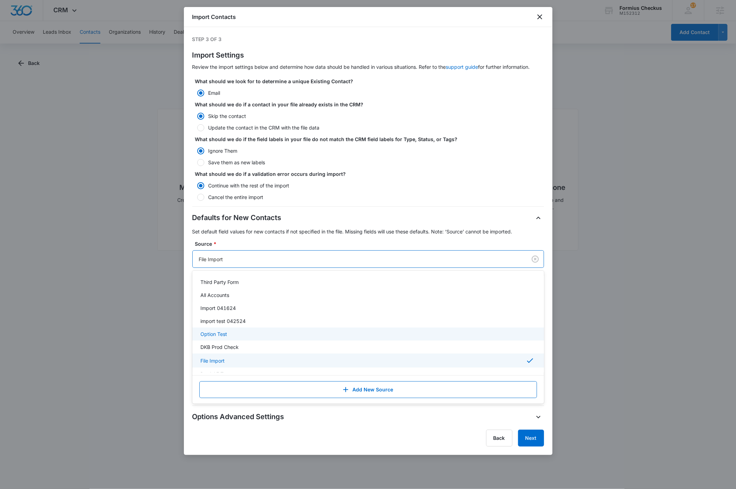
scroll to position [141, 0]
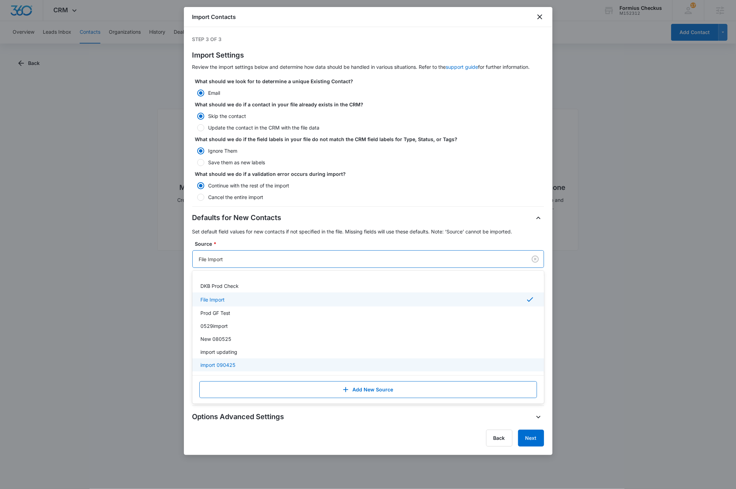
click at [244, 366] on div "import 090425" at bounding box center [368, 364] width 334 height 7
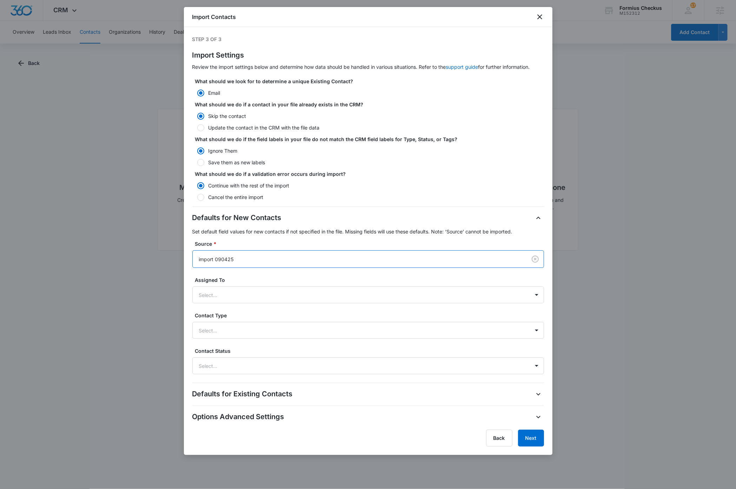
click at [548, 235] on div "Step 3 of 3 Import Settings Review the import settings below and determine how …" at bounding box center [368, 225] width 369 height 396
click at [539, 438] on button "Next" at bounding box center [531, 438] width 26 height 17
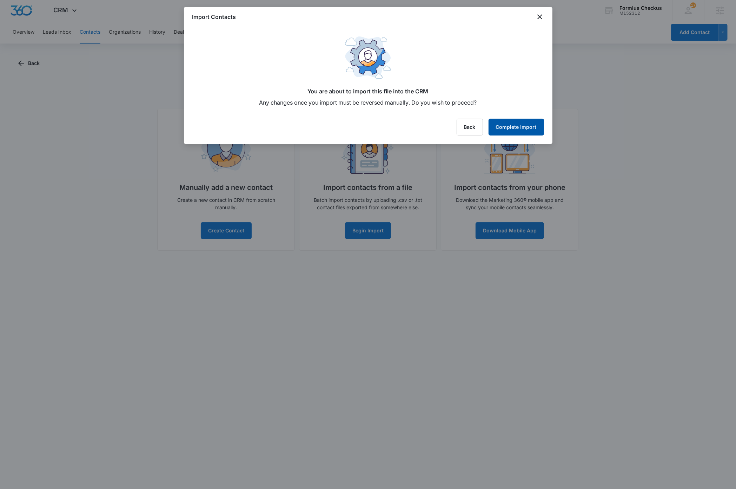
click at [511, 125] on button "Complete Import" at bounding box center [516, 127] width 55 height 17
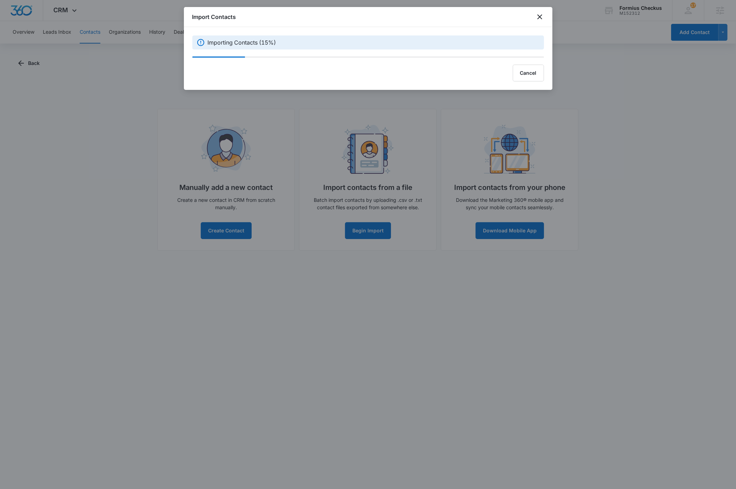
click at [346, 16] on div "Import Contacts" at bounding box center [368, 17] width 369 height 20
click at [358, 14] on div "Import Contacts" at bounding box center [368, 17] width 369 height 20
click at [341, 15] on div "Import Contacts" at bounding box center [368, 17] width 369 height 20
click at [372, 12] on div "Import Contacts" at bounding box center [368, 17] width 369 height 20
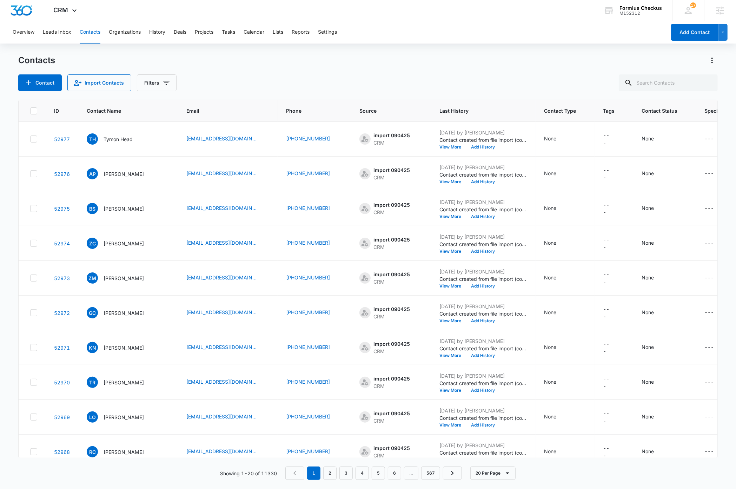
click at [283, 74] on div "Contact Import Contacts Filters" at bounding box center [367, 82] width 699 height 17
click at [399, 74] on div "Contacts Contact Import Contacts Filters" at bounding box center [367, 73] width 699 height 37
click at [712, 62] on icon "Actions" at bounding box center [712, 61] width 1 height 6
click at [447, 66] on div "Contacts Contact Import Contacts Filters" at bounding box center [367, 73] width 699 height 37
click at [169, 80] on icon "Filters" at bounding box center [166, 83] width 8 height 8
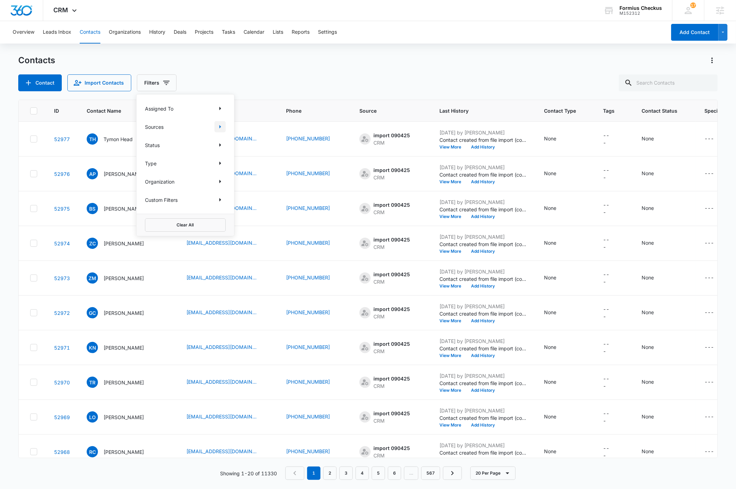
click at [222, 127] on icon "Show Sources filters" at bounding box center [220, 127] width 8 height 8
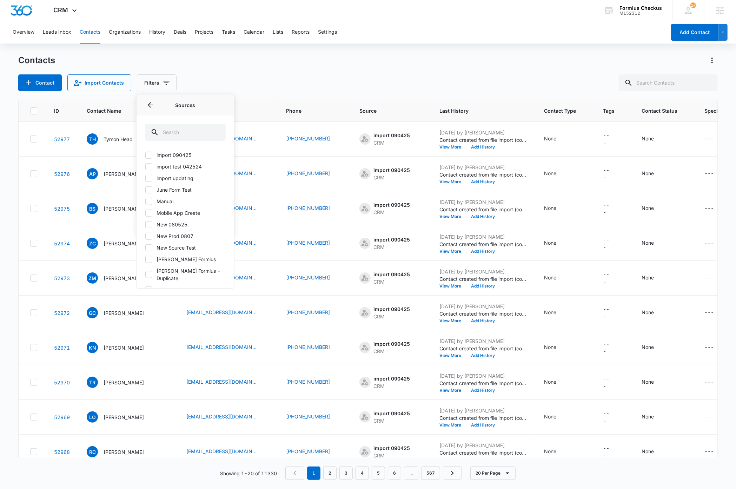
scroll to position [274, 0]
click at [149, 196] on icon at bounding box center [149, 197] width 6 height 6
click at [145, 197] on input "import 090425" at bounding box center [145, 197] width 0 height 0
checkbox input "true"
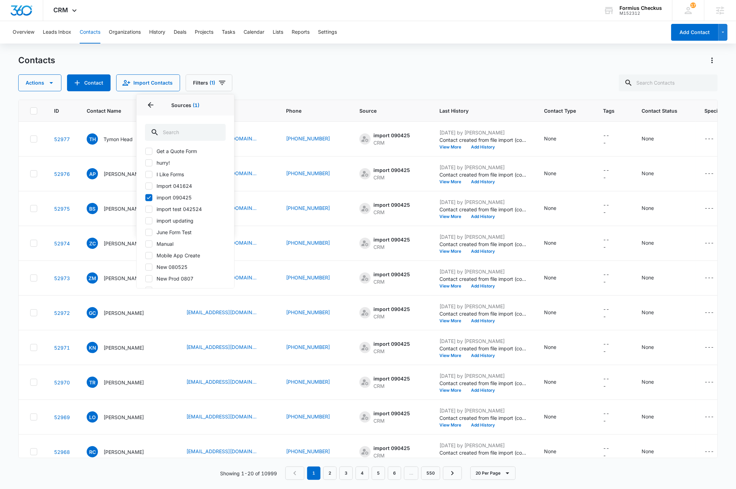
click at [280, 75] on div "Actions Contact Import Contacts Filters (1) Assigned To Sources 1 Sources (1) .…" at bounding box center [367, 82] width 699 height 17
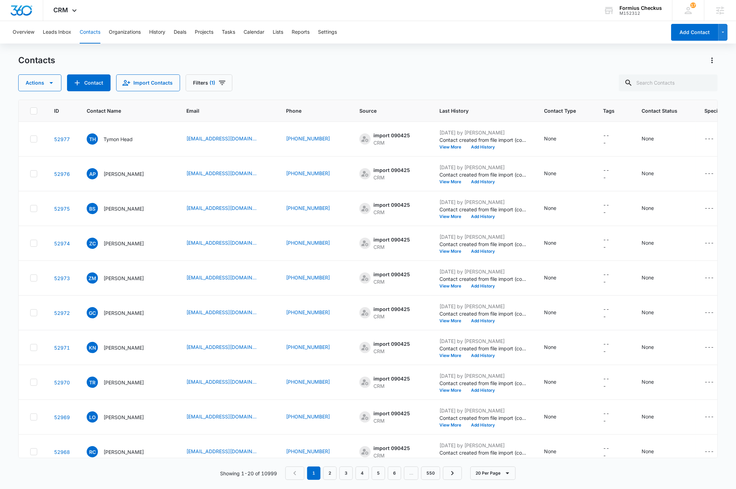
click at [463, 56] on div "Contacts" at bounding box center [367, 60] width 699 height 11
click at [331, 82] on div "Actions Contact Import Contacts Filters (1)" at bounding box center [367, 82] width 699 height 17
click at [713, 60] on icon "Actions" at bounding box center [712, 61] width 1 height 6
click at [542, 70] on div "Contacts Choose Columns Import Contacts Export All Contacts Customize Contacts …" at bounding box center [367, 73] width 699 height 37
click at [712, 60] on icon "Actions" at bounding box center [712, 61] width 1 height 6
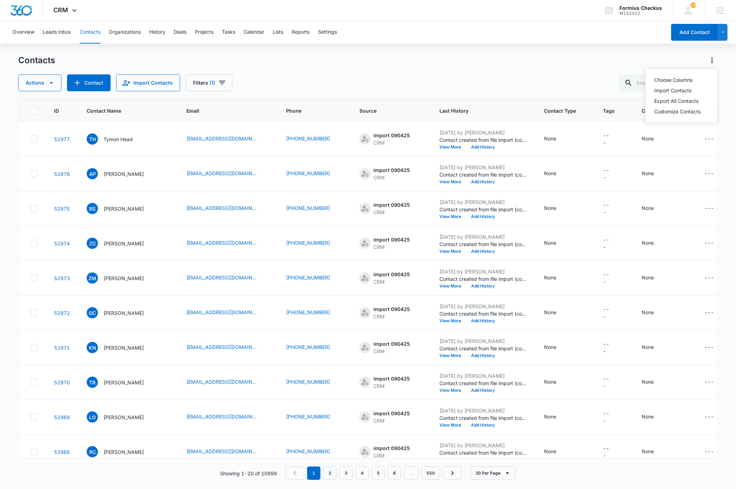
click at [479, 67] on div "Contacts Choose Columns Import Contacts Export All Contacts Customize Contacts …" at bounding box center [367, 73] width 699 height 37
click at [34, 111] on icon at bounding box center [34, 110] width 4 height 3
click at [30, 111] on input "checkbox" at bounding box center [30, 111] width 0 height 0
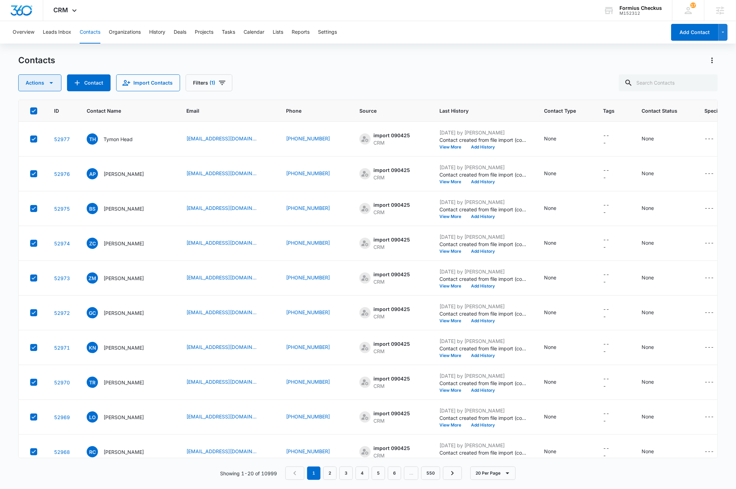
click at [54, 84] on icon "button" at bounding box center [51, 83] width 8 height 8
click at [46, 103] on div "Export" at bounding box center [52, 105] width 51 height 5
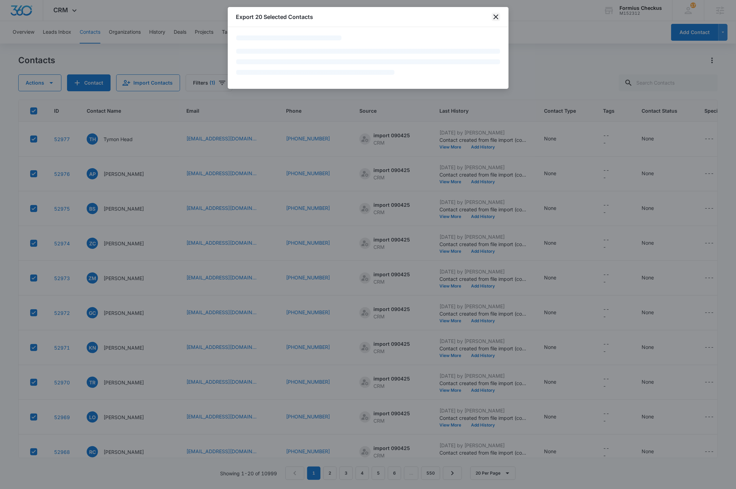
click at [496, 17] on icon "close" at bounding box center [496, 16] width 5 height 5
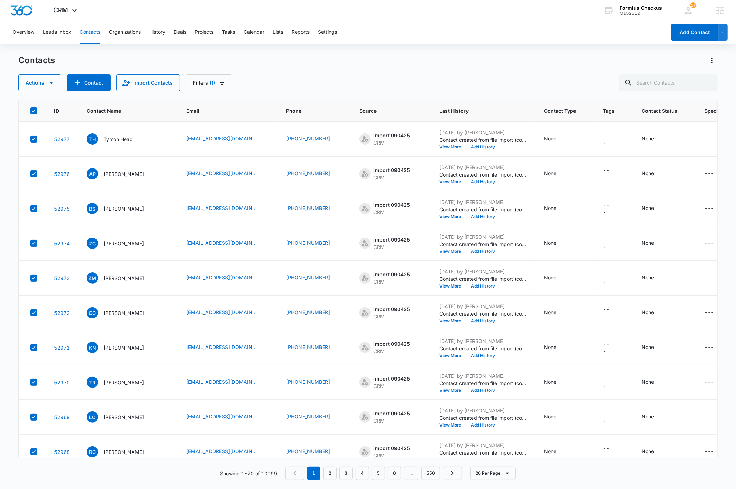
click at [35, 110] on icon at bounding box center [34, 111] width 6 height 6
click at [30, 111] on input "checkbox" at bounding box center [30, 111] width 0 height 0
click at [714, 64] on icon "Actions" at bounding box center [712, 60] width 8 height 8
click at [360, 70] on div "Contacts Choose Columns Import Contacts Export All Contacts Customize Contacts …" at bounding box center [367, 73] width 699 height 37
click at [713, 61] on icon "Actions" at bounding box center [712, 60] width 8 height 8
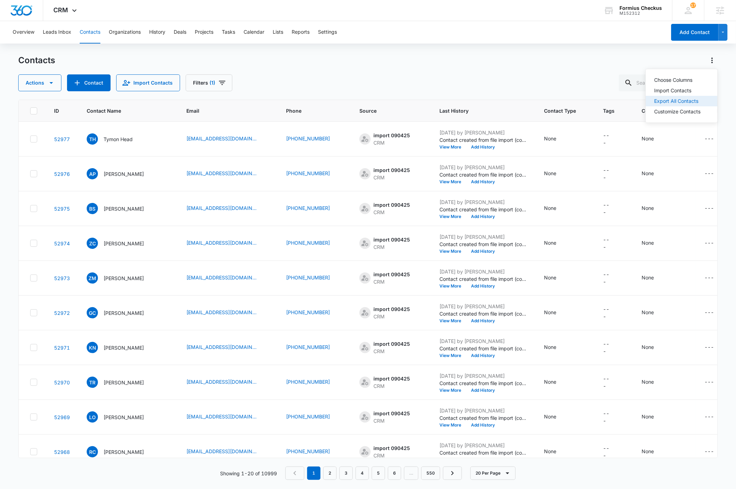
click at [680, 100] on div "Export All Contacts" at bounding box center [677, 101] width 46 height 5
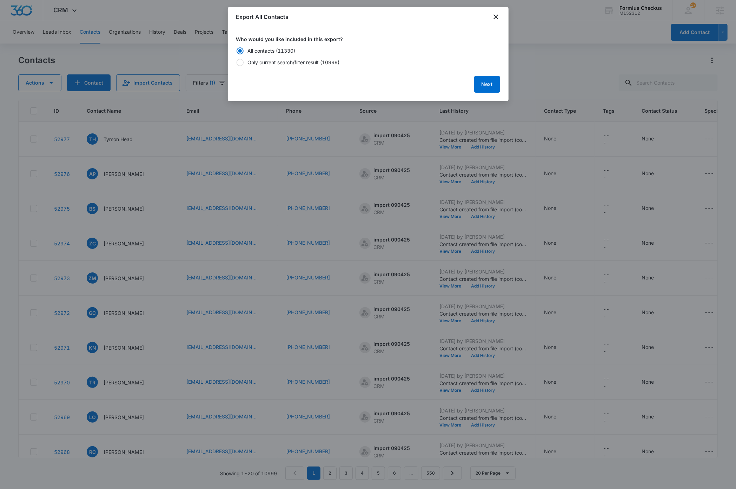
click at [241, 62] on div at bounding box center [240, 62] width 7 height 7
click at [237, 62] on input "Only current search/filter result (10999)" at bounding box center [236, 62] width 0 height 5
radio input "false"
radio input "true"
click at [488, 84] on button "Next" at bounding box center [487, 84] width 26 height 17
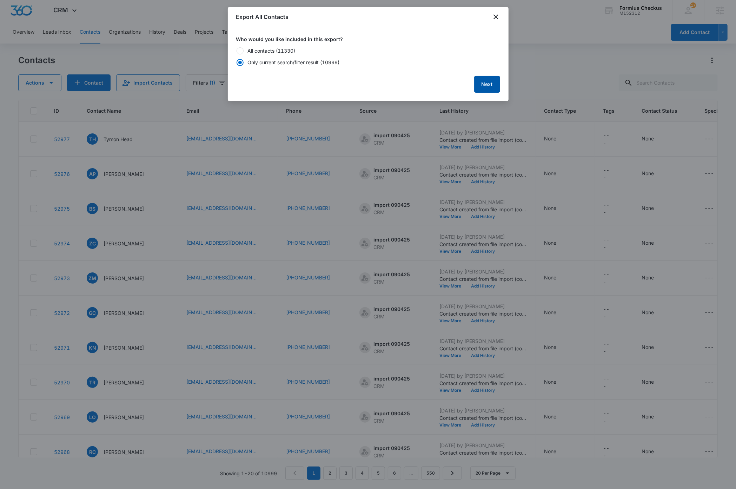
click at [485, 83] on button "Next" at bounding box center [487, 84] width 26 height 17
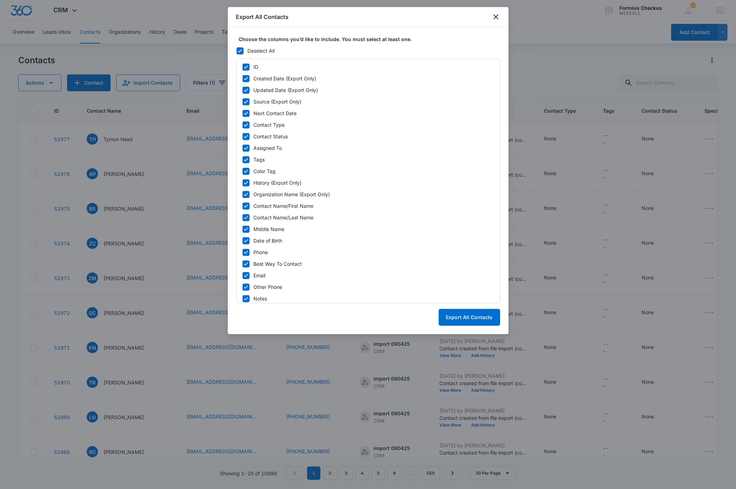
click at [240, 50] on icon at bounding box center [240, 51] width 6 height 6
click at [237, 50] on input "Deselect All" at bounding box center [236, 50] width 0 height 5
checkbox input "false"
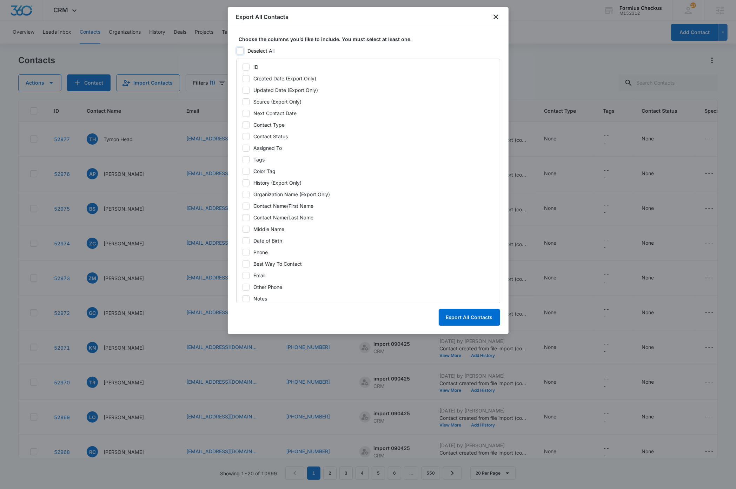
checkbox input "false"
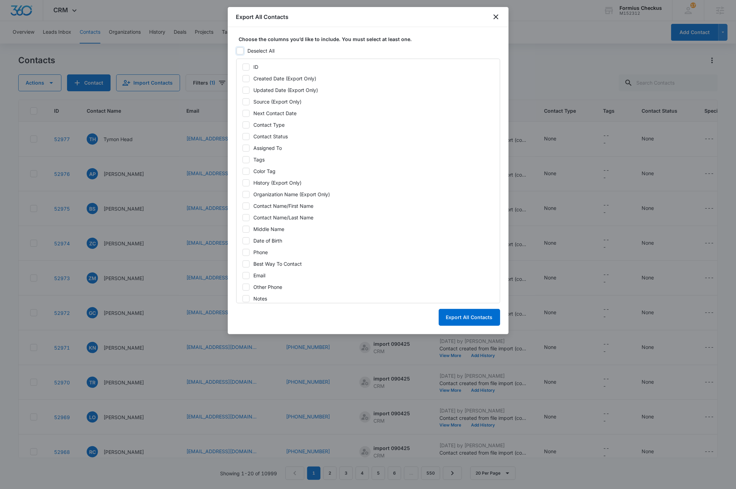
checkbox input "false"
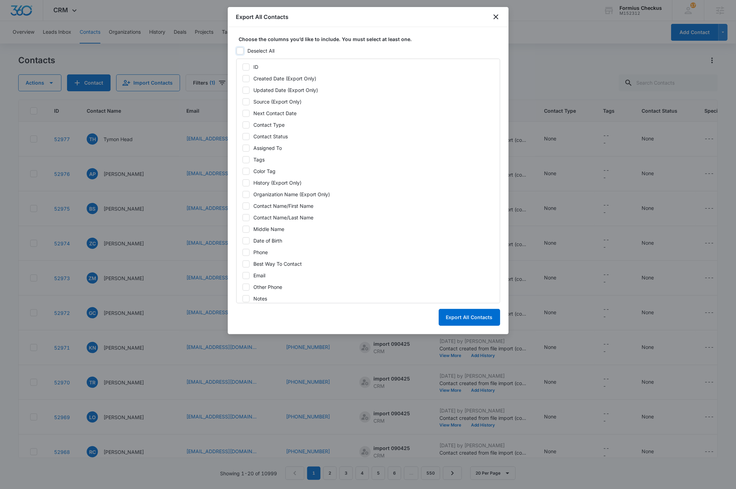
checkbox input "false"
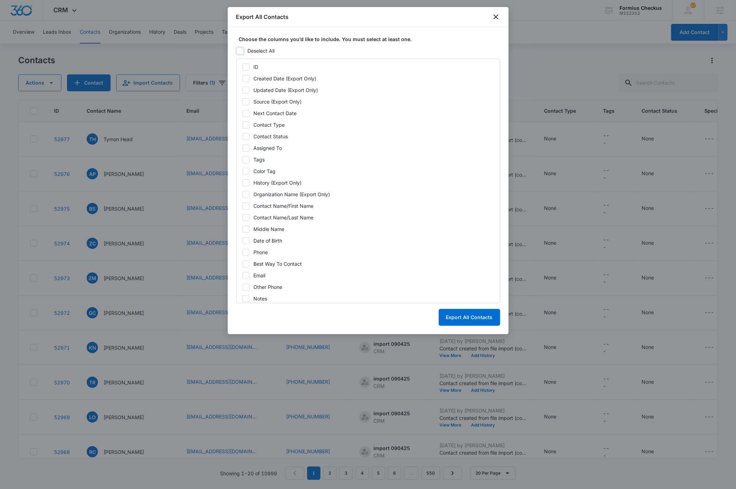
checkbox input "false"
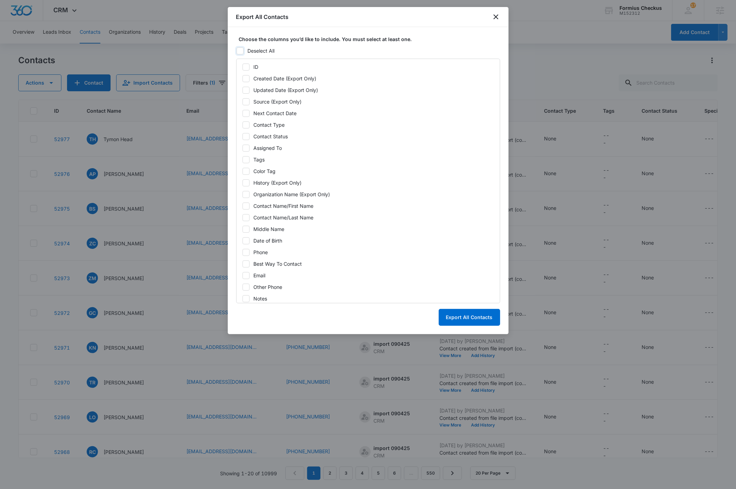
checkbox input "false"
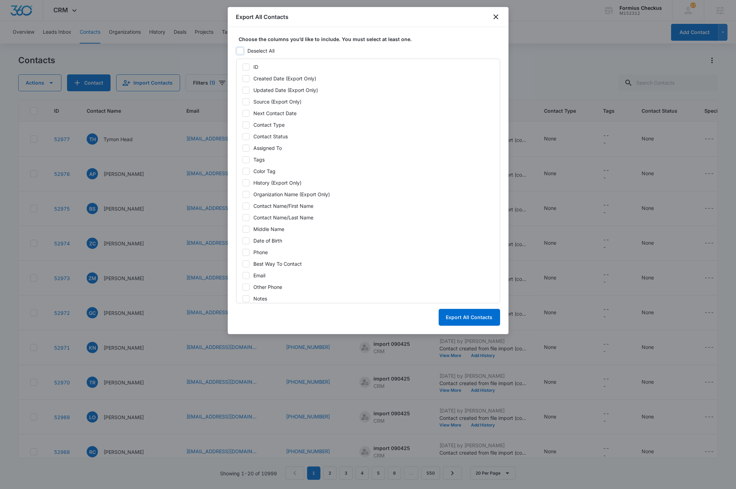
checkbox input "false"
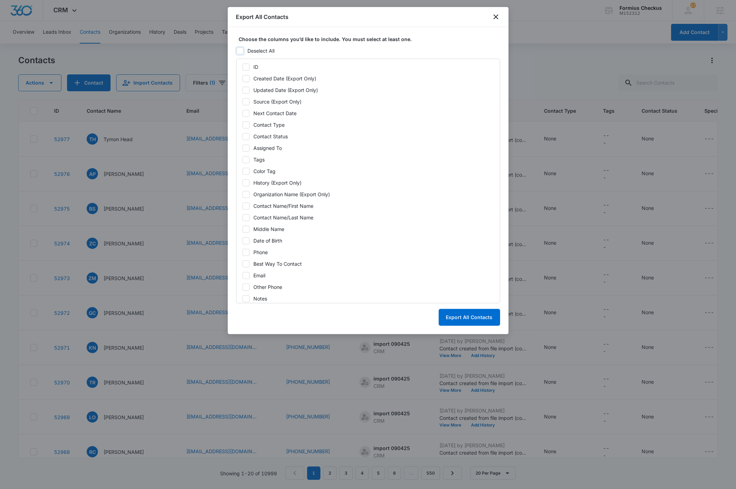
checkbox input "false"
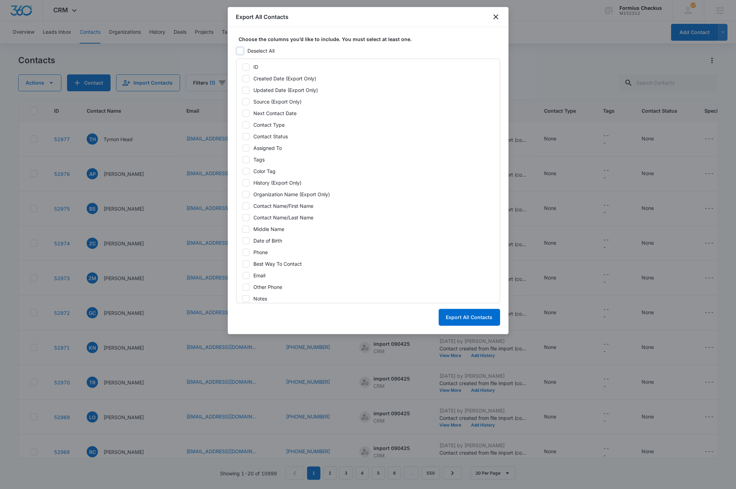
checkbox input "false"
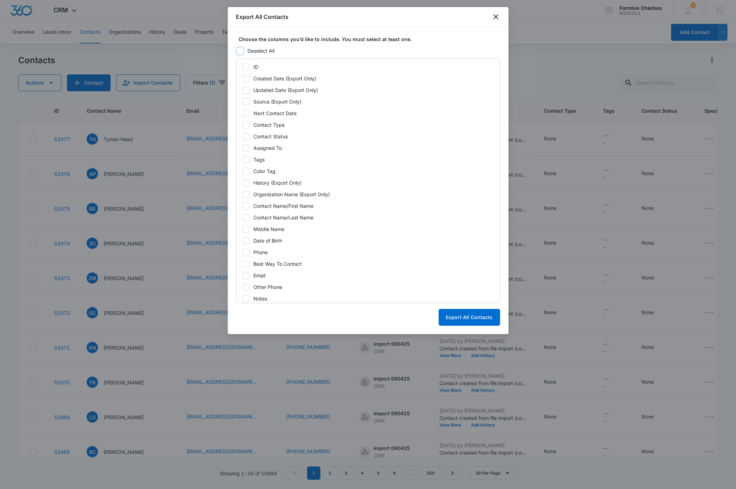
checkbox input "false"
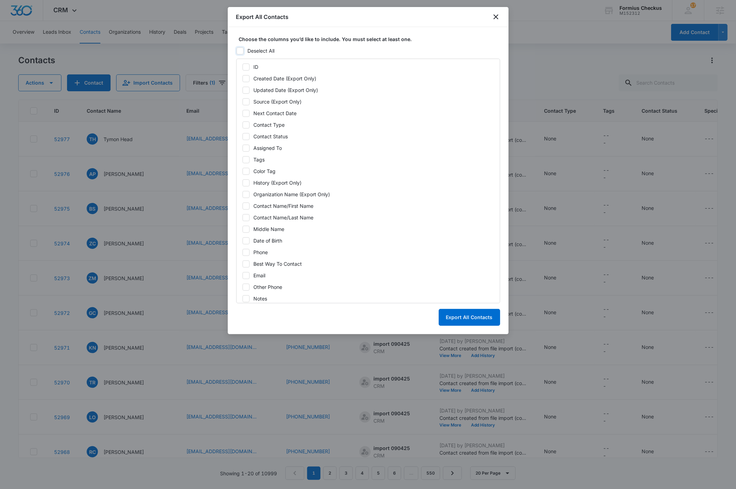
checkbox input "false"
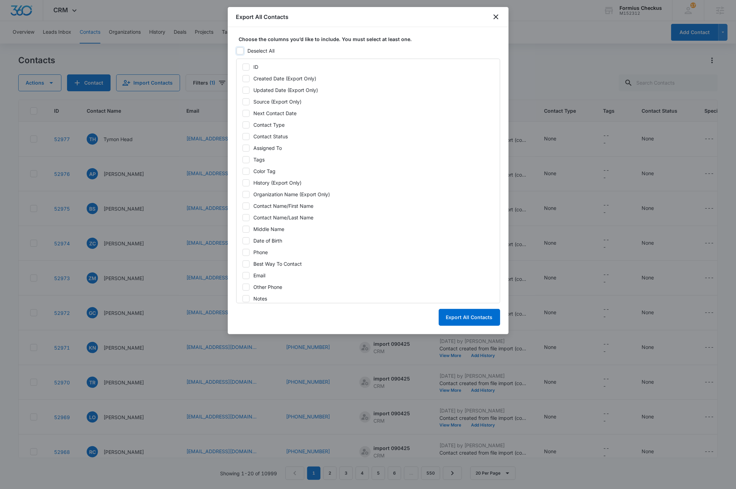
checkbox input "false"
click at [247, 125] on icon at bounding box center [246, 125] width 6 height 6
click at [243, 125] on input "Contact Type" at bounding box center [242, 125] width 0 height 5
checkbox input "true"
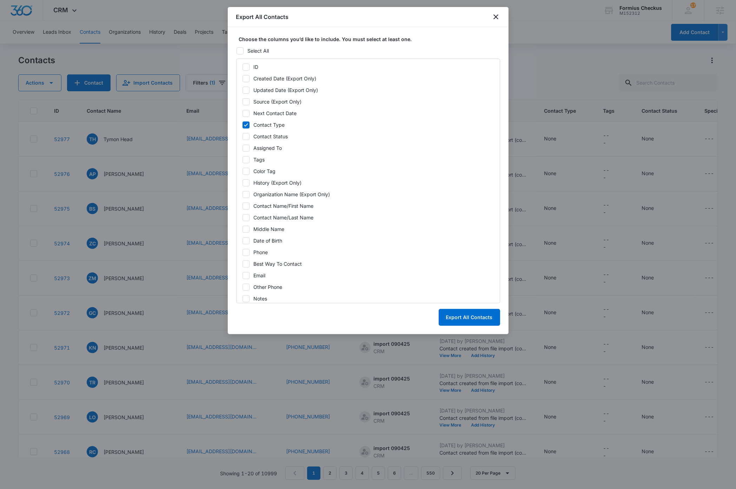
click at [246, 138] on icon at bounding box center [246, 136] width 4 height 3
click at [243, 138] on input "Contact Status" at bounding box center [242, 136] width 0 height 5
checkbox input "true"
click at [247, 161] on icon at bounding box center [246, 160] width 6 height 6
click at [243, 161] on input "Tags" at bounding box center [242, 159] width 0 height 5
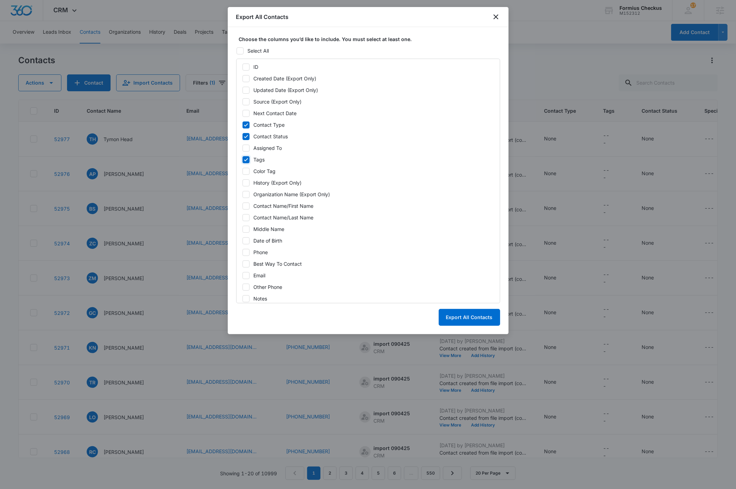
checkbox input "true"
click at [249, 274] on icon at bounding box center [246, 275] width 6 height 6
click at [243, 274] on input "Email" at bounding box center [242, 275] width 0 height 5
checkbox input "true"
drag, startPoint x: 247, startPoint y: 217, endPoint x: 249, endPoint y: 213, distance: 4.6
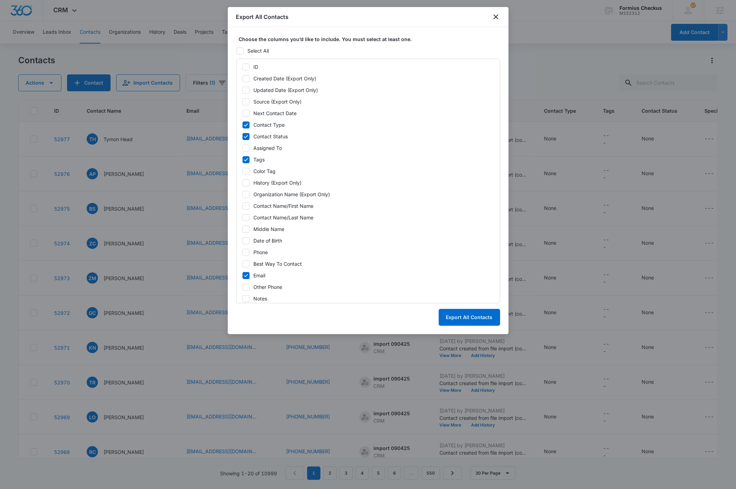
click at [247, 217] on icon at bounding box center [246, 217] width 6 height 6
click at [243, 217] on input "Contact Name/Last Name" at bounding box center [242, 217] width 0 height 5
checkbox input "true"
click at [249, 207] on icon at bounding box center [246, 206] width 6 height 6
click at [243, 207] on input "Contact Name/First Name" at bounding box center [242, 206] width 0 height 5
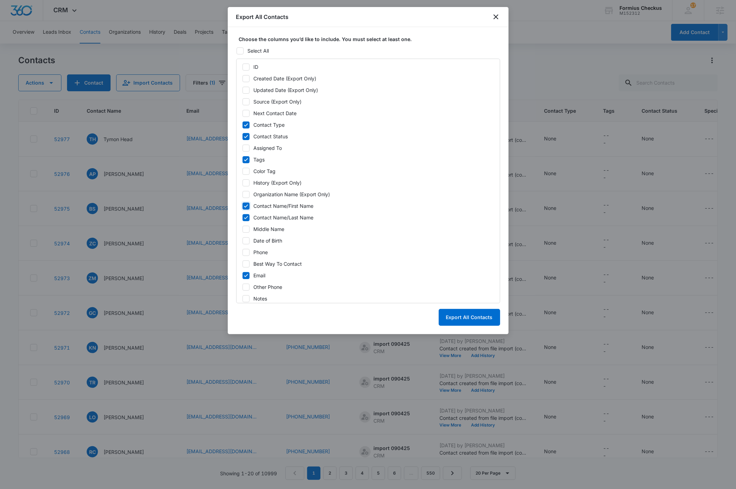
checkbox input "true"
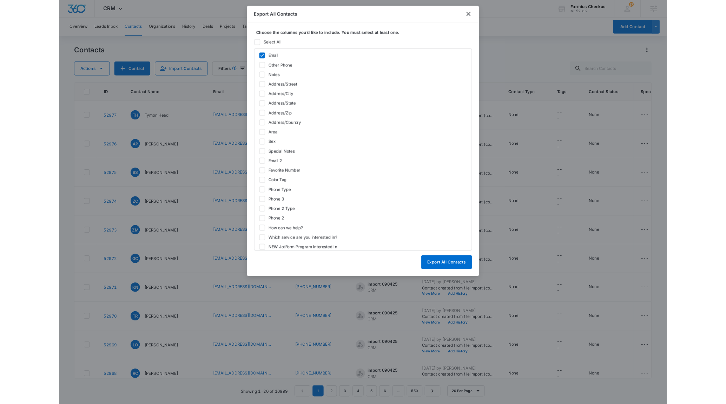
scroll to position [211, 0]
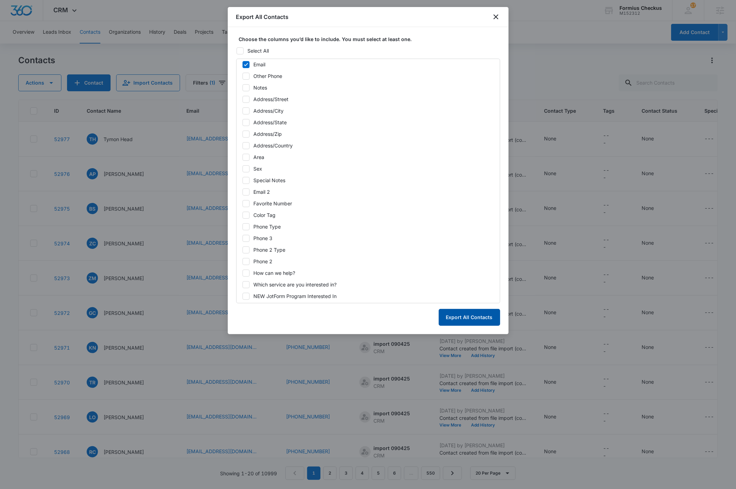
click at [477, 319] on button "Export All Contacts" at bounding box center [469, 317] width 61 height 17
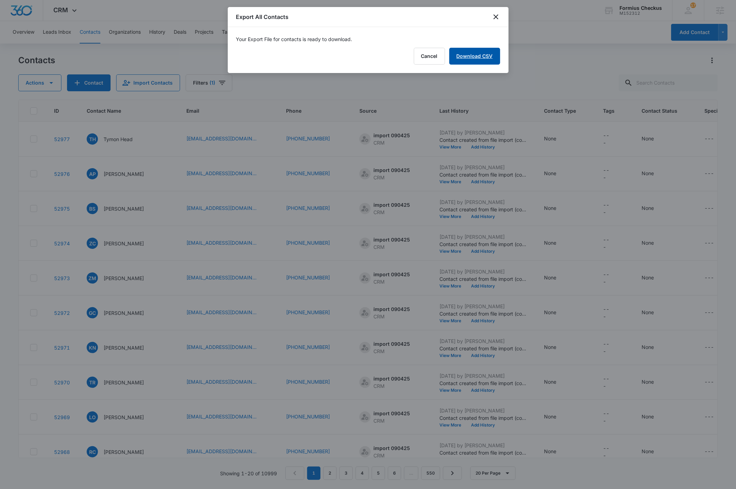
click at [475, 57] on link "Download CSV" at bounding box center [474, 56] width 51 height 17
click at [497, 17] on icon "close" at bounding box center [496, 17] width 8 height 8
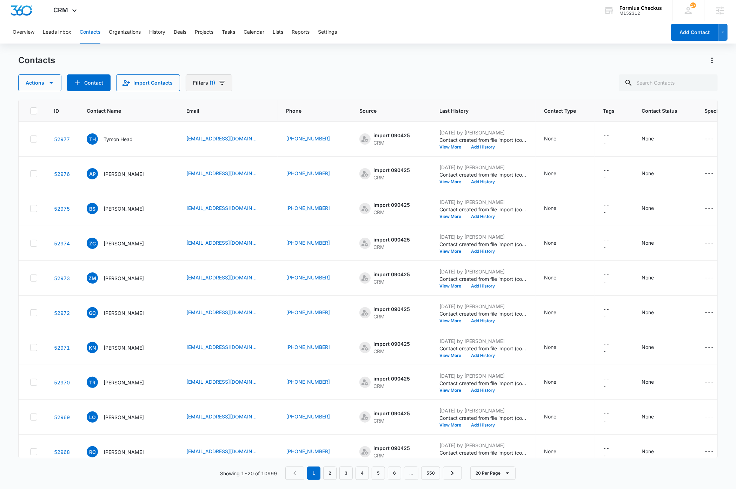
click at [222, 81] on icon "Filters" at bounding box center [222, 83] width 6 height 4
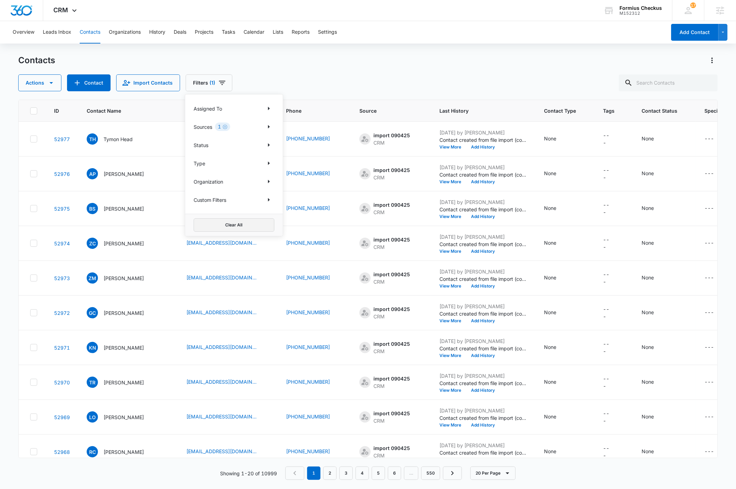
click at [234, 226] on button "Clear All" at bounding box center [234, 224] width 81 height 13
click at [351, 69] on div "Contacts Contact Import Contacts Filters Assigned To Sources Status Type Organi…" at bounding box center [367, 73] width 699 height 37
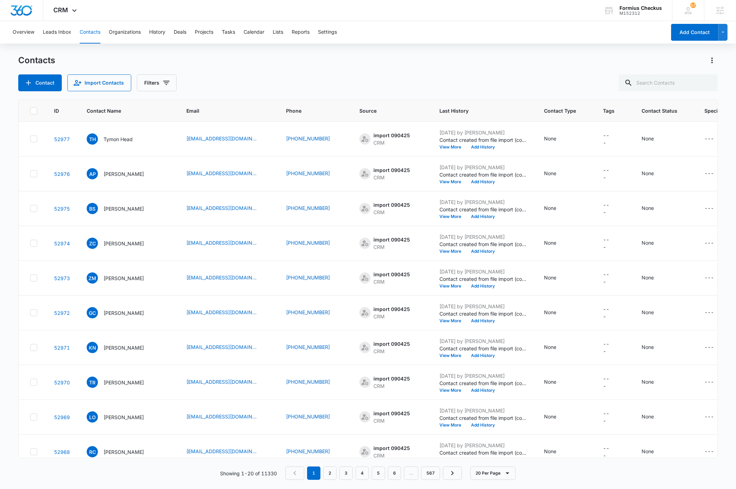
click at [349, 67] on div "Contacts Contact Import Contacts Filters" at bounding box center [367, 73] width 699 height 37
click at [712, 60] on icon "Actions" at bounding box center [712, 61] width 1 height 6
click at [682, 99] on div "Export All Contacts" at bounding box center [677, 101] width 46 height 5
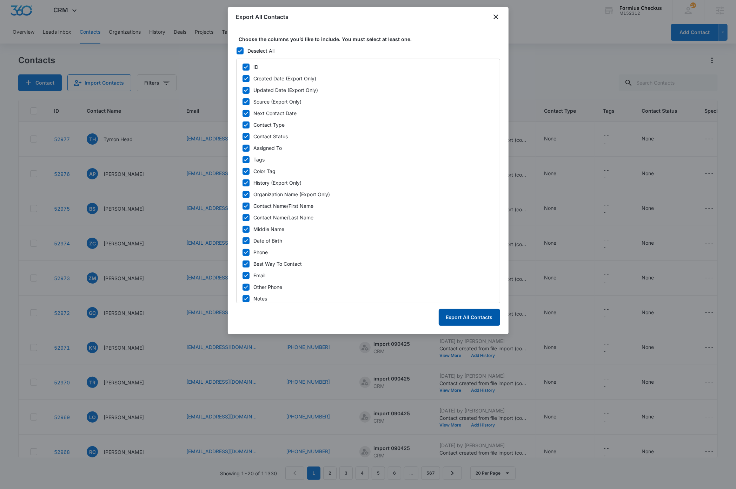
click at [459, 316] on button "Export All Contacts" at bounding box center [469, 317] width 61 height 17
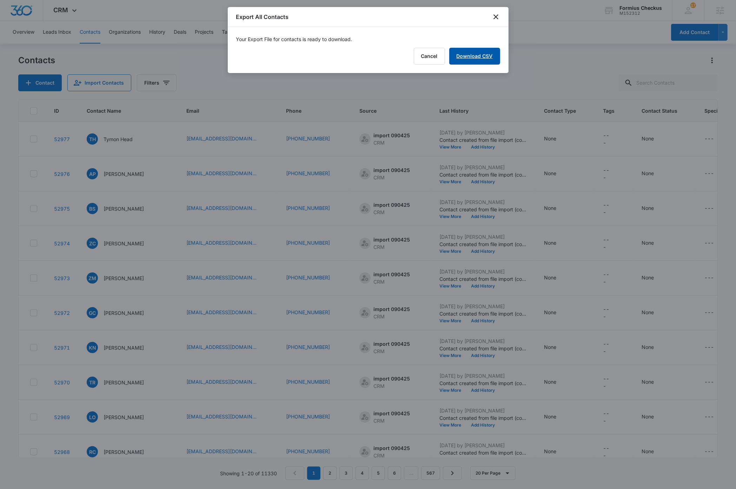
click at [487, 55] on link "Download CSV" at bounding box center [474, 56] width 51 height 17
click at [488, 55] on button "Finish" at bounding box center [485, 56] width 29 height 17
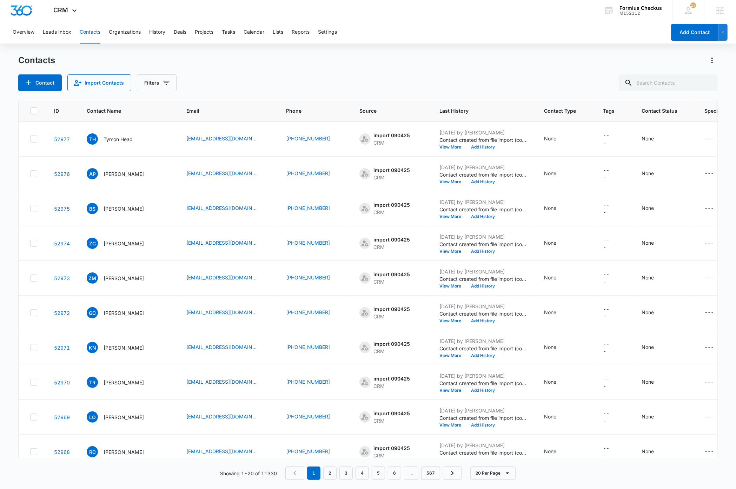
click at [425, 68] on div "Contacts Contact Import Contacts Filters" at bounding box center [367, 73] width 699 height 37
click at [298, 71] on div "Contacts Contact Import Contacts Filters" at bounding box center [367, 73] width 699 height 37
click at [584, 52] on div "Overview Leads Inbox Contacts Organizations History Deals Projects Tasks Calend…" at bounding box center [368, 254] width 736 height 467
click at [646, 8] on div "Formius Checkus" at bounding box center [641, 8] width 42 height 6
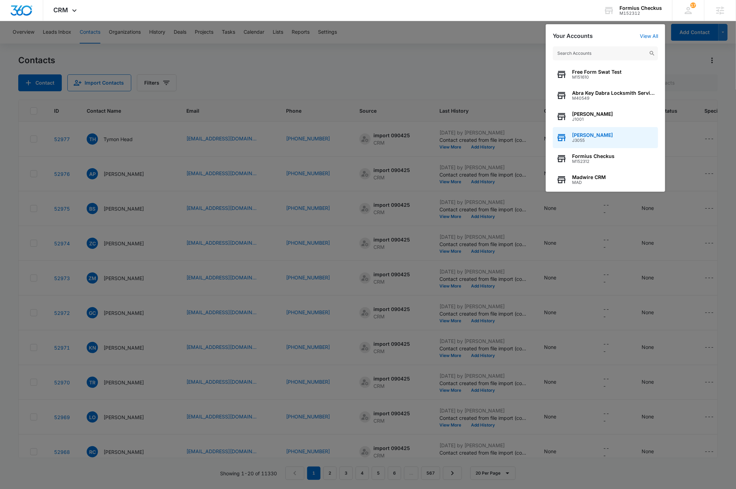
click at [607, 136] on div "Dave Bettger J3055" at bounding box center [605, 137] width 105 height 21
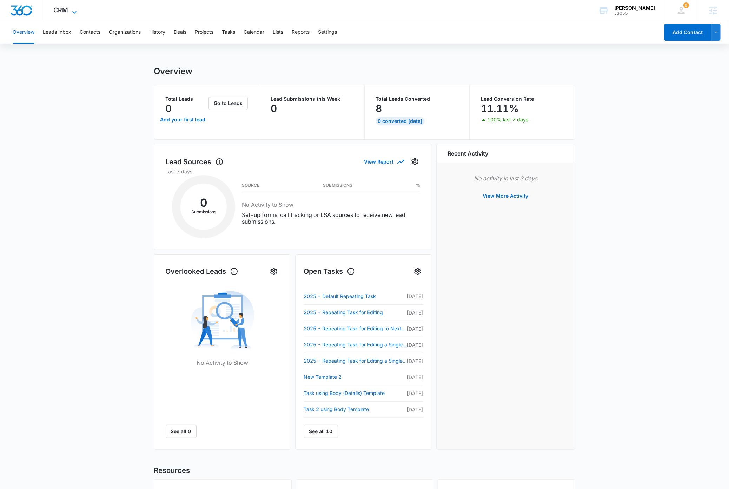
click at [74, 10] on icon at bounding box center [74, 12] width 8 height 8
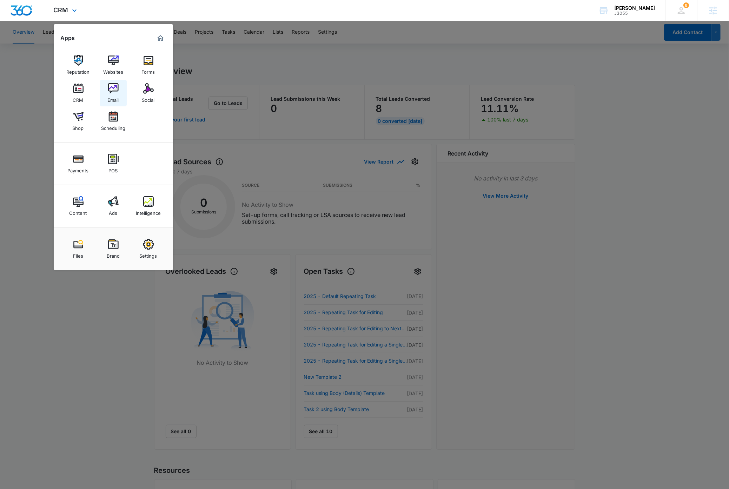
click at [112, 89] on img at bounding box center [113, 88] width 11 height 11
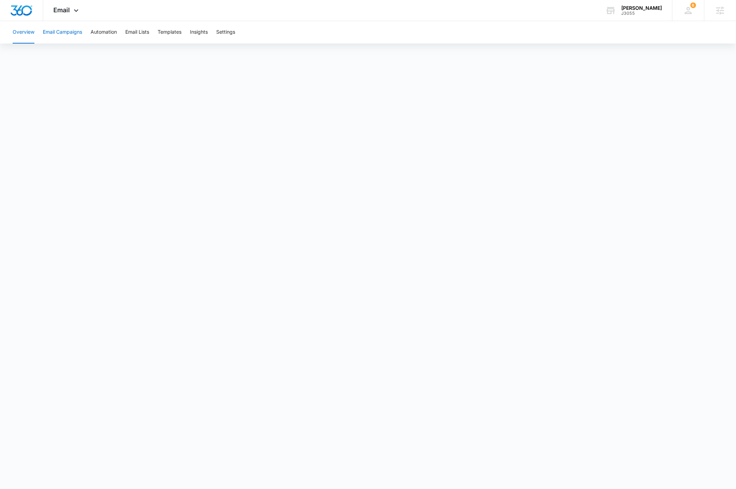
click at [76, 32] on button "Email Campaigns" at bounding box center [62, 32] width 39 height 22
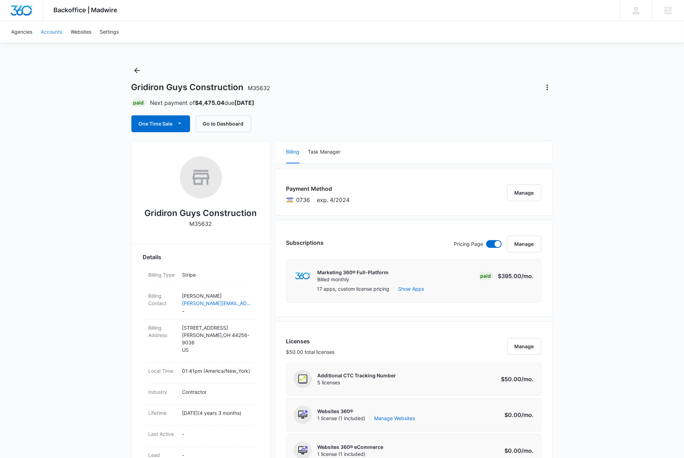
click at [50, 32] on link "Accounts" at bounding box center [52, 31] width 30 height 21
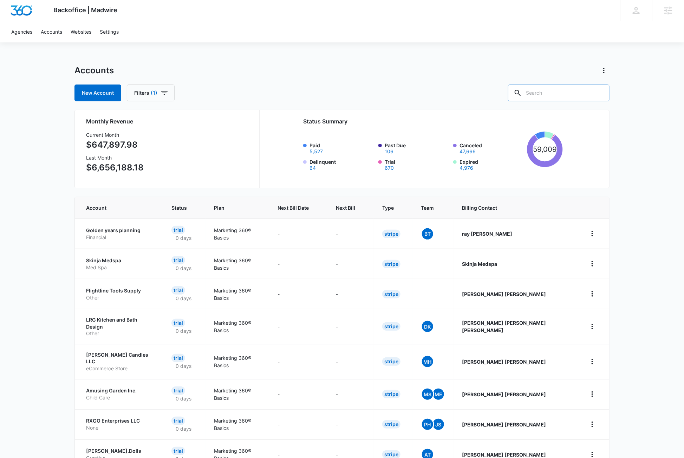
click at [564, 93] on input "text" at bounding box center [558, 93] width 101 height 17
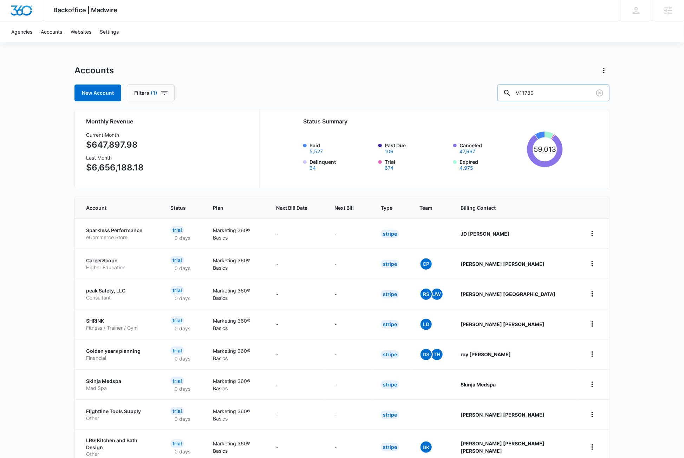
type input "M11789"
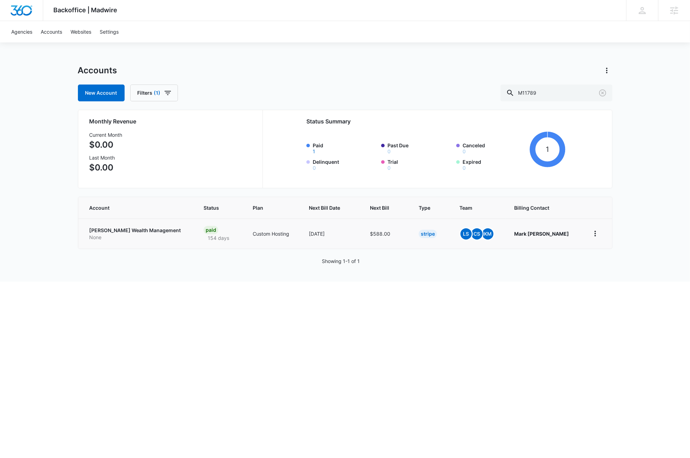
click at [125, 232] on p "[PERSON_NAME] Wealth Management" at bounding box center [139, 230] width 98 height 7
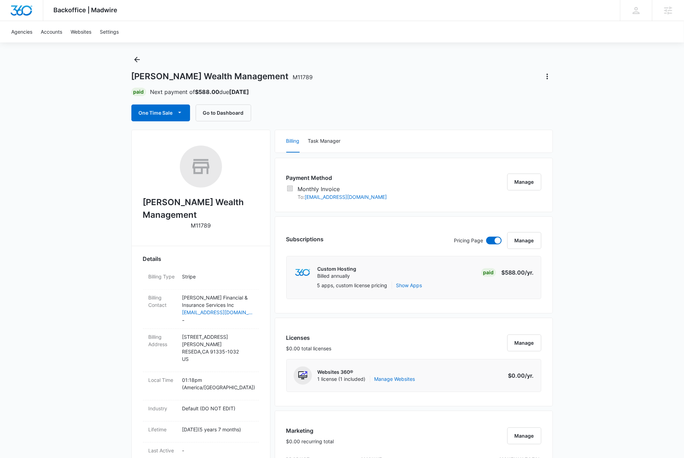
scroll to position [13, 0]
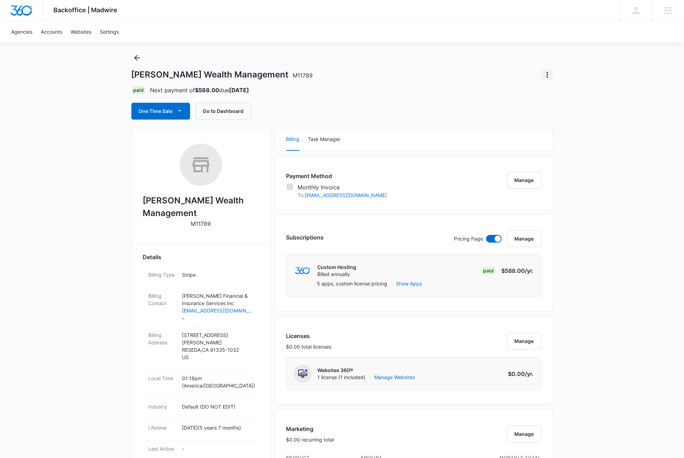
click at [549, 75] on icon "Actions" at bounding box center [547, 75] width 8 height 8
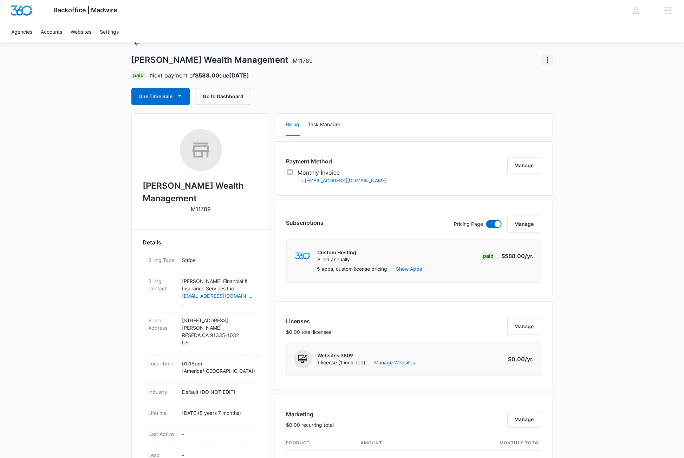
scroll to position [30, 0]
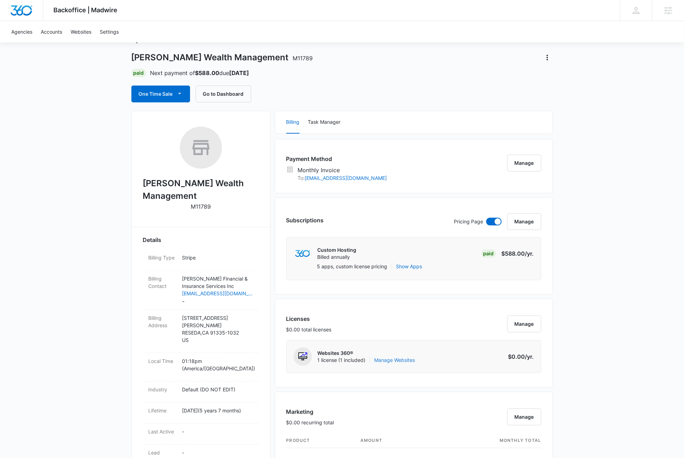
click at [404, 359] on link "Manage Websites" at bounding box center [394, 360] width 41 height 7
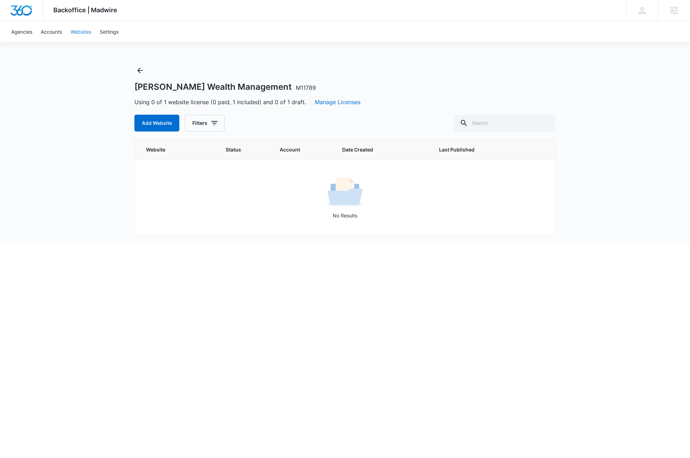
click at [86, 29] on link "Websites" at bounding box center [80, 31] width 29 height 21
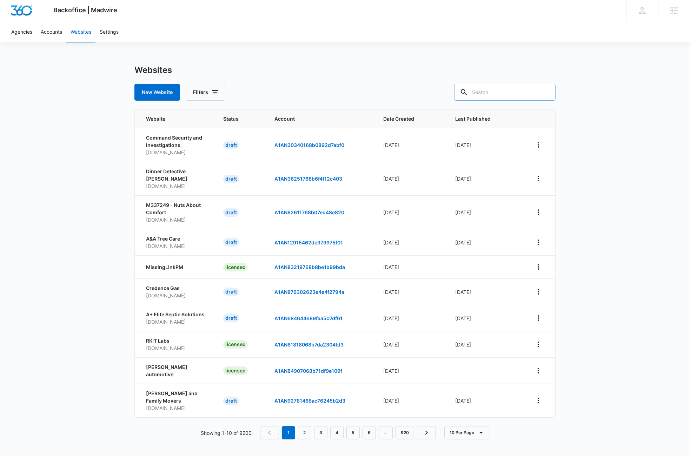
click at [524, 93] on input "text" at bounding box center [504, 92] width 101 height 17
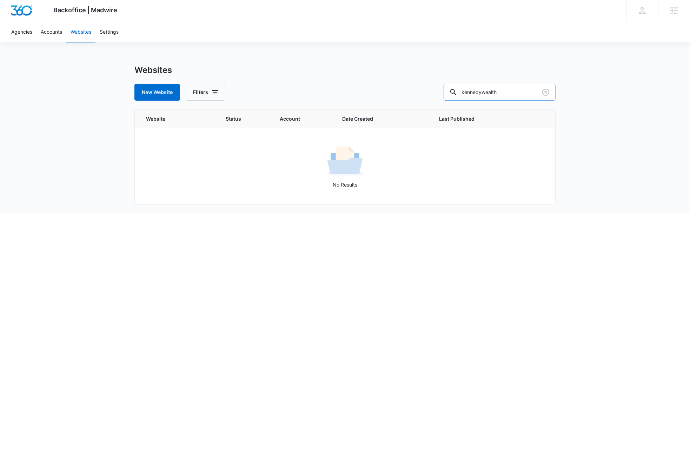
click at [528, 93] on input "kennedywealth" at bounding box center [500, 92] width 112 height 17
type input "[PERSON_NAME]"
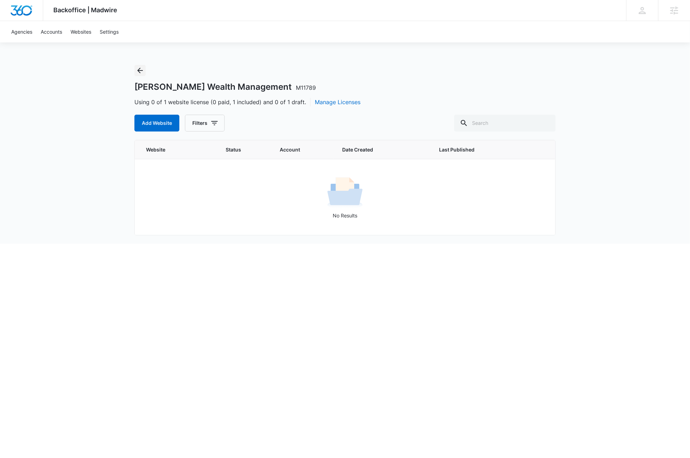
click at [140, 70] on icon "Back" at bounding box center [140, 71] width 6 height 6
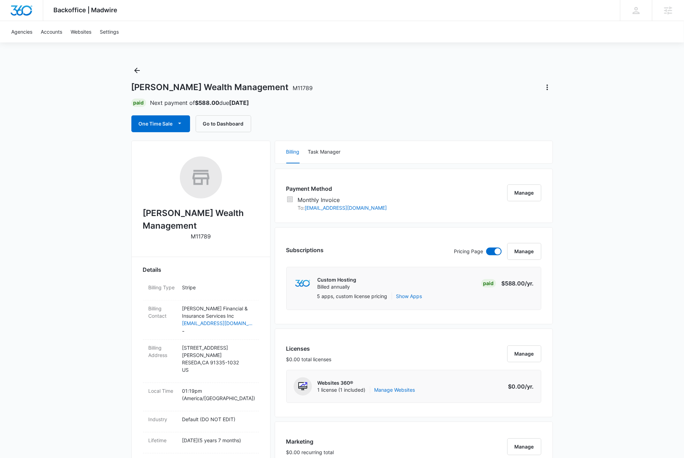
click at [200, 238] on p "M11789" at bounding box center [201, 236] width 20 height 8
copy p "M11789"
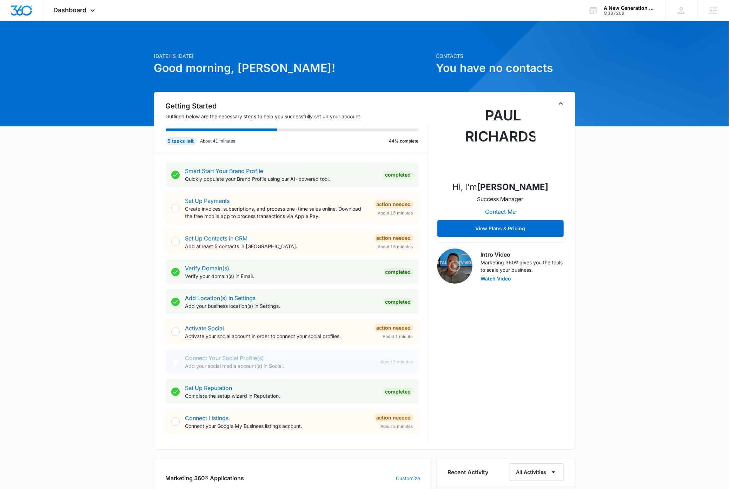
click at [674, 186] on div "[DATE] is [DATE] Good morning, [PERSON_NAME]! Contacts You have no contacts Get…" at bounding box center [364, 445] width 729 height 830
click at [635, 205] on div "[DATE] is [DATE] Good morning, [PERSON_NAME]! Contacts You have no contacts Get…" at bounding box center [364, 445] width 729 height 830
click at [637, 239] on div "[DATE] is [DATE] Good morning, [PERSON_NAME]! Contacts You have no contacts Get…" at bounding box center [364, 445] width 729 height 830
